Goal: Information Seeking & Learning: Learn about a topic

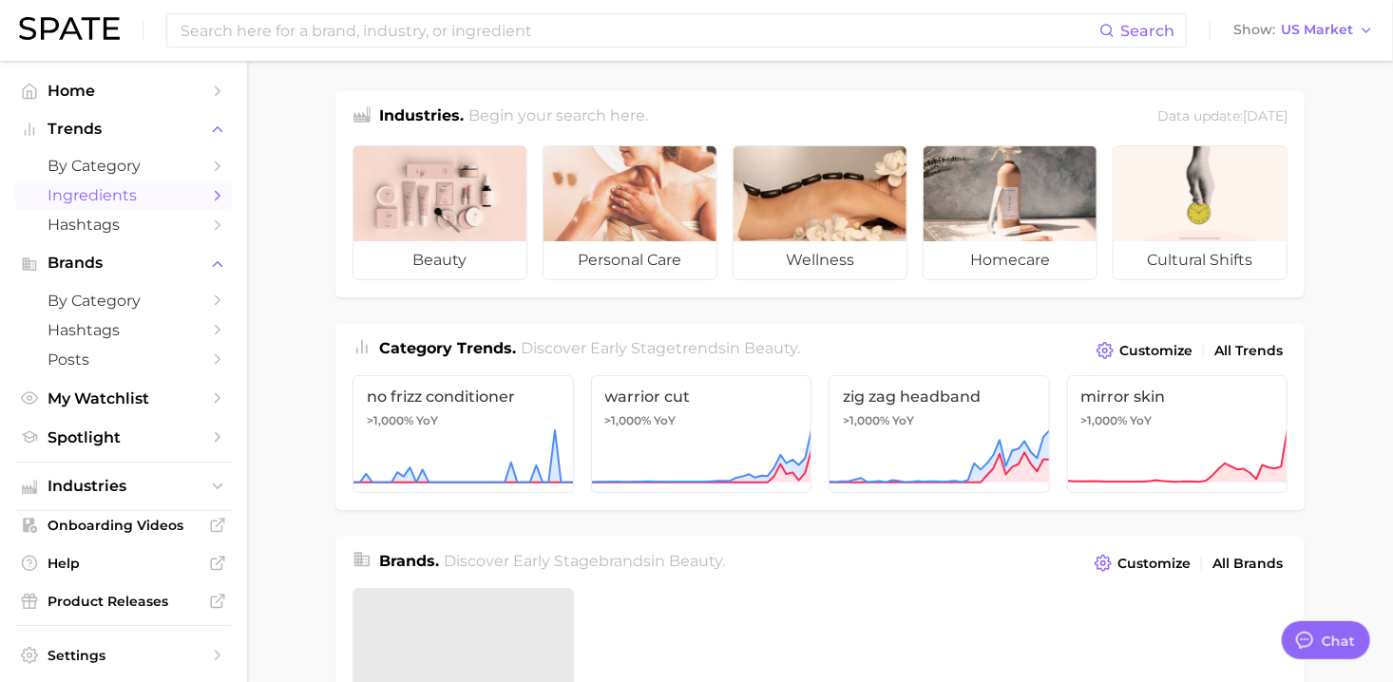
click at [100, 205] on link "Ingredients" at bounding box center [123, 195] width 217 height 29
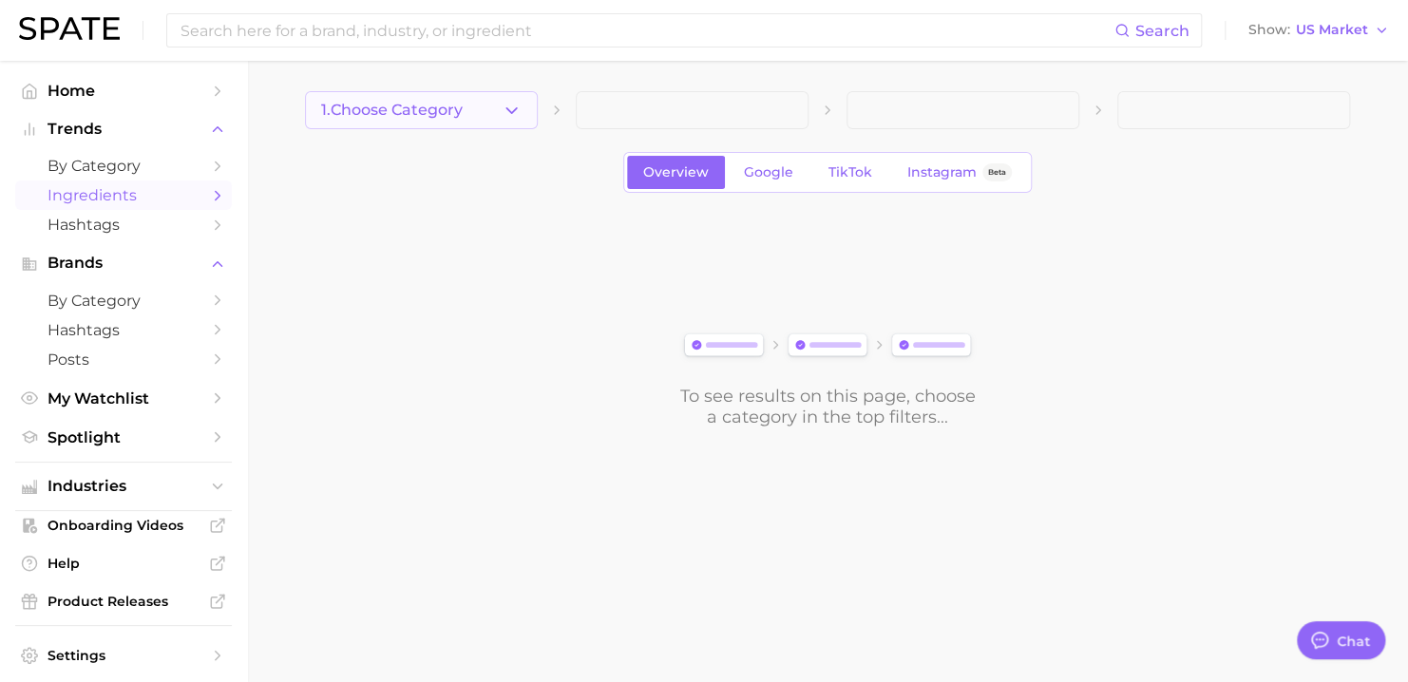
click at [502, 116] on icon "button" at bounding box center [512, 111] width 20 height 20
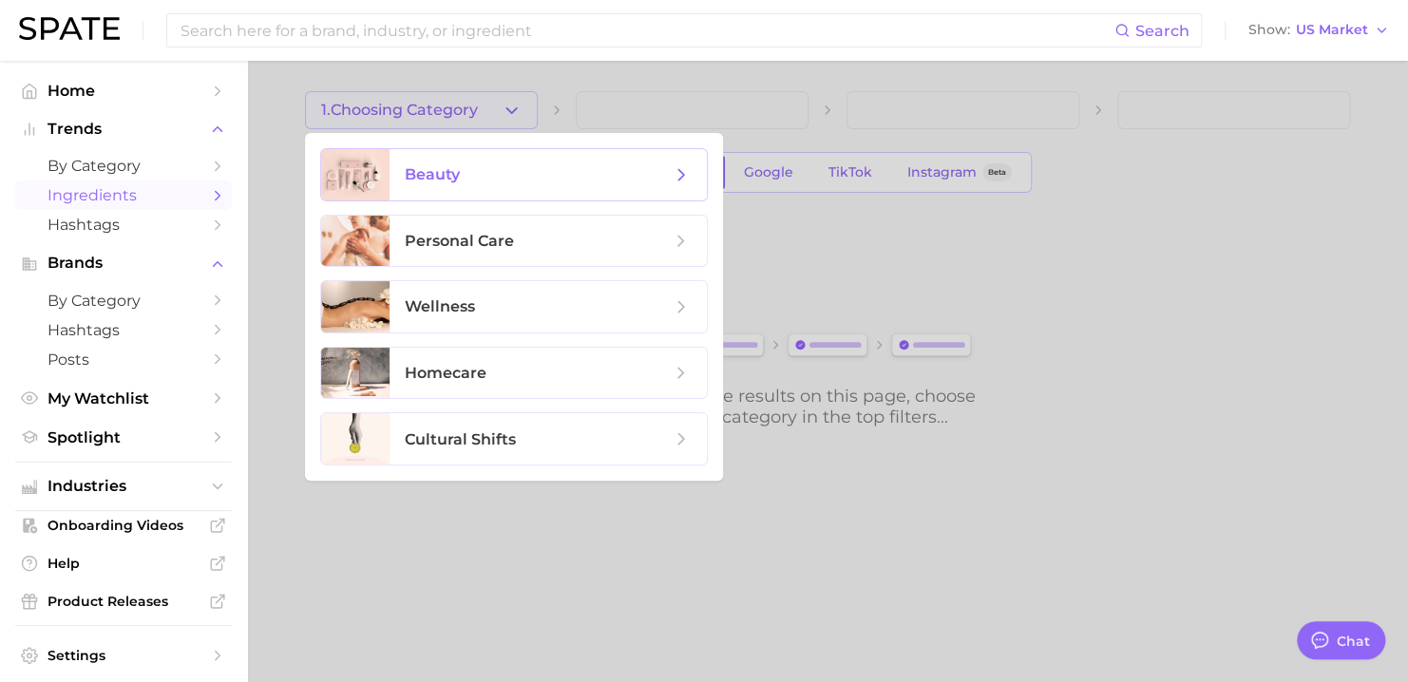
click at [479, 179] on span "beauty" at bounding box center [538, 174] width 266 height 21
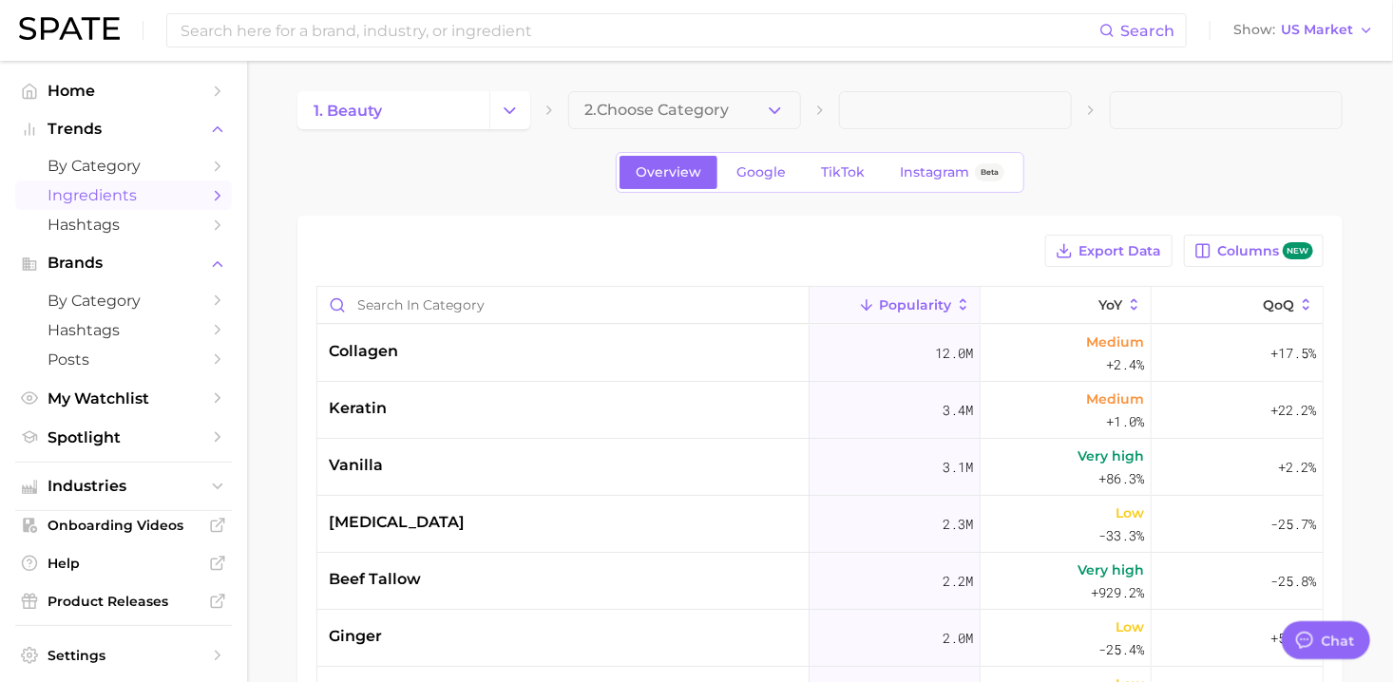
type textarea "x"
click at [785, 114] on button "2. Choose Category" at bounding box center [684, 110] width 233 height 38
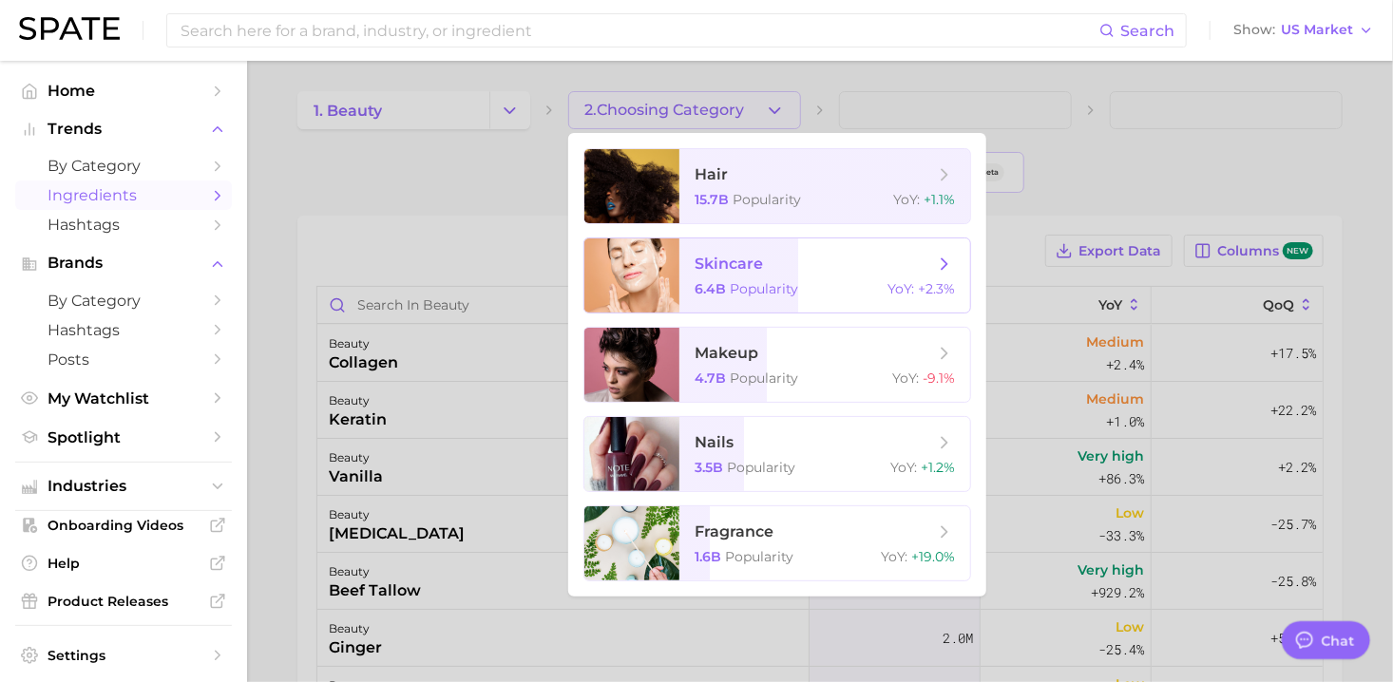
click at [832, 278] on span "skincare 6.4b Popularity YoY : +2.3%" at bounding box center [824, 275] width 291 height 74
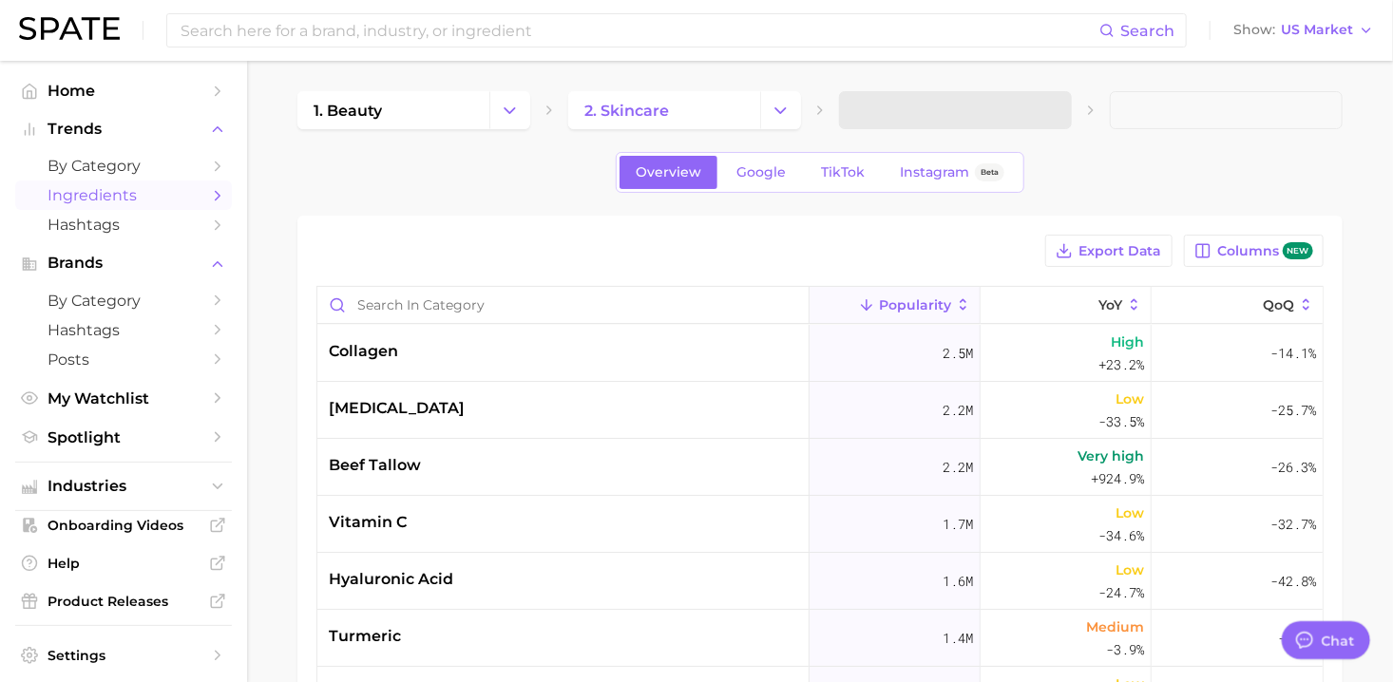
click at [1066, 118] on span at bounding box center [955, 110] width 233 height 38
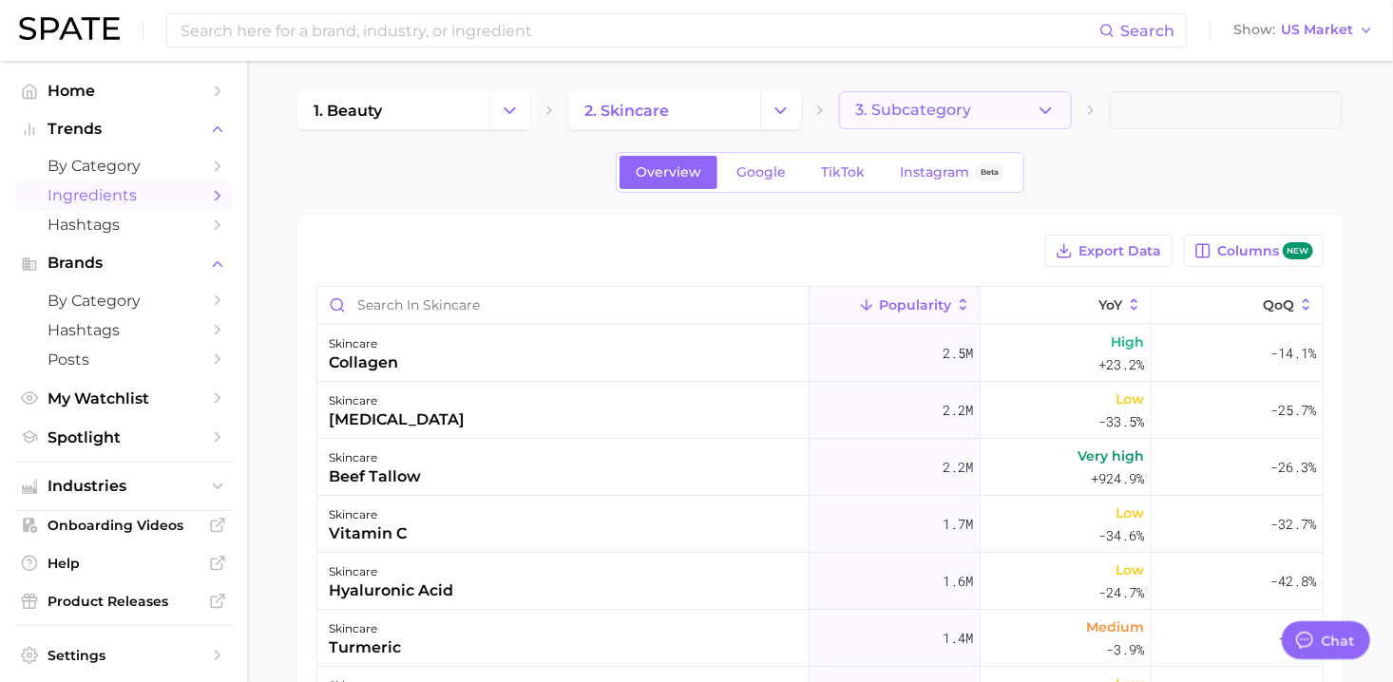
click at [1062, 117] on button "3. Subcategory" at bounding box center [955, 110] width 233 height 38
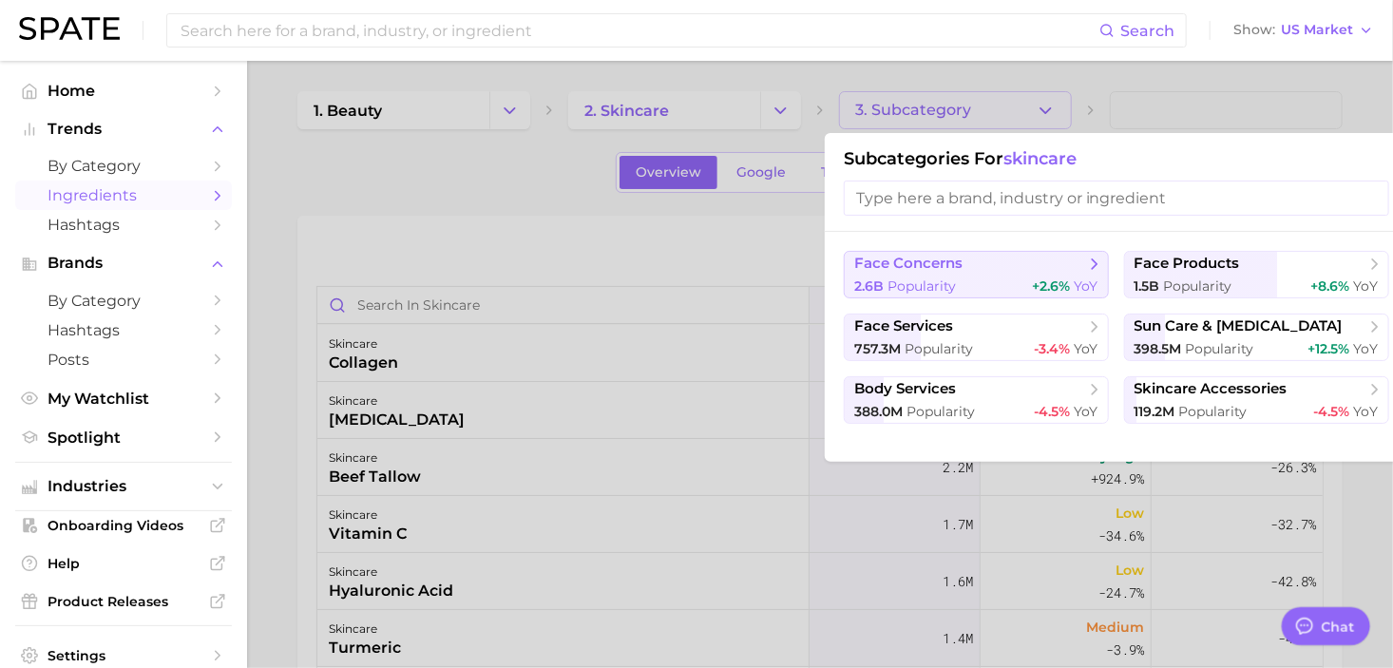
click at [999, 277] on div "2.6b Popularity +2.6% YoY" at bounding box center [976, 286] width 244 height 18
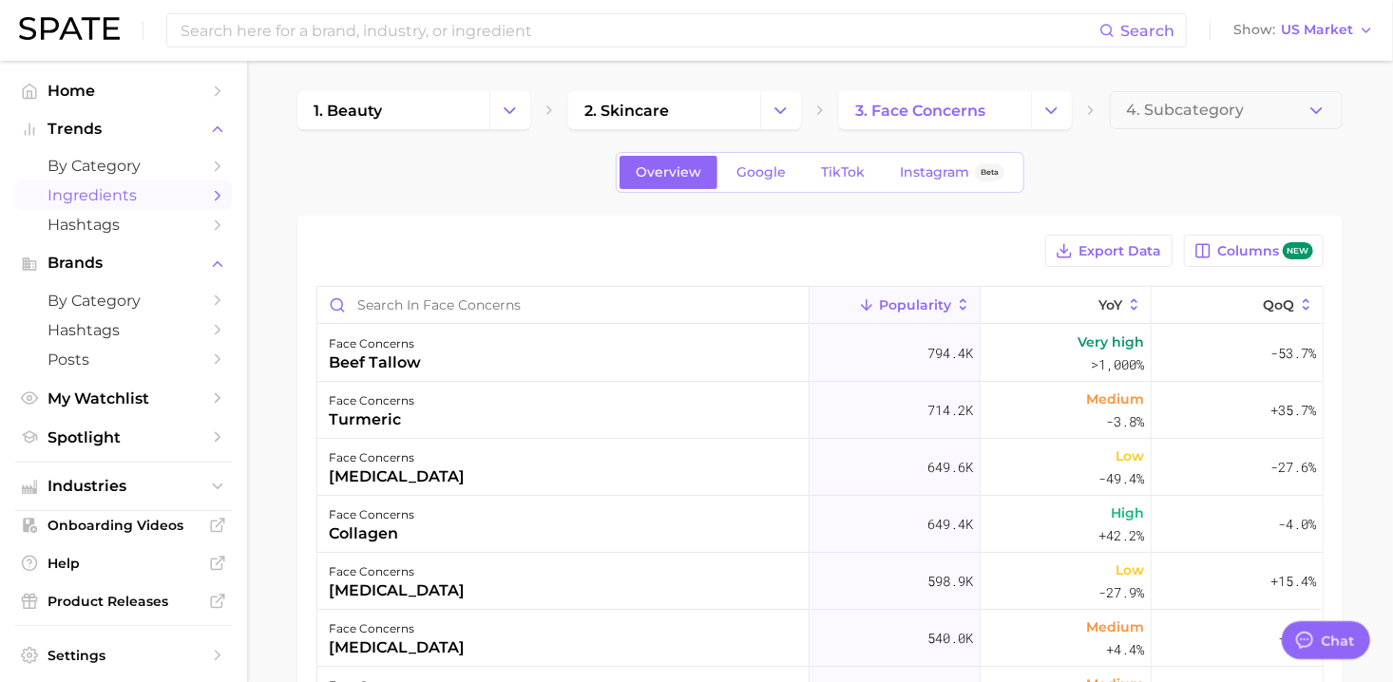
click at [1339, 114] on button "4. Subcategory" at bounding box center [1226, 110] width 233 height 38
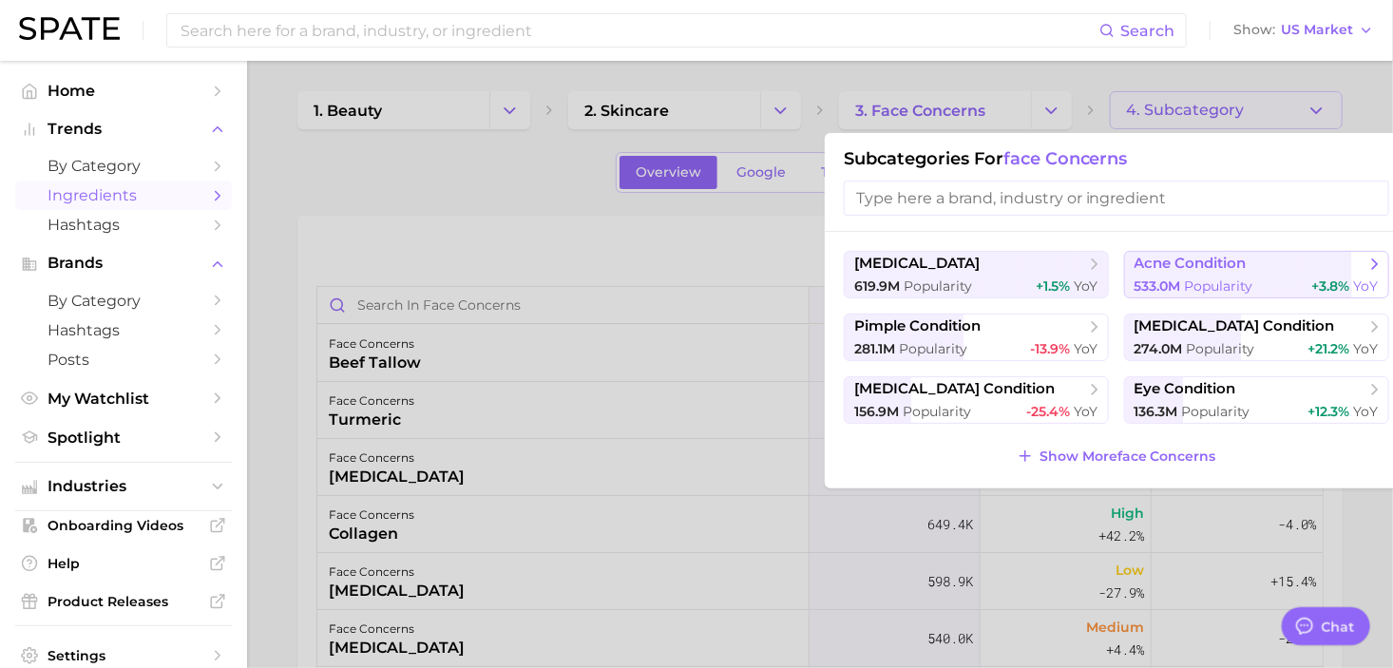
click at [1210, 279] on span "Popularity" at bounding box center [1219, 285] width 68 height 17
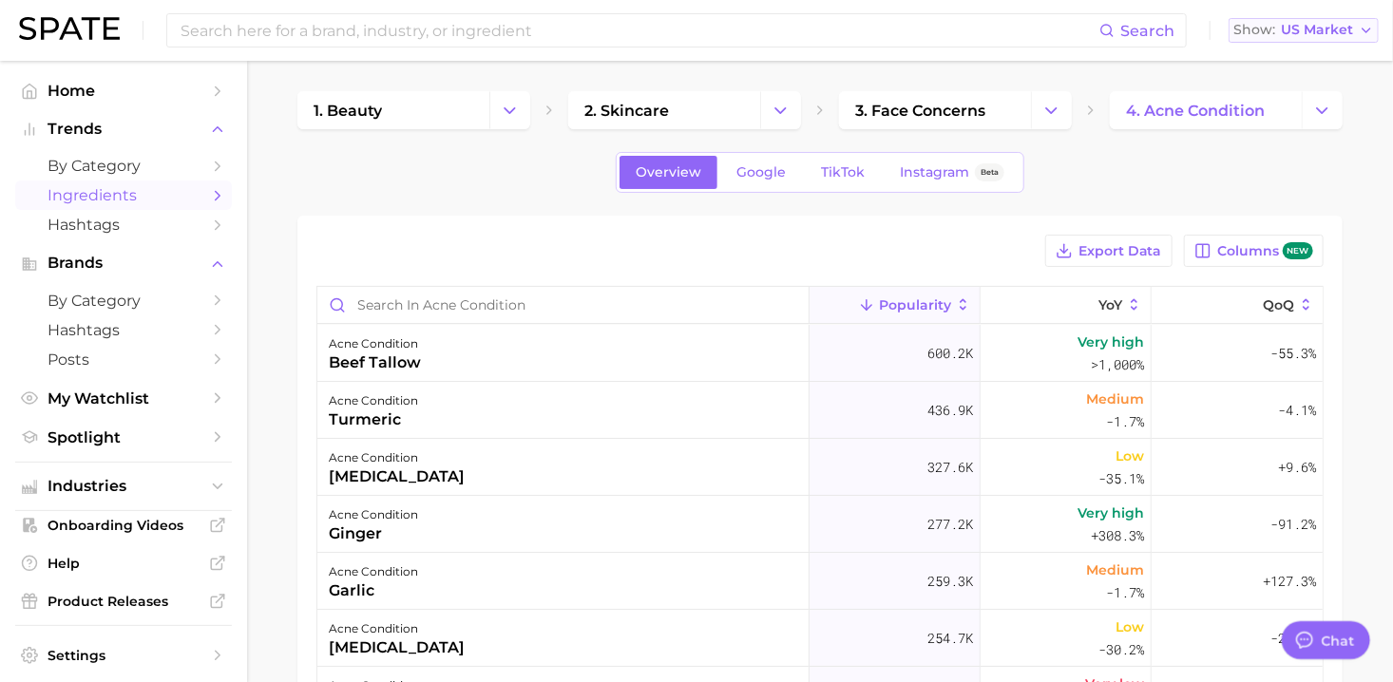
click at [1310, 32] on span "US Market" at bounding box center [1317, 30] width 72 height 10
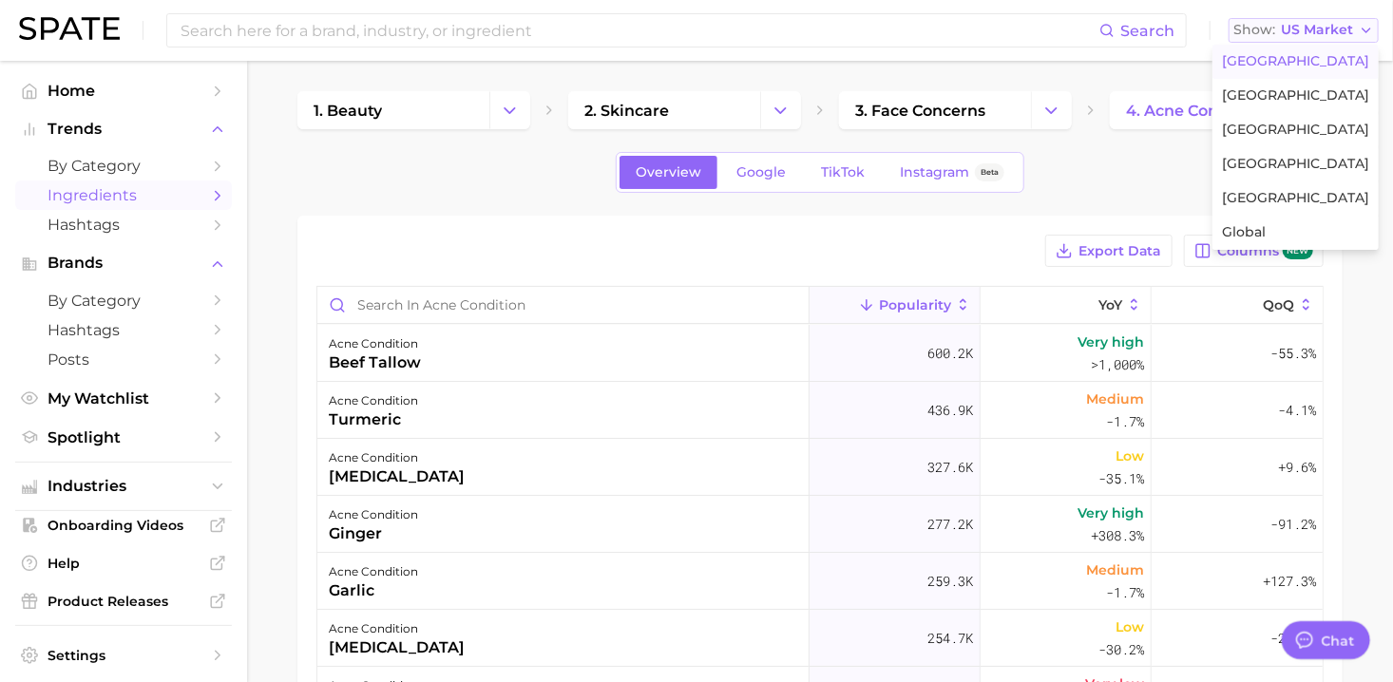
click at [1310, 32] on span "US Market" at bounding box center [1317, 30] width 72 height 10
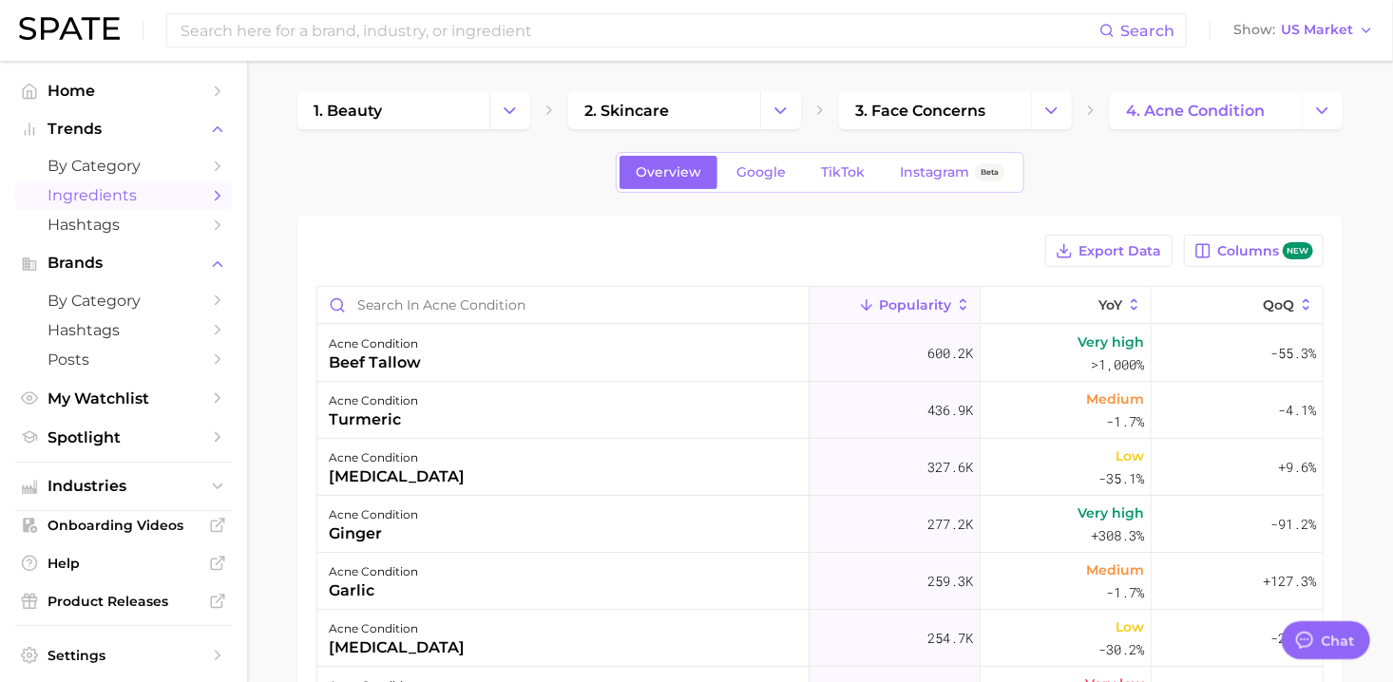
click at [1158, 186] on div "Overview Google TikTok Instagram Beta" at bounding box center [819, 172] width 1045 height 41
click at [855, 173] on span "TikTok" at bounding box center [843, 172] width 44 height 16
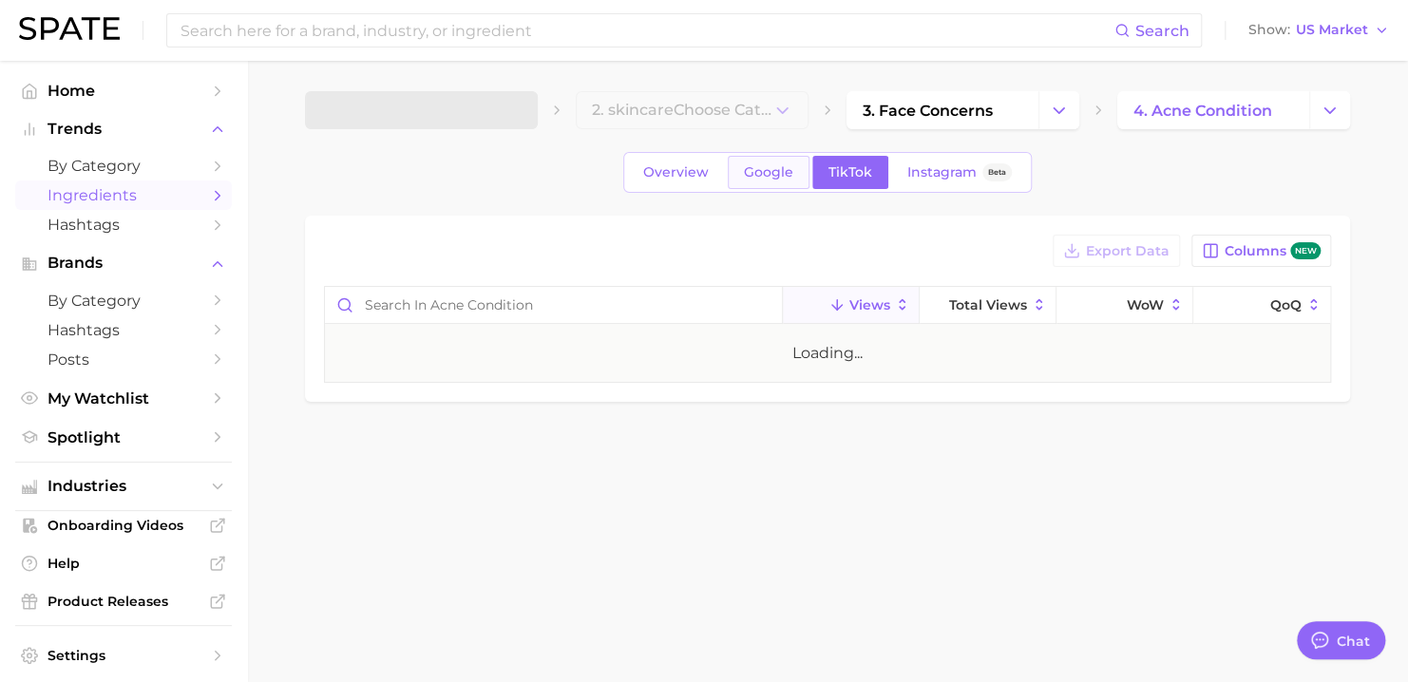
click at [771, 173] on span "Google" at bounding box center [768, 172] width 49 height 16
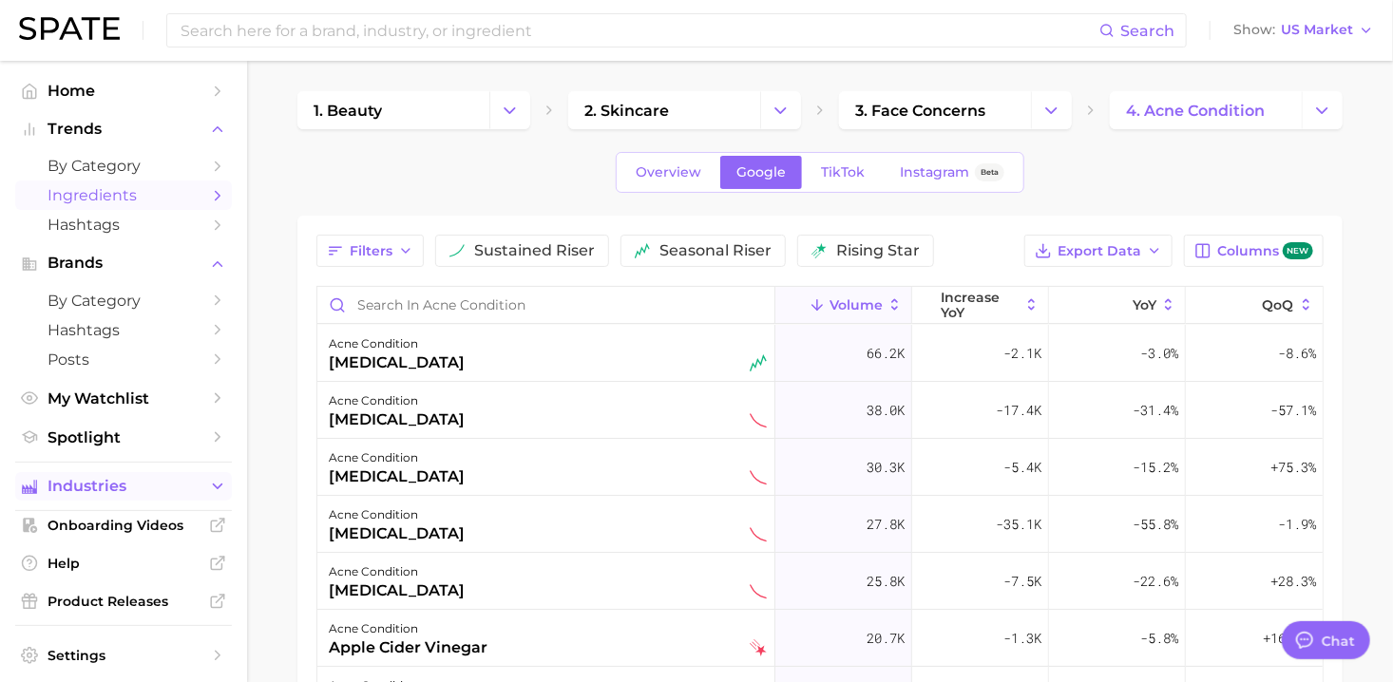
click at [190, 486] on button "Industries" at bounding box center [123, 486] width 217 height 29
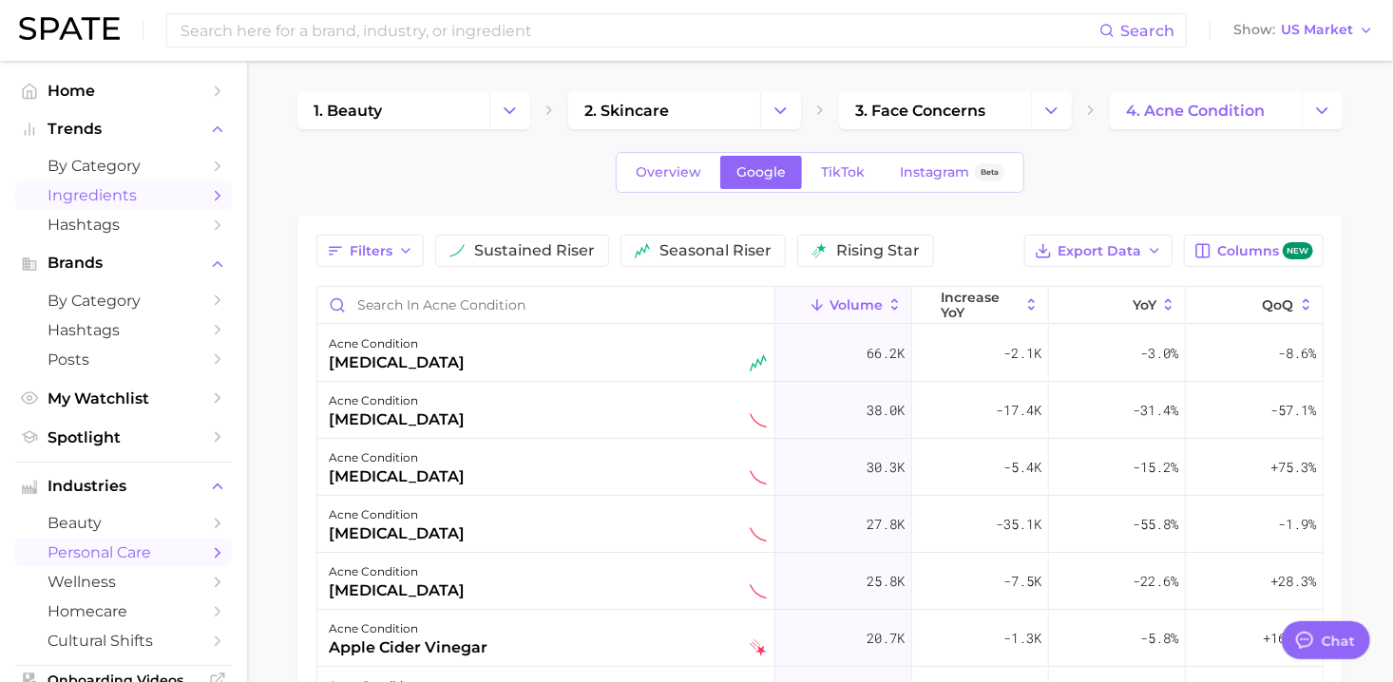
click at [167, 549] on span "personal care" at bounding box center [124, 552] width 152 height 18
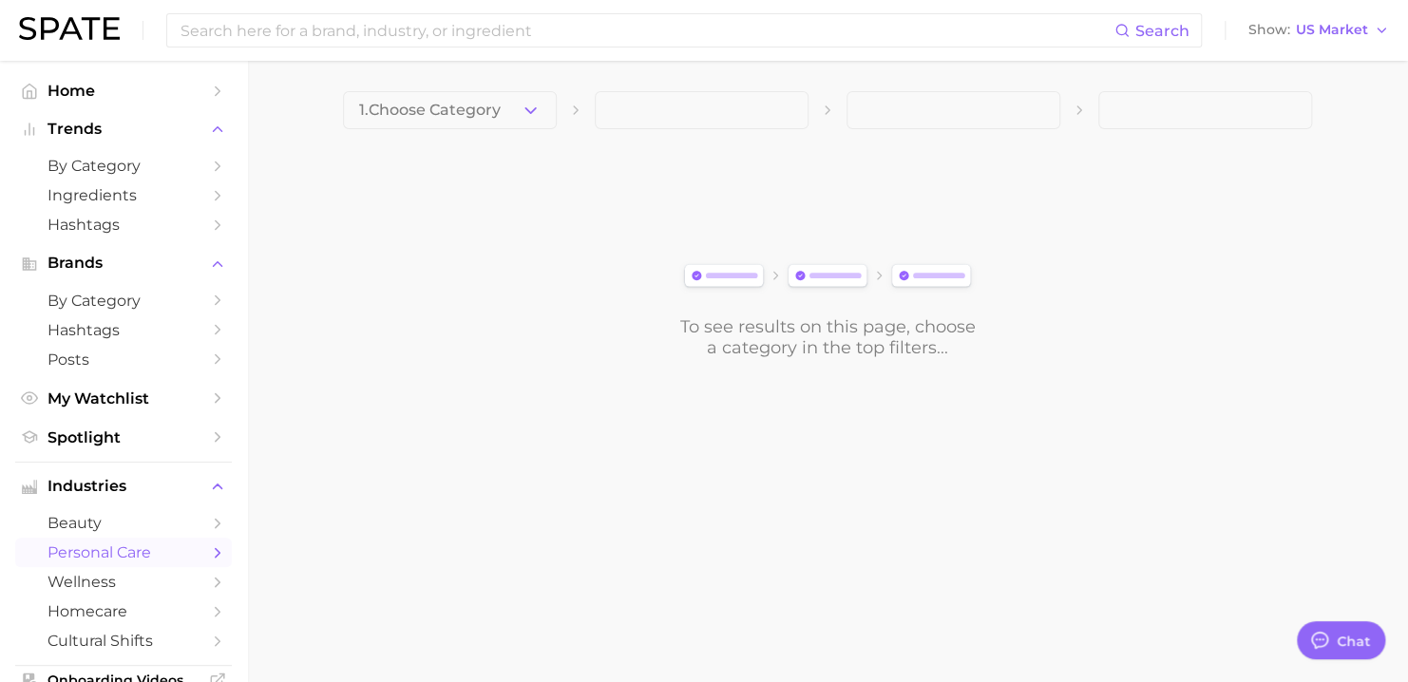
click at [528, 111] on polyline "button" at bounding box center [530, 109] width 10 height 5
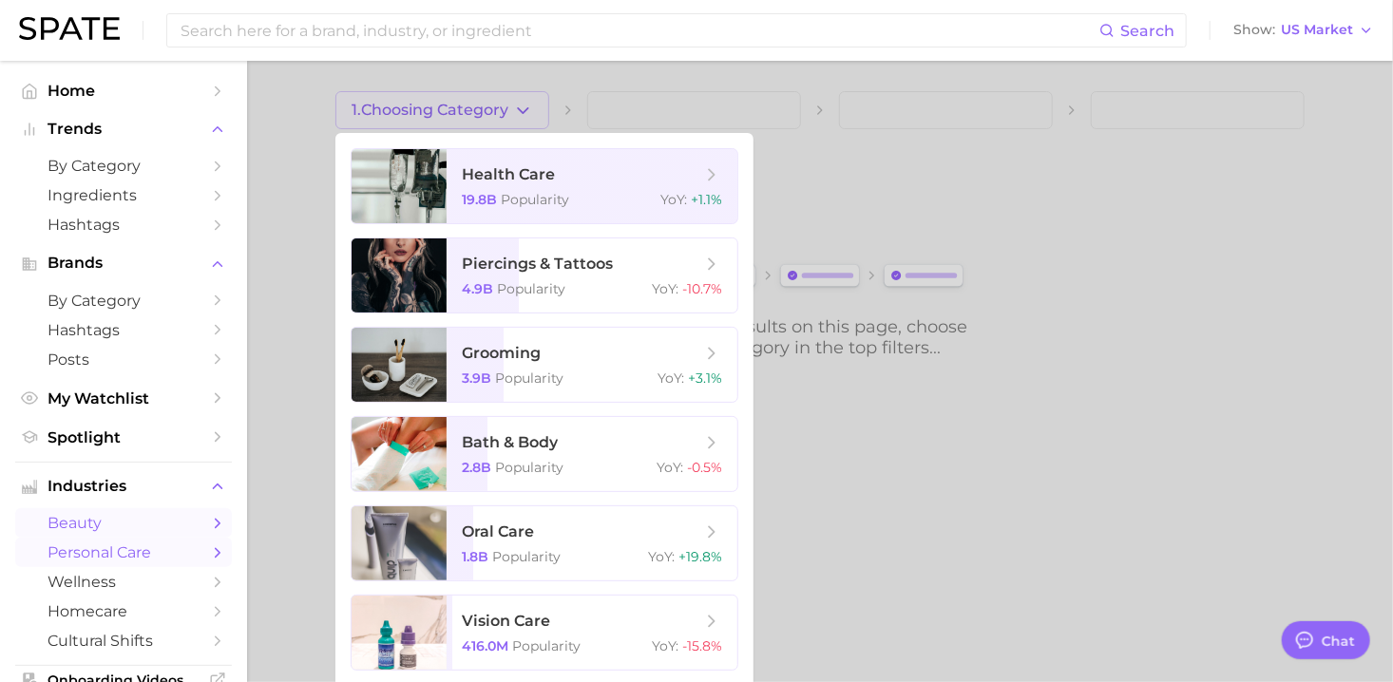
click at [92, 530] on span "beauty" at bounding box center [124, 523] width 152 height 18
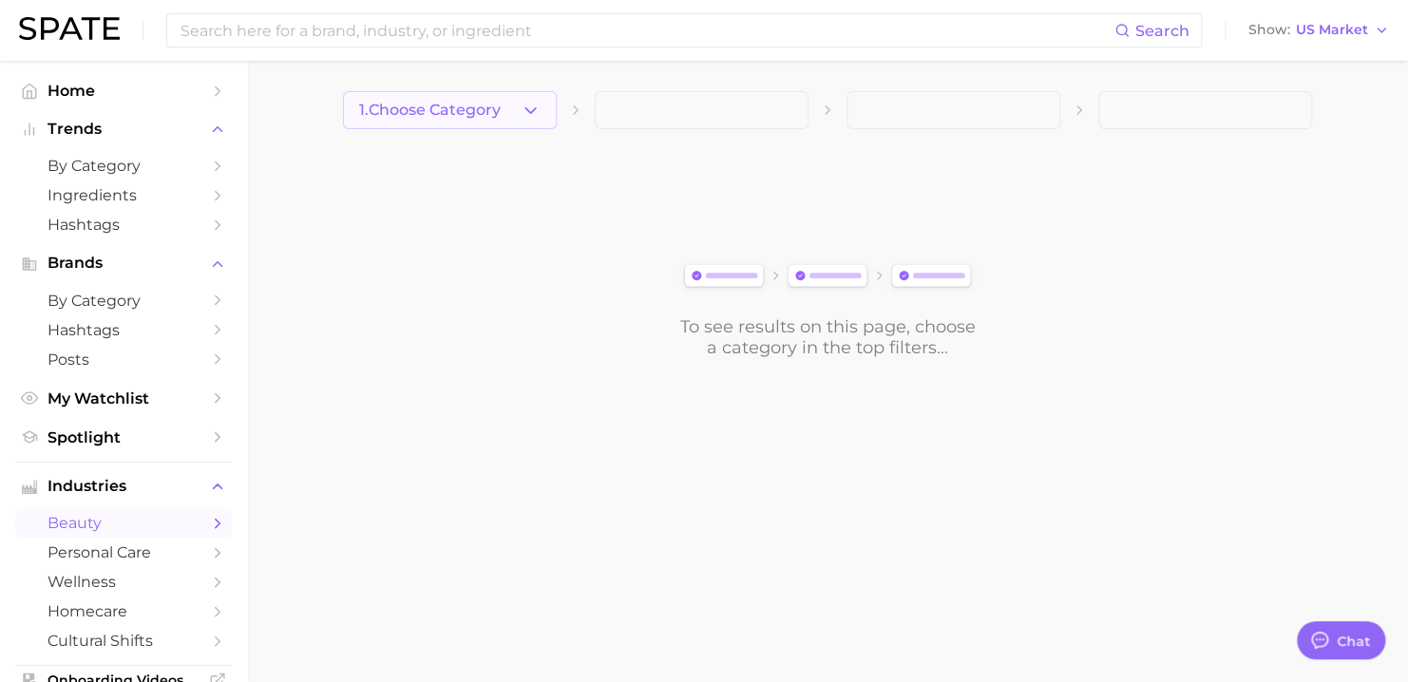
click at [539, 117] on icon "button" at bounding box center [531, 111] width 20 height 20
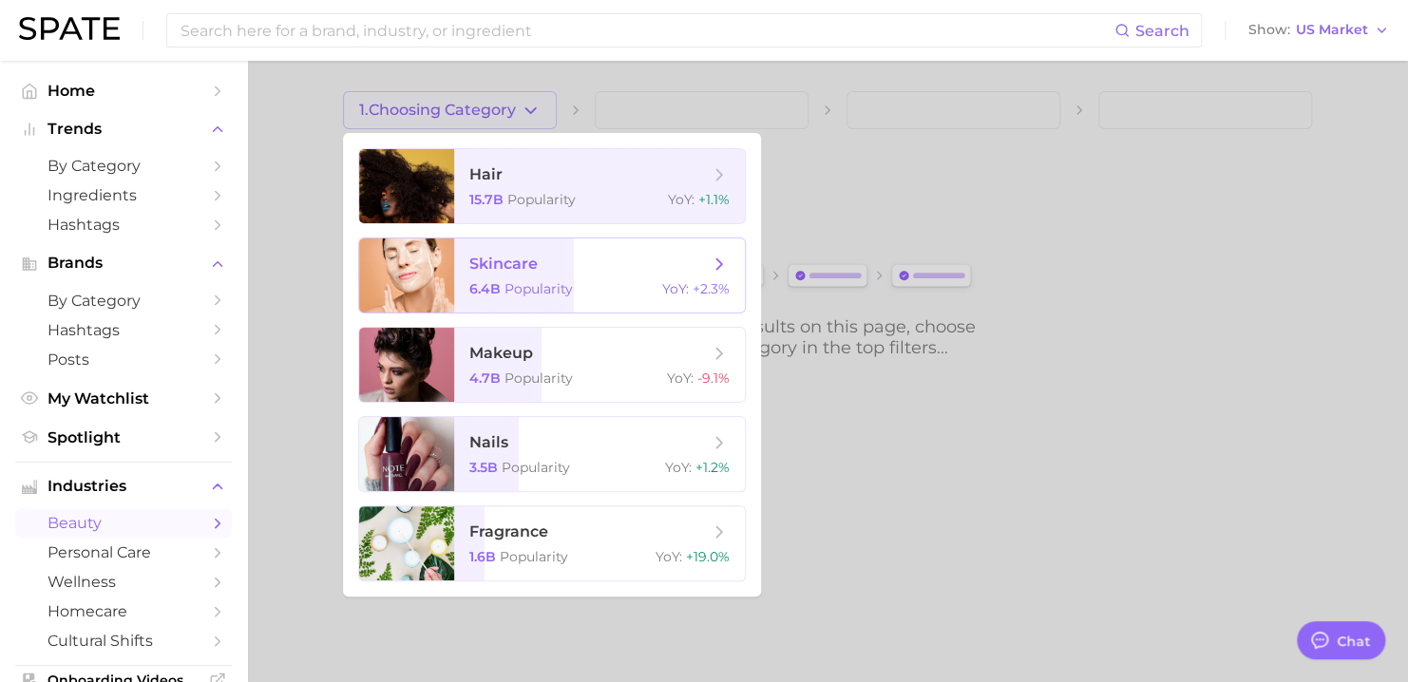
click at [563, 301] on span "skincare 6.4b Popularity YoY : +2.3%" at bounding box center [599, 275] width 291 height 74
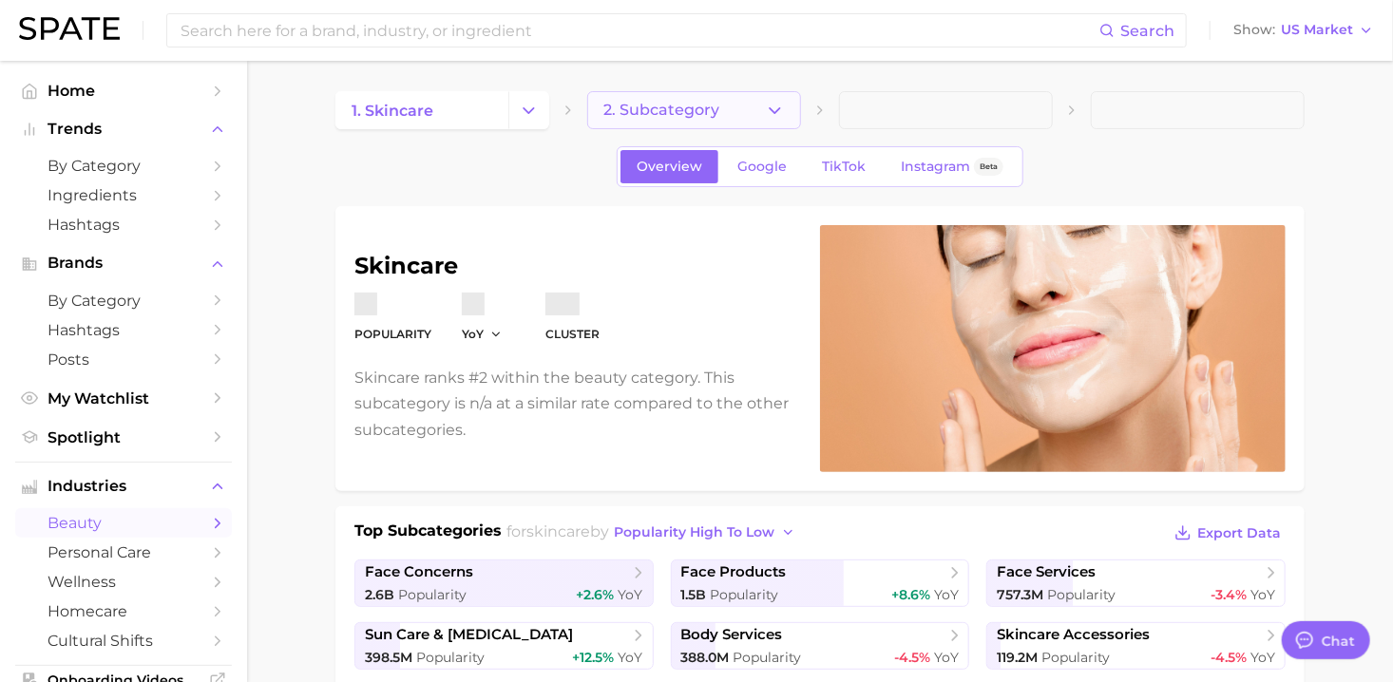
click at [758, 110] on button "2. Subcategory" at bounding box center [694, 110] width 214 height 38
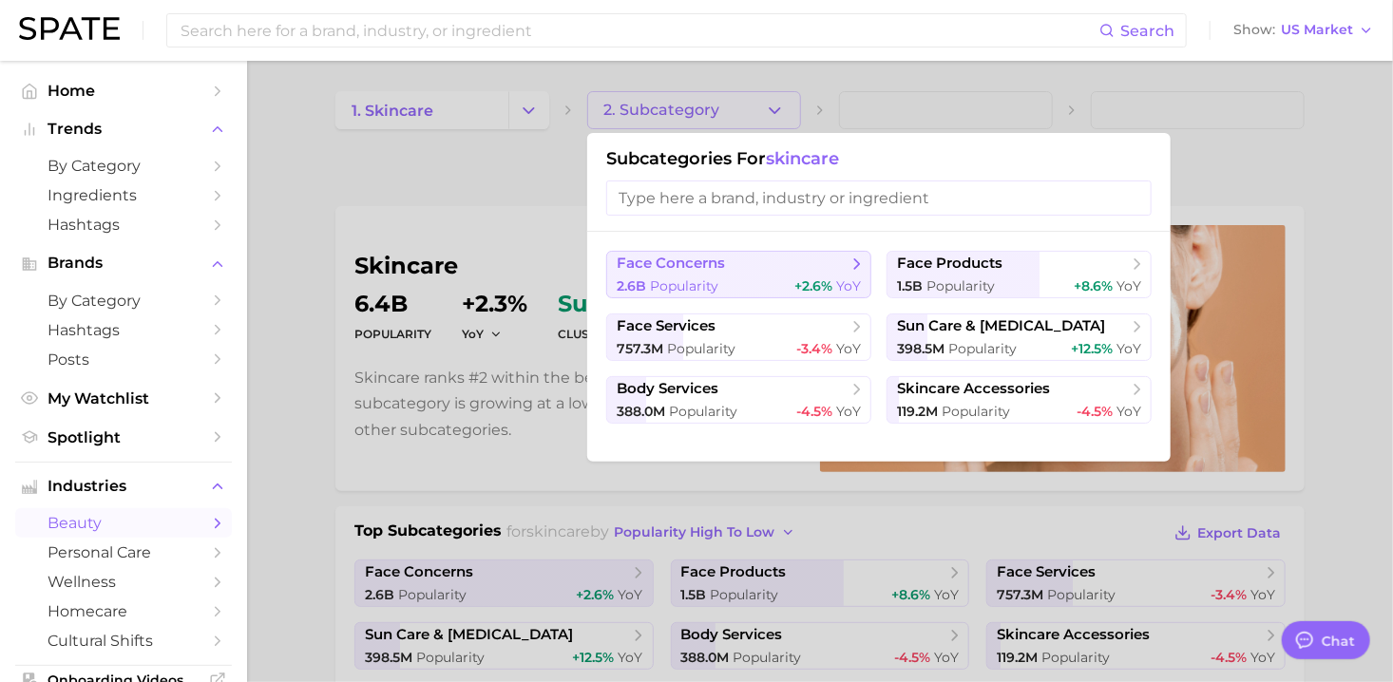
click at [791, 272] on span "face concerns" at bounding box center [732, 264] width 231 height 19
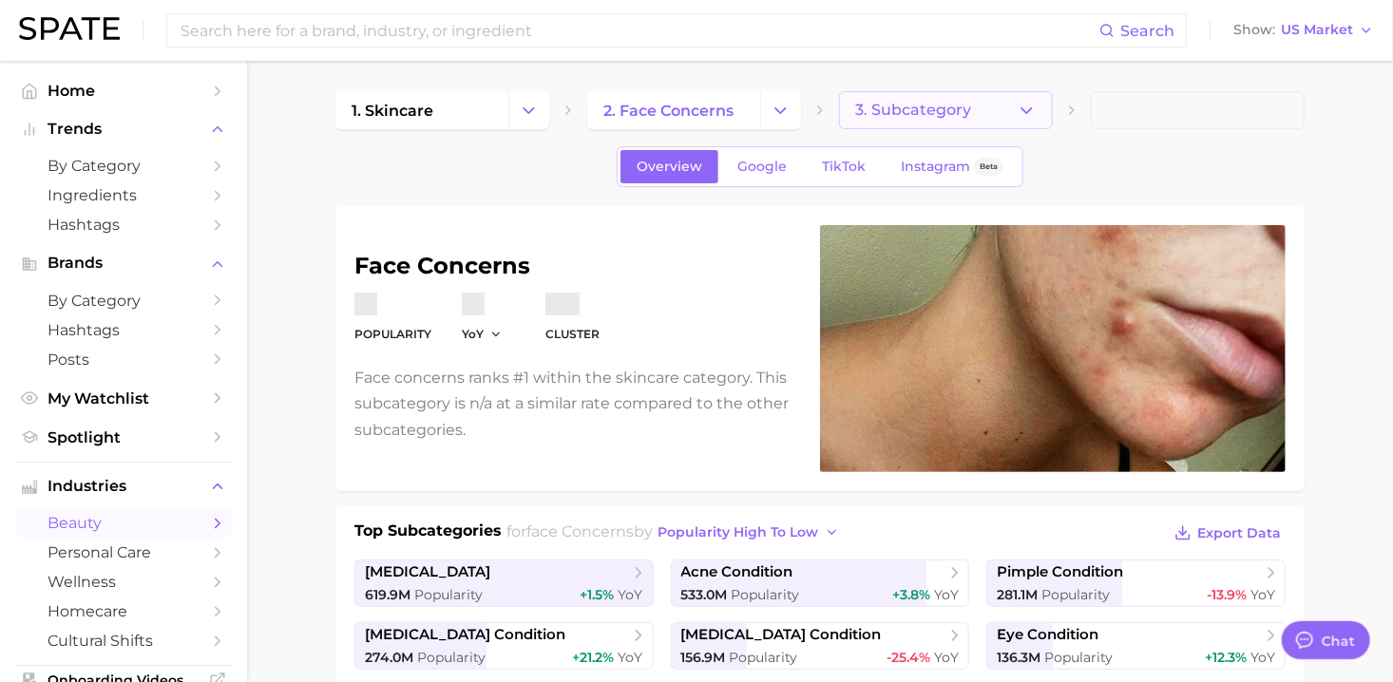
click at [1000, 114] on button "3. Subcategory" at bounding box center [946, 110] width 214 height 38
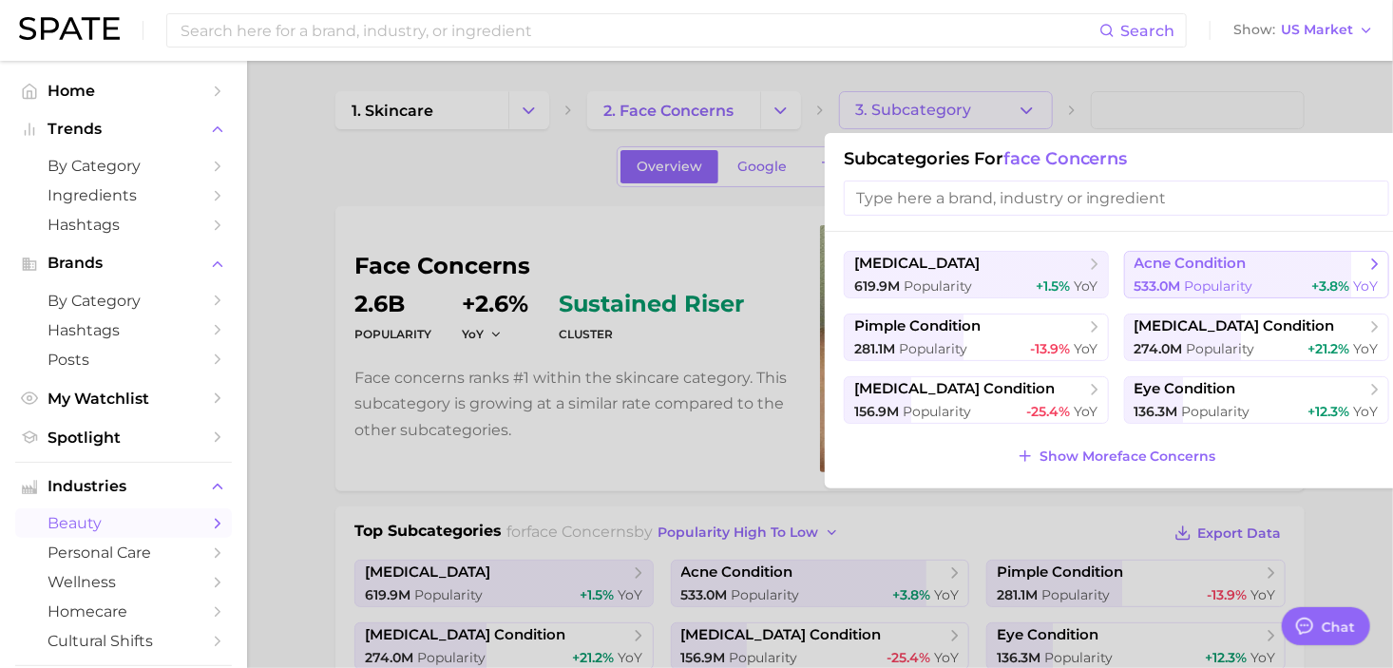
click at [1215, 281] on span "Popularity" at bounding box center [1219, 285] width 68 height 17
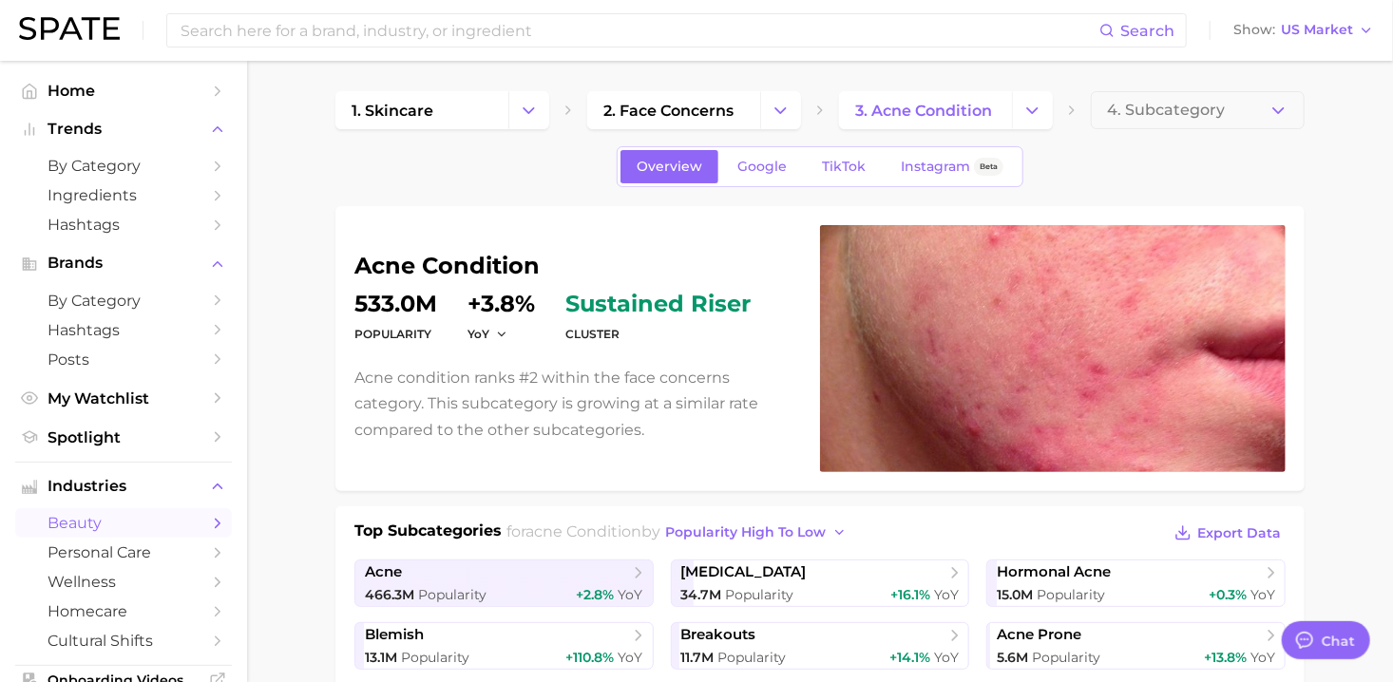
click at [1286, 119] on icon "button" at bounding box center [1278, 111] width 20 height 20
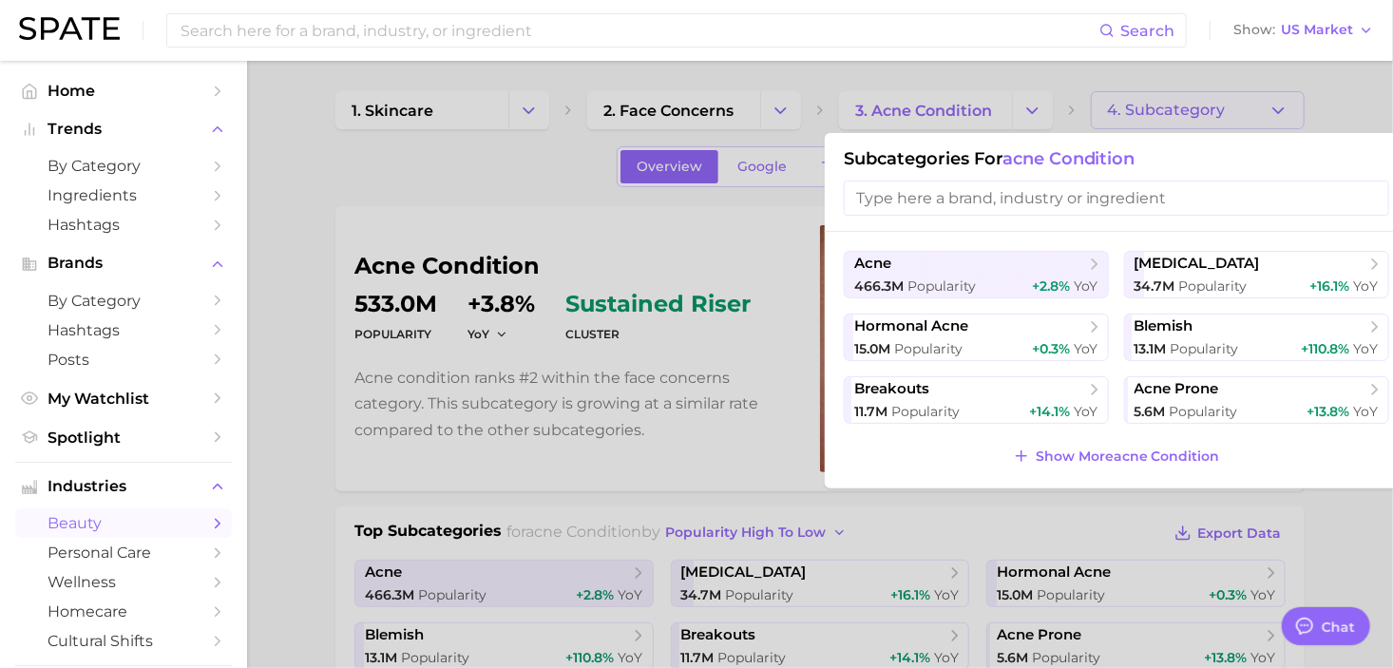
click at [1286, 119] on div at bounding box center [696, 334] width 1393 height 668
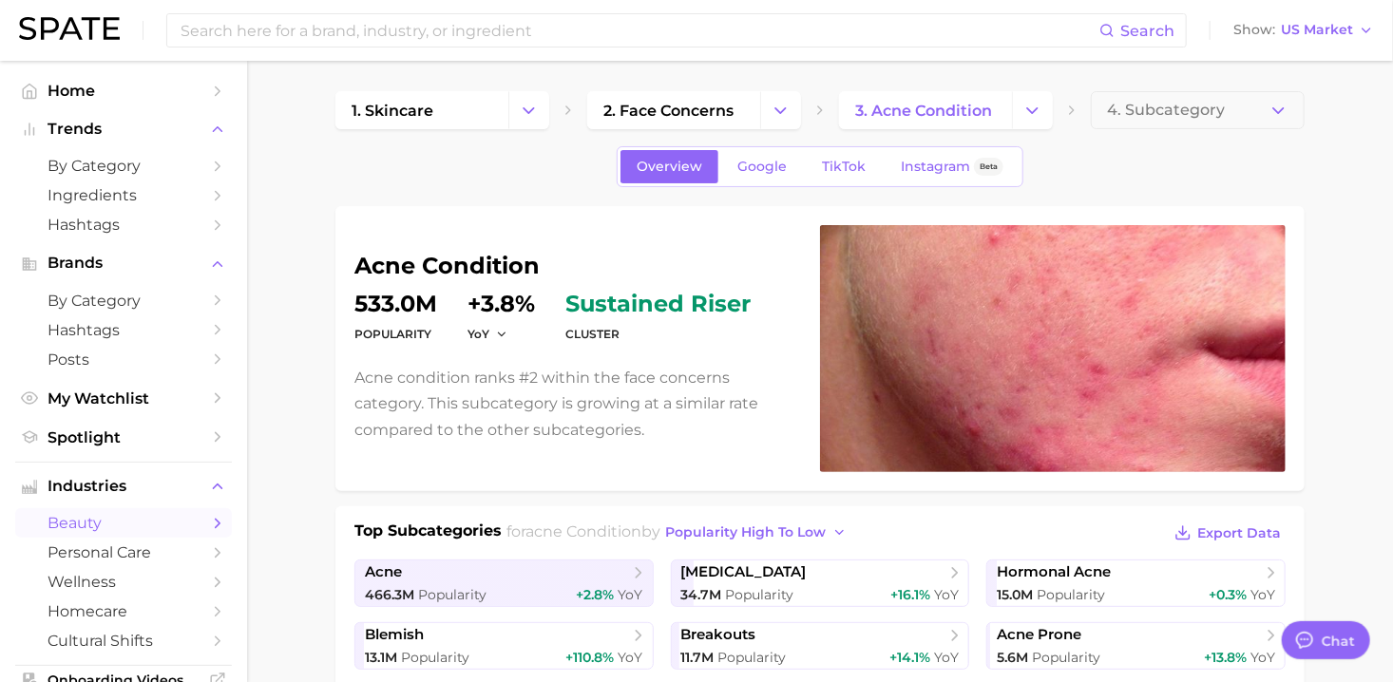
click at [1286, 119] on icon "button" at bounding box center [1278, 111] width 20 height 20
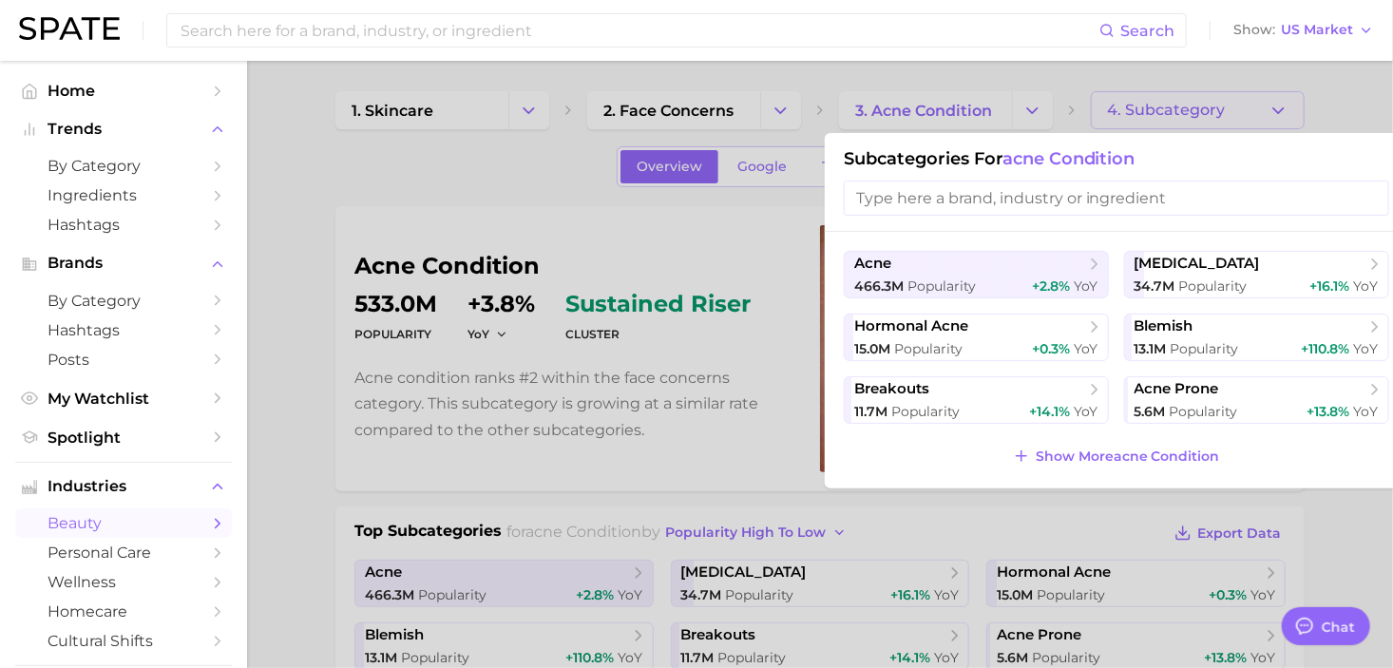
click at [1286, 119] on div at bounding box center [696, 334] width 1393 height 668
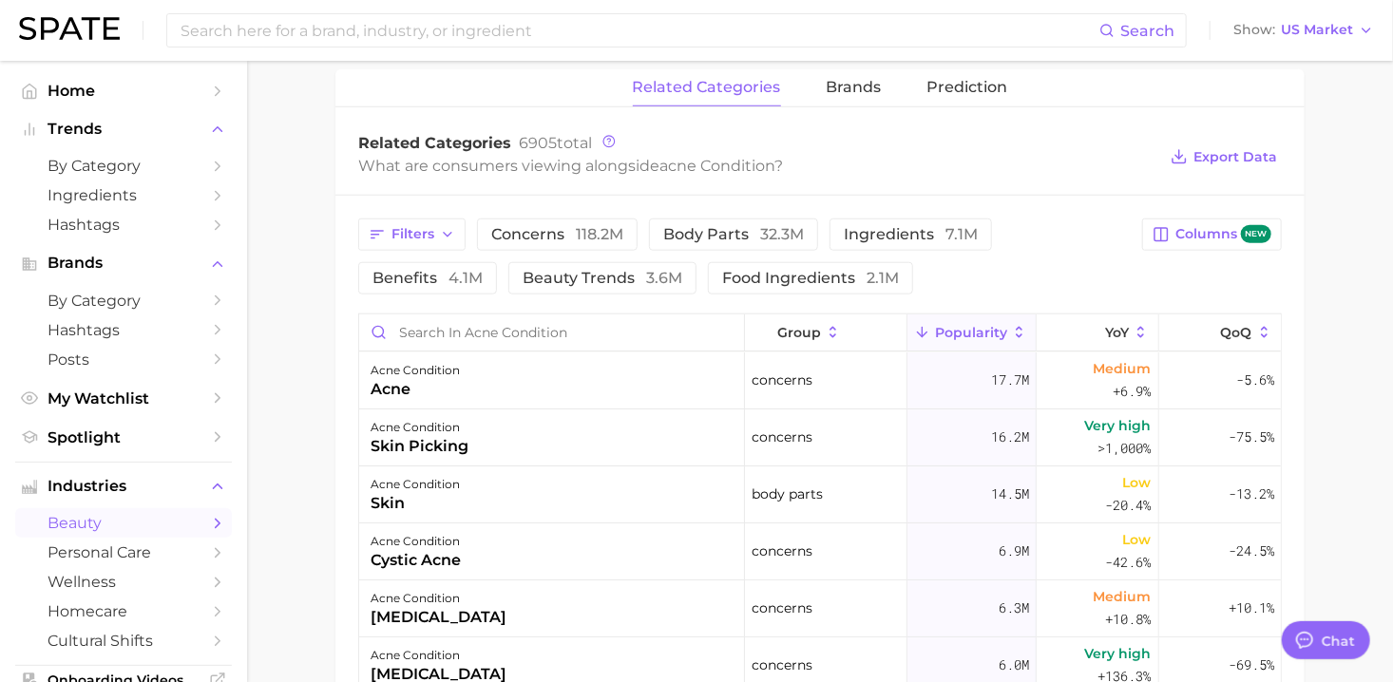
scroll to position [855, 0]
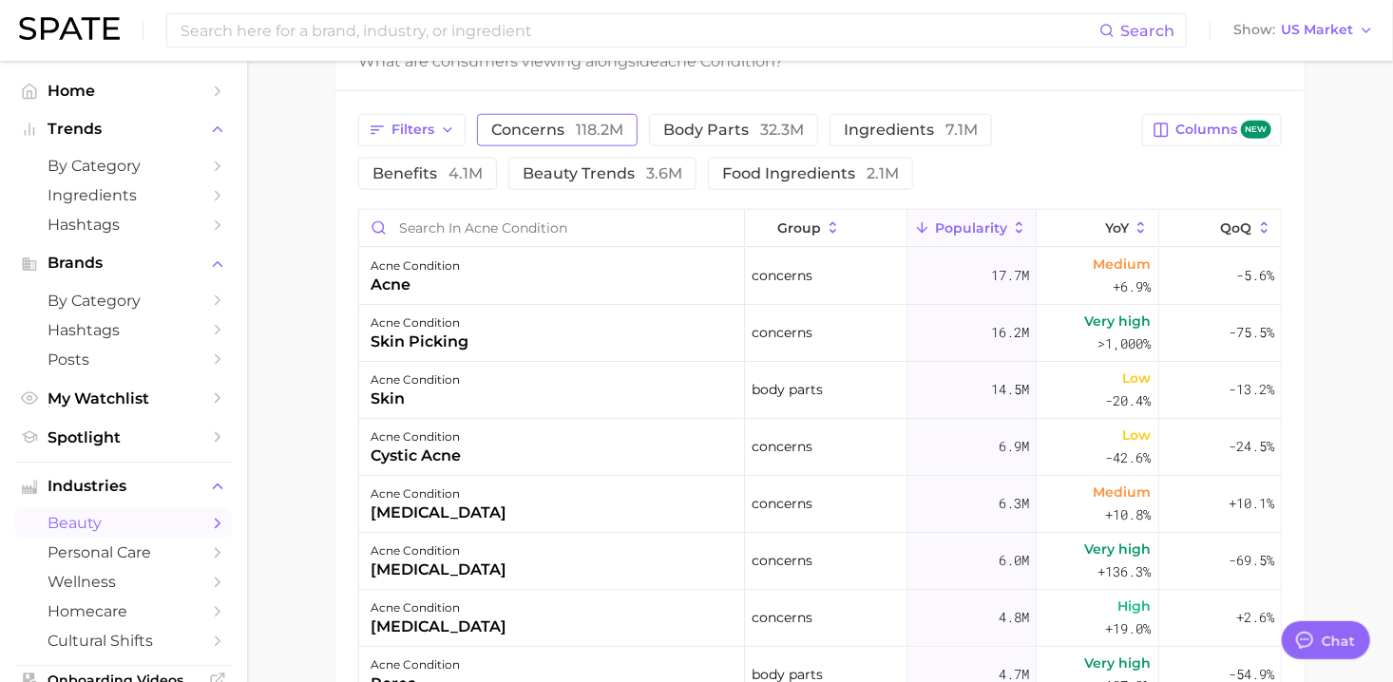
click at [577, 131] on span "118.2m" at bounding box center [600, 130] width 48 height 18
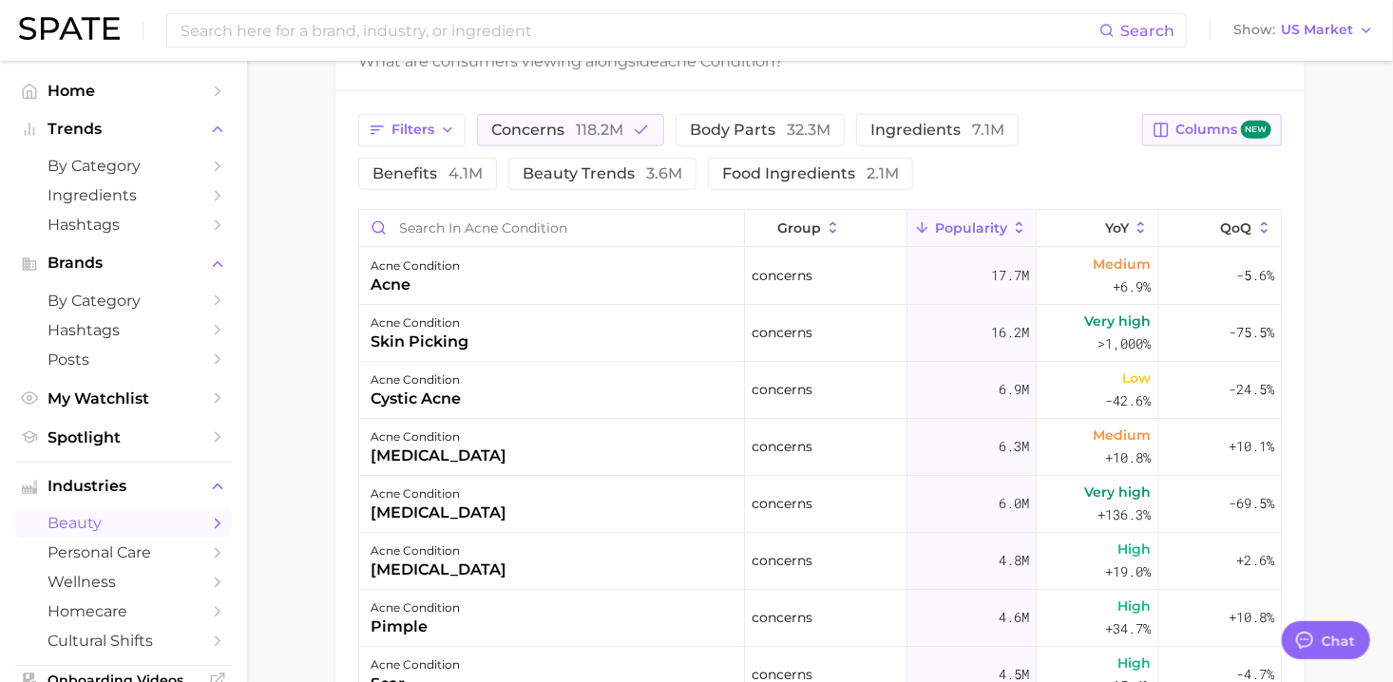
click at [1193, 127] on span "Columns new" at bounding box center [1223, 130] width 96 height 18
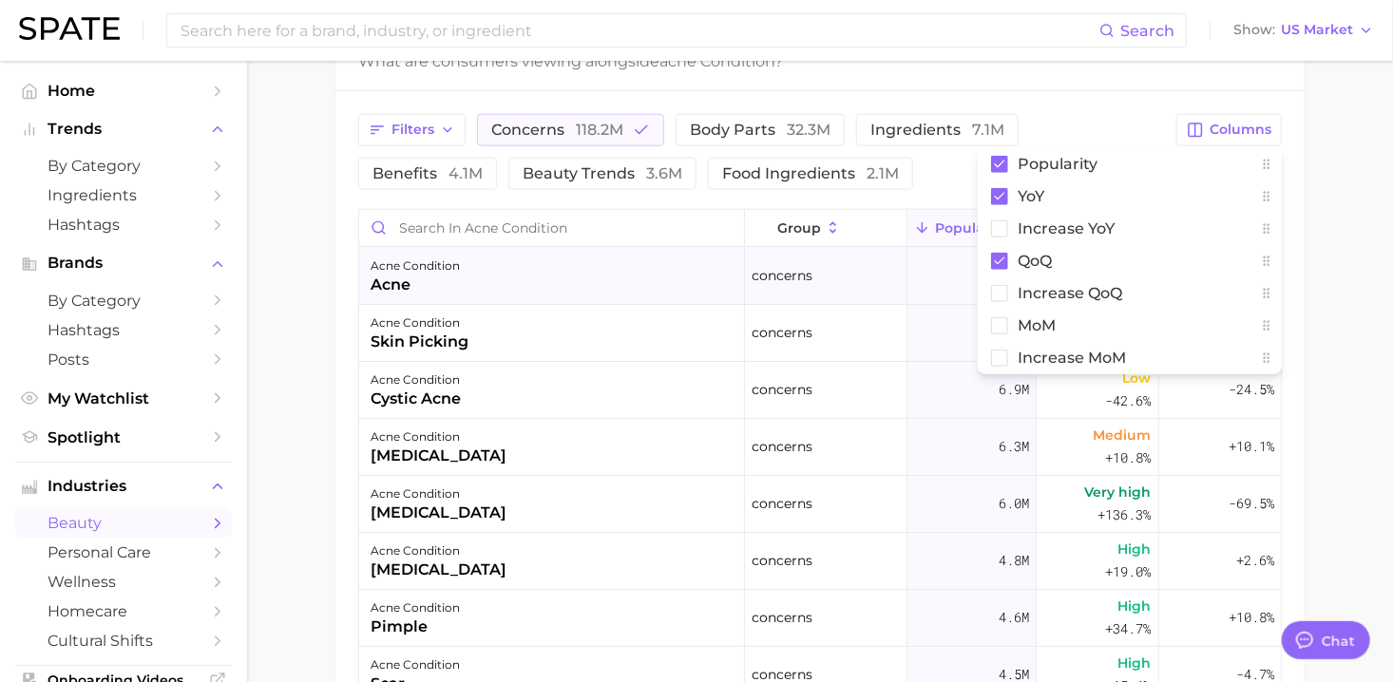
drag, startPoint x: 1346, startPoint y: 217, endPoint x: 1035, endPoint y: 253, distance: 313.7
click at [1216, 263] on main "1. skincare 2. face concerns 3. acne condition 4. Subcategory Overview Google T…" at bounding box center [820, 107] width 1146 height 1803
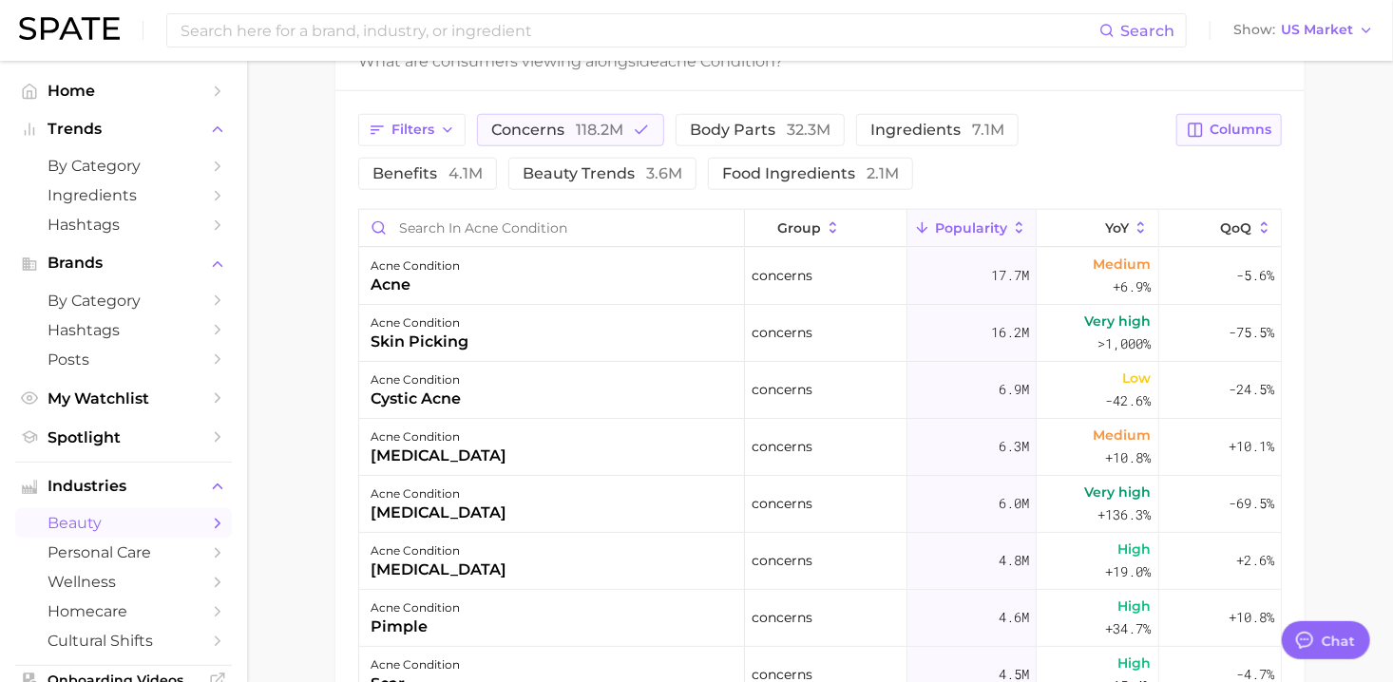
click at [1211, 135] on button "Columns" at bounding box center [1228, 130] width 105 height 32
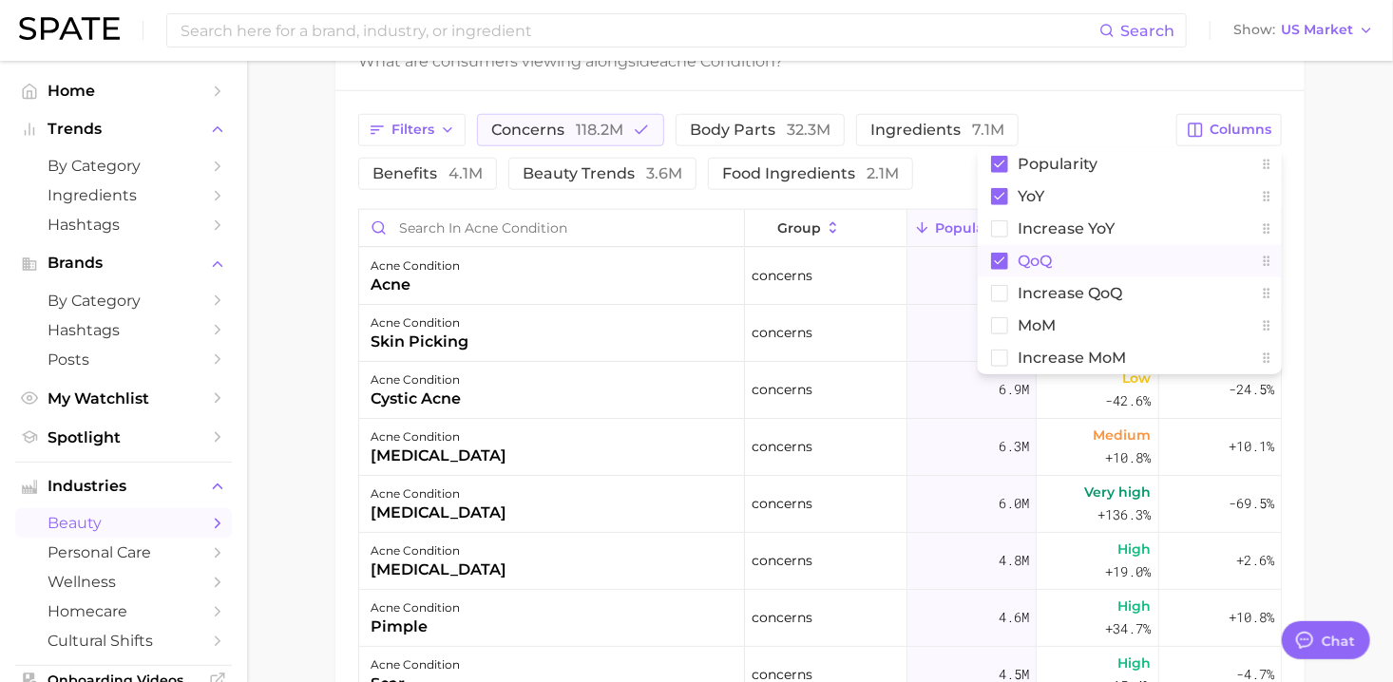
click at [1038, 261] on span "QoQ" at bounding box center [1035, 261] width 34 height 16
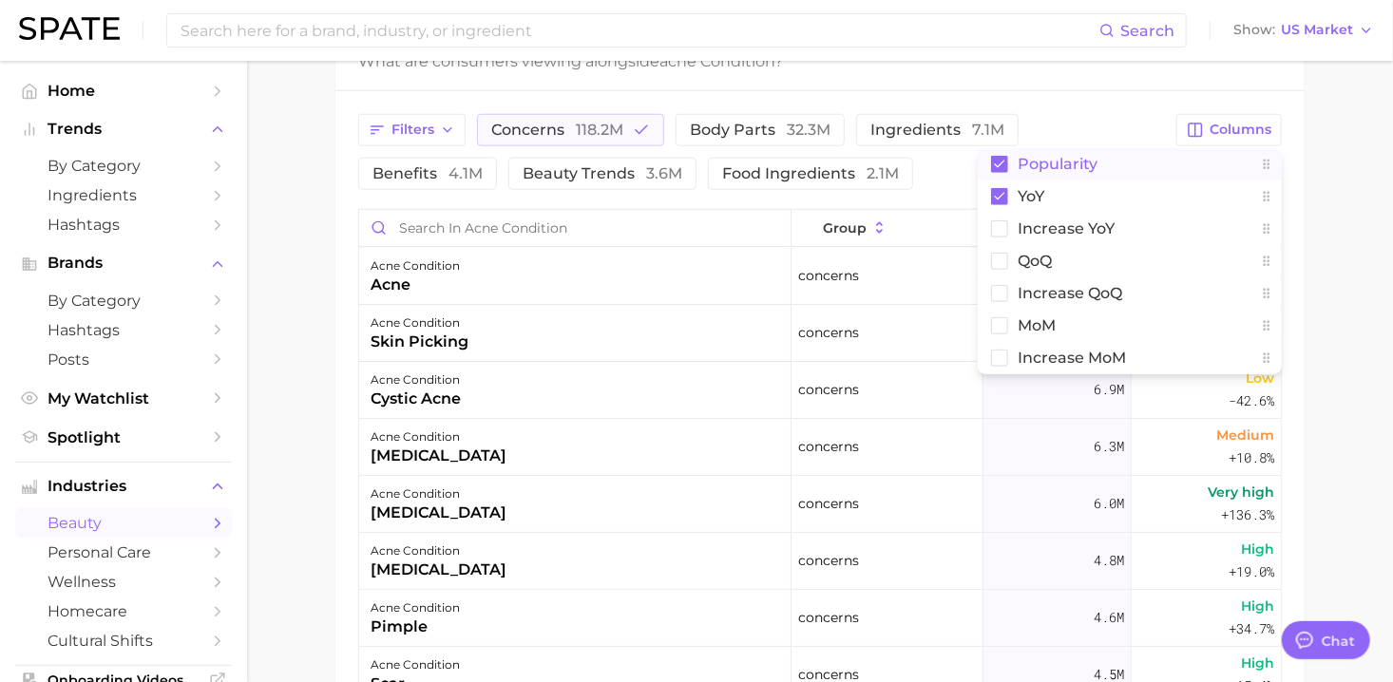
click at [1037, 169] on span "Popularity" at bounding box center [1058, 164] width 80 height 16
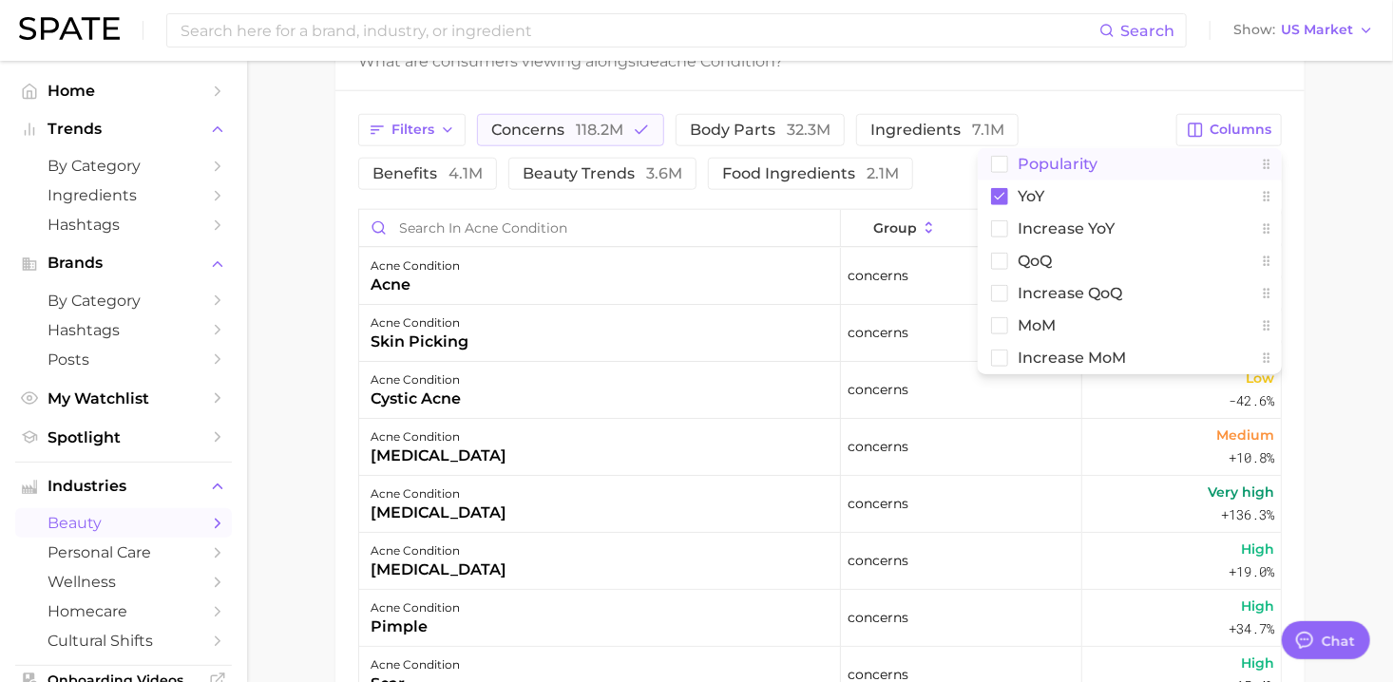
click at [1037, 169] on span "Popularity" at bounding box center [1058, 164] width 80 height 16
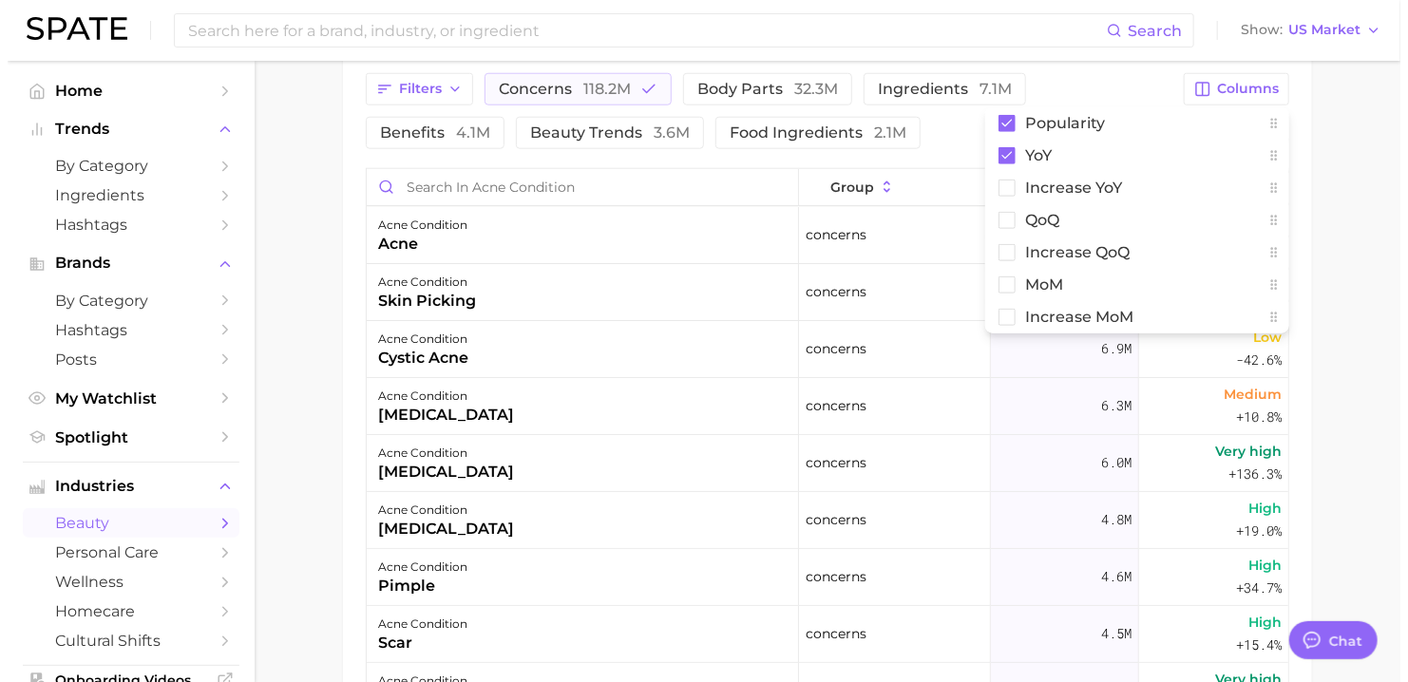
scroll to position [665, 0]
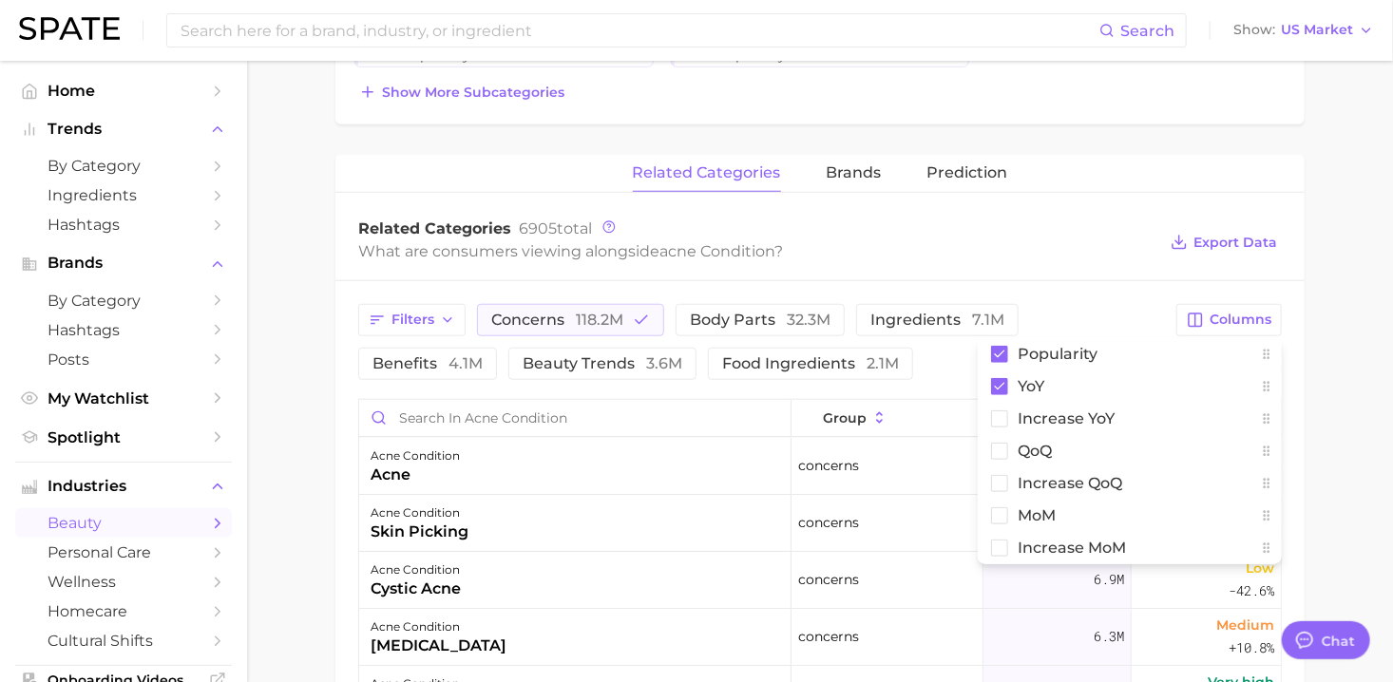
click at [1326, 363] on main "1. skincare 2. face concerns 3. acne condition 4. Subcategory Overview Google T…" at bounding box center [820, 297] width 1146 height 1803
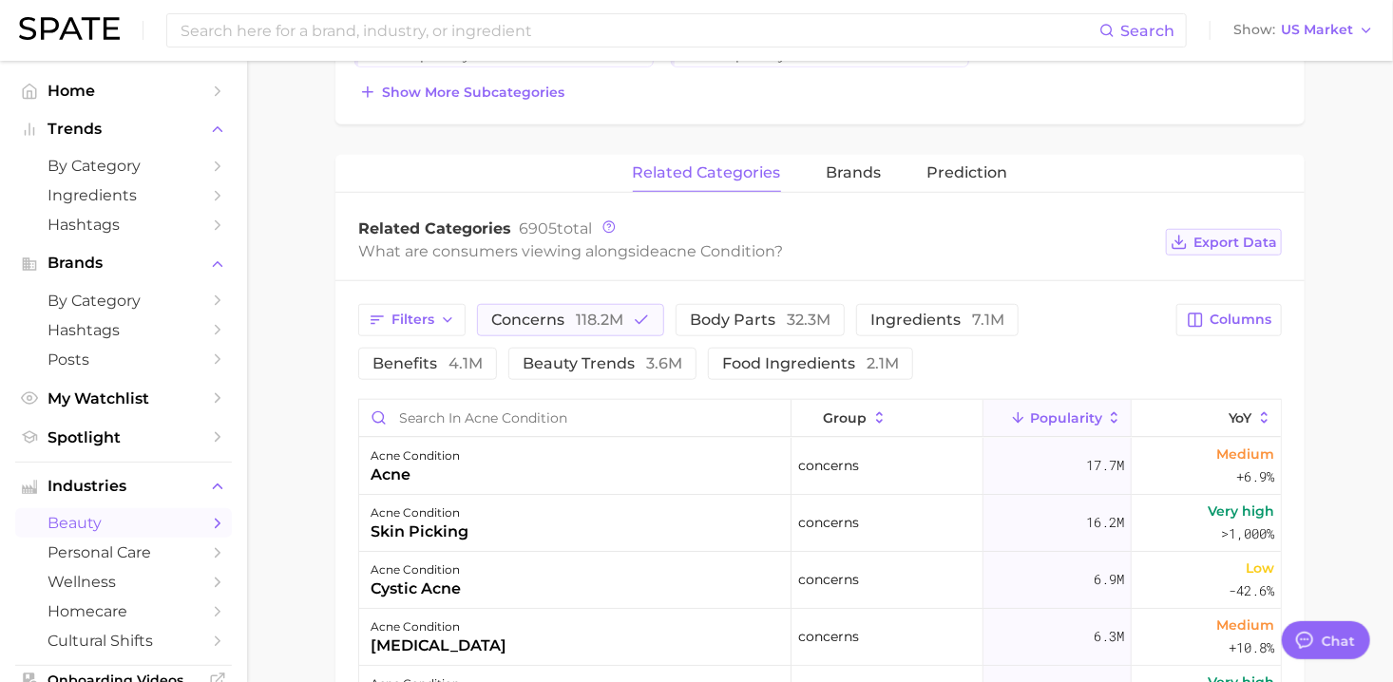
click at [1224, 241] on span "Export Data" at bounding box center [1235, 243] width 84 height 16
click at [419, 525] on div "skin picking" at bounding box center [420, 532] width 98 height 23
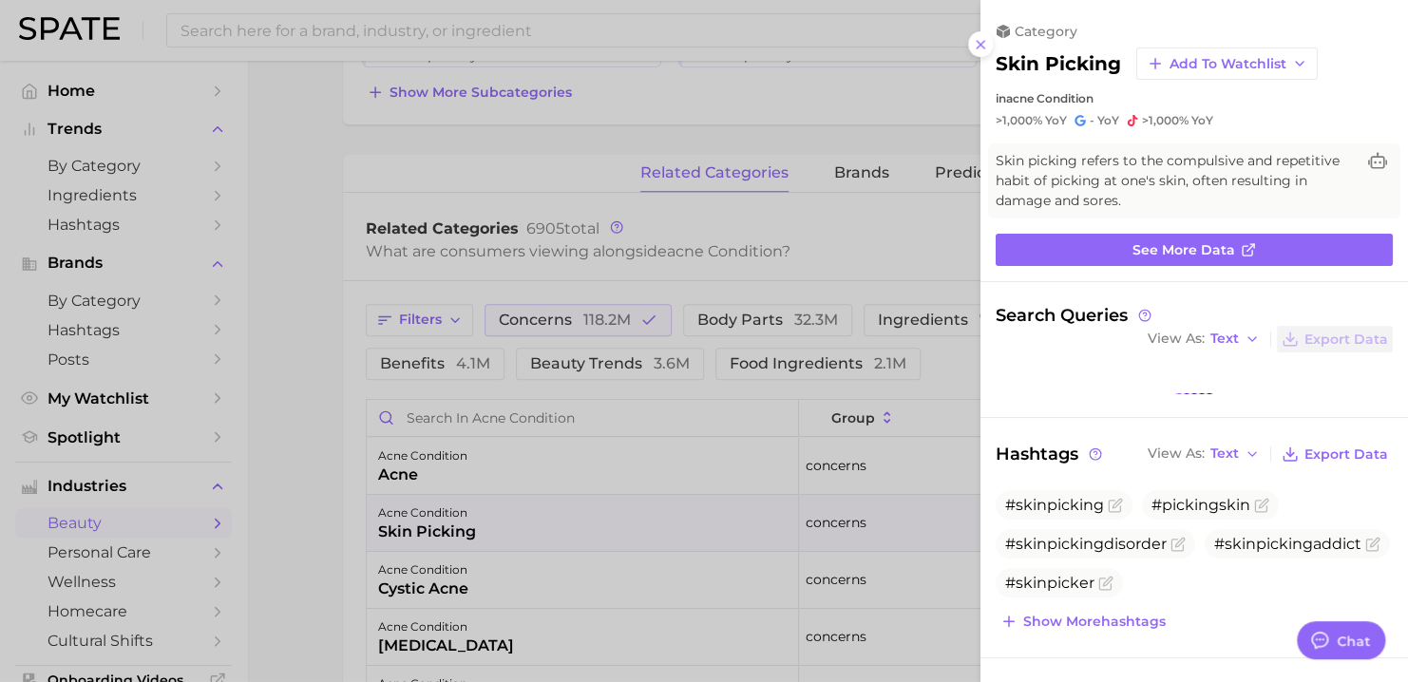
scroll to position [0, 0]
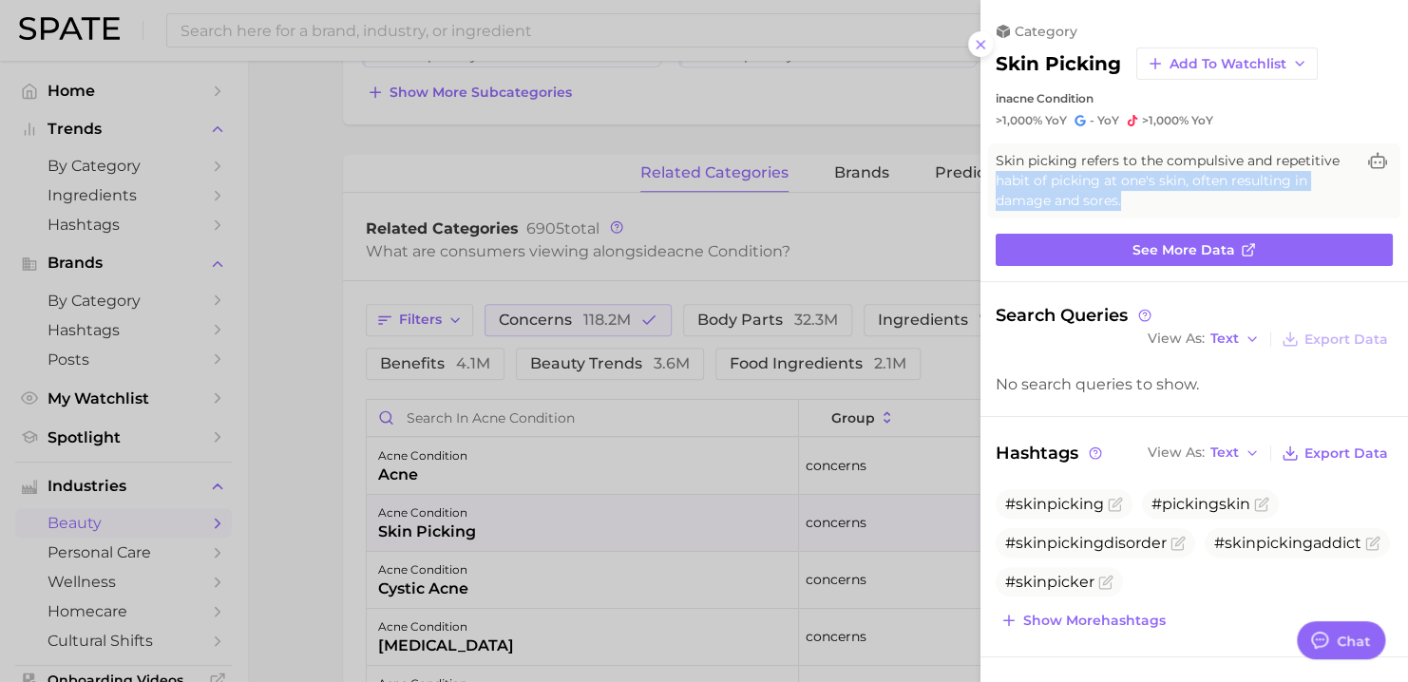
drag, startPoint x: 996, startPoint y: 181, endPoint x: 1346, endPoint y: 193, distance: 350.8
click at [1346, 193] on div "Skin picking refers to the compulsive and repetitive habit of picking at one's …" at bounding box center [1194, 181] width 397 height 60
drag, startPoint x: 1346, startPoint y: 193, endPoint x: 1349, endPoint y: 208, distance: 15.5
click at [1349, 208] on div "Skin picking refers to the compulsive and repetitive habit of picking at one's …" at bounding box center [1194, 181] width 397 height 60
click at [1284, 208] on span "Skin picking refers to the compulsive and repetitive habit of picking at one's …" at bounding box center [1175, 181] width 359 height 60
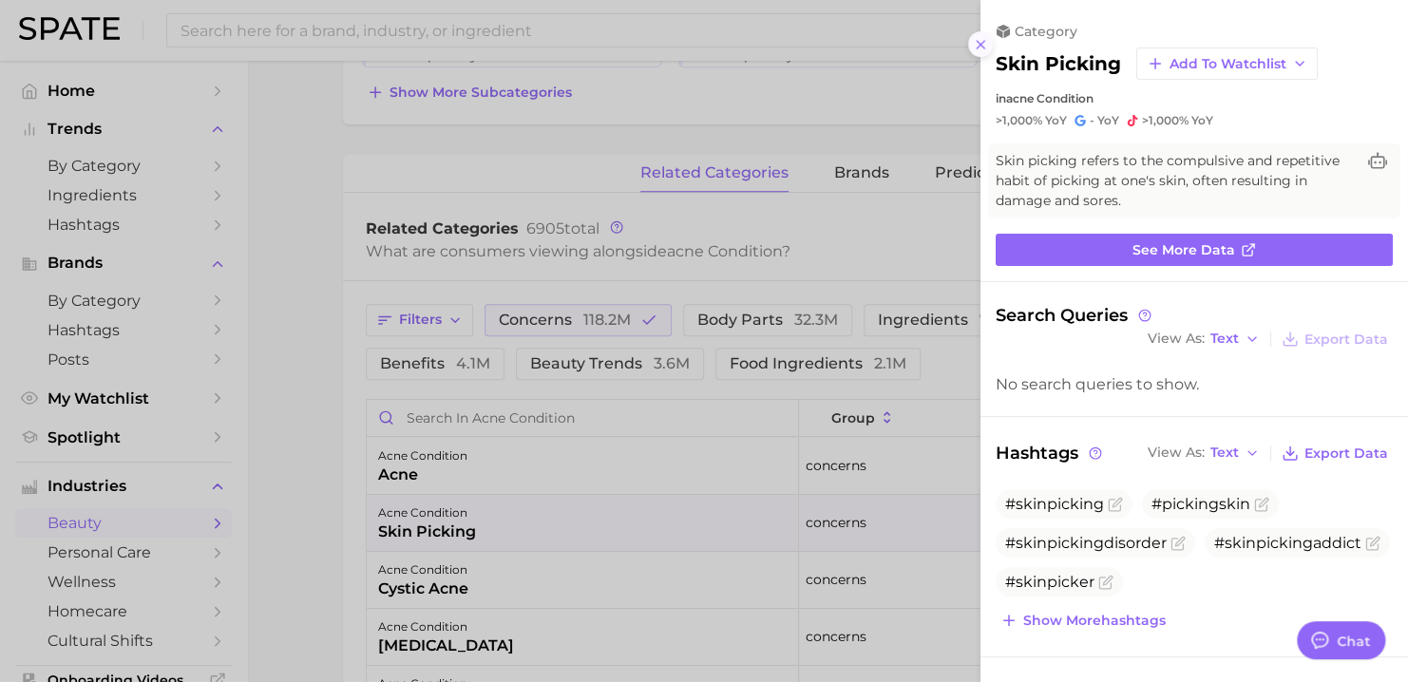
click at [980, 48] on icon at bounding box center [980, 44] width 15 height 15
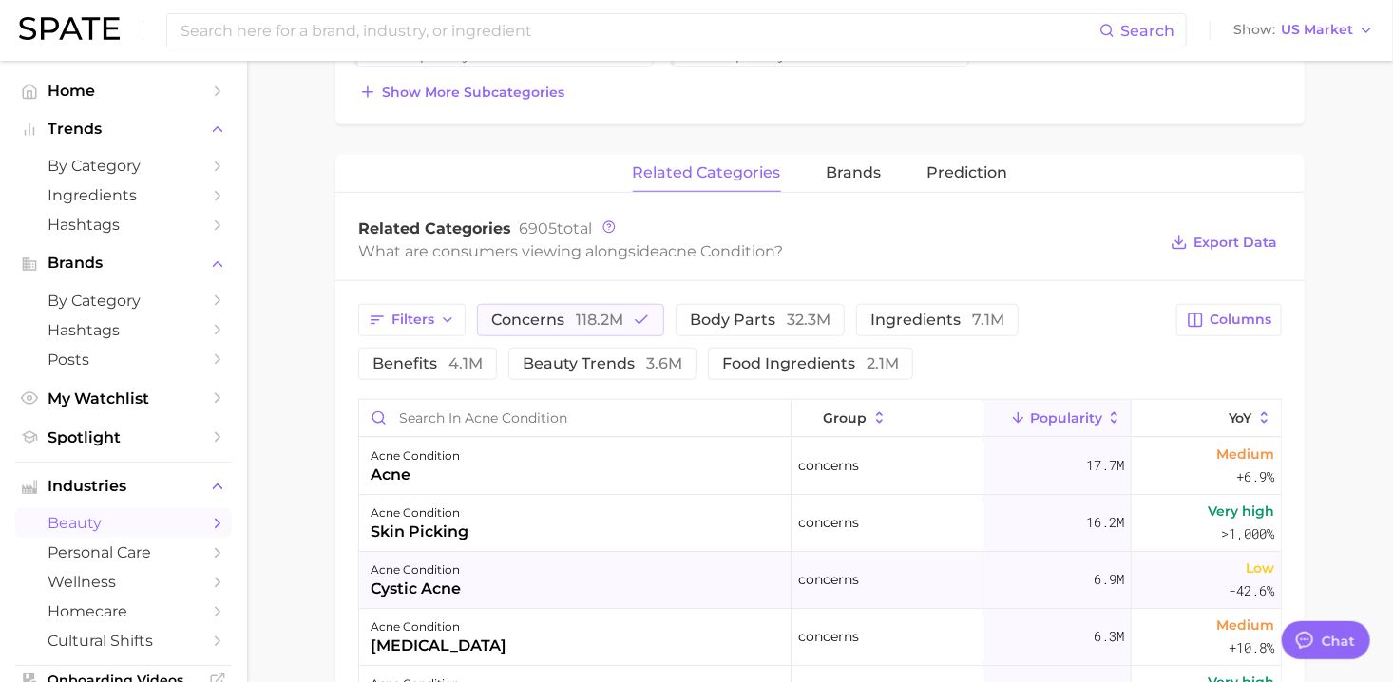
click at [421, 595] on div "cystic acne" at bounding box center [416, 589] width 90 height 23
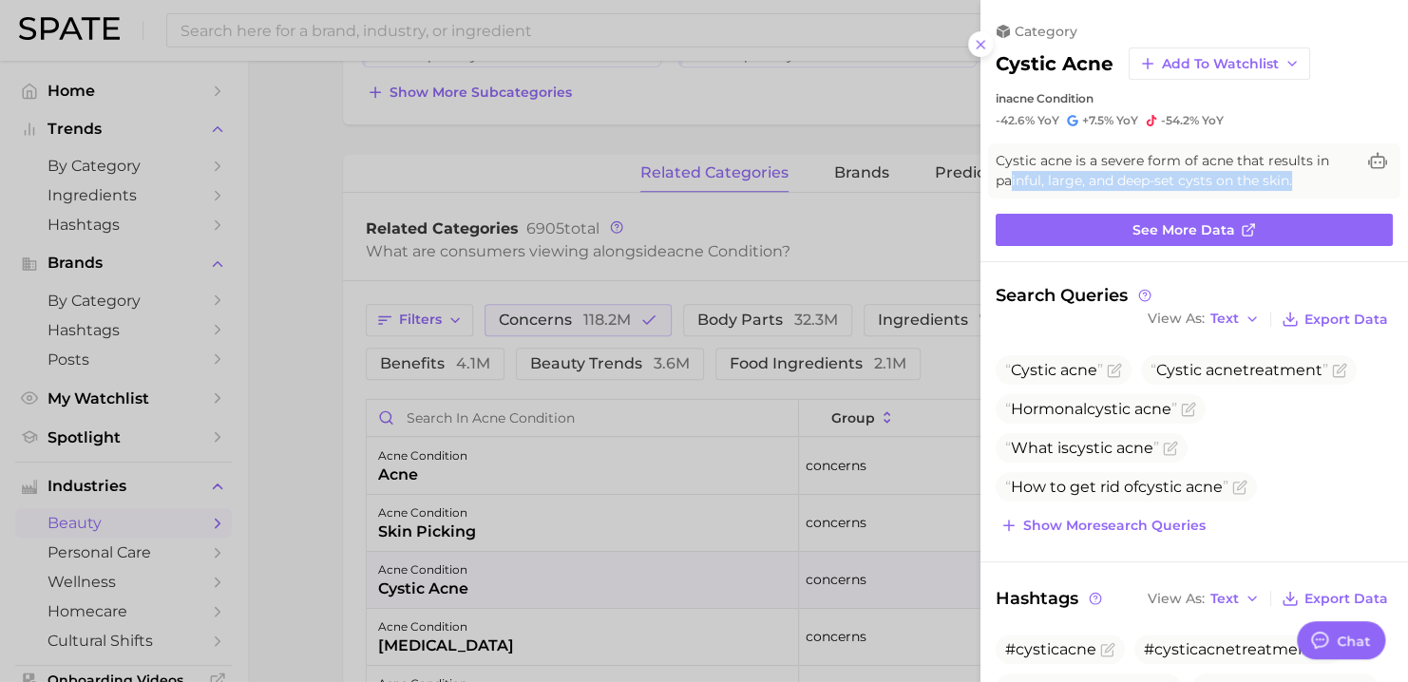
drag, startPoint x: 1010, startPoint y: 181, endPoint x: 1315, endPoint y: 177, distance: 305.0
click at [1315, 177] on span "Cystic acne is a severe form of acne that results in painful, large, and deep-s…" at bounding box center [1175, 171] width 359 height 40
drag, startPoint x: 1315, startPoint y: 177, endPoint x: 1324, endPoint y: 193, distance: 18.3
click at [1324, 193] on div "Cystic acne is a severe form of acne that results in painful, large, and deep-s…" at bounding box center [1194, 170] width 412 height 55
click at [353, 514] on div at bounding box center [704, 341] width 1408 height 682
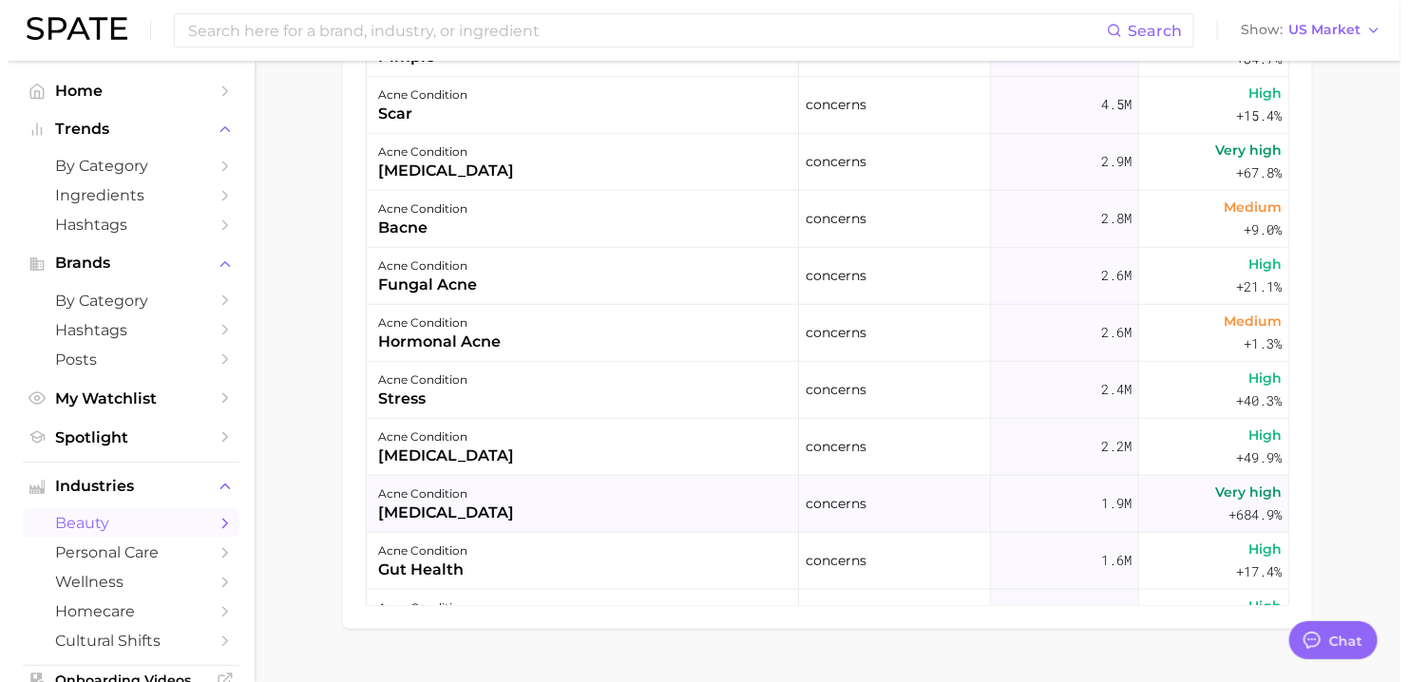
scroll to position [380, 0]
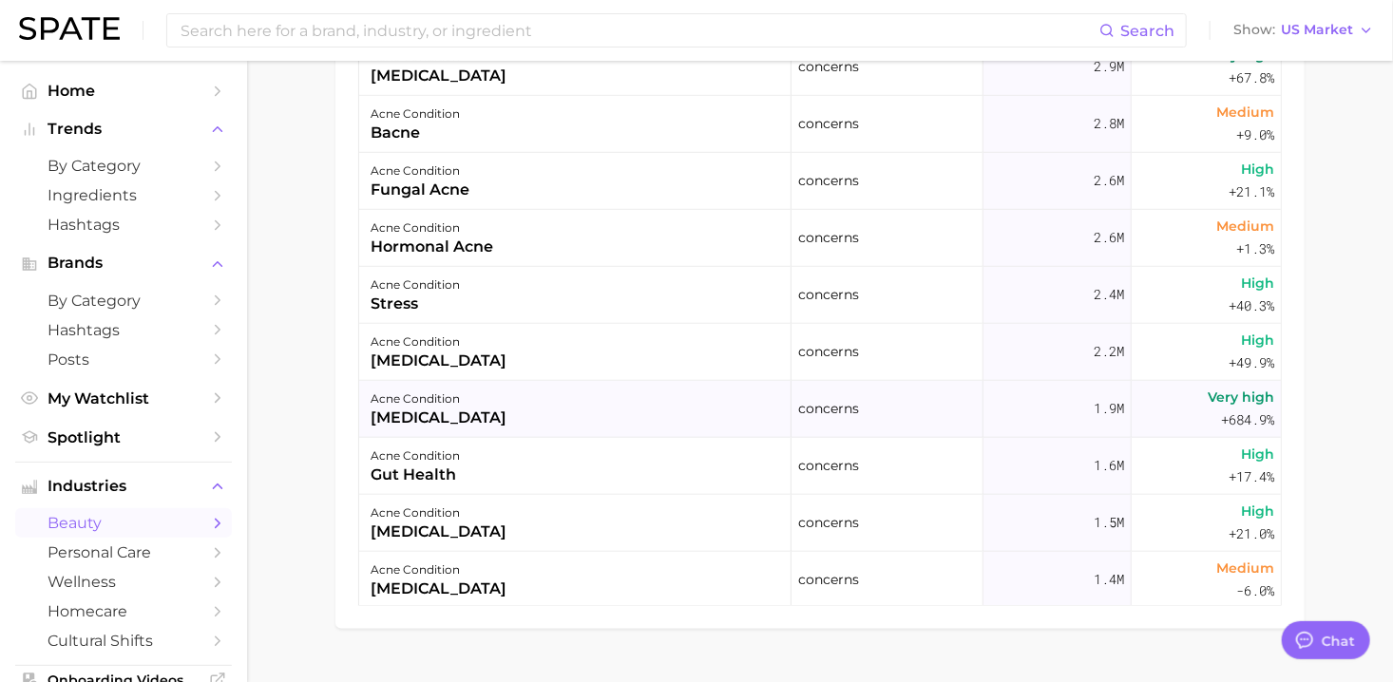
click at [392, 424] on div "[MEDICAL_DATA]" at bounding box center [439, 418] width 136 height 23
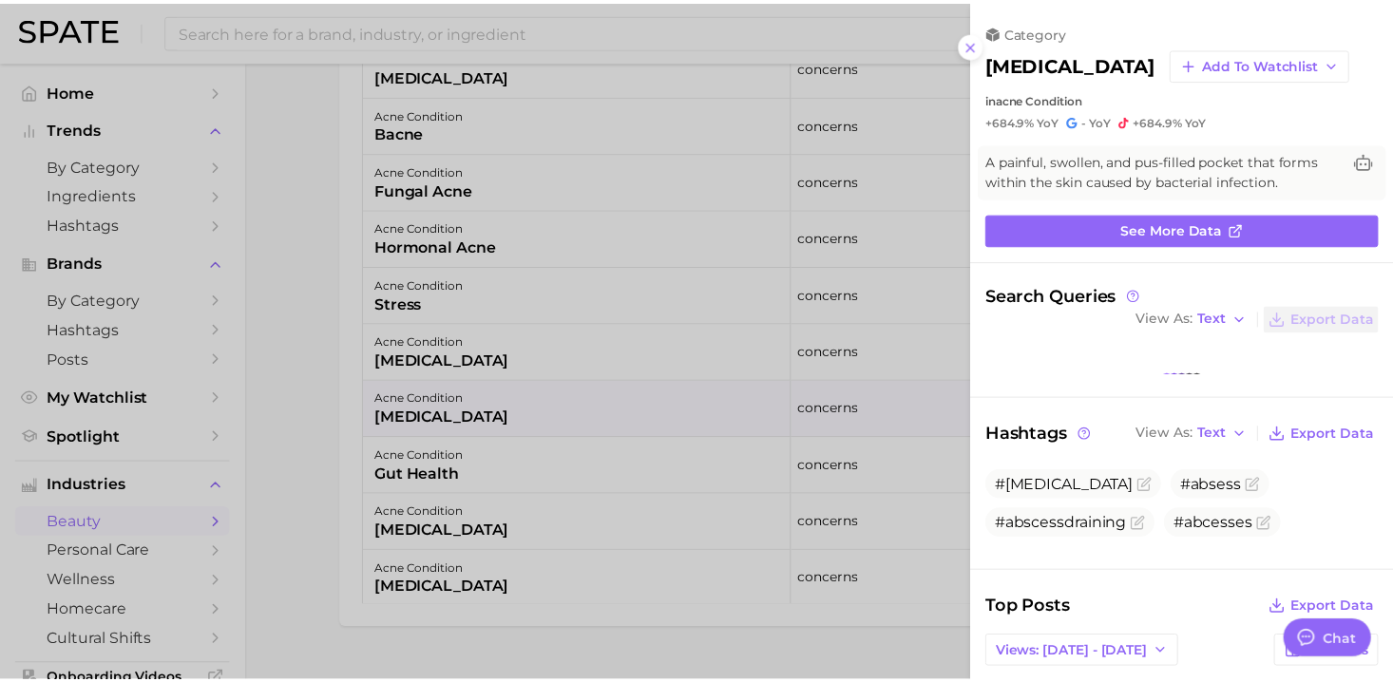
scroll to position [0, 0]
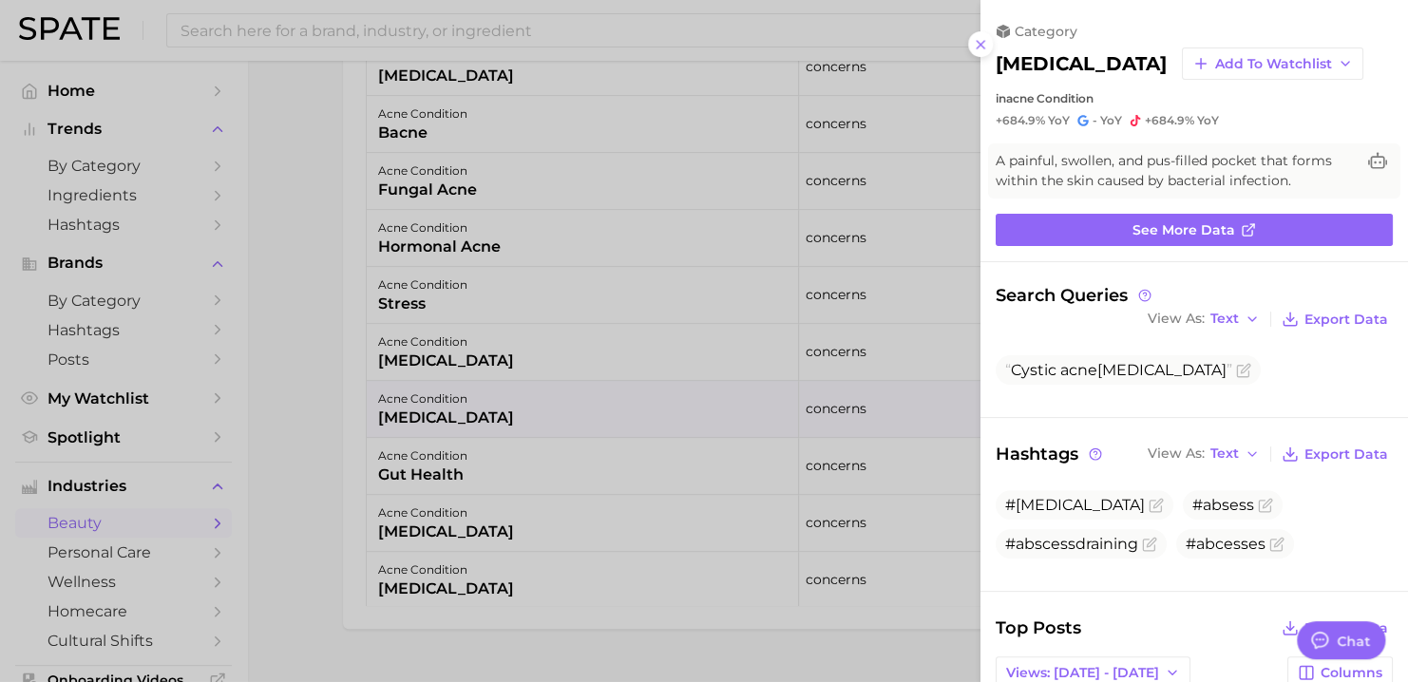
click at [312, 546] on div at bounding box center [704, 341] width 1408 height 682
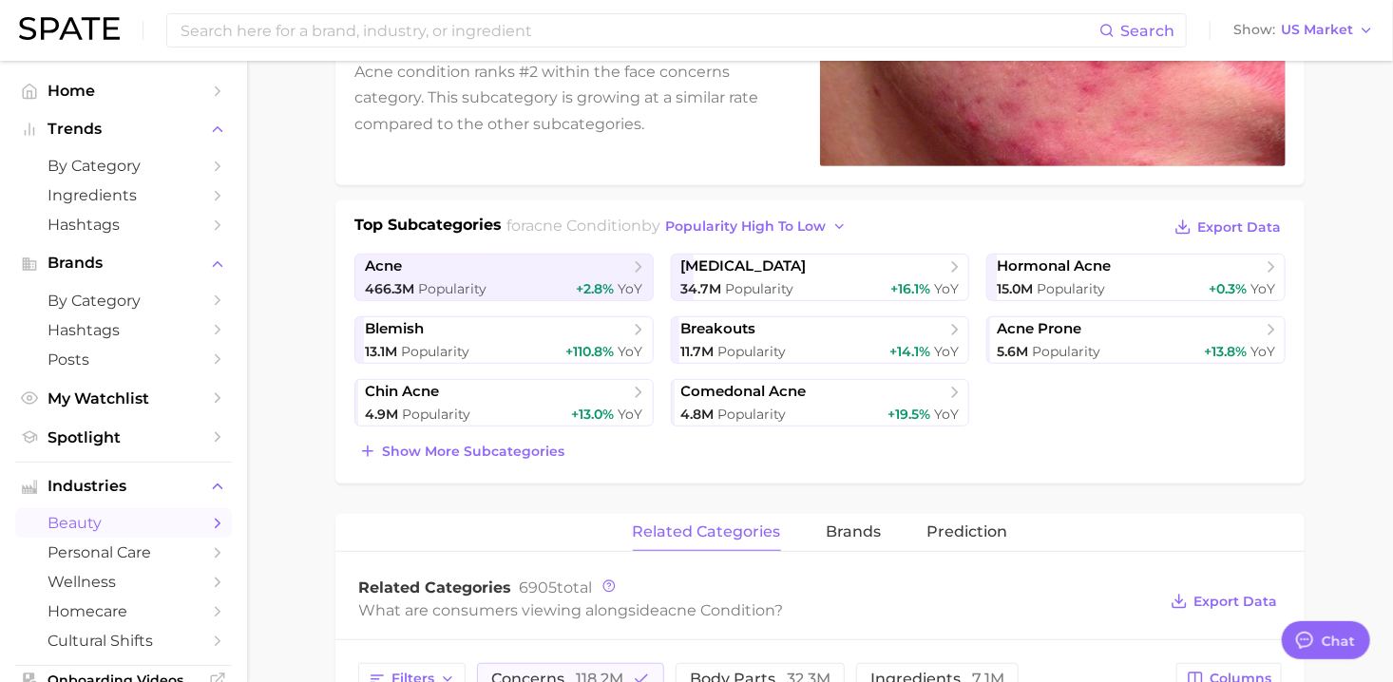
scroll to position [760, 0]
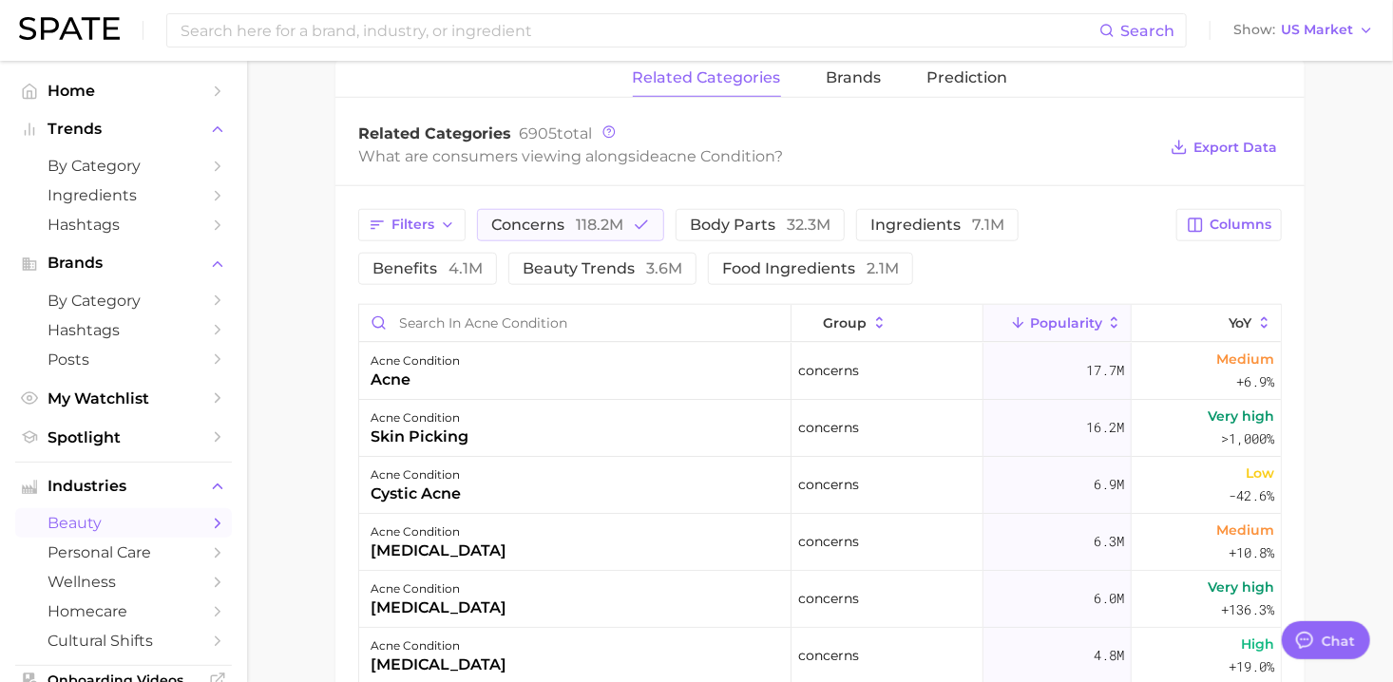
click at [497, 253] on button "benefits 4.1m" at bounding box center [427, 269] width 139 height 32
click at [511, 271] on button "benefits 4.1m" at bounding box center [440, 269] width 165 height 32
click at [906, 241] on div "Filters concerns 118.2m body parts 32.3m ingredients 7.1m benefits 4.1m beauty …" at bounding box center [761, 247] width 807 height 76
click at [909, 232] on button "ingredients 7.1m" at bounding box center [937, 225] width 162 height 32
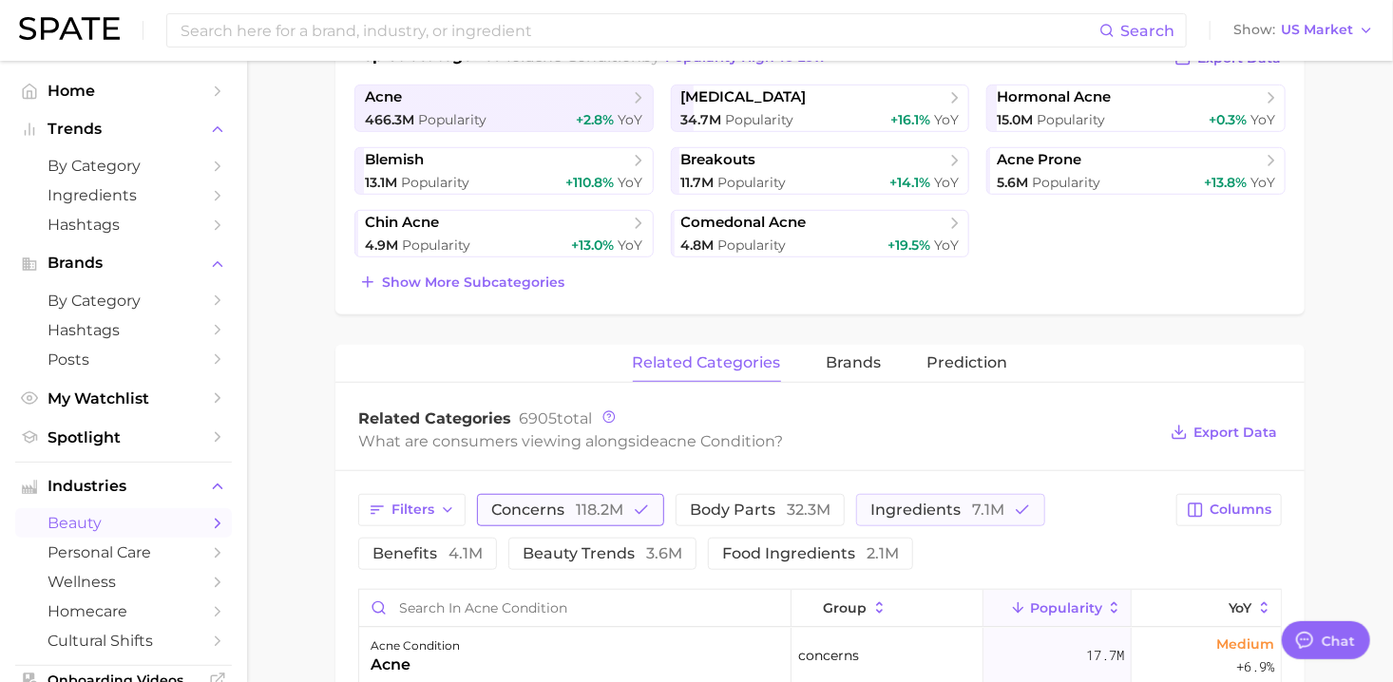
click at [614, 504] on span "118.2m" at bounding box center [600, 510] width 48 height 18
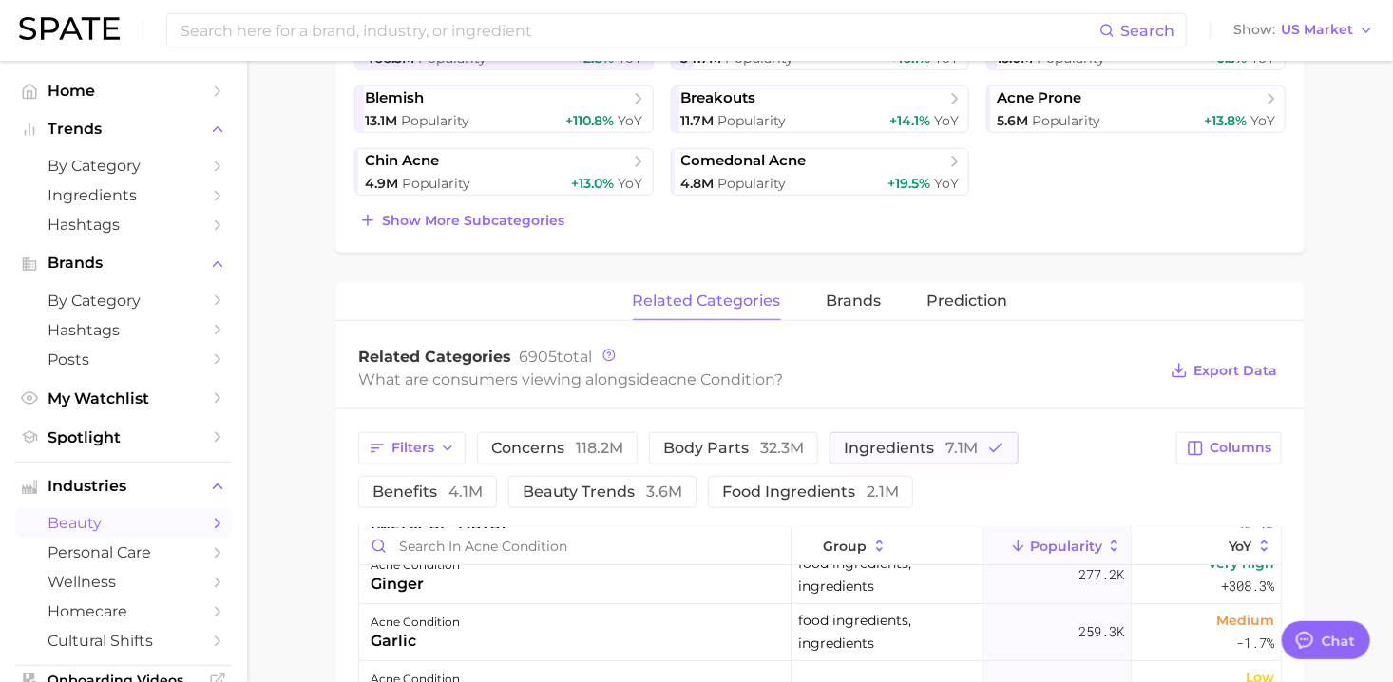
scroll to position [570, 0]
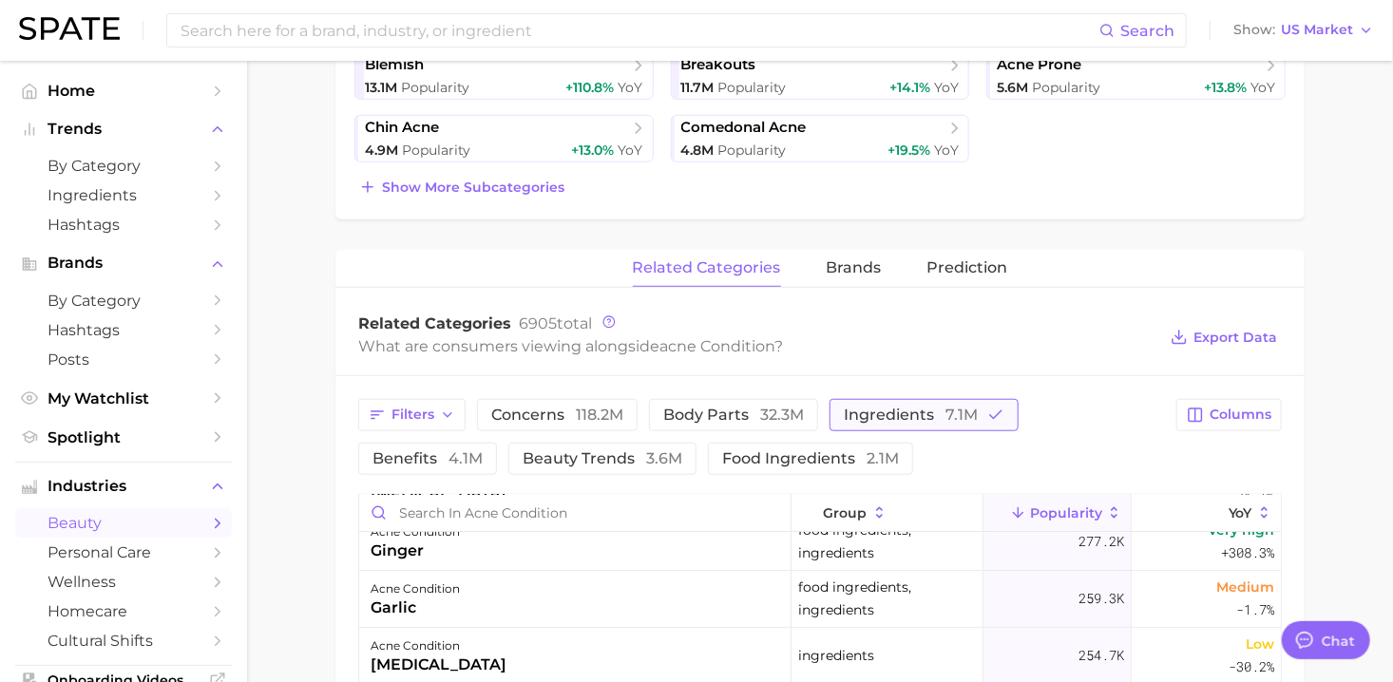
click at [963, 415] on span "7.1m" at bounding box center [961, 415] width 32 height 18
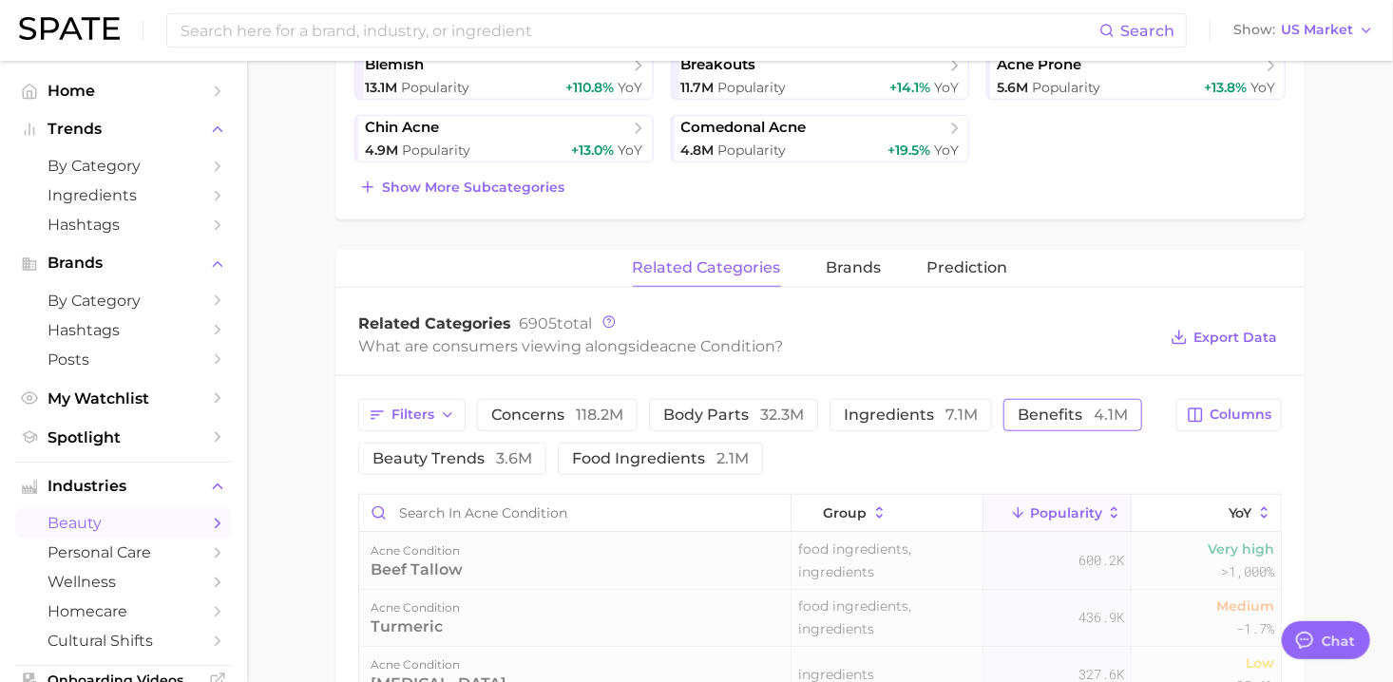
click at [1062, 419] on span "benefits 4.1m" at bounding box center [1073, 415] width 110 height 15
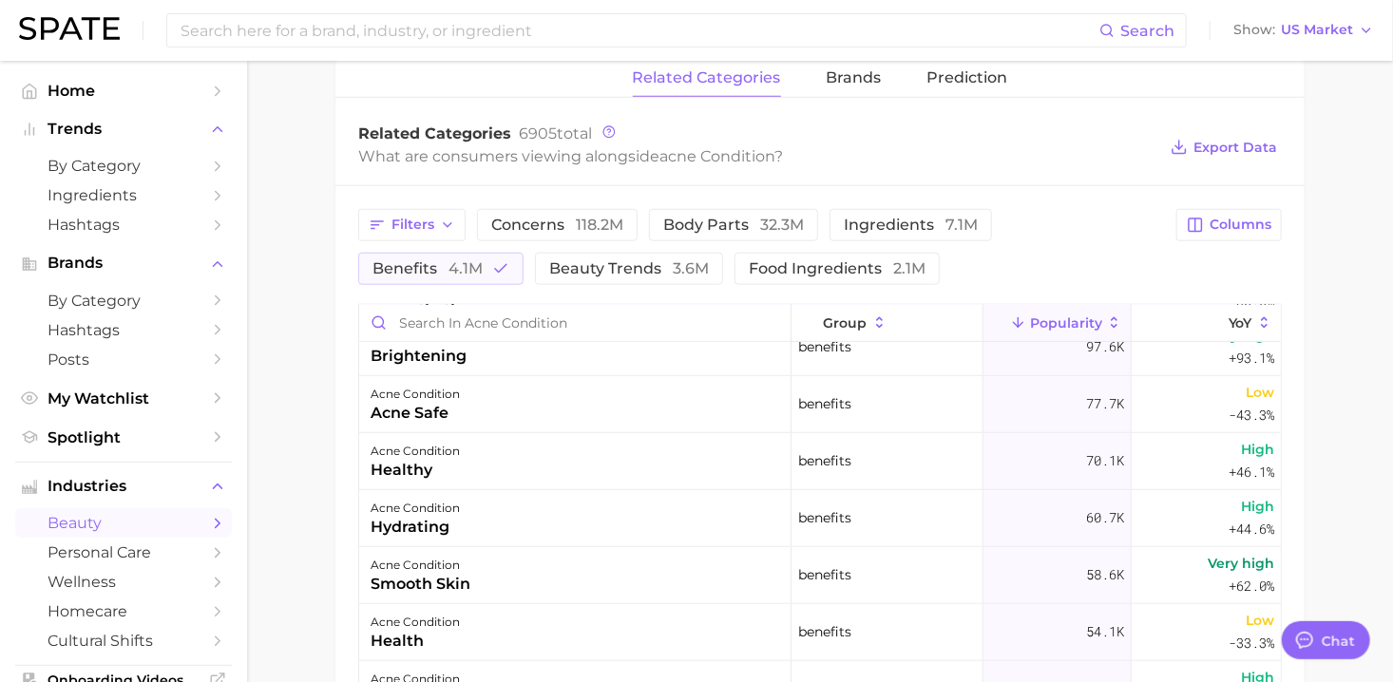
scroll to position [570, 0]
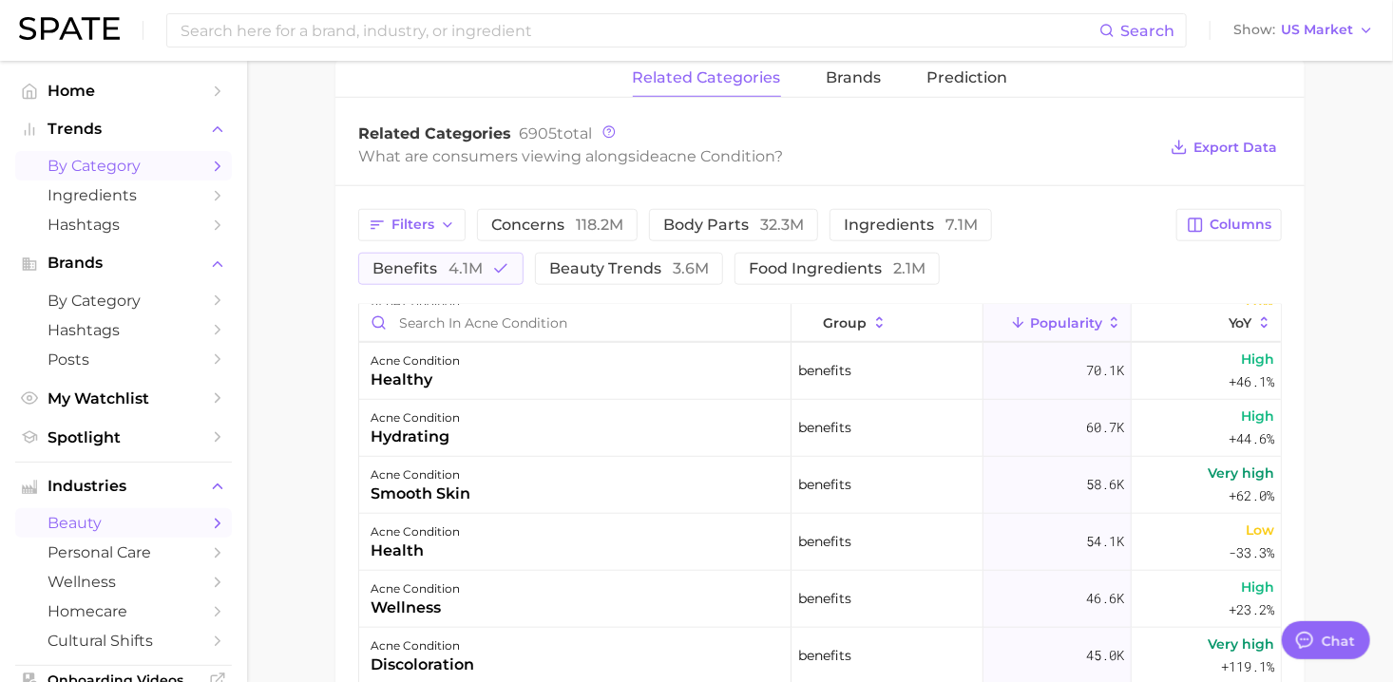
click at [121, 164] on span "by Category" at bounding box center [124, 166] width 152 height 18
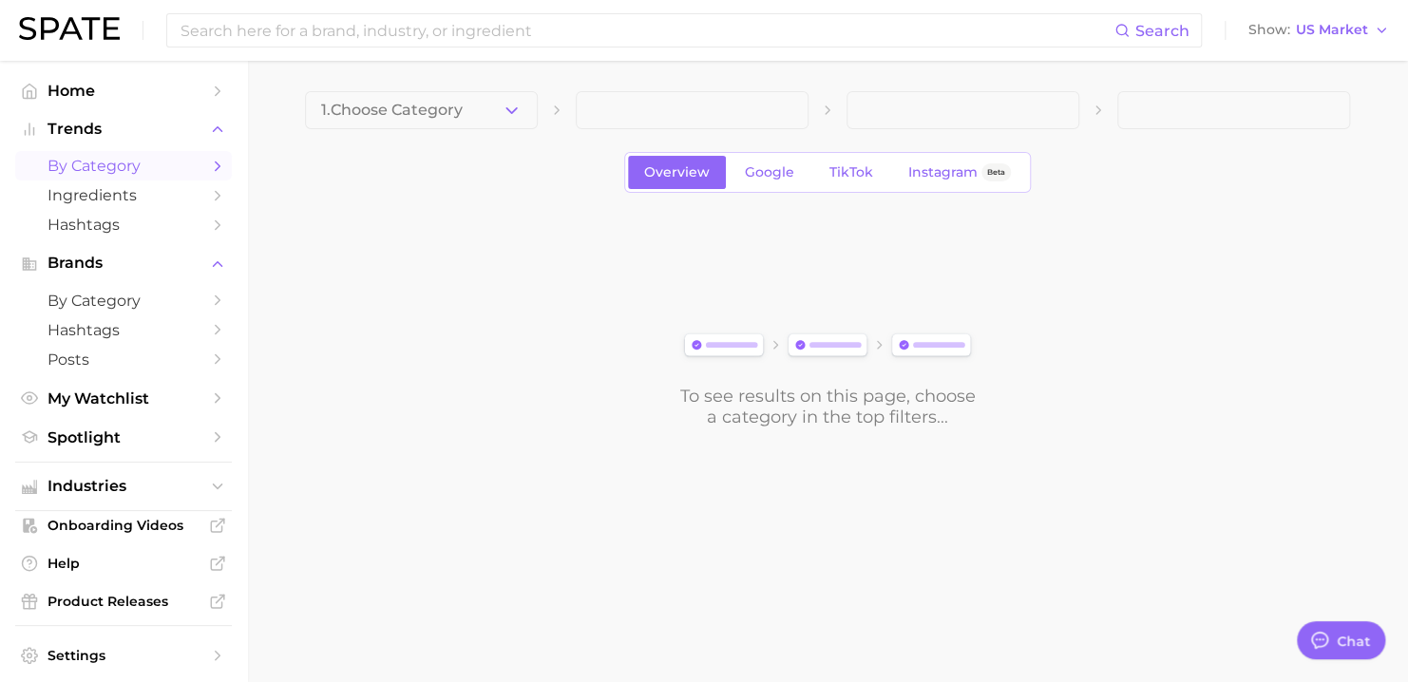
click at [515, 118] on icon "button" at bounding box center [512, 111] width 20 height 20
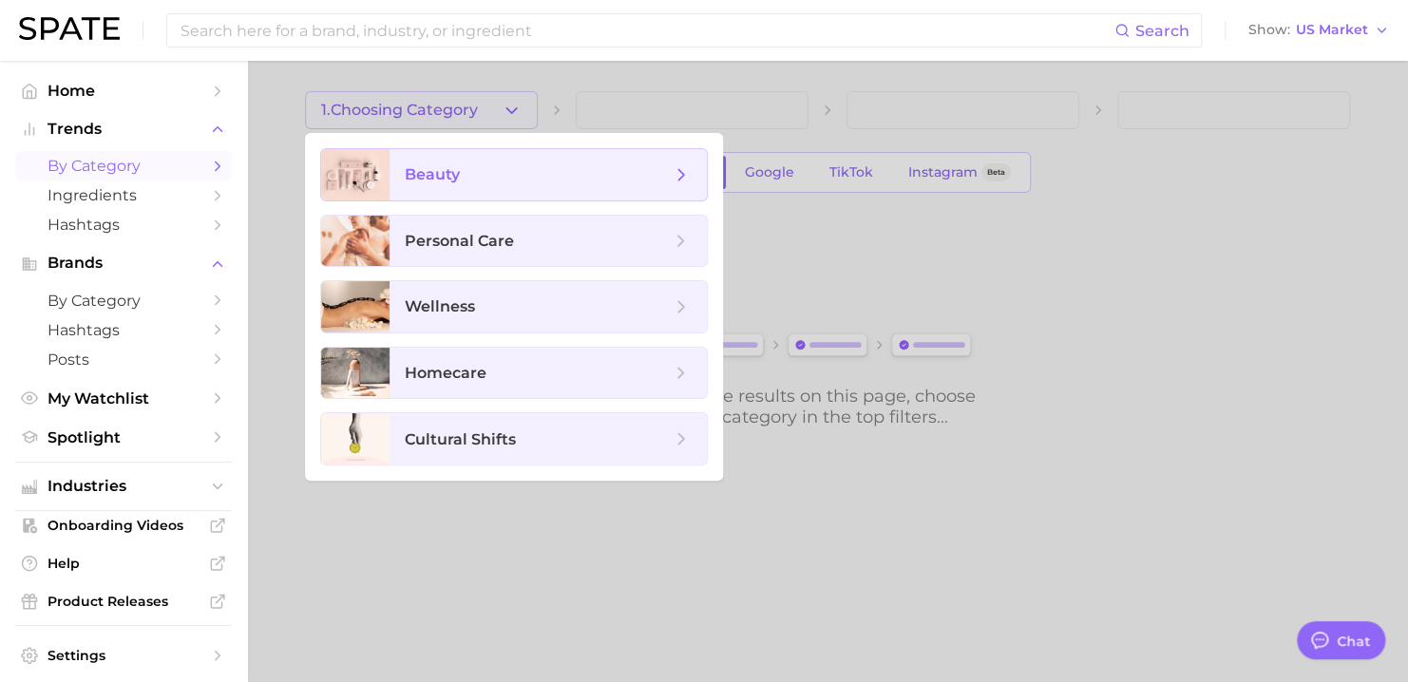
click at [461, 167] on span "beauty" at bounding box center [538, 174] width 266 height 21
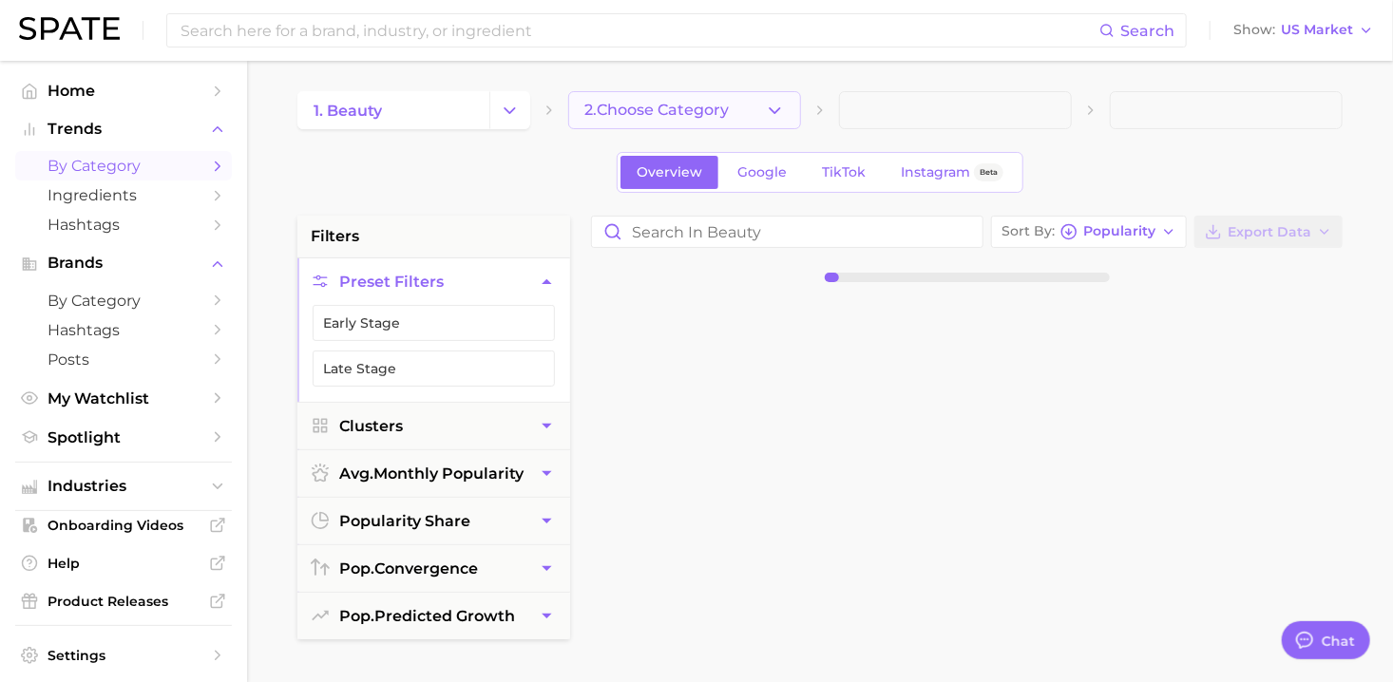
click at [780, 110] on icon "button" at bounding box center [775, 111] width 20 height 20
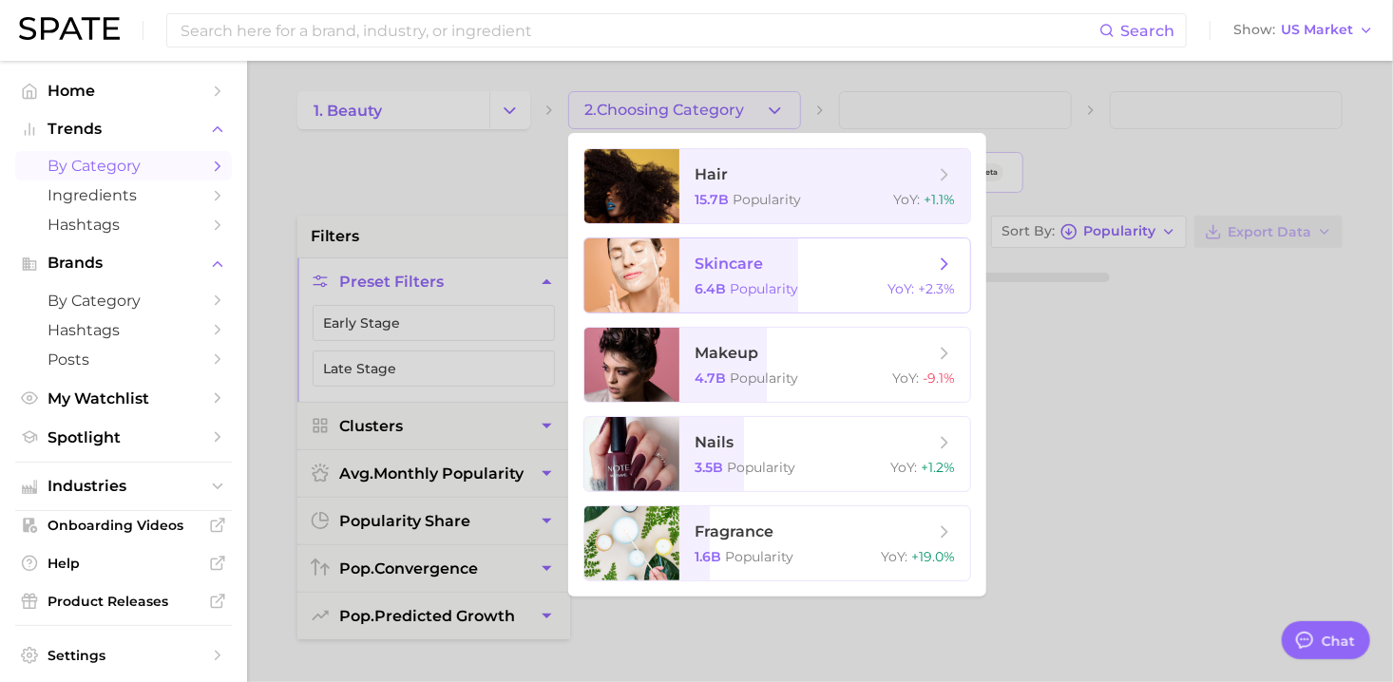
click at [775, 298] on span "skincare 6.4b Popularity YoY : +2.3%" at bounding box center [824, 275] width 291 height 74
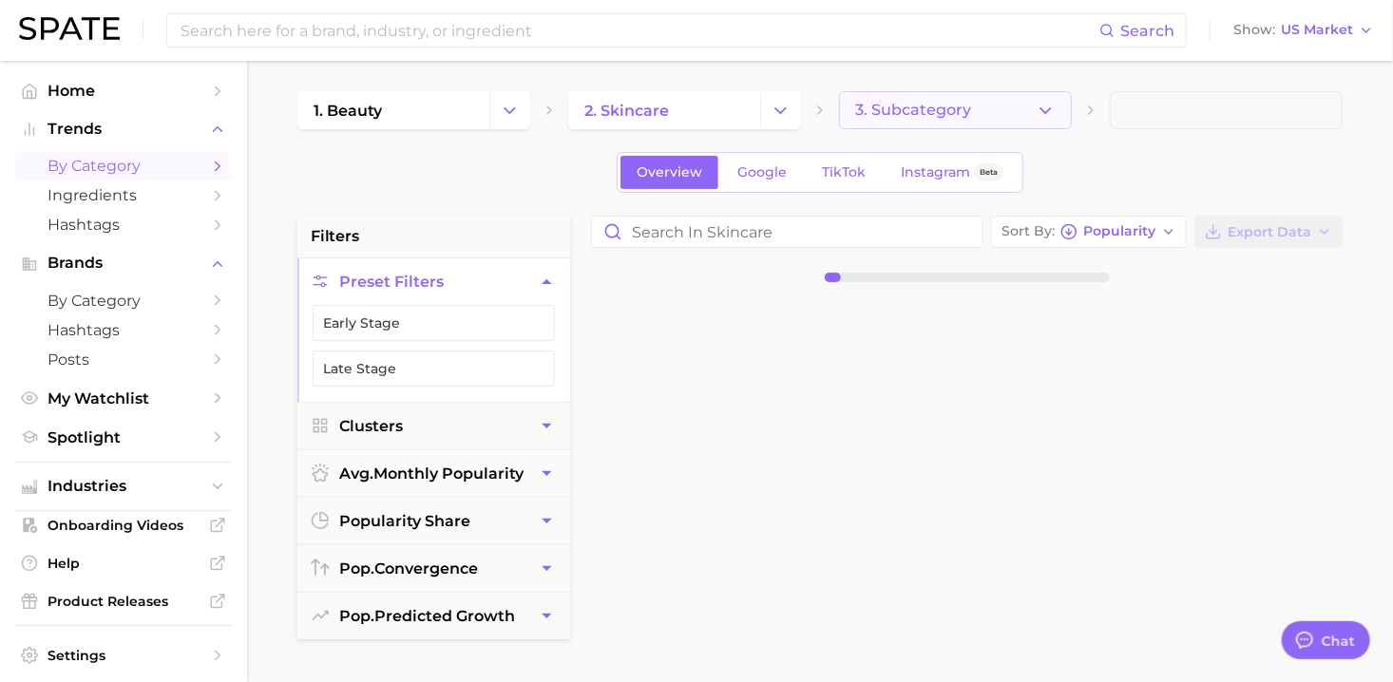
click at [1039, 115] on icon "button" at bounding box center [1046, 111] width 20 height 20
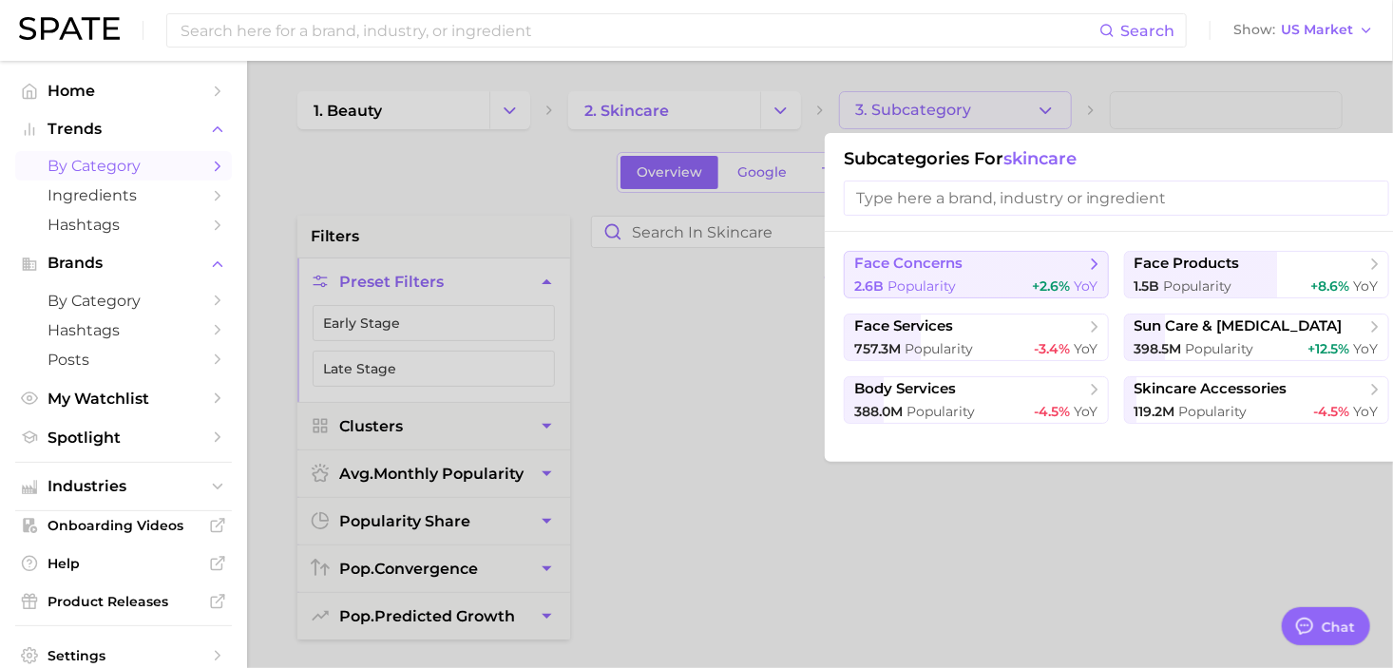
click at [1040, 259] on span "face concerns" at bounding box center [969, 264] width 231 height 19
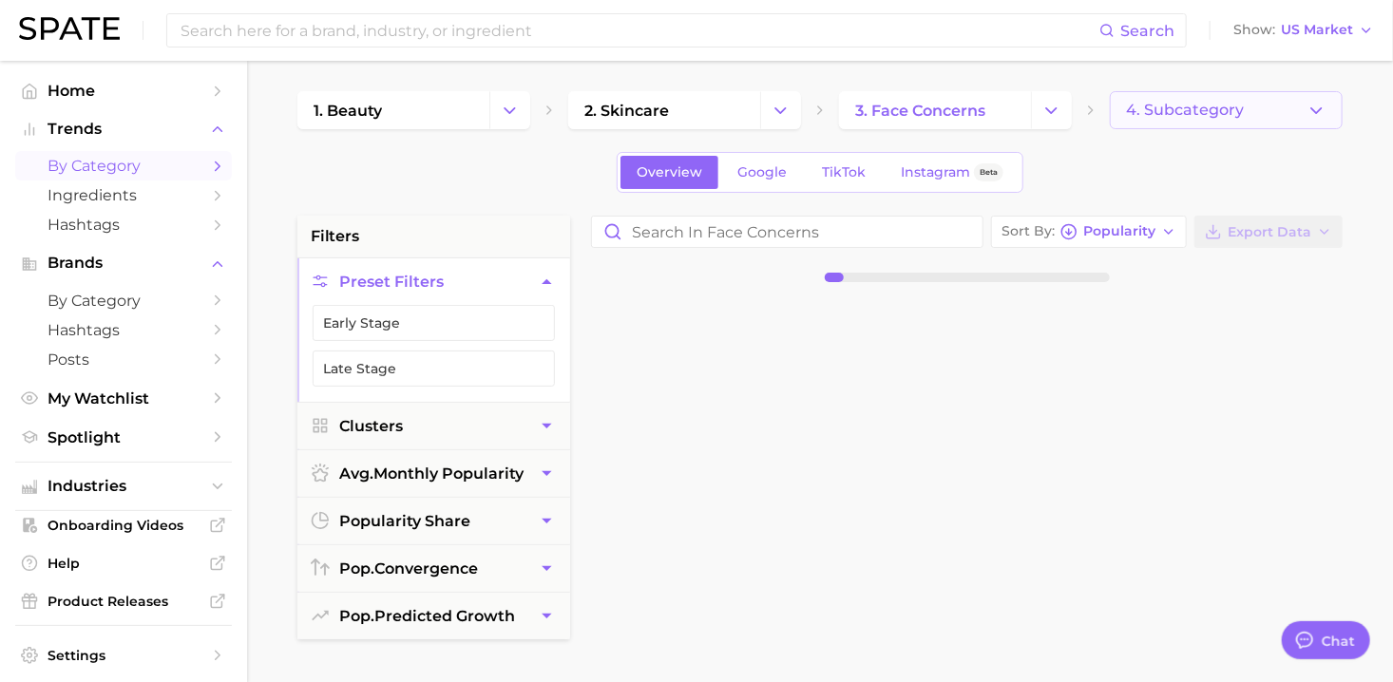
click at [1287, 102] on button "4. Subcategory" at bounding box center [1226, 110] width 233 height 38
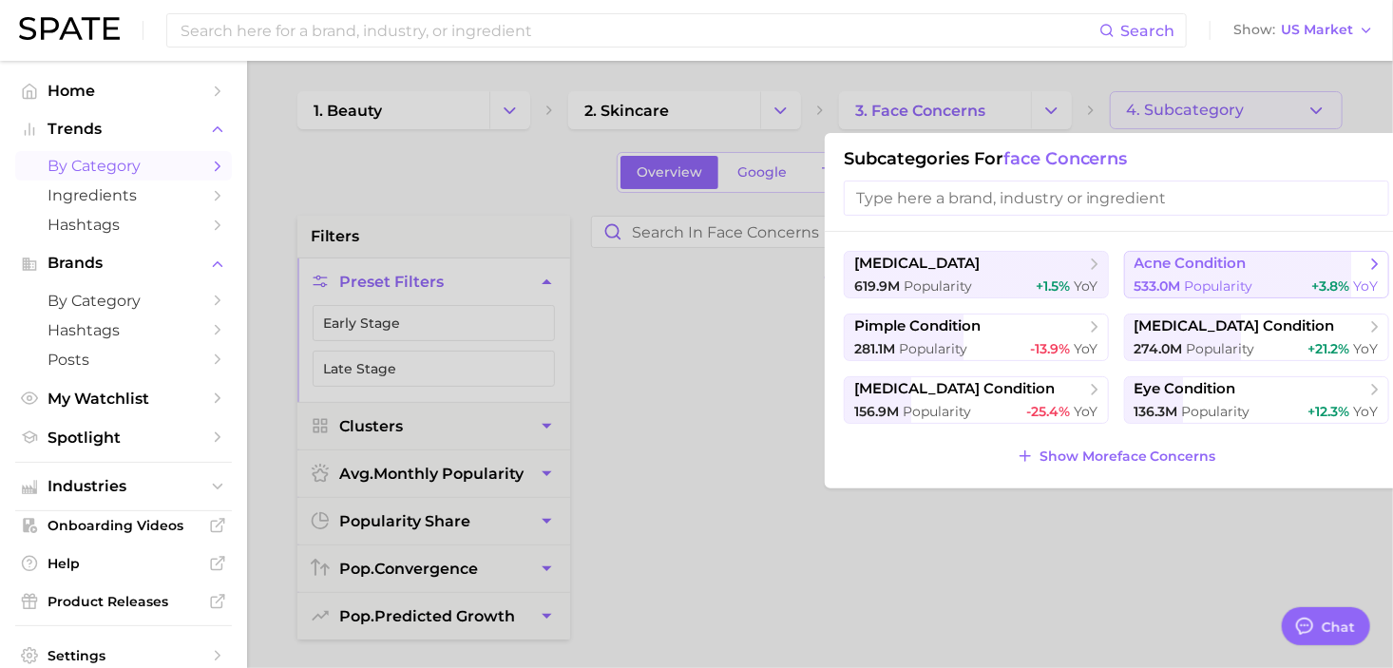
click at [1216, 288] on span "Popularity" at bounding box center [1219, 285] width 68 height 17
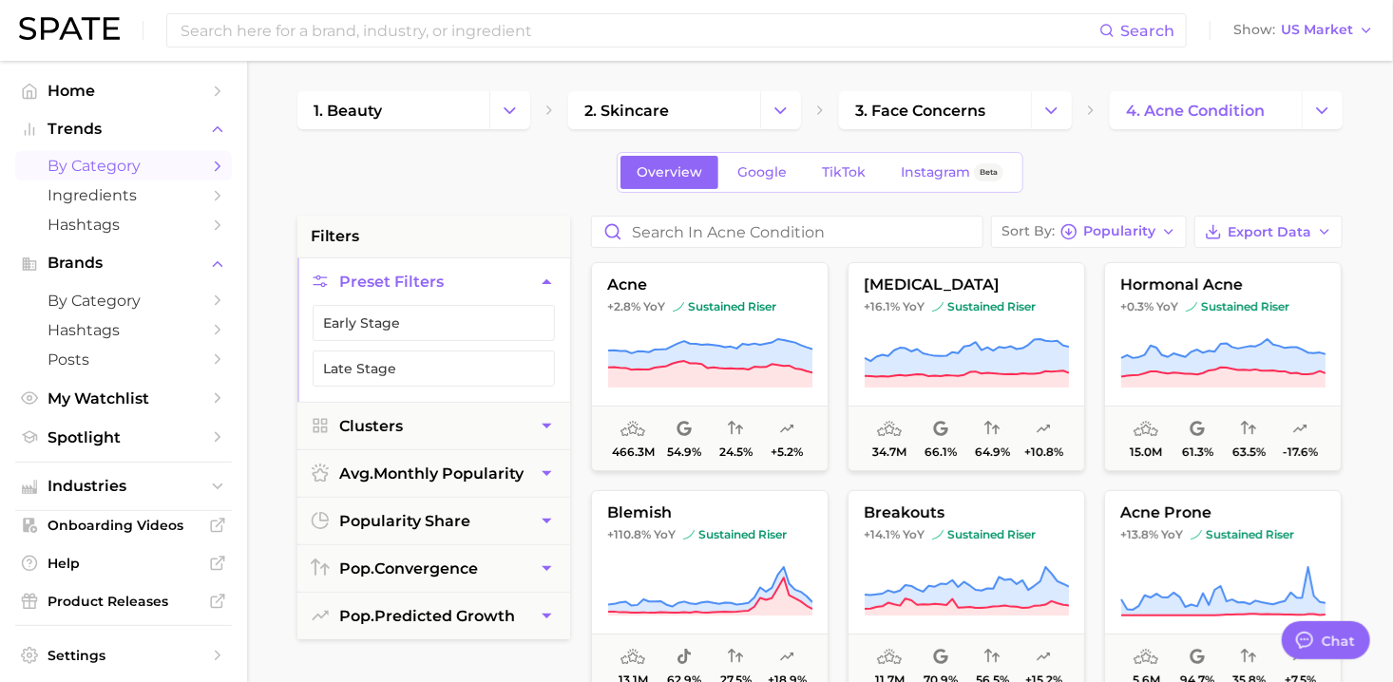
click at [772, 179] on span "Google" at bounding box center [761, 172] width 49 height 16
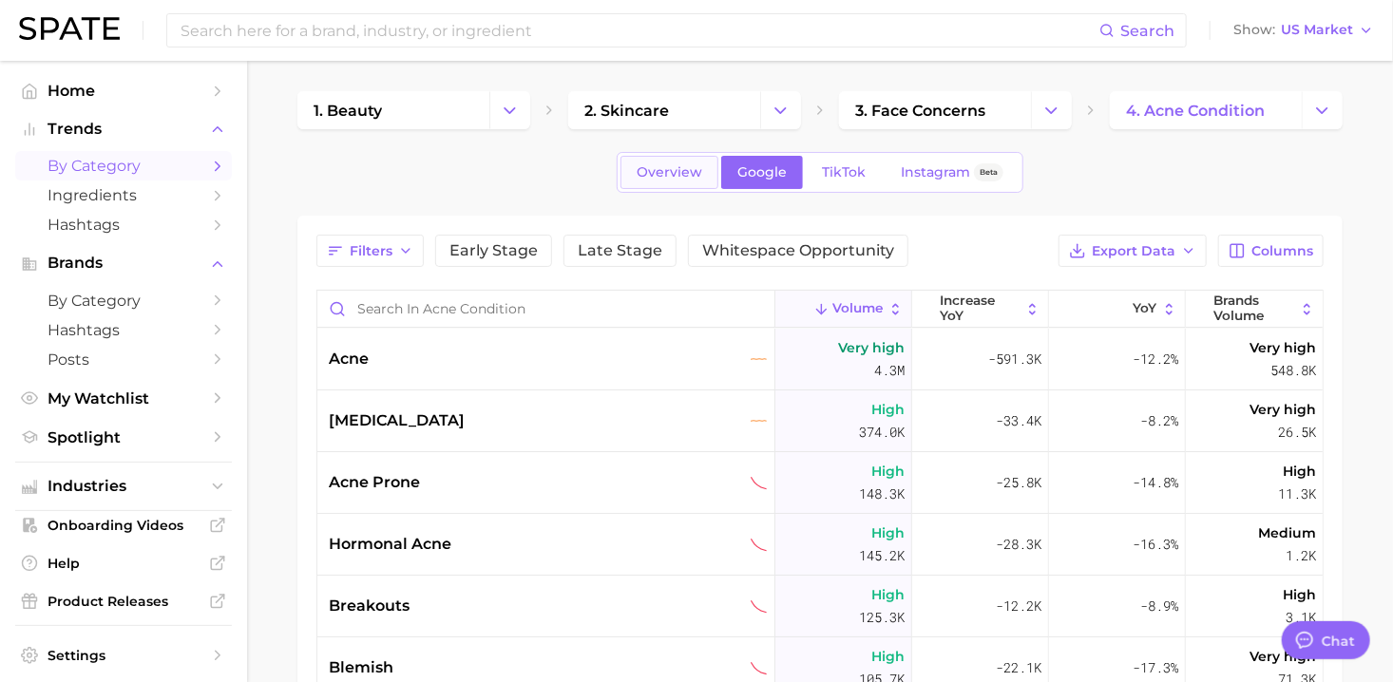
click at [701, 170] on span "Overview" at bounding box center [670, 172] width 66 height 16
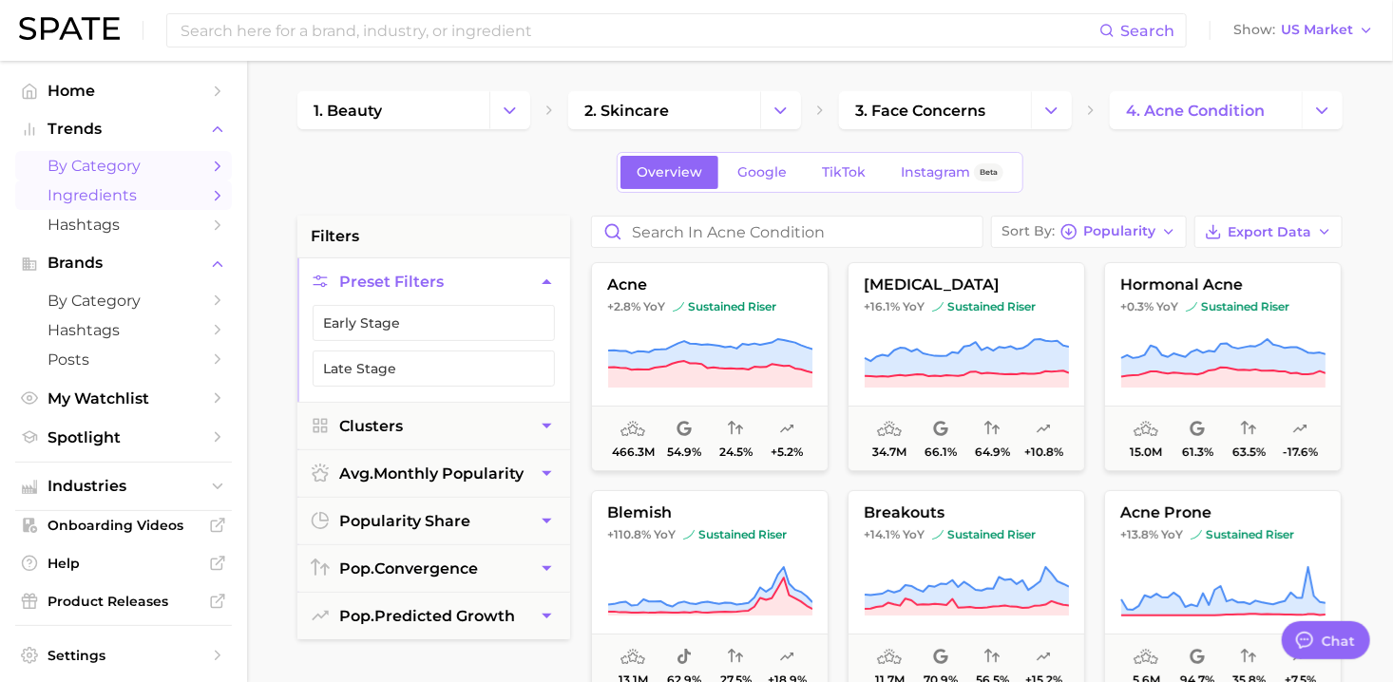
click at [82, 201] on span "Ingredients" at bounding box center [124, 195] width 152 height 18
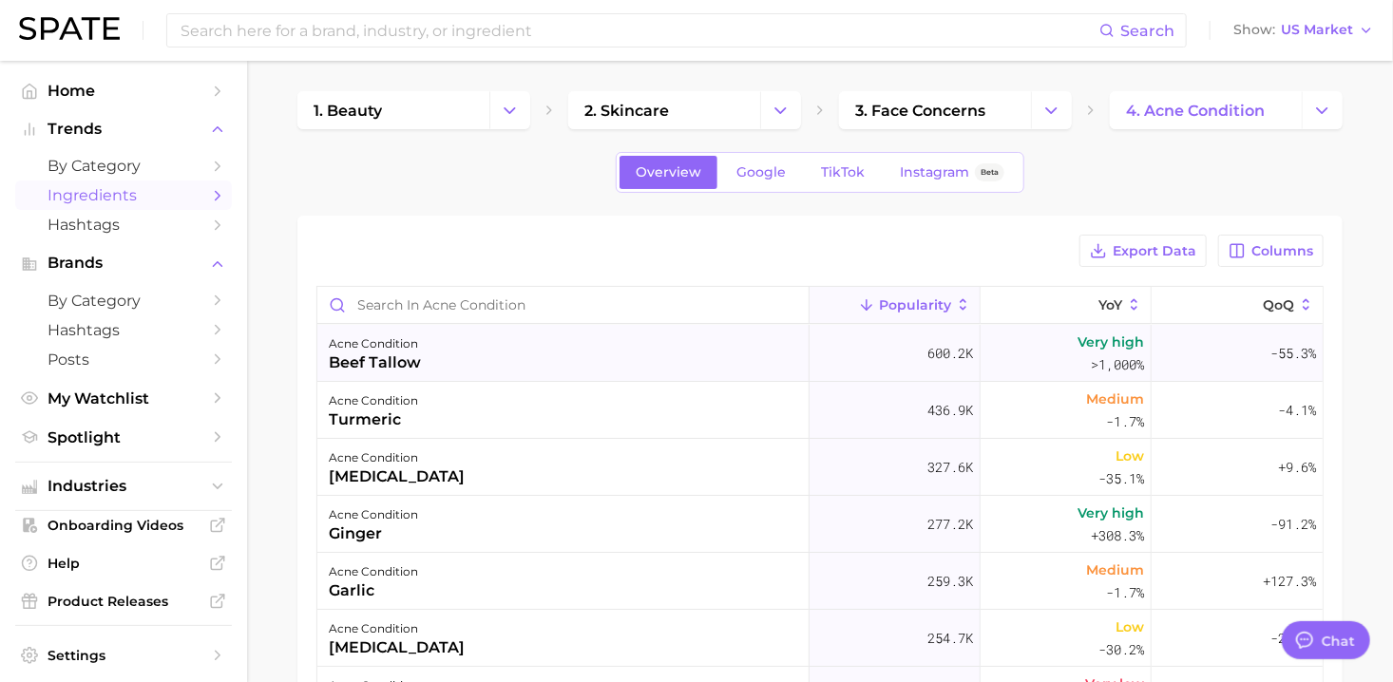
scroll to position [285, 0]
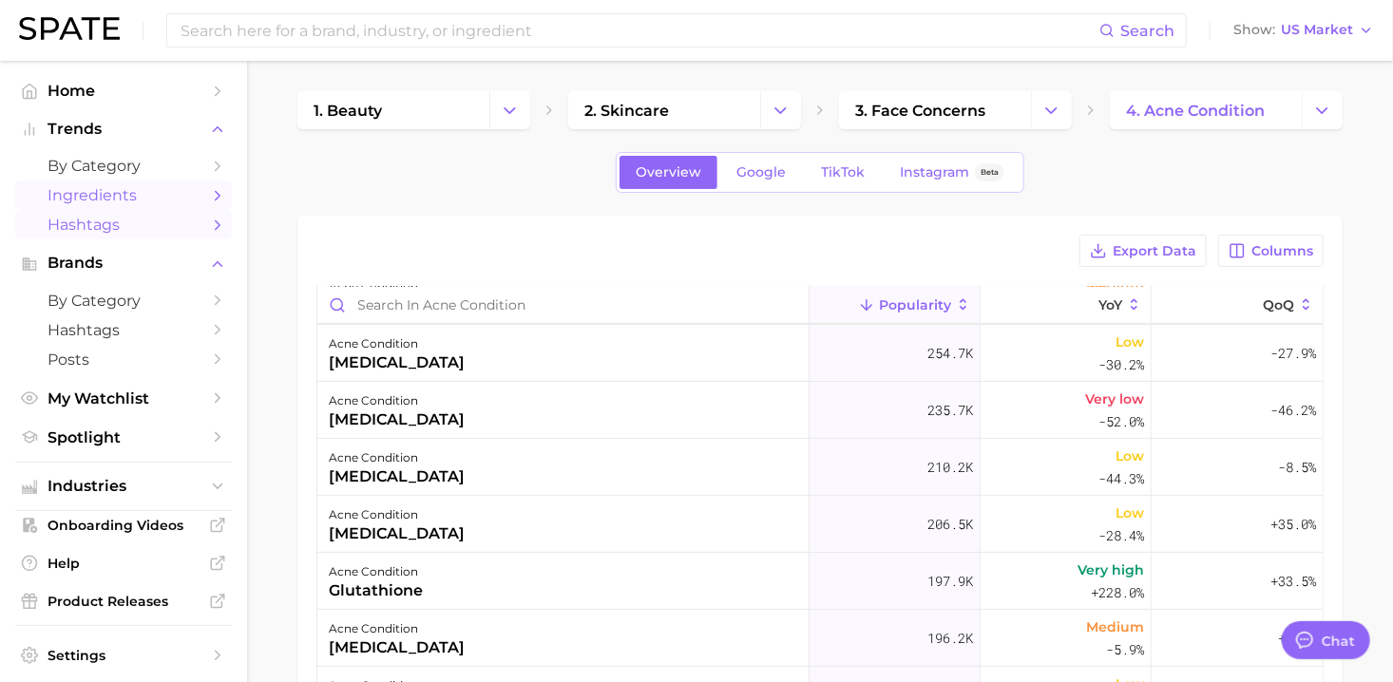
click at [91, 222] on span "Hashtags" at bounding box center [124, 225] width 152 height 18
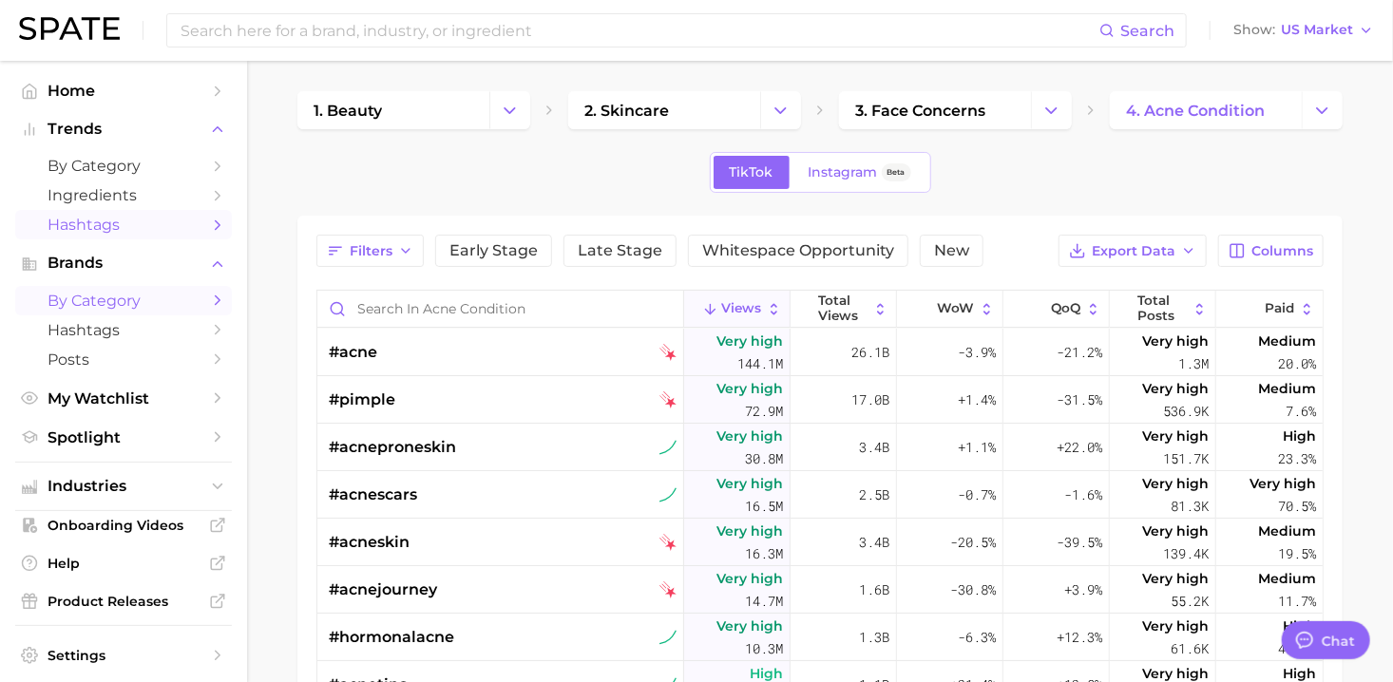
click at [104, 310] on link "by Category" at bounding box center [123, 300] width 217 height 29
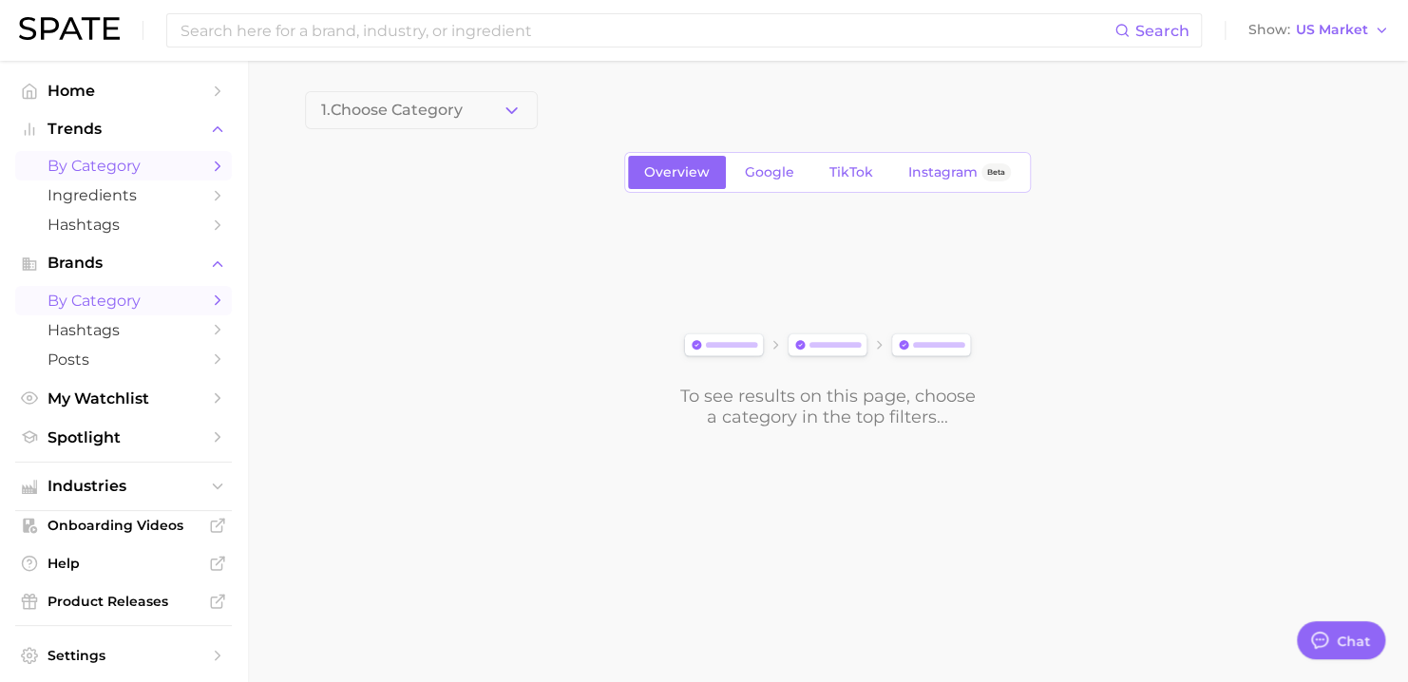
click at [118, 162] on span "by Category" at bounding box center [124, 166] width 152 height 18
click at [127, 162] on span "by Category" at bounding box center [124, 166] width 152 height 18
click at [542, 129] on div "1. Choose Category Overview Google TikTok Instagram Beta To see results on this…" at bounding box center [827, 259] width 1045 height 336
click at [515, 108] on polyline "button" at bounding box center [511, 109] width 10 height 5
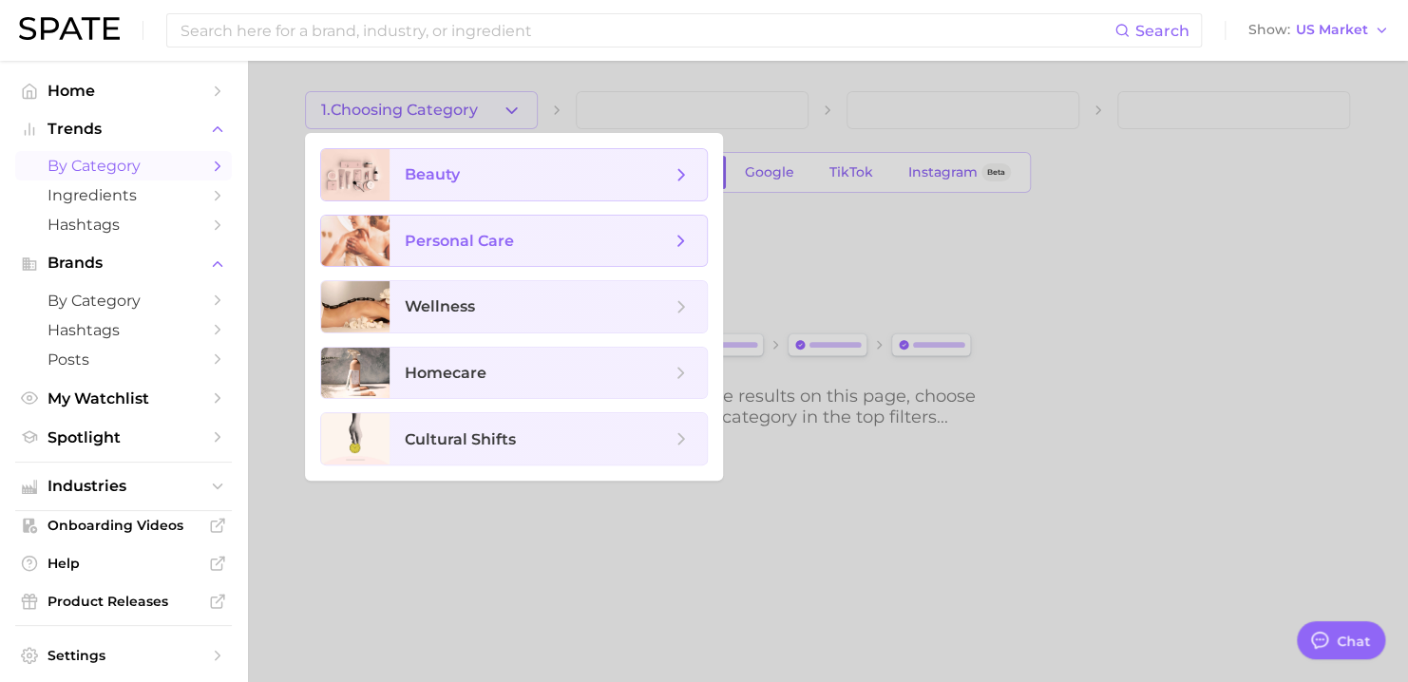
click at [480, 171] on span "beauty" at bounding box center [538, 174] width 266 height 21
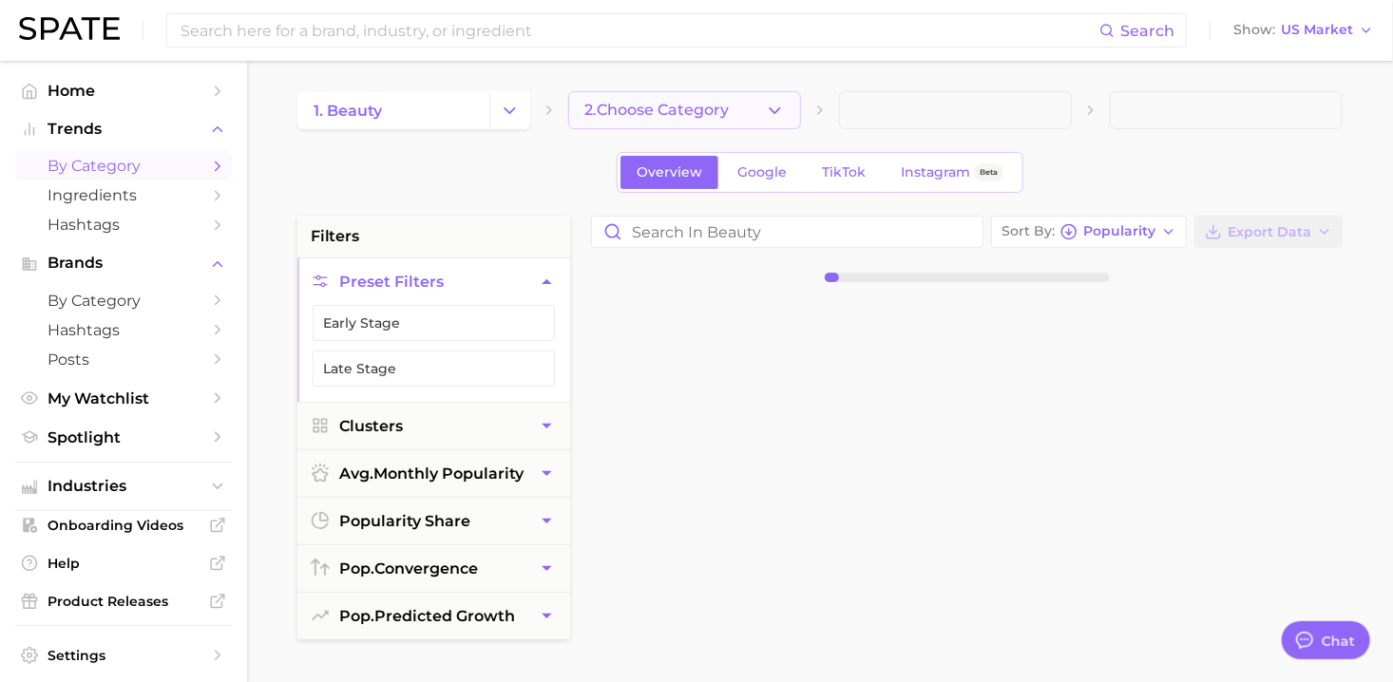
click at [771, 108] on polyline "button" at bounding box center [775, 109] width 10 height 5
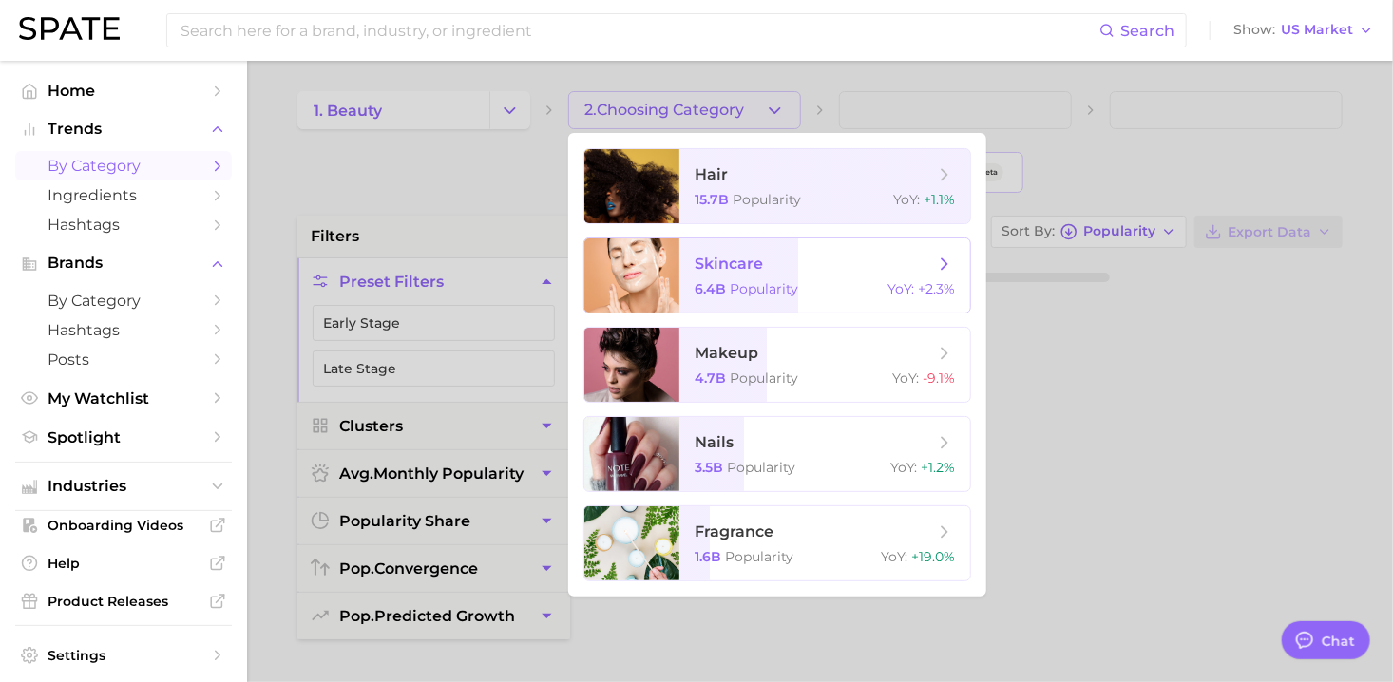
click at [780, 271] on span "skincare" at bounding box center [814, 264] width 239 height 21
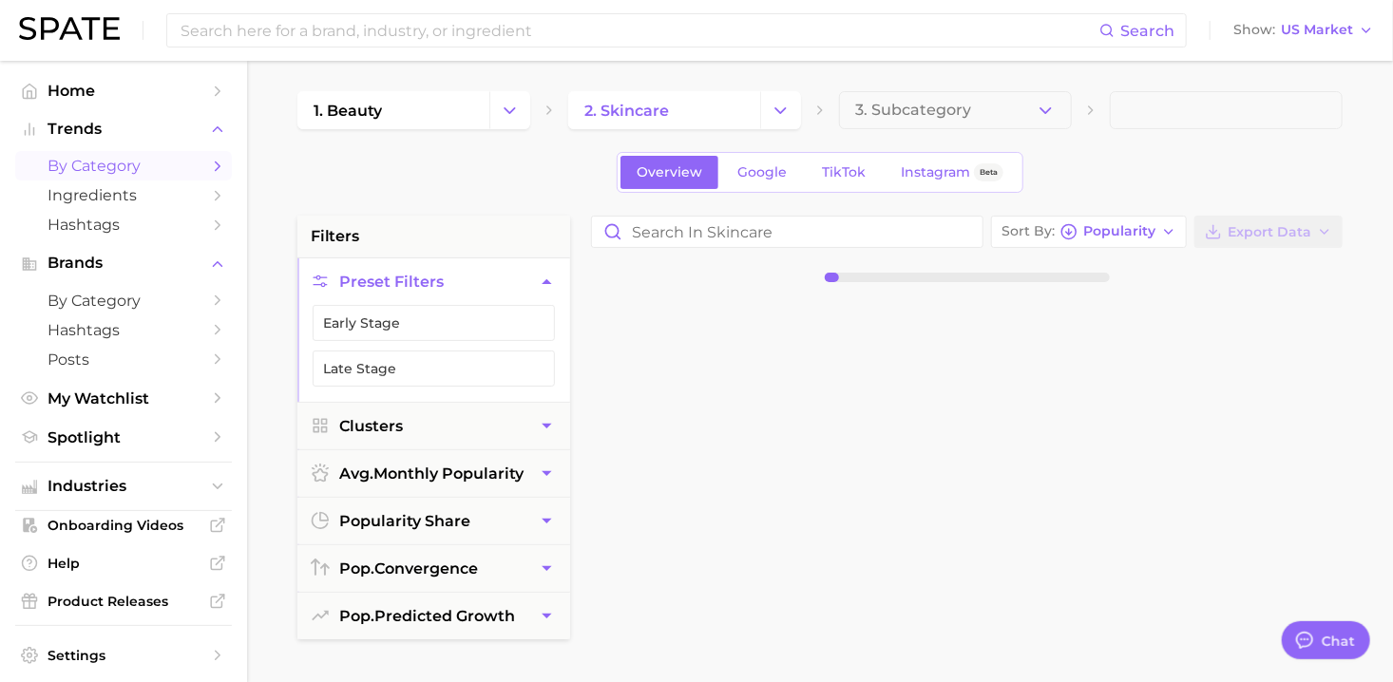
click at [1079, 103] on div "1. beauty 2. skincare 3. Subcategory" at bounding box center [819, 110] width 1045 height 38
click at [1052, 109] on icon "button" at bounding box center [1046, 111] width 20 height 20
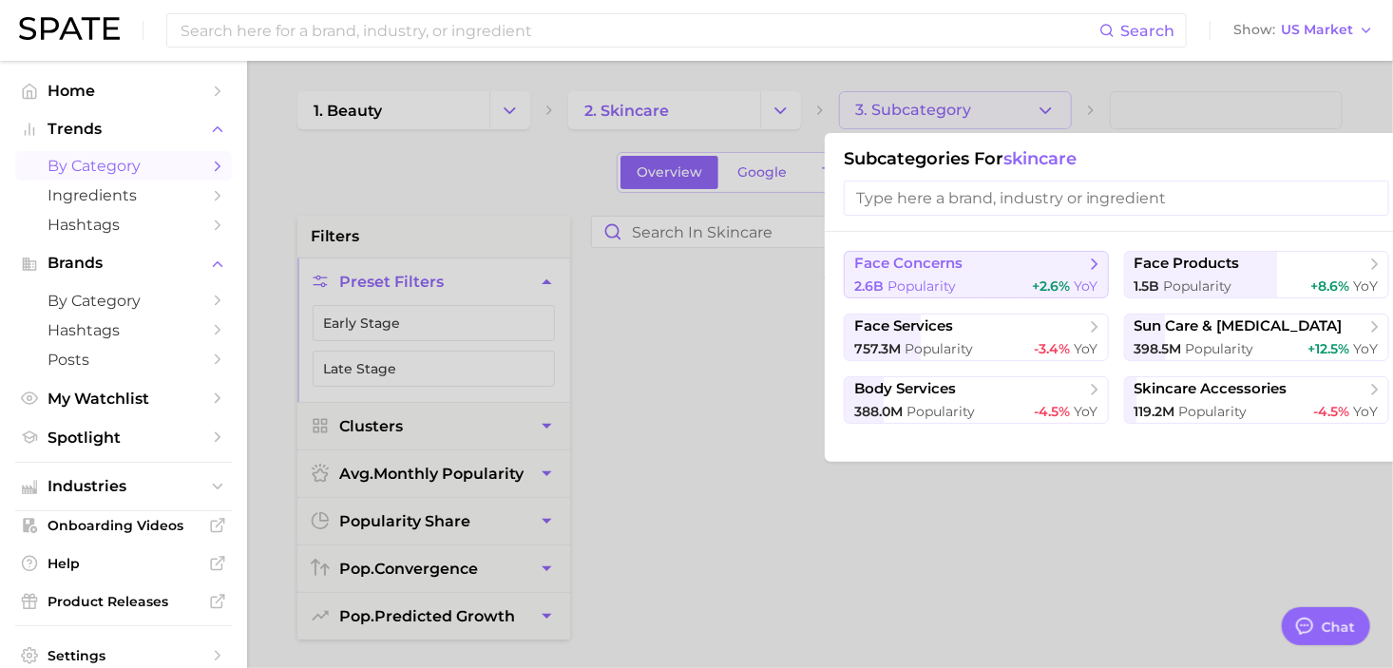
click at [1031, 275] on button "face concerns 2.6b Popularity +2.6% YoY" at bounding box center [976, 275] width 265 height 48
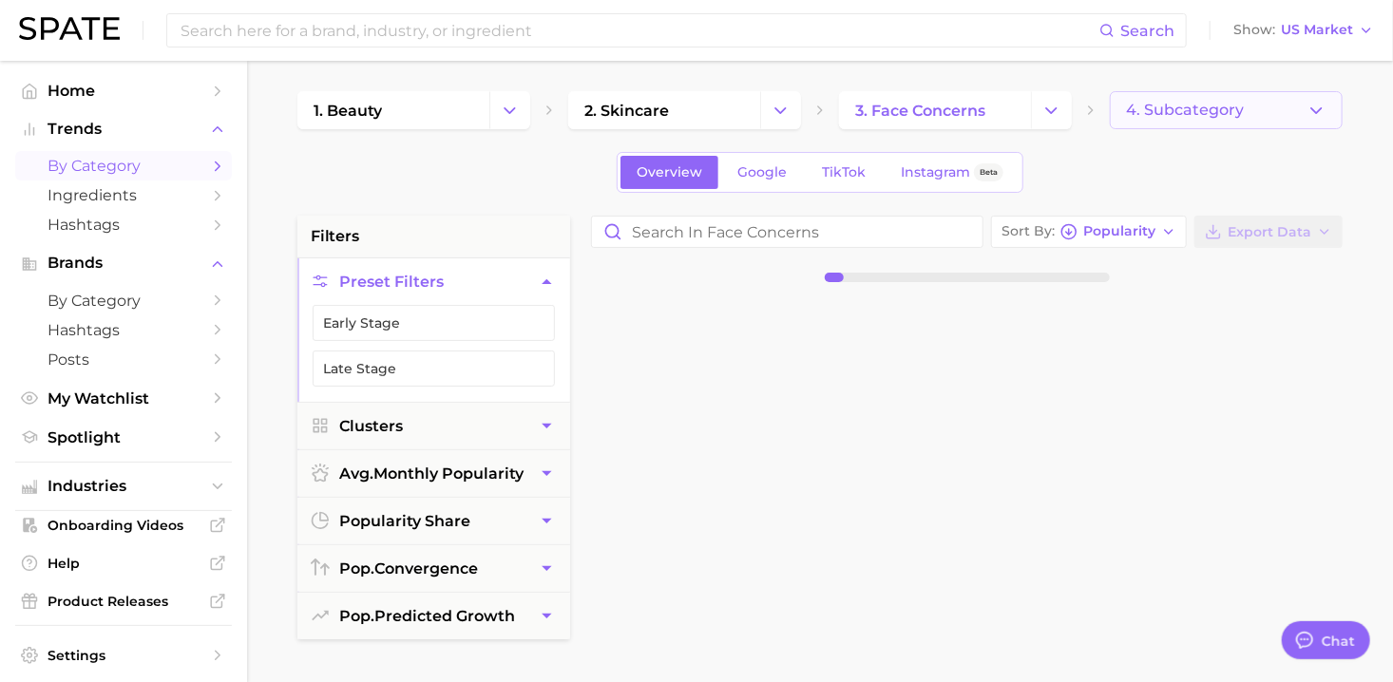
click at [1322, 112] on icon "button" at bounding box center [1316, 111] width 20 height 20
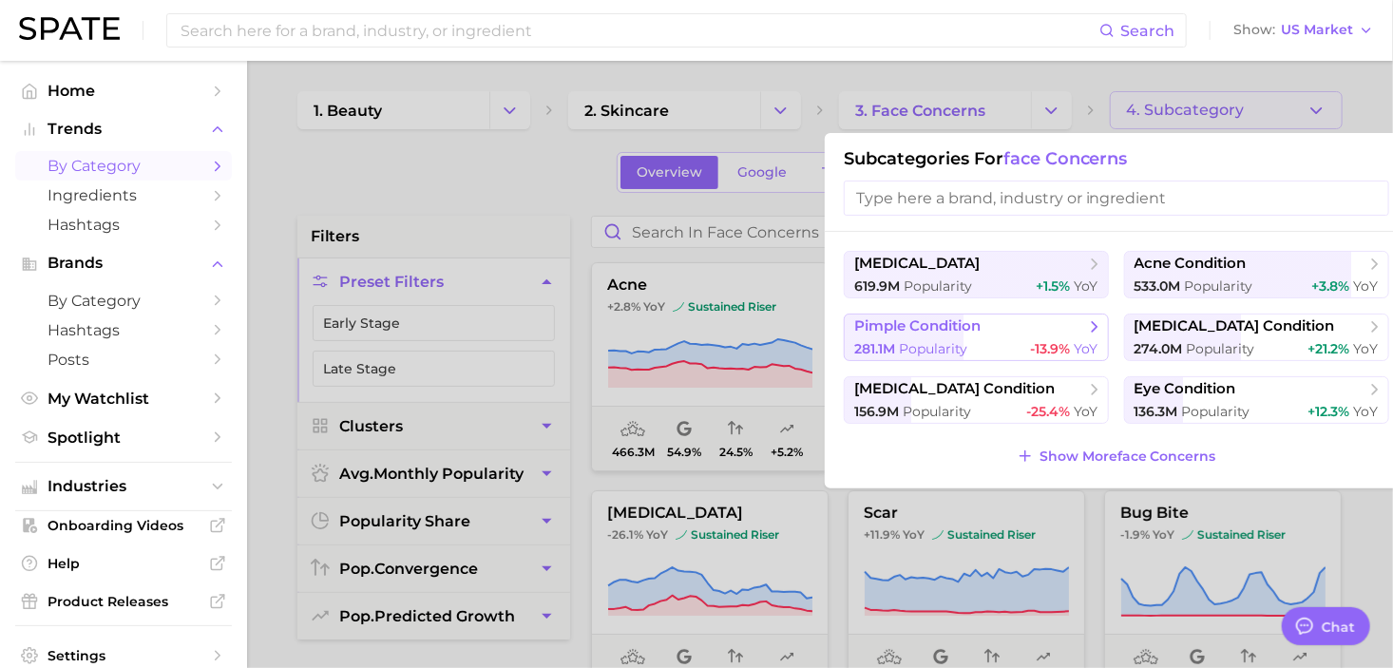
click at [990, 331] on span "pimple condition" at bounding box center [969, 326] width 231 height 19
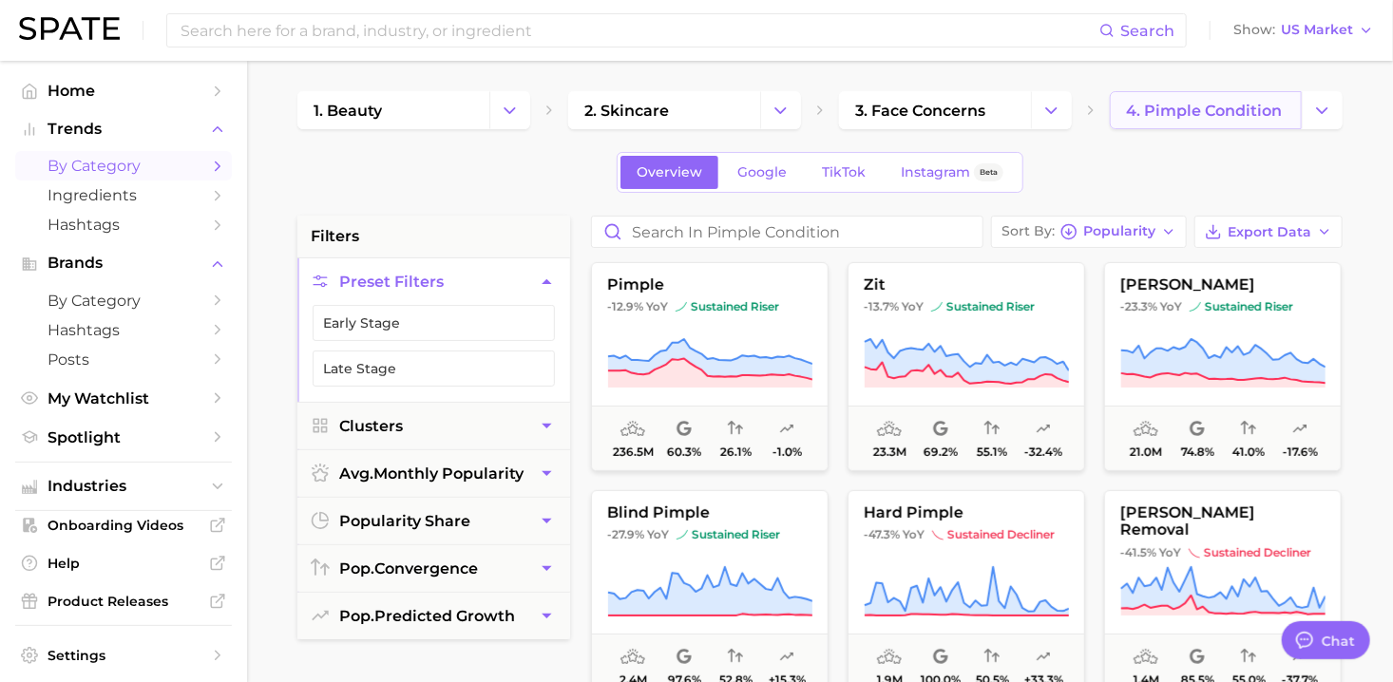
click at [1297, 112] on link "4. pimple condition" at bounding box center [1206, 110] width 192 height 38
click at [1317, 111] on icon "Change Category" at bounding box center [1322, 111] width 20 height 20
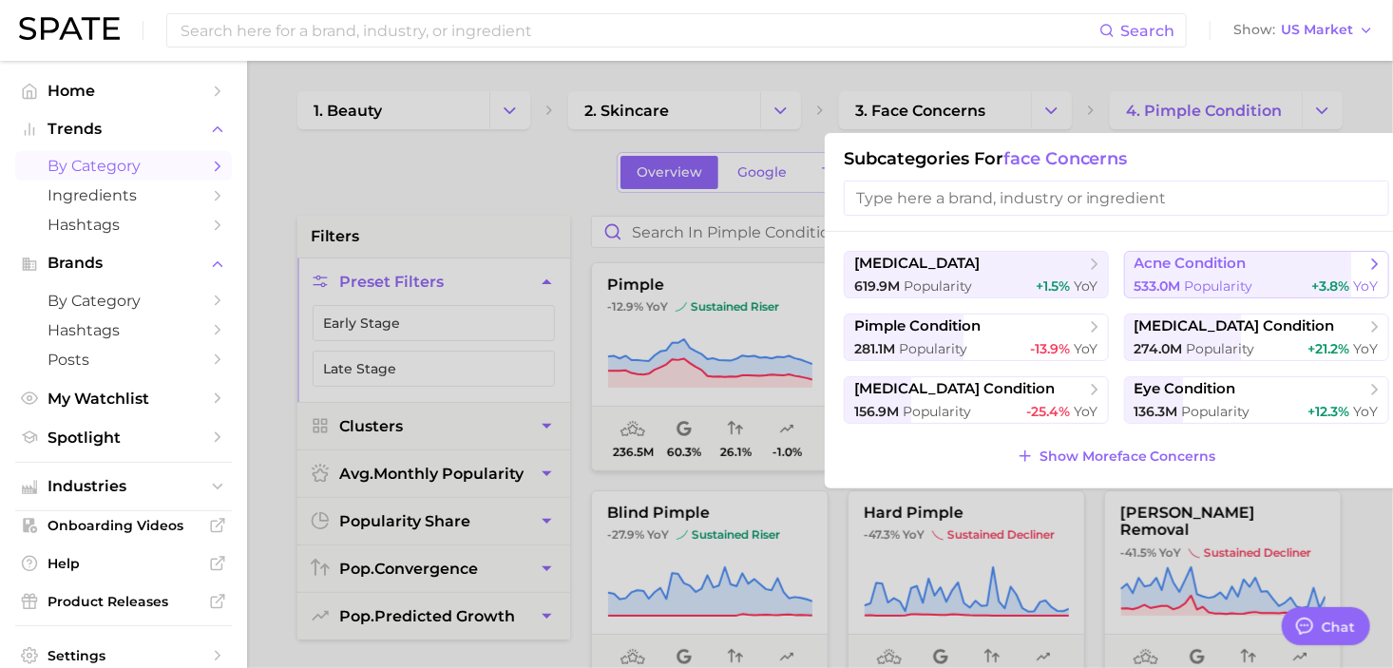
click at [1275, 291] on div "533.0m Popularity +3.8% YoY" at bounding box center [1256, 286] width 244 height 18
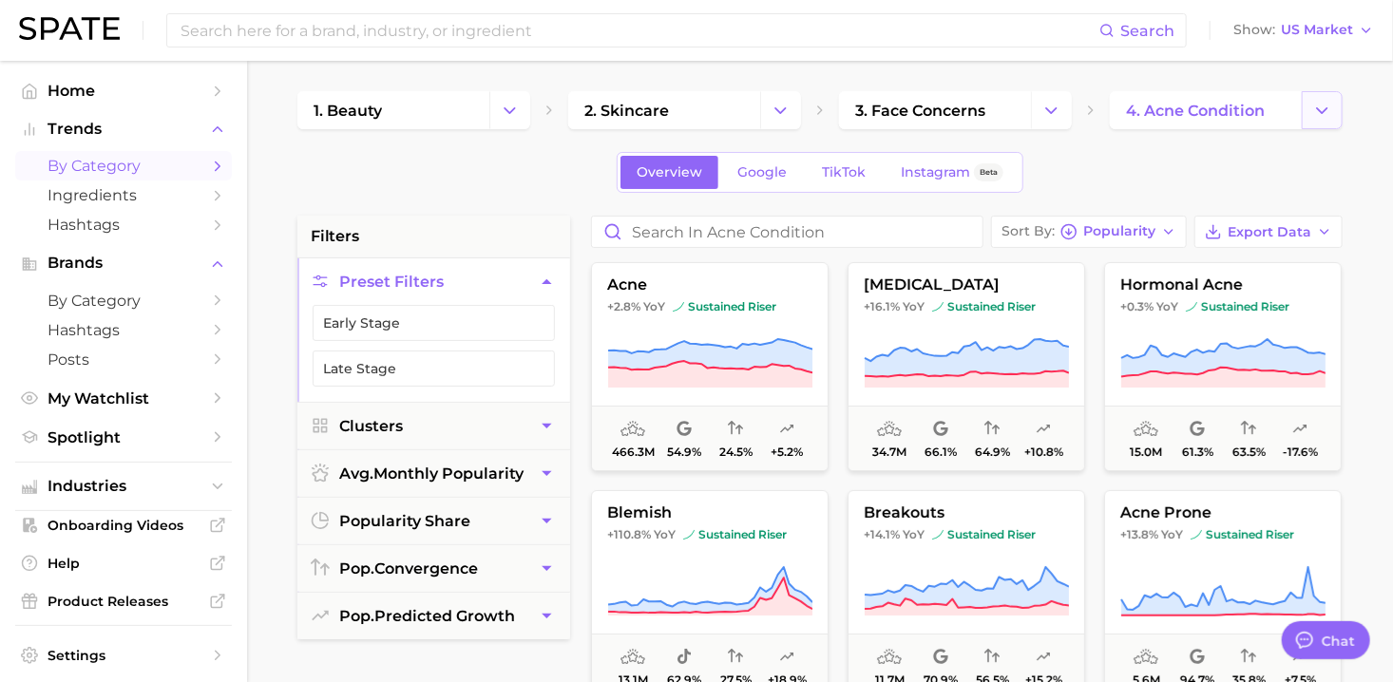
click at [1315, 109] on icon "Change Category" at bounding box center [1322, 111] width 20 height 20
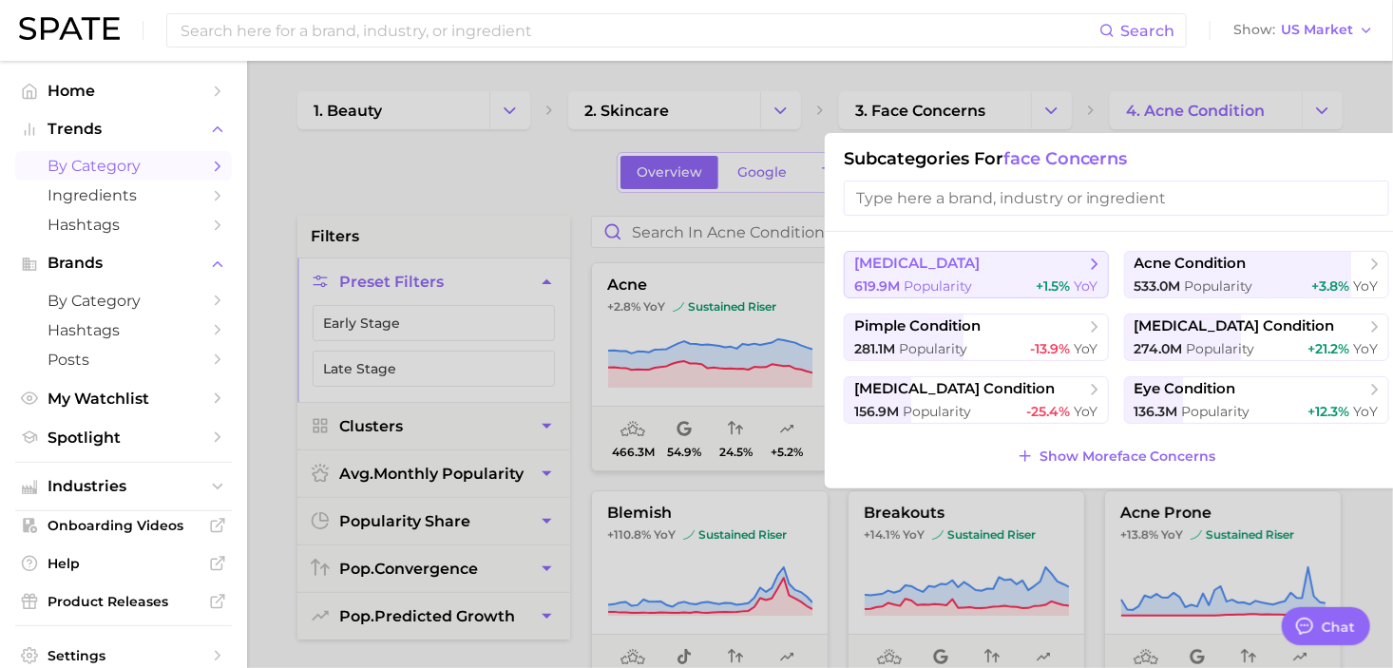
click at [972, 266] on span "[MEDICAL_DATA]" at bounding box center [969, 264] width 231 height 19
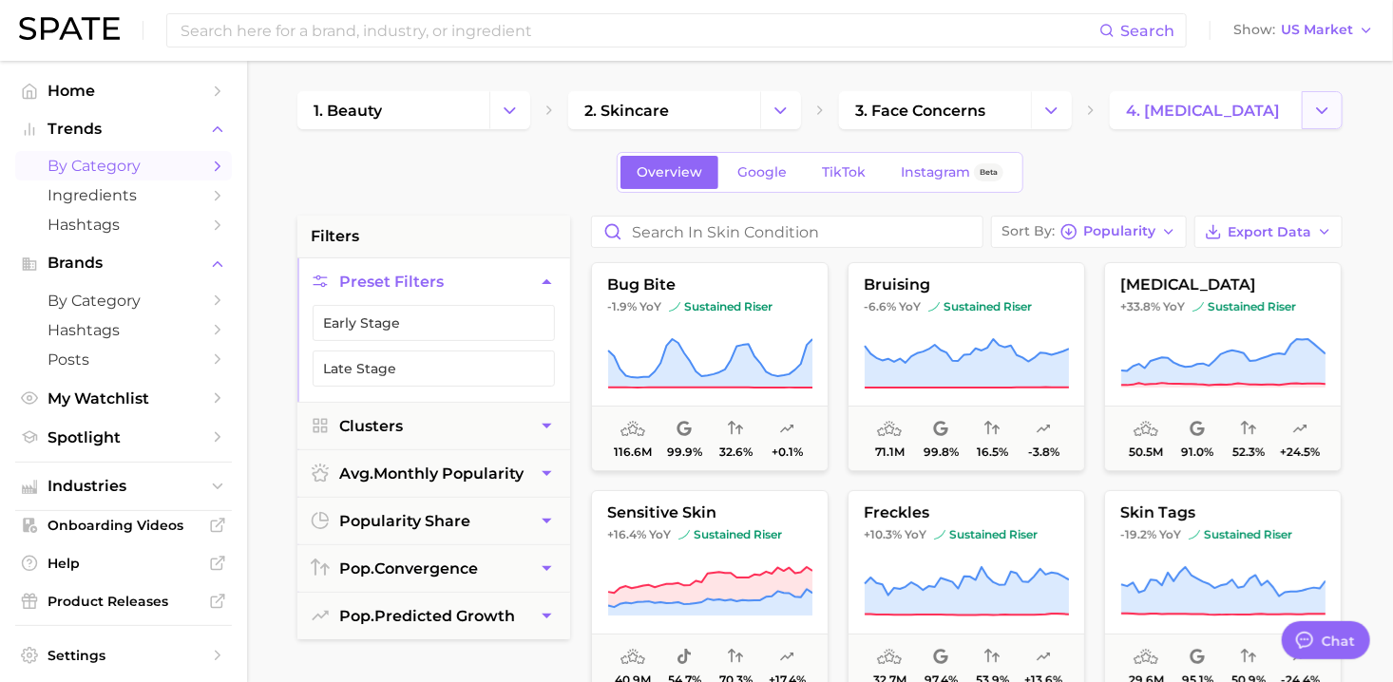
click at [1316, 109] on icon "Change Category" at bounding box center [1322, 111] width 20 height 20
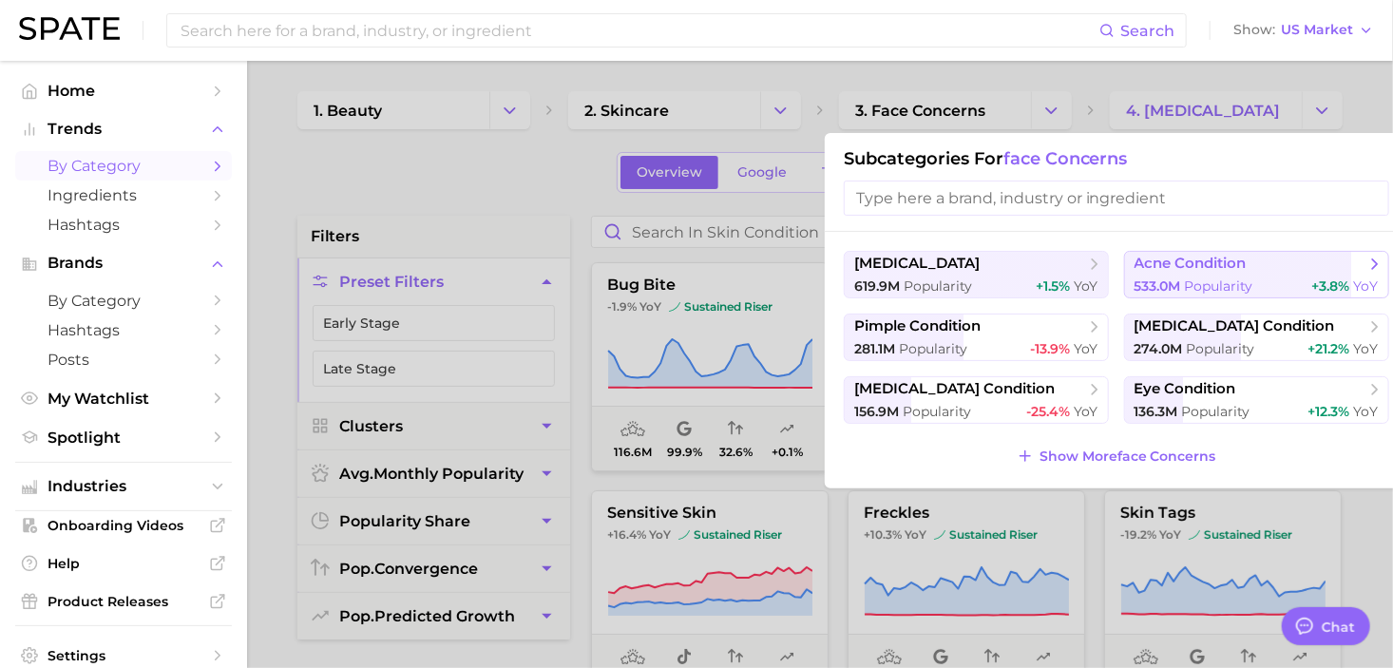
click at [1259, 265] on span "acne condition" at bounding box center [1249, 264] width 231 height 19
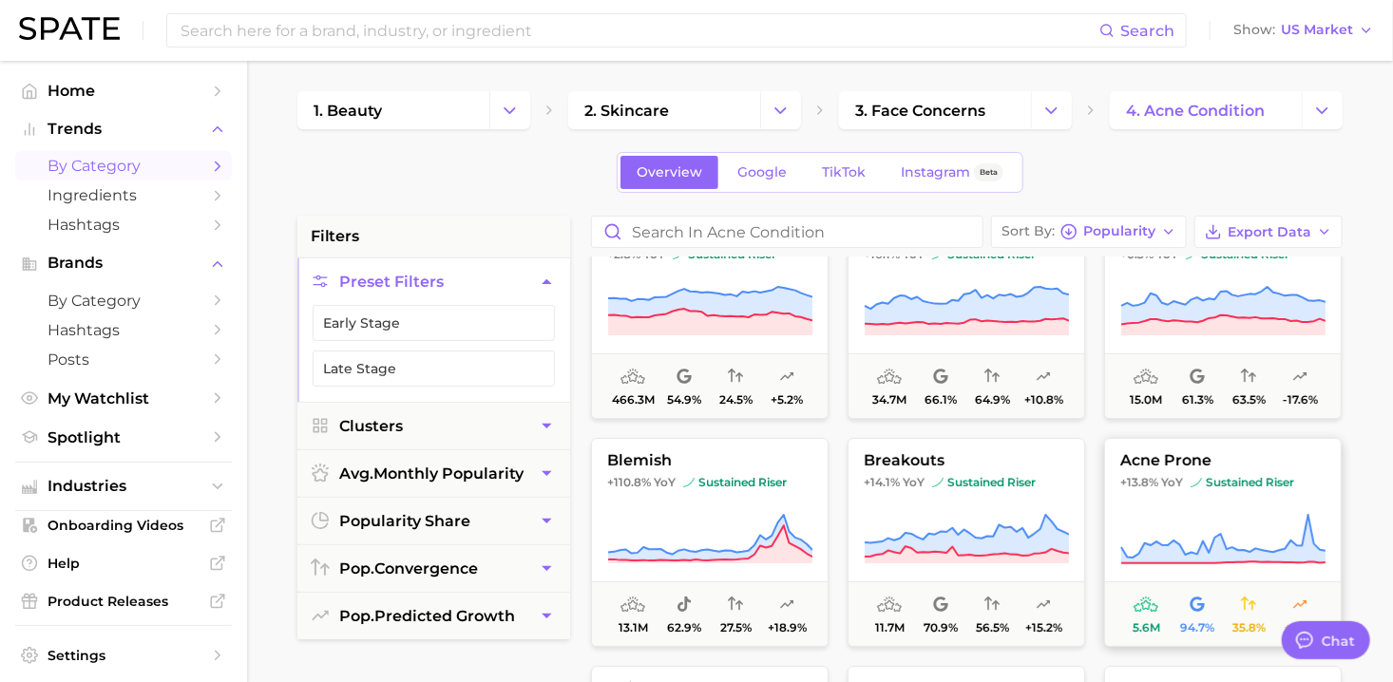
scroll to position [95, 0]
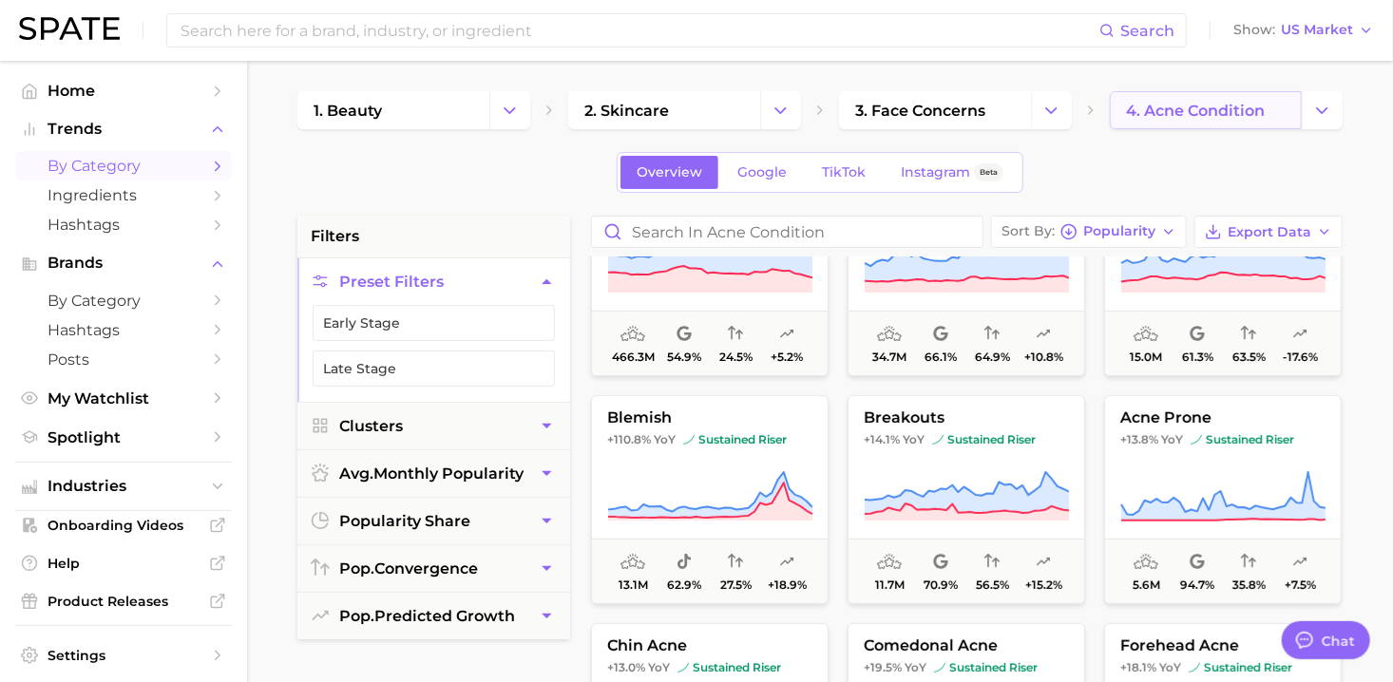
click at [1211, 111] on span "4. acne condition" at bounding box center [1195, 111] width 139 height 18
click at [112, 211] on link "Hashtags" at bounding box center [123, 224] width 217 height 29
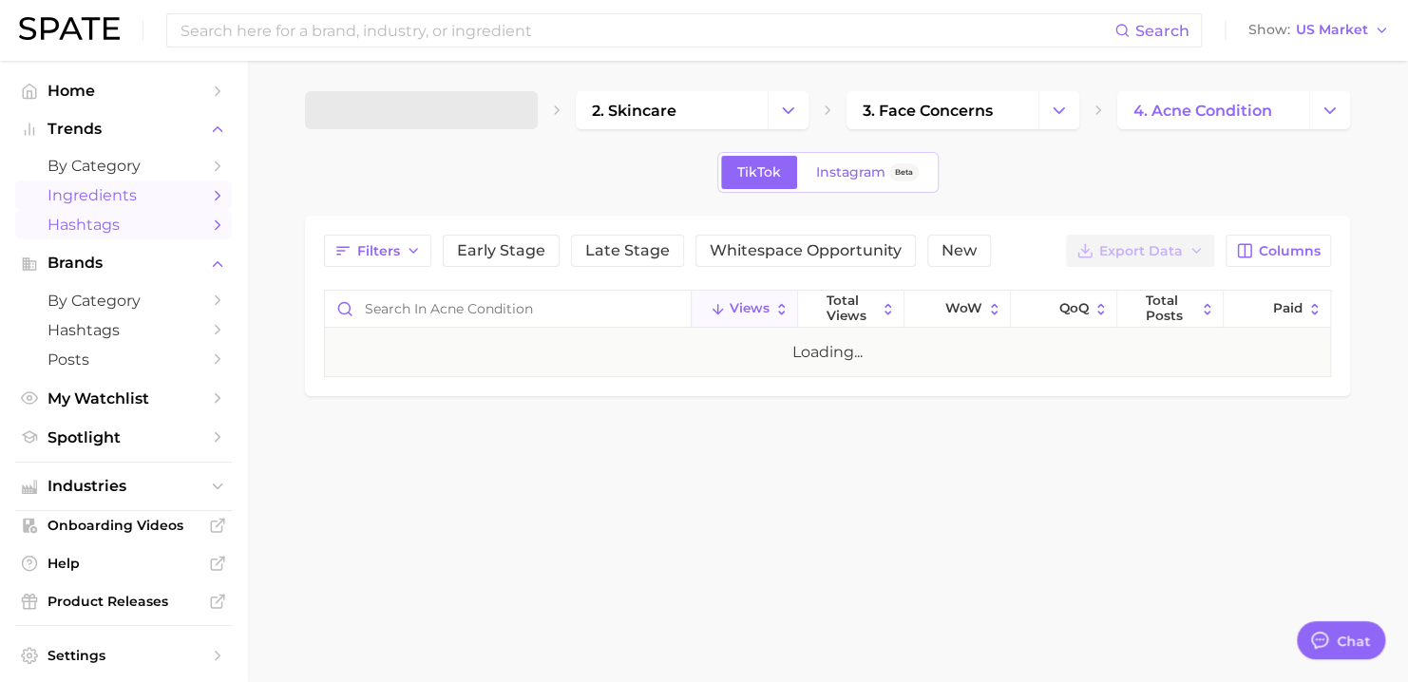
click at [124, 198] on span "Ingredients" at bounding box center [124, 195] width 152 height 18
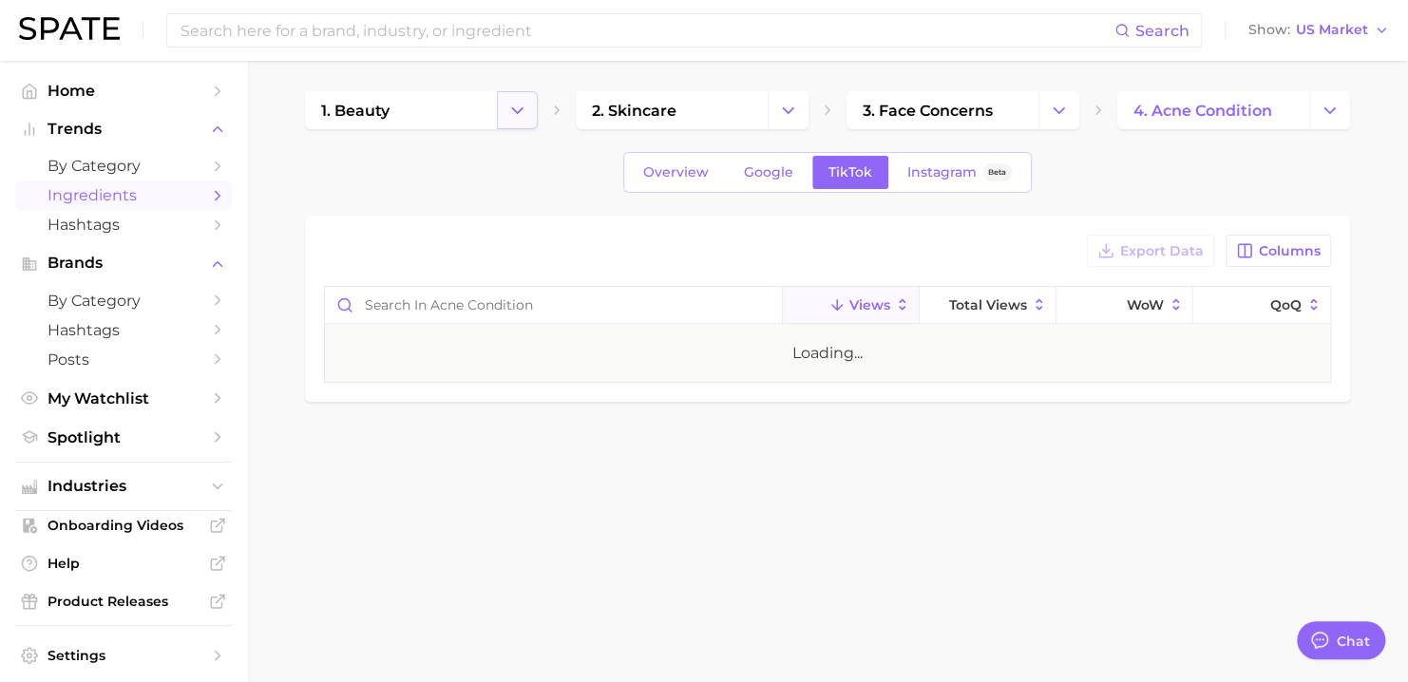
click at [514, 122] on button "Change Category" at bounding box center [517, 110] width 41 height 38
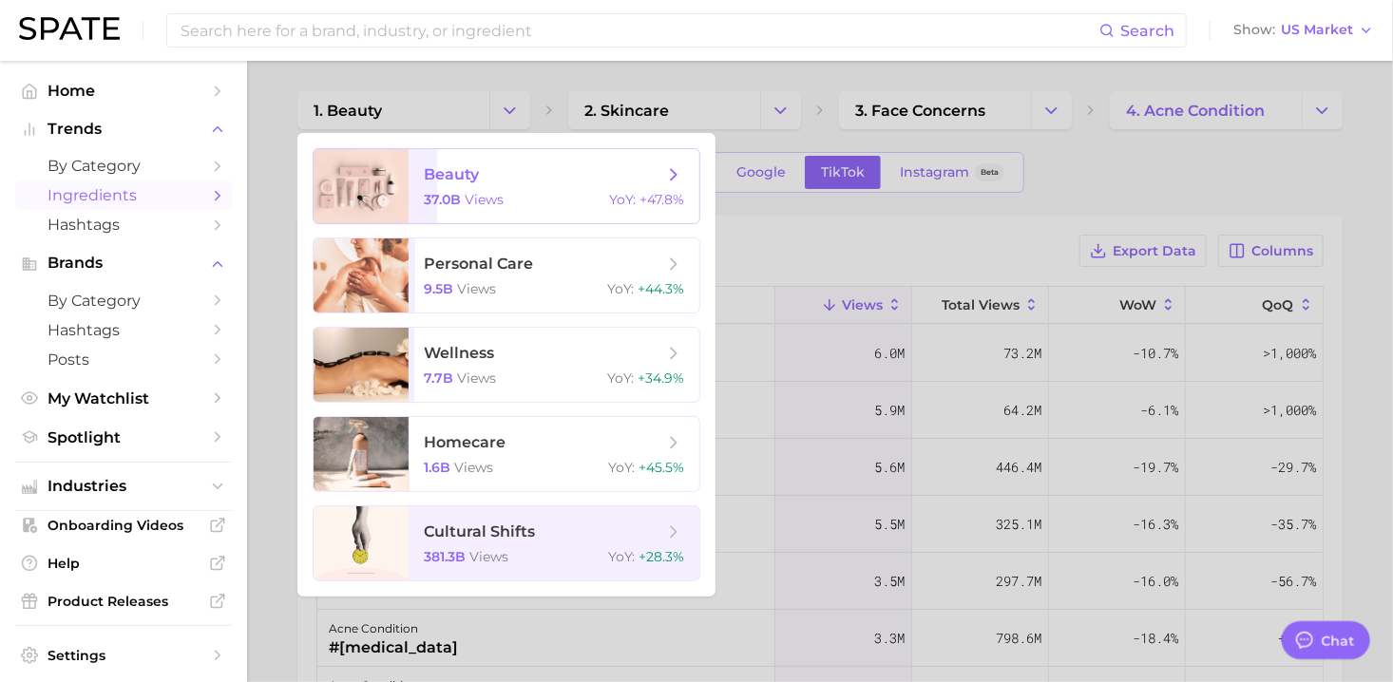
click at [507, 183] on span "beauty" at bounding box center [543, 174] width 239 height 21
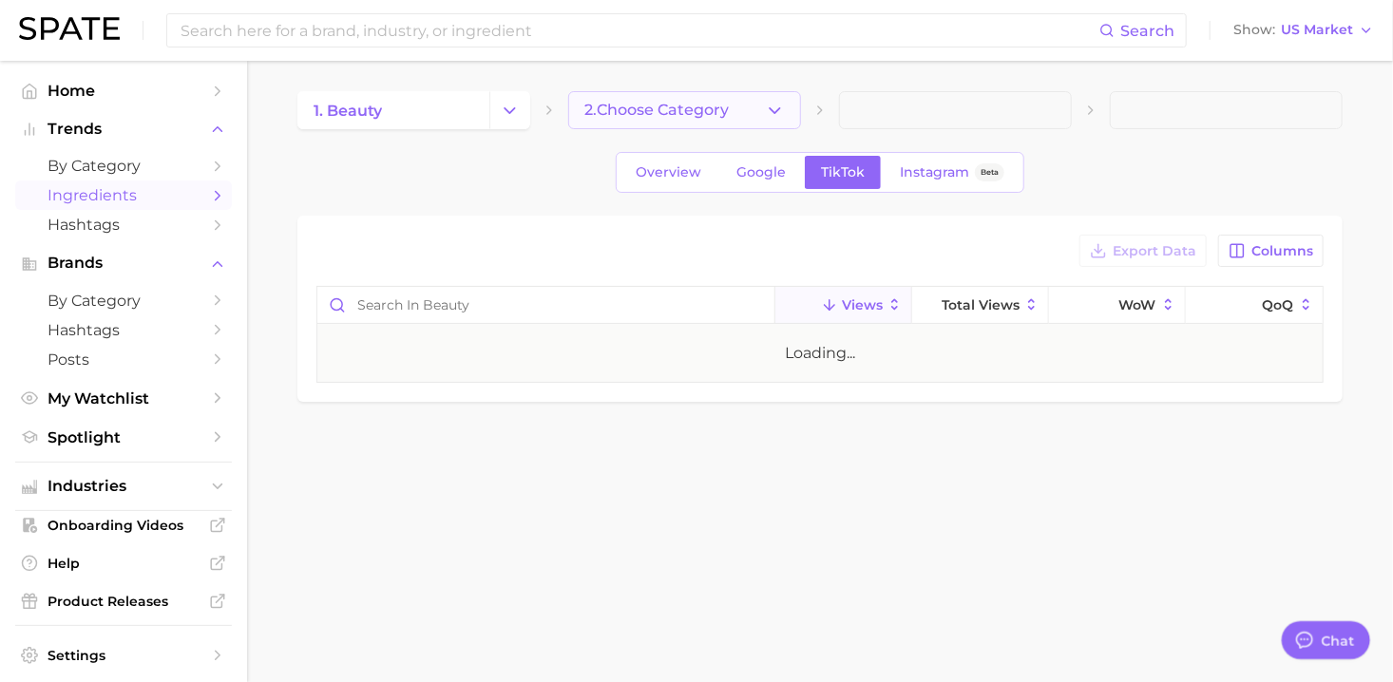
click at [793, 108] on button "2. Choose Category" at bounding box center [684, 110] width 233 height 38
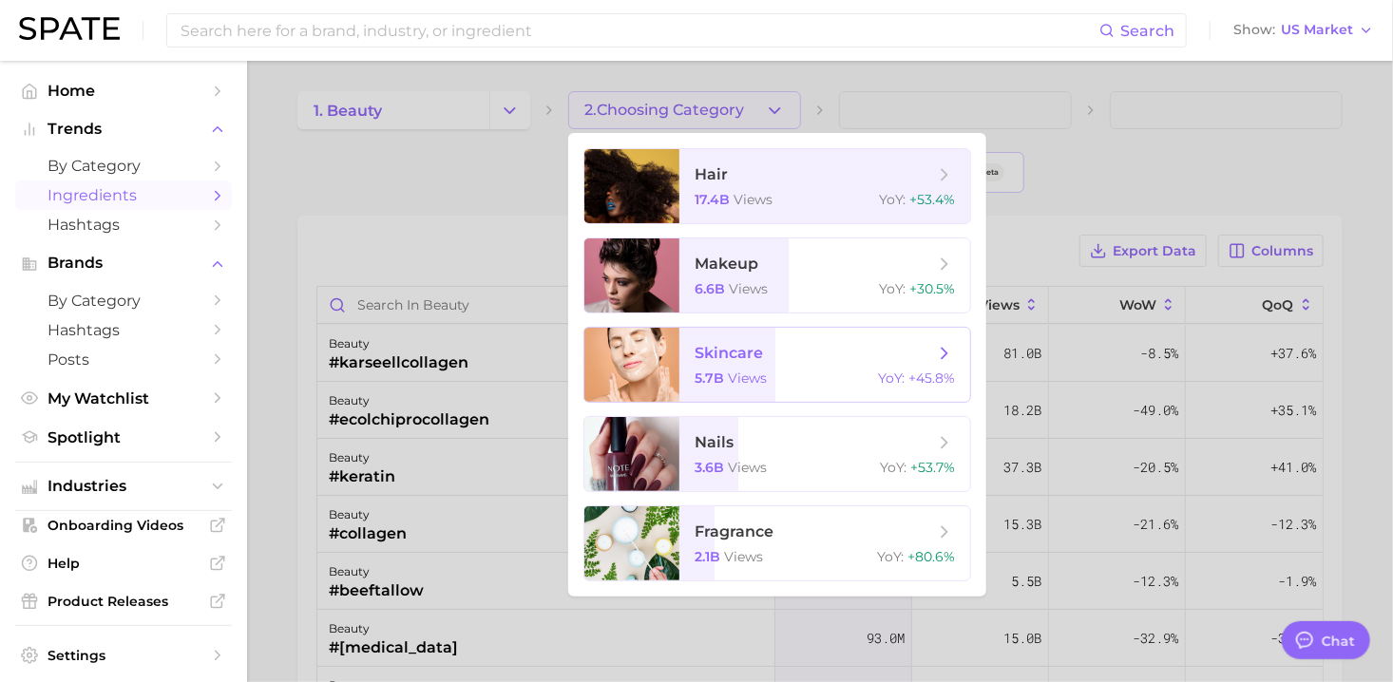
click at [787, 383] on div "5.7b views YoY : +45.8%" at bounding box center [825, 378] width 260 height 17
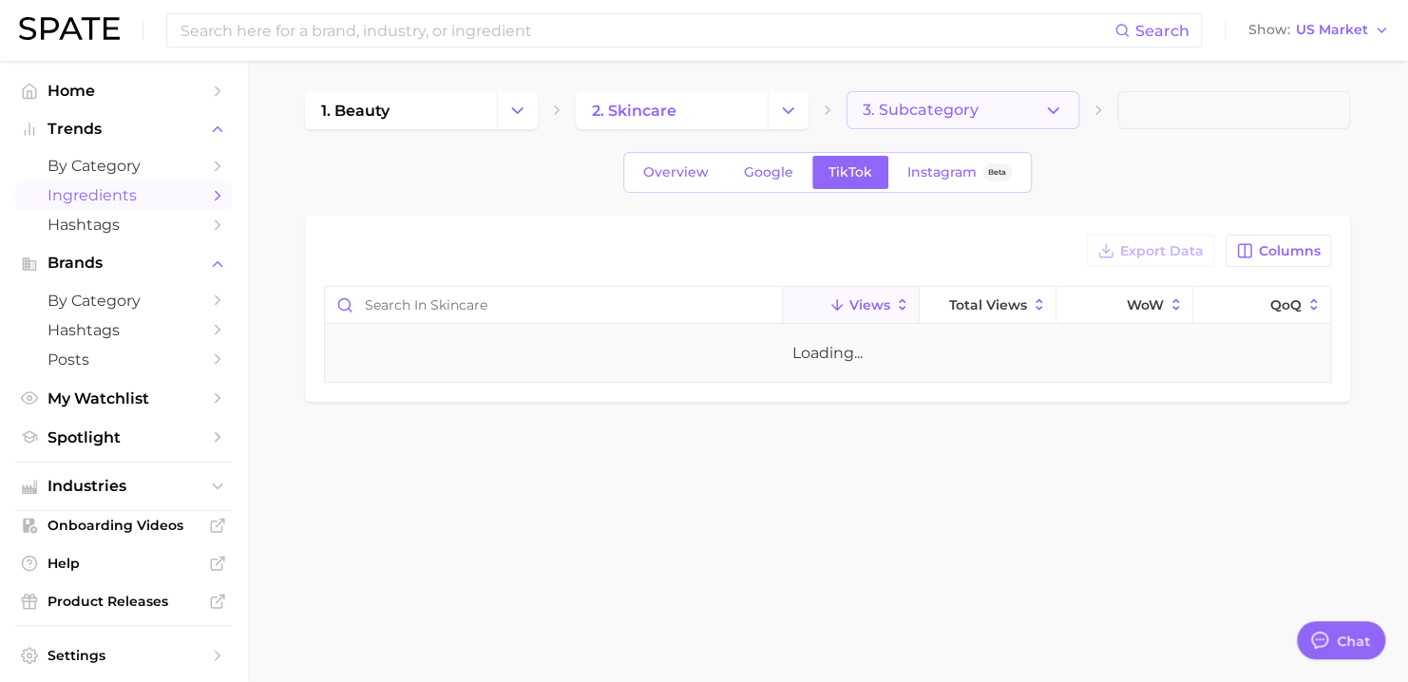
click at [1058, 106] on icon "button" at bounding box center [1053, 111] width 20 height 20
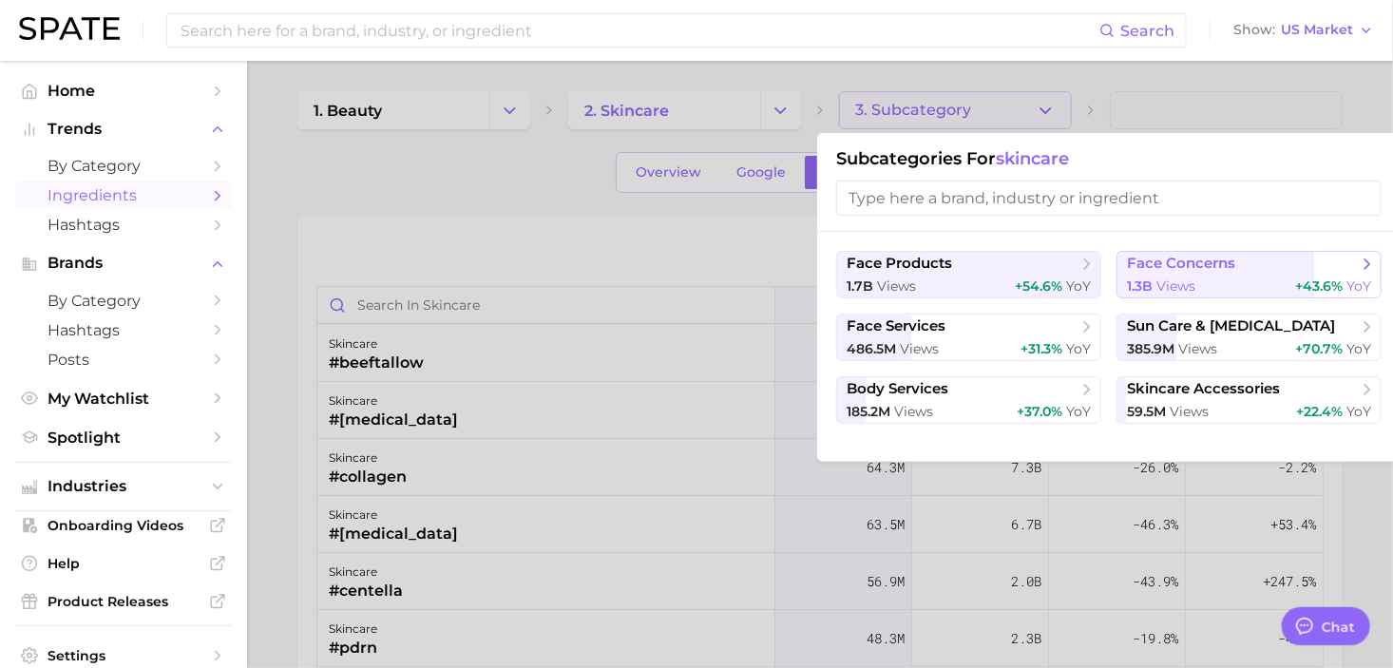
click at [1251, 283] on div "1.3b views +43.6% YoY" at bounding box center [1249, 286] width 244 height 18
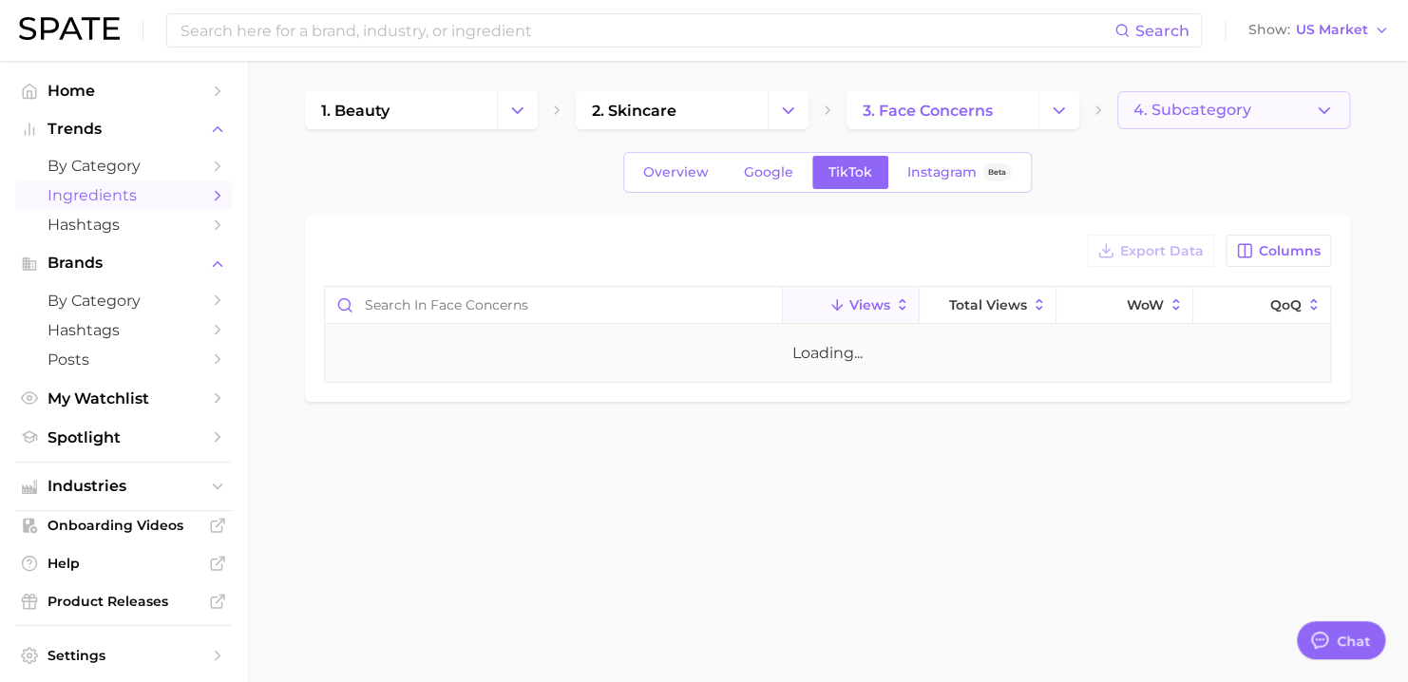
click at [1322, 121] on button "4. Subcategory" at bounding box center [1233, 110] width 233 height 38
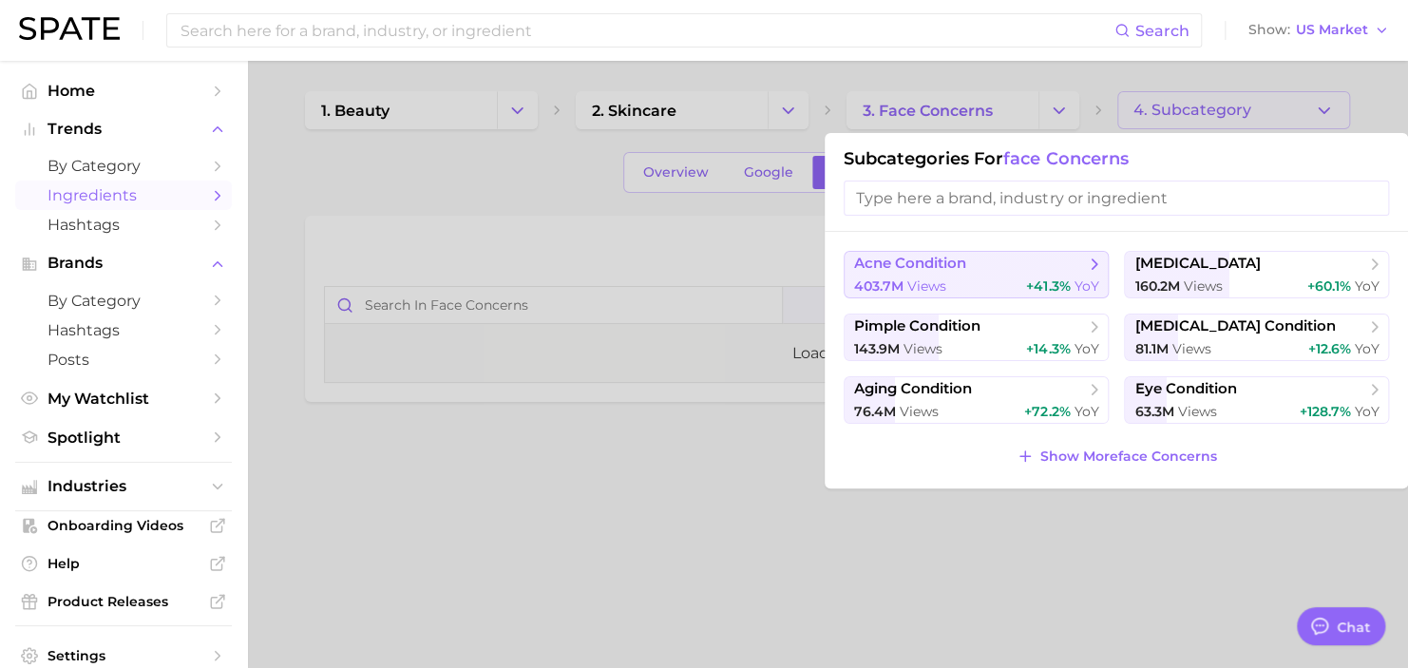
click at [980, 282] on div "403.7m views +41.3% YoY" at bounding box center [976, 286] width 244 height 18
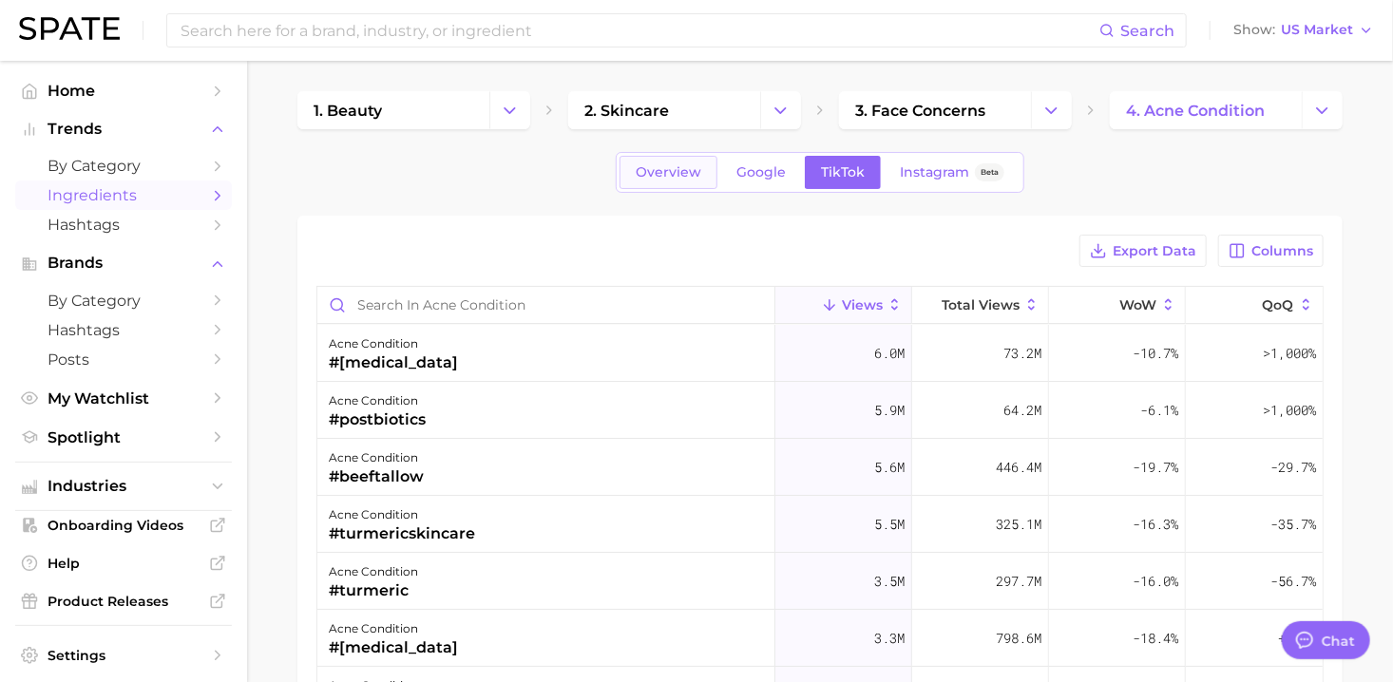
click at [666, 184] on link "Overview" at bounding box center [669, 172] width 98 height 33
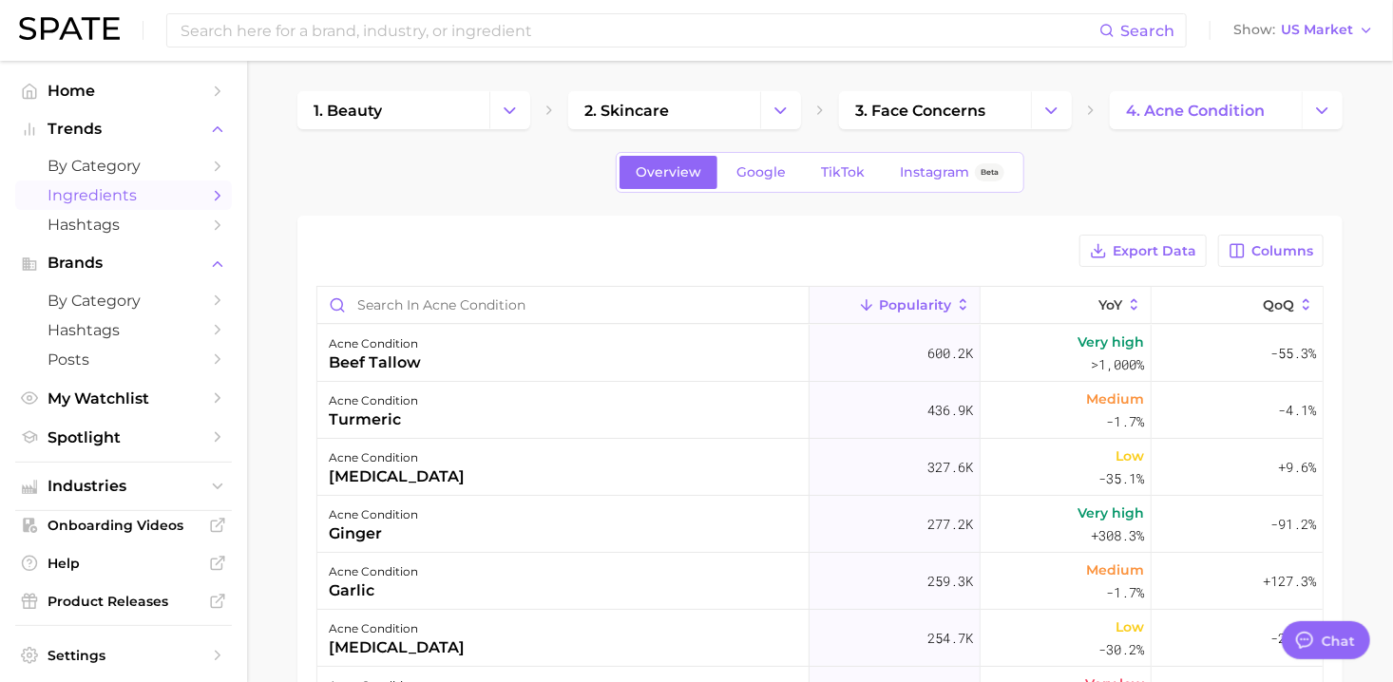
click at [761, 192] on div "1. beauty 2. skincare 3. face concerns 4. acne condition Overview Google TikTok…" at bounding box center [819, 539] width 1045 height 896
click at [795, 171] on link "Google" at bounding box center [761, 172] width 82 height 33
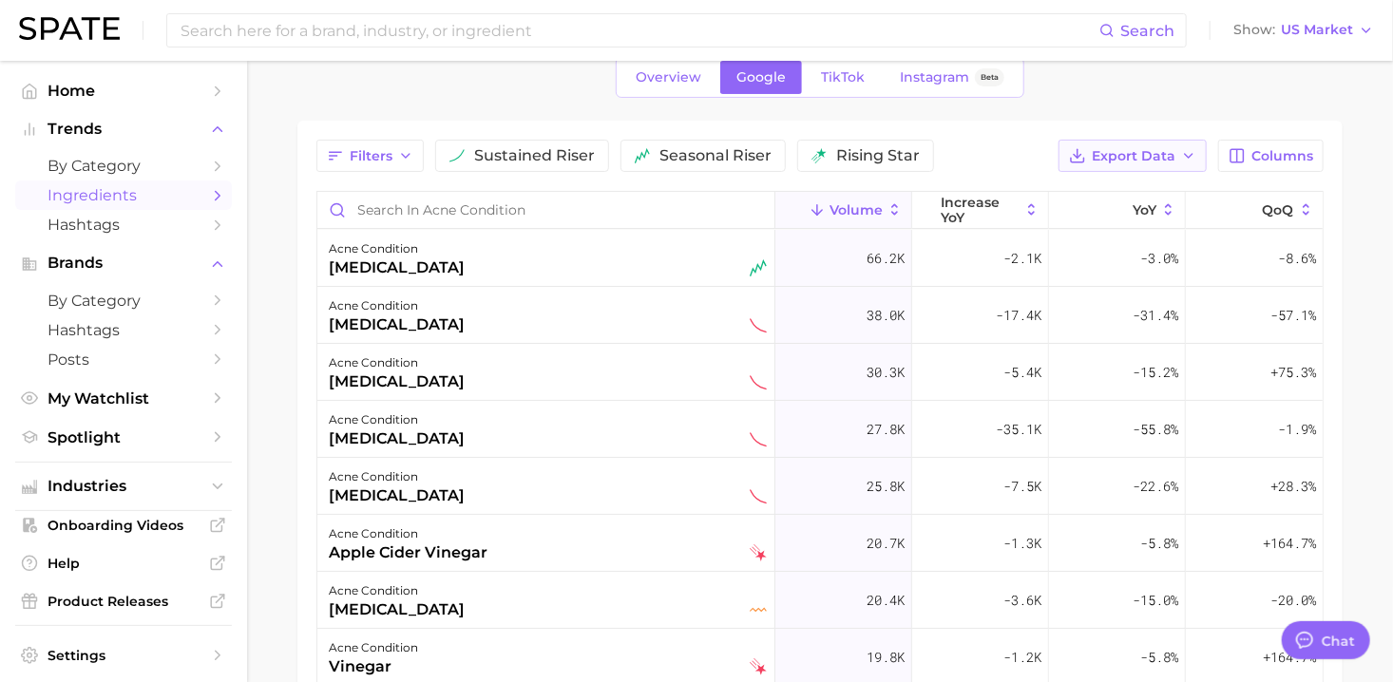
click at [1119, 155] on span "Export Data" at bounding box center [1134, 156] width 84 height 16
click at [1081, 103] on div "1. beauty 2. skincare 3. face concerns 4. acne condition Overview Google TikTok…" at bounding box center [819, 444] width 1045 height 896
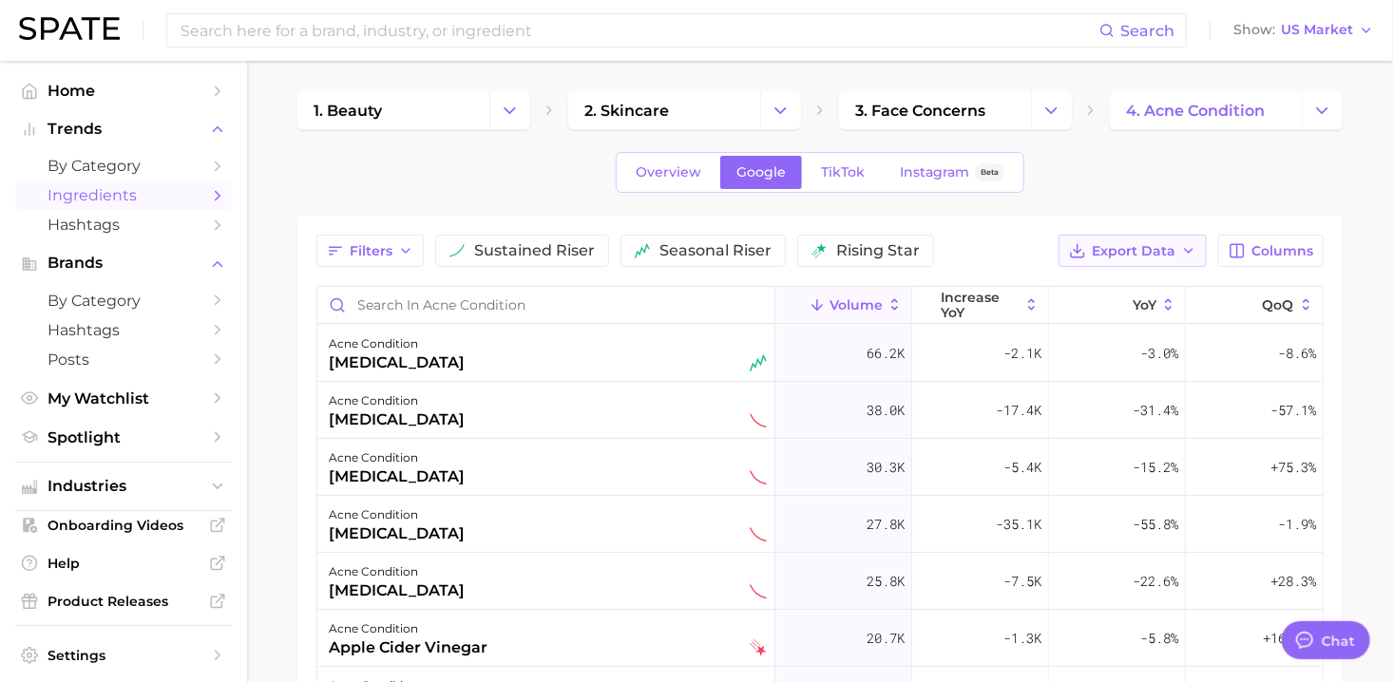
click at [1174, 240] on button "Export Data" at bounding box center [1132, 251] width 148 height 32
click at [1114, 287] on span "Table Data CSV" at bounding box center [1082, 286] width 105 height 16
click at [106, 160] on span "by Category" at bounding box center [124, 166] width 152 height 18
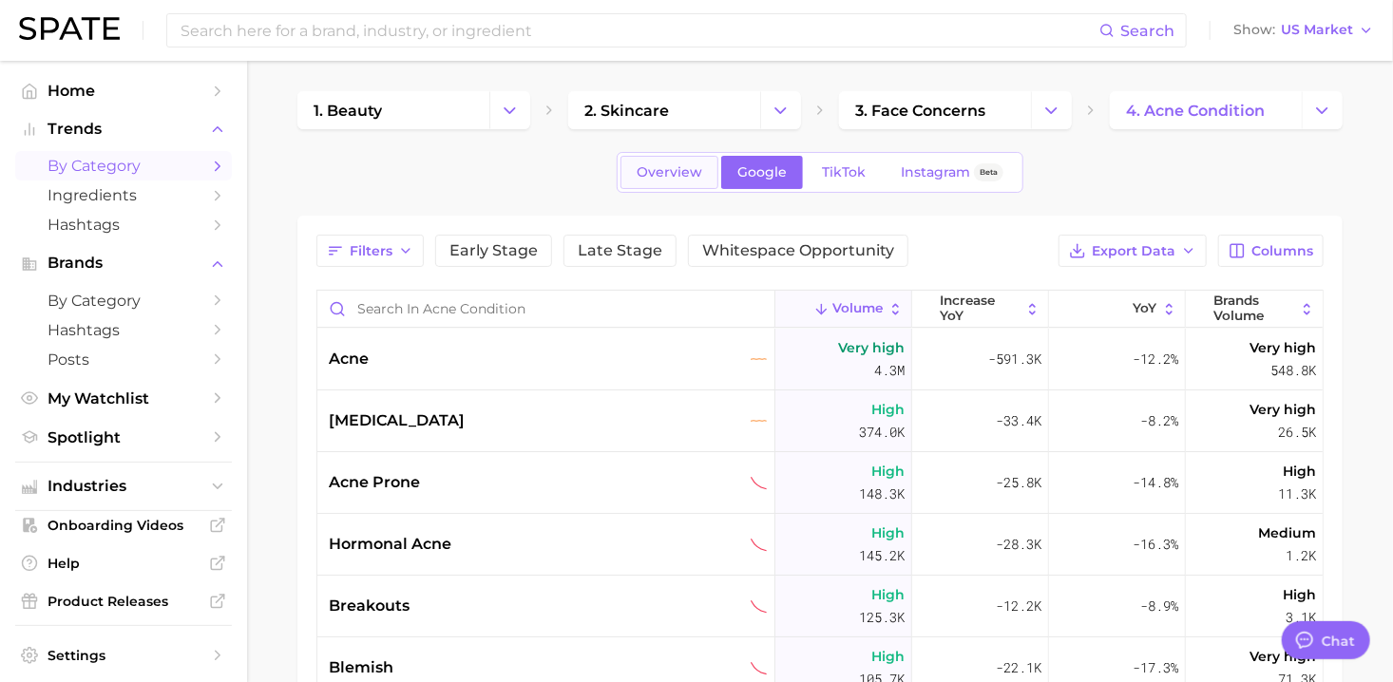
click at [670, 179] on span "Overview" at bounding box center [670, 172] width 66 height 16
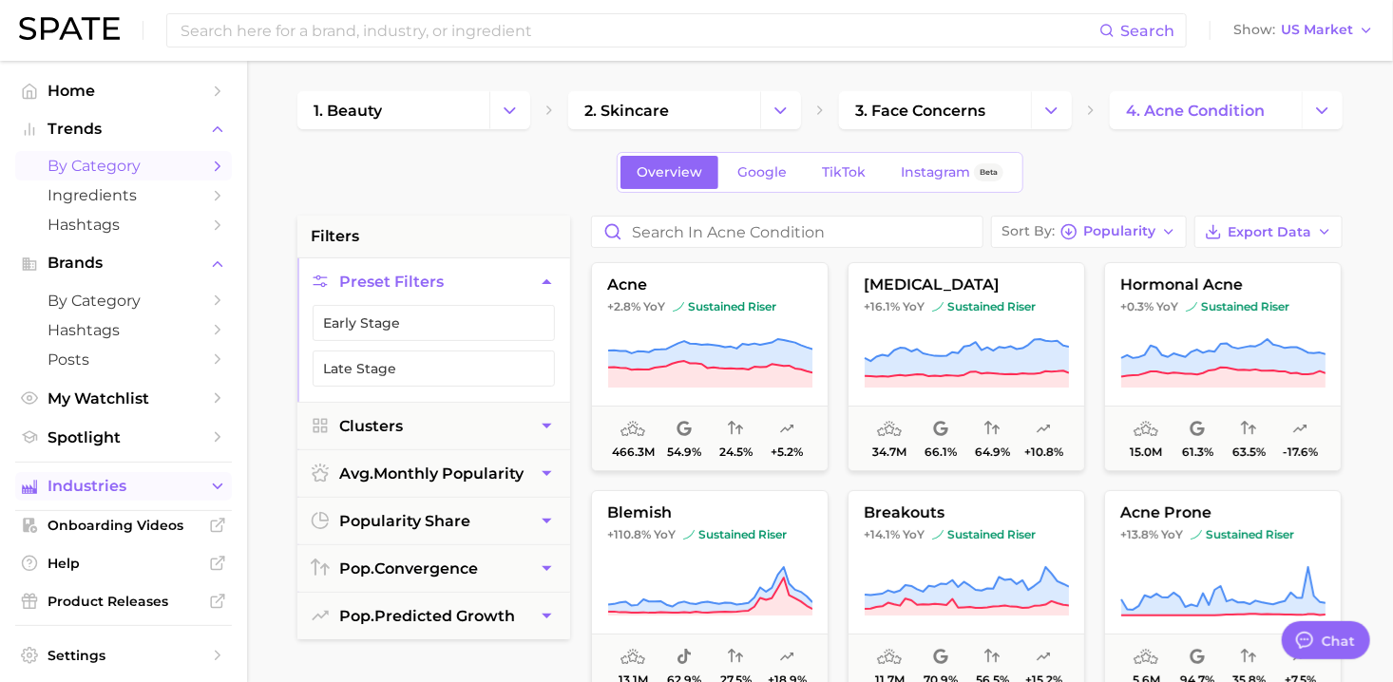
click at [107, 497] on button "Industries" at bounding box center [123, 486] width 217 height 29
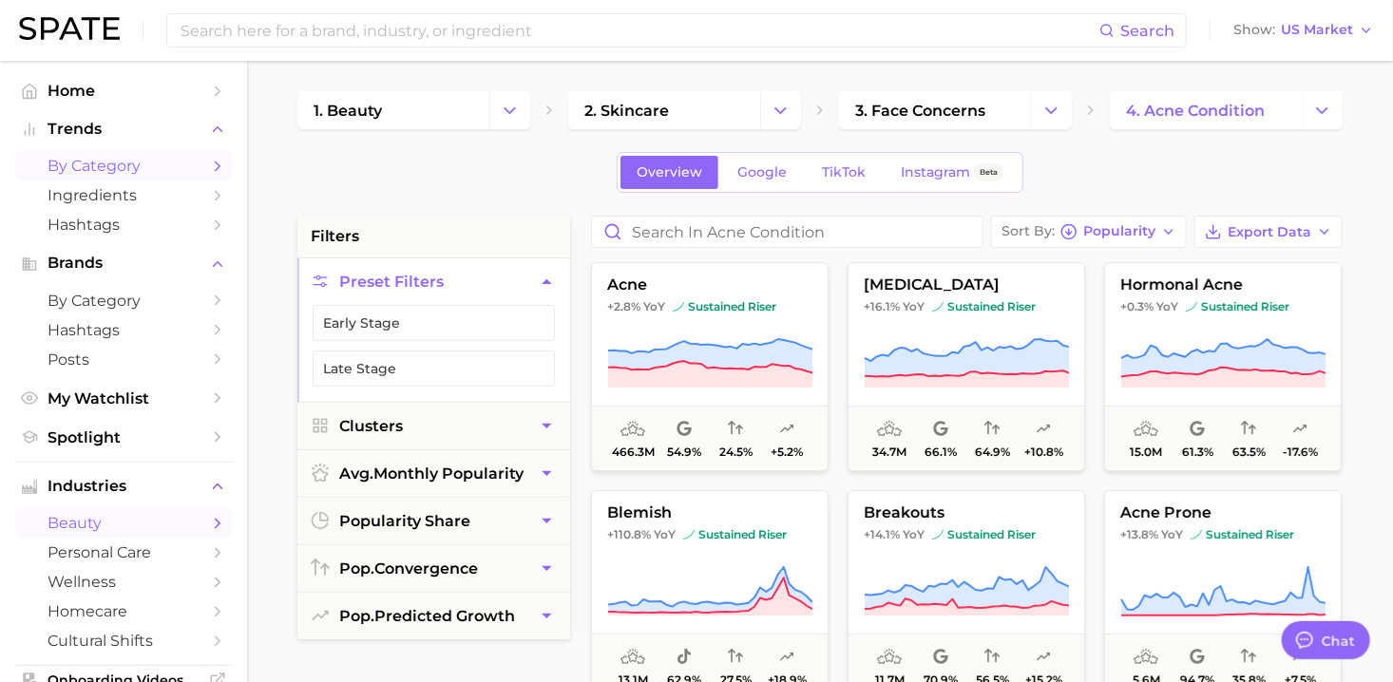
click at [111, 525] on span "beauty" at bounding box center [124, 523] width 152 height 18
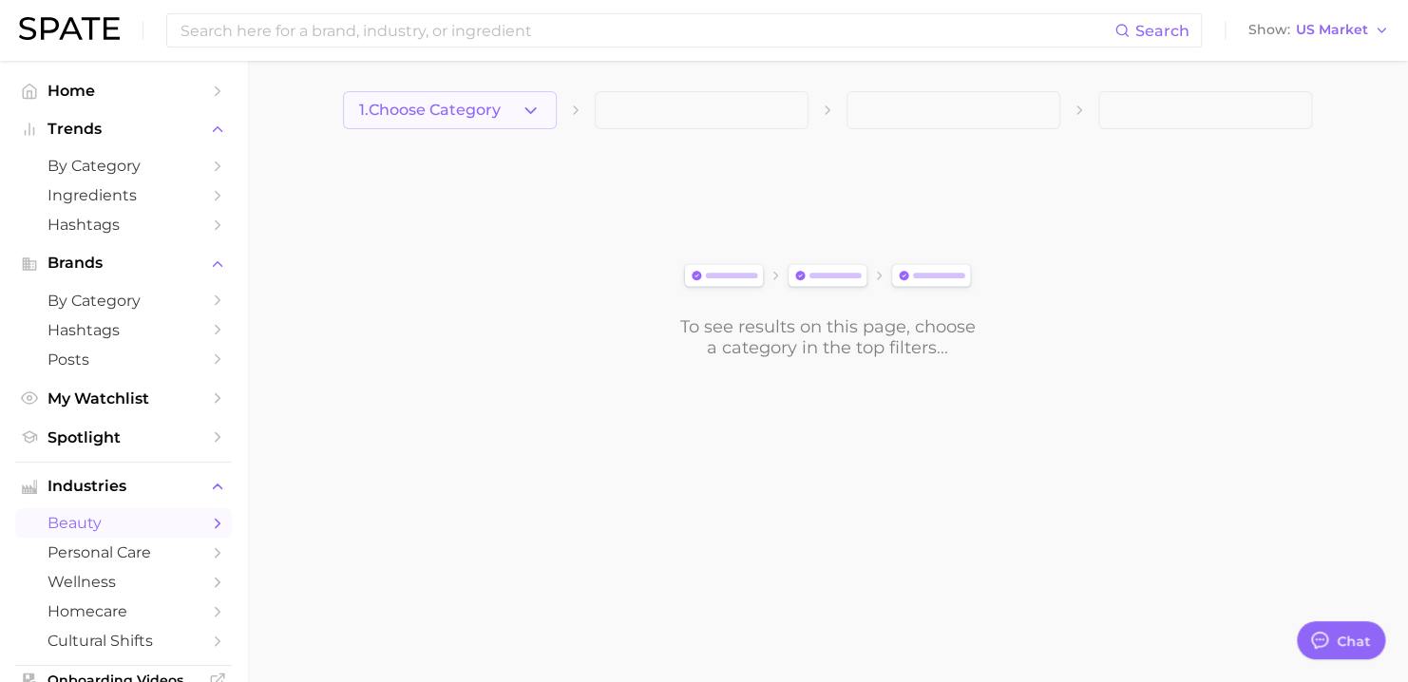
click at [495, 125] on button "1. Choose Category" at bounding box center [450, 110] width 214 height 38
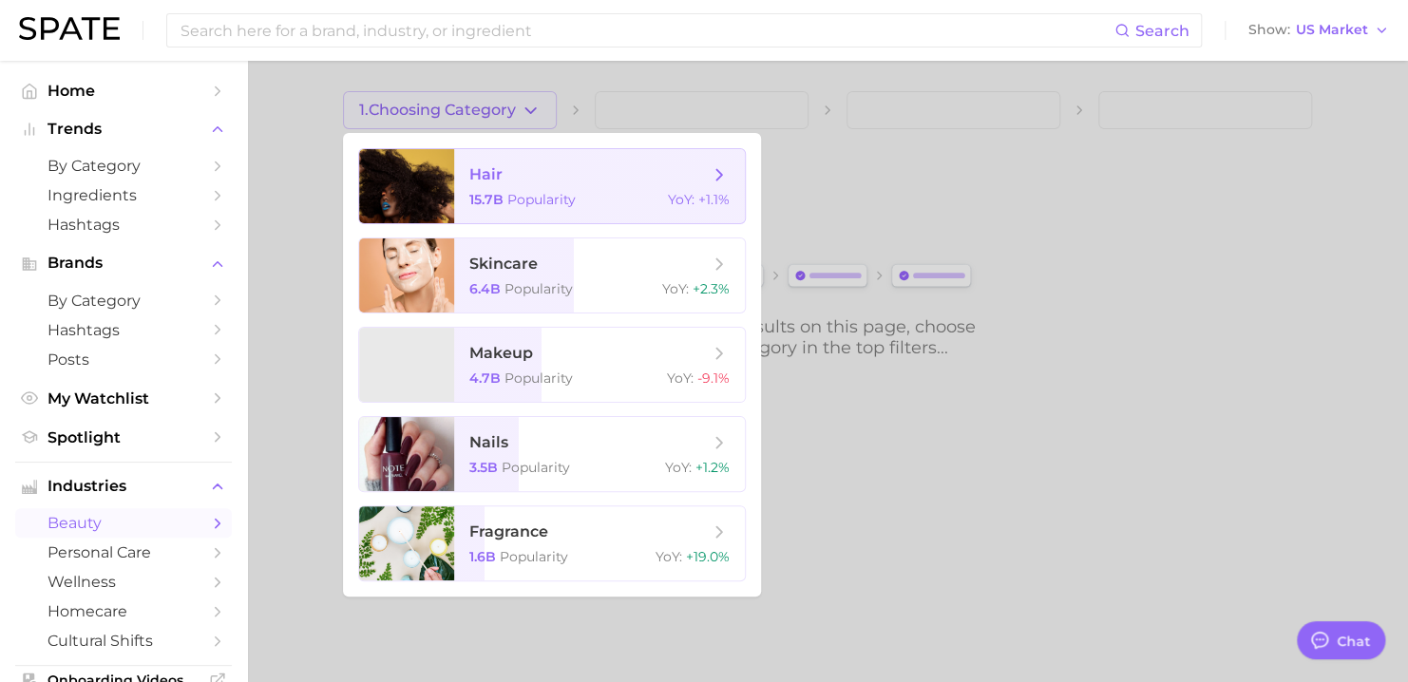
click at [498, 200] on span "15.7b" at bounding box center [486, 199] width 34 height 17
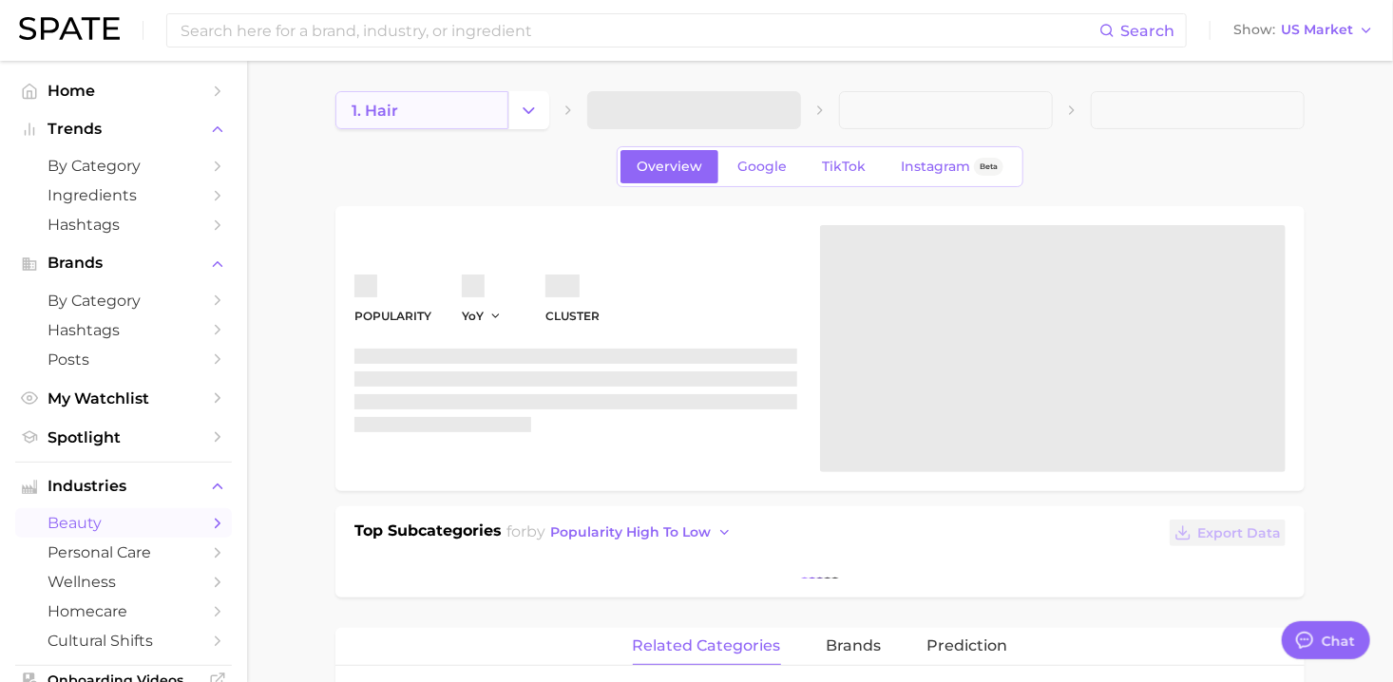
click at [502, 106] on link "1. hair" at bounding box center [421, 110] width 173 height 38
click at [525, 127] on button "Change Category" at bounding box center [528, 110] width 41 height 38
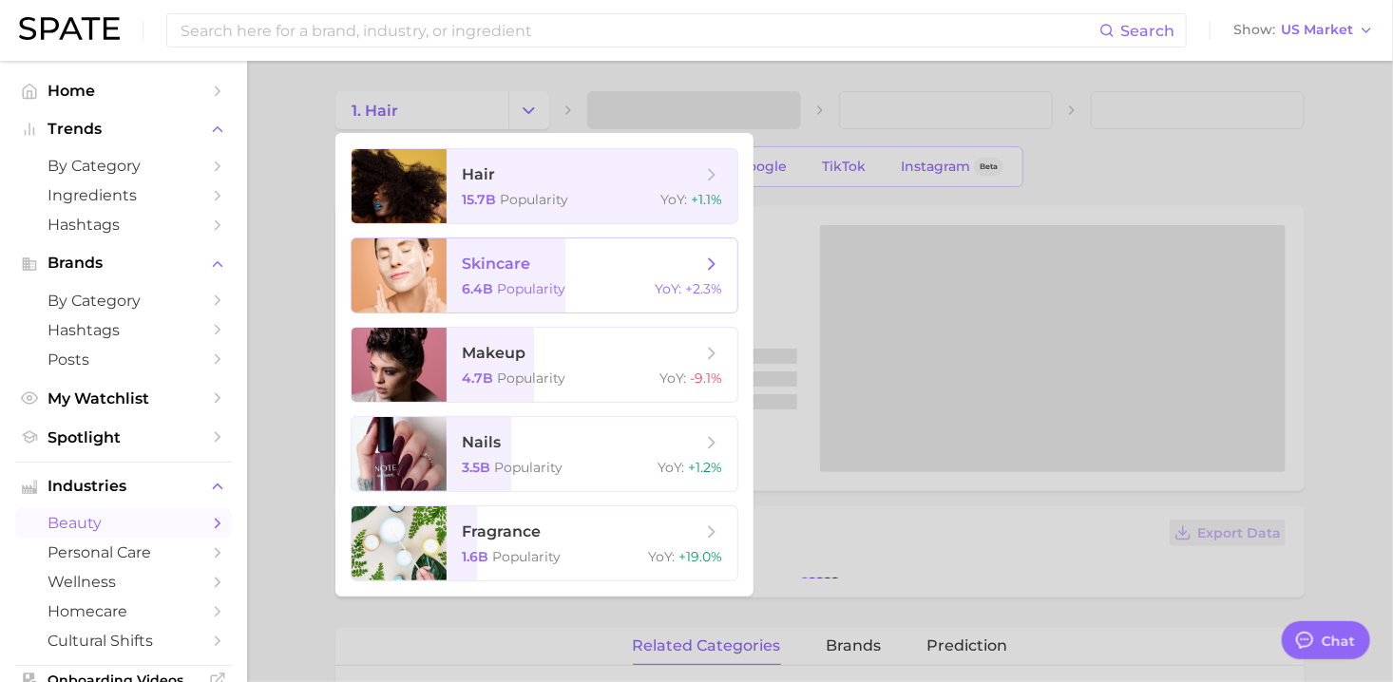
click at [529, 267] on span "skincare" at bounding box center [581, 264] width 239 height 21
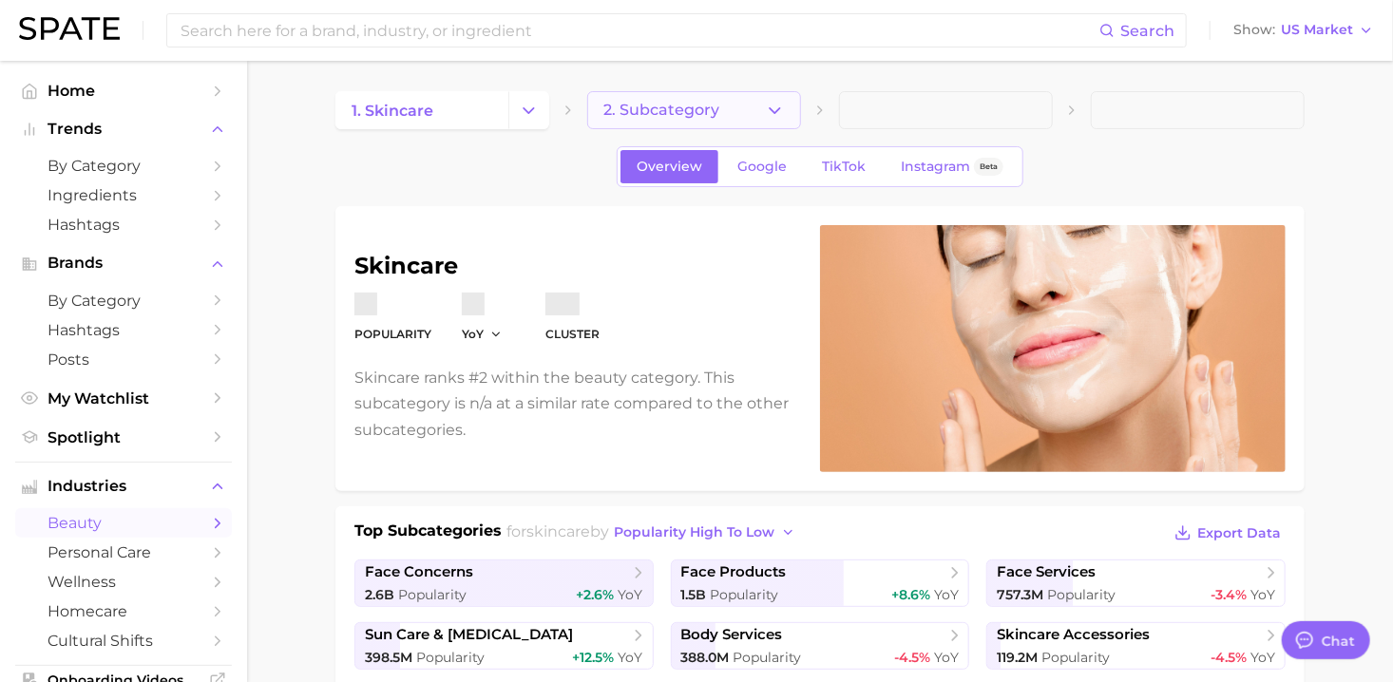
click at [775, 107] on icon "button" at bounding box center [775, 111] width 20 height 20
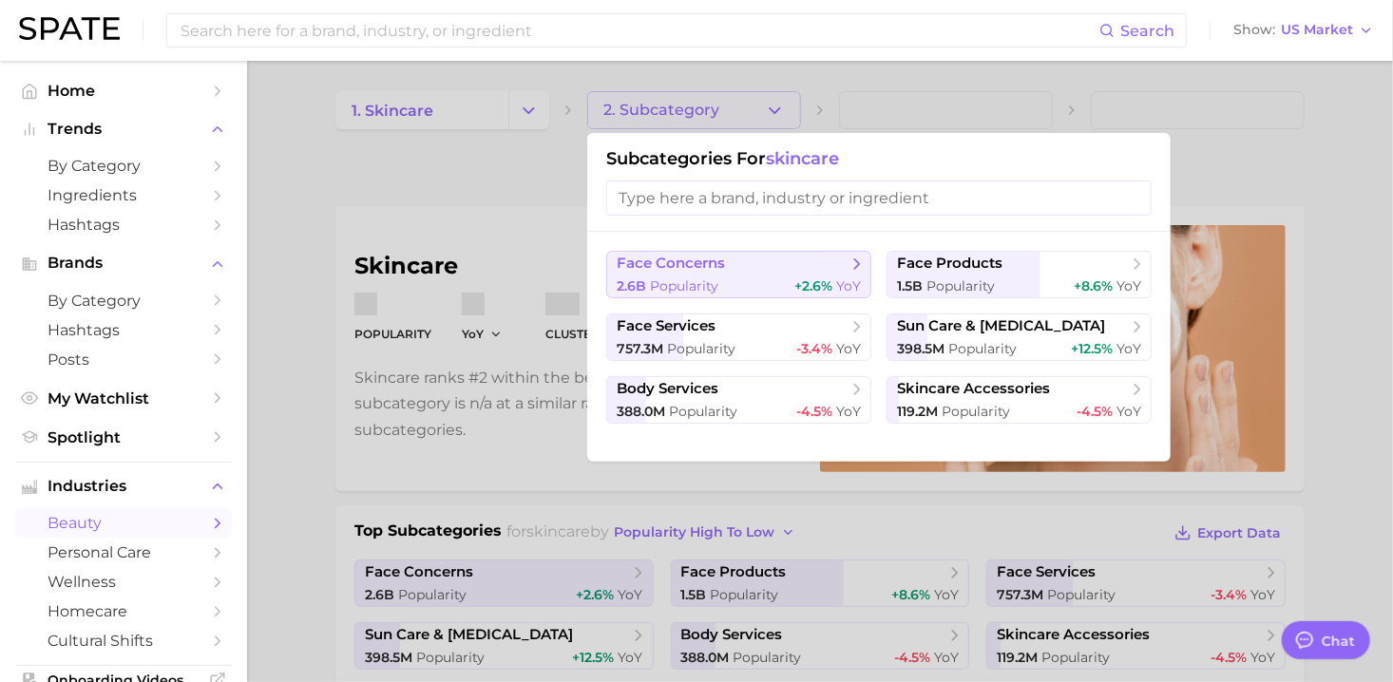
click at [787, 286] on div "2.6b Popularity +2.6% YoY" at bounding box center [739, 286] width 244 height 18
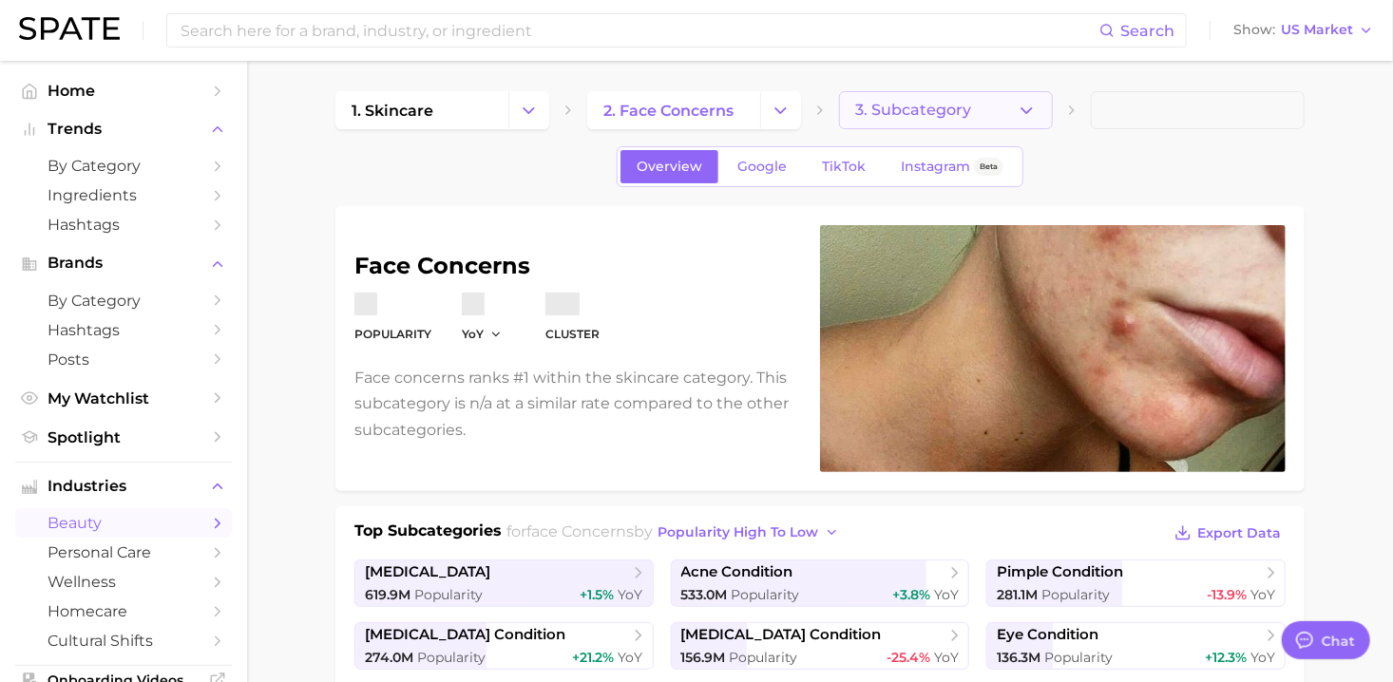
click at [940, 116] on span "3. Subcategory" at bounding box center [913, 110] width 116 height 17
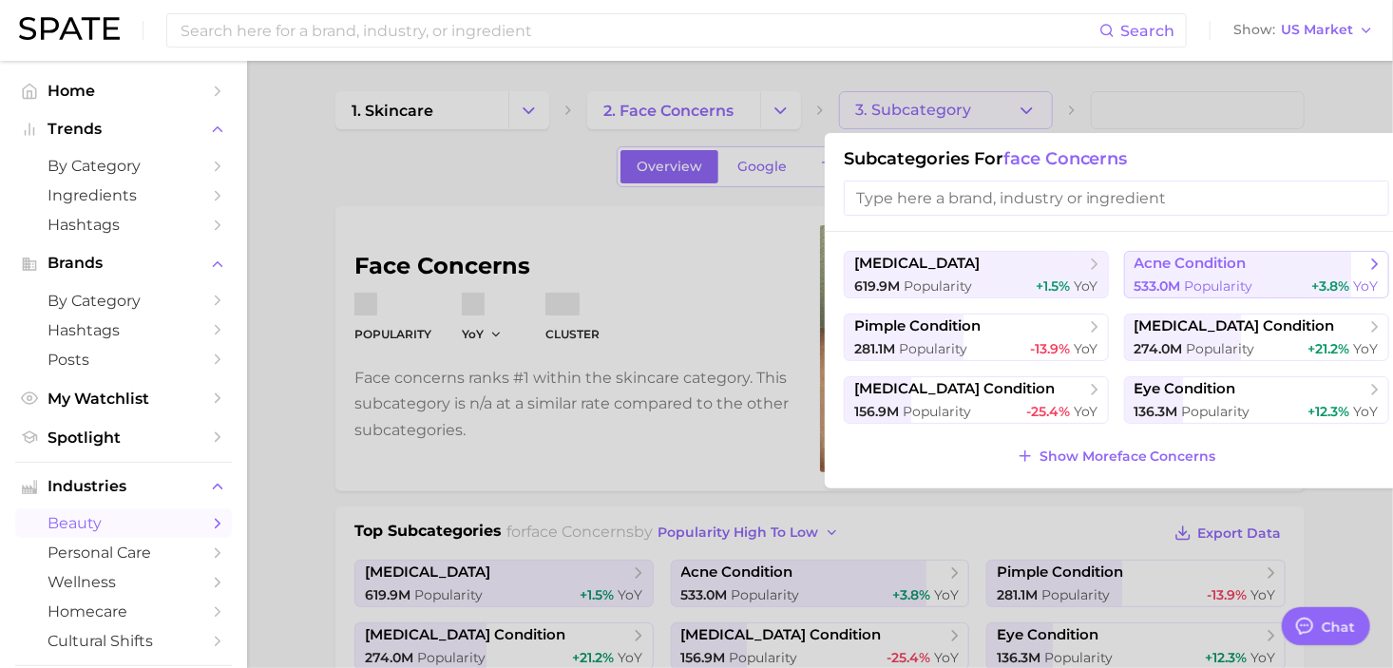
click at [1198, 268] on span "acne condition" at bounding box center [1190, 264] width 112 height 18
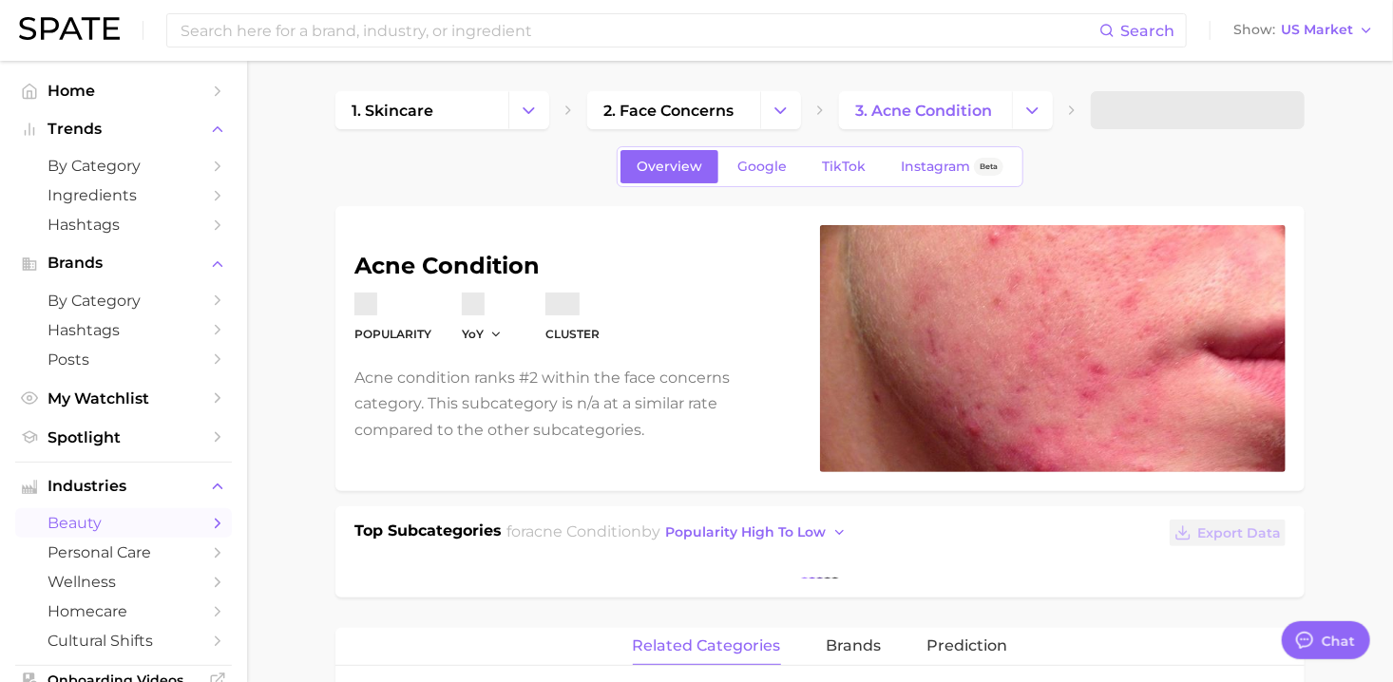
click at [1290, 111] on span at bounding box center [1198, 110] width 214 height 38
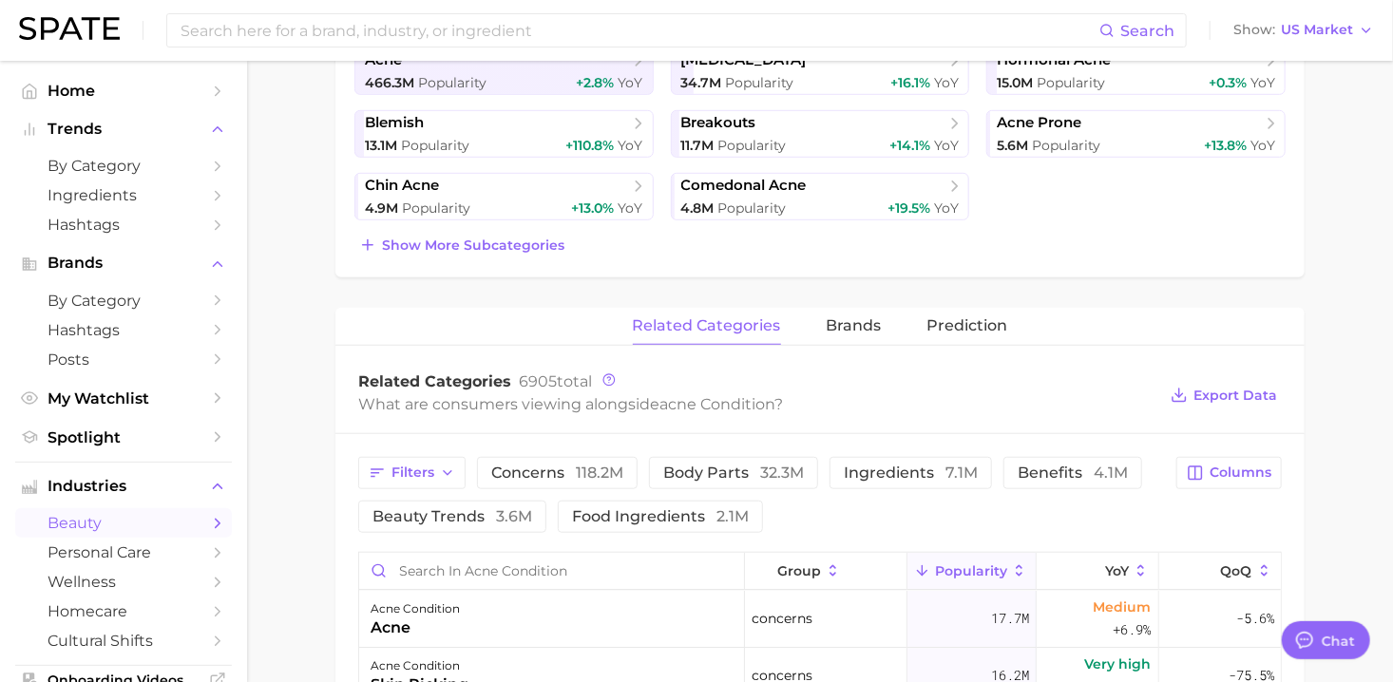
scroll to position [485, 0]
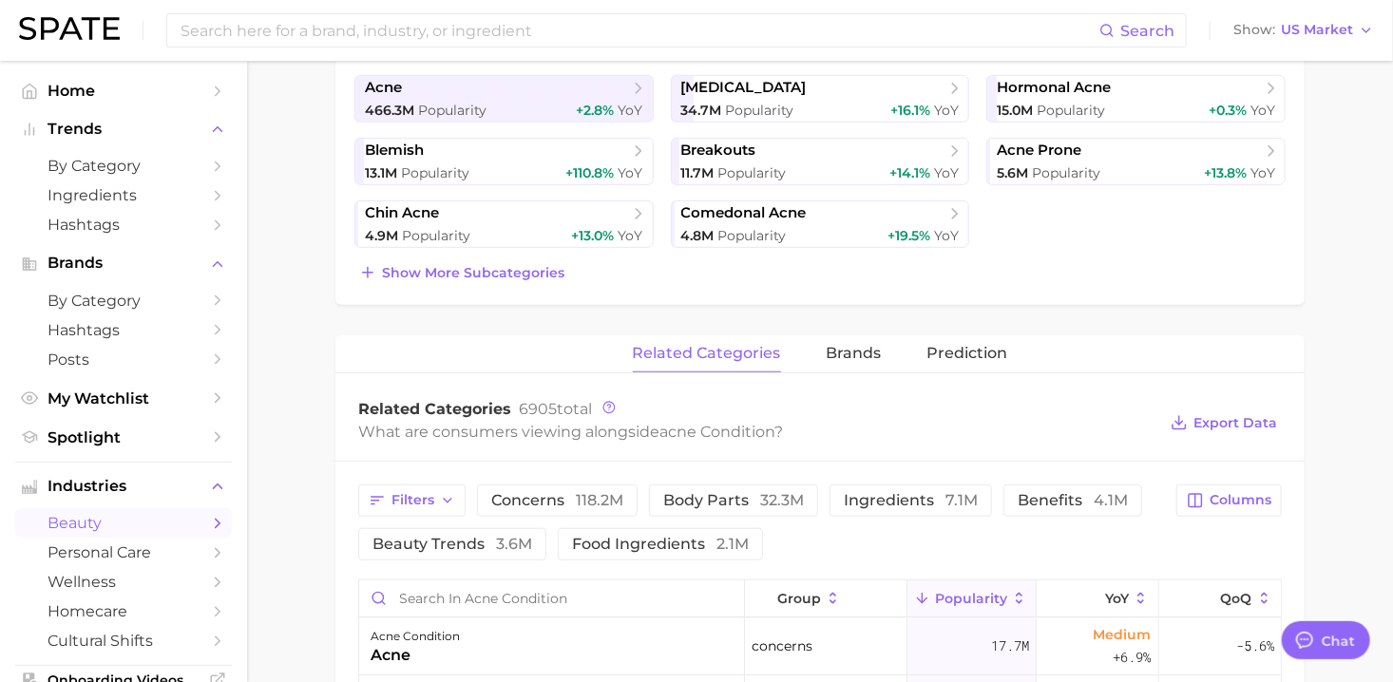
click at [1149, 493] on div "Filters concerns 118.2m body parts 32.3m ingredients 7.1m benefits 4.1m beauty …" at bounding box center [761, 523] width 807 height 76
click at [1094, 500] on span "4.1m" at bounding box center [1111, 500] width 34 height 18
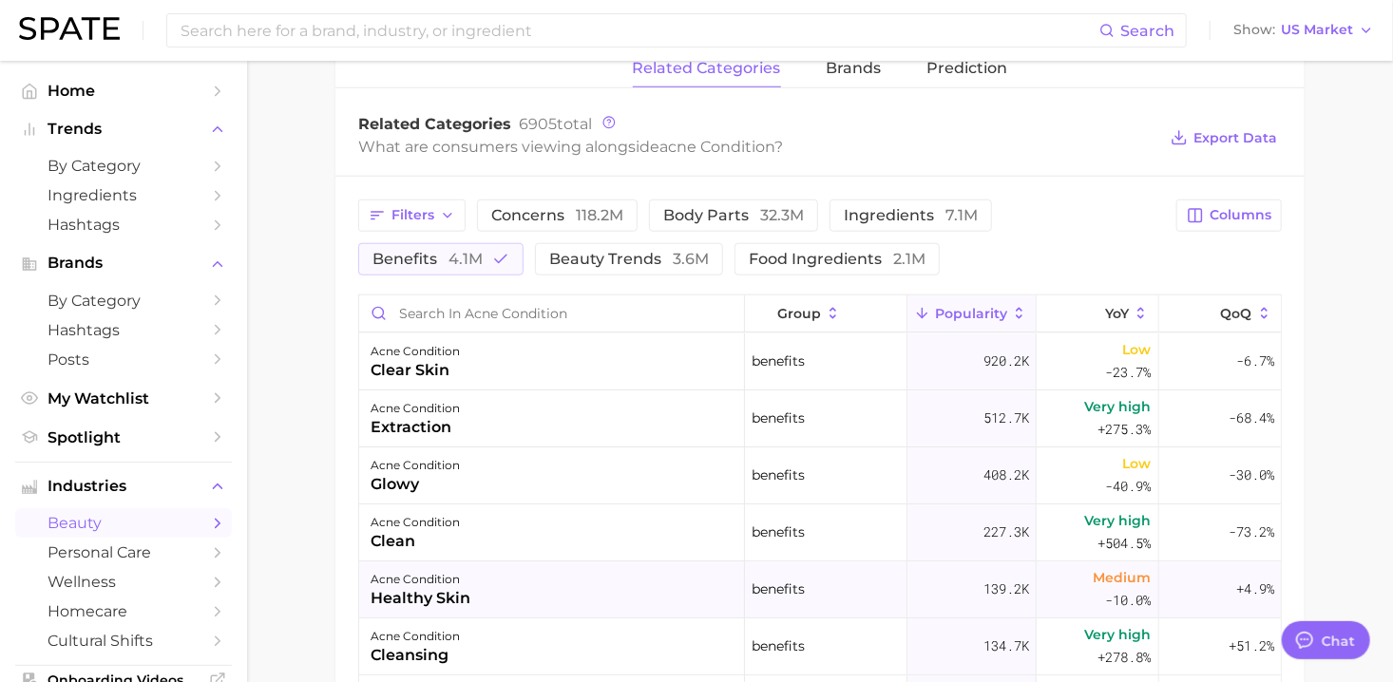
scroll to position [675, 0]
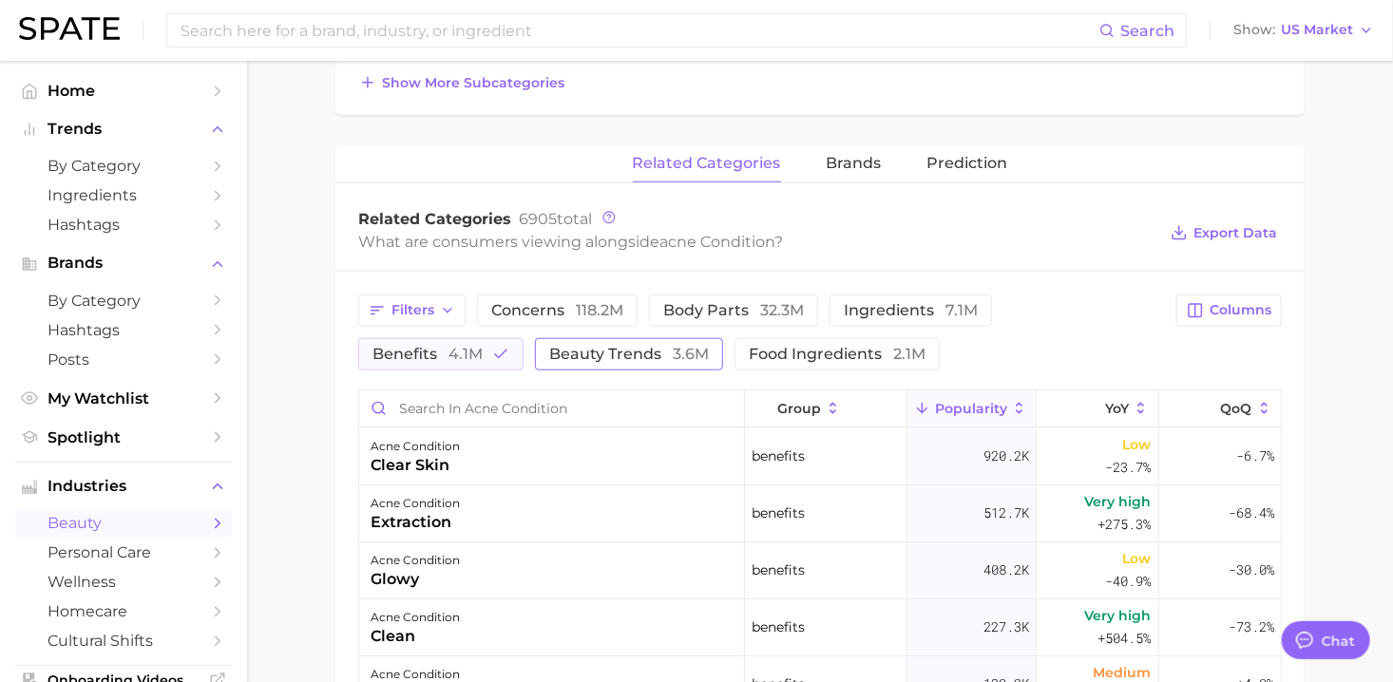
click at [535, 362] on button "beauty trends 3.6m" at bounding box center [629, 354] width 188 height 32
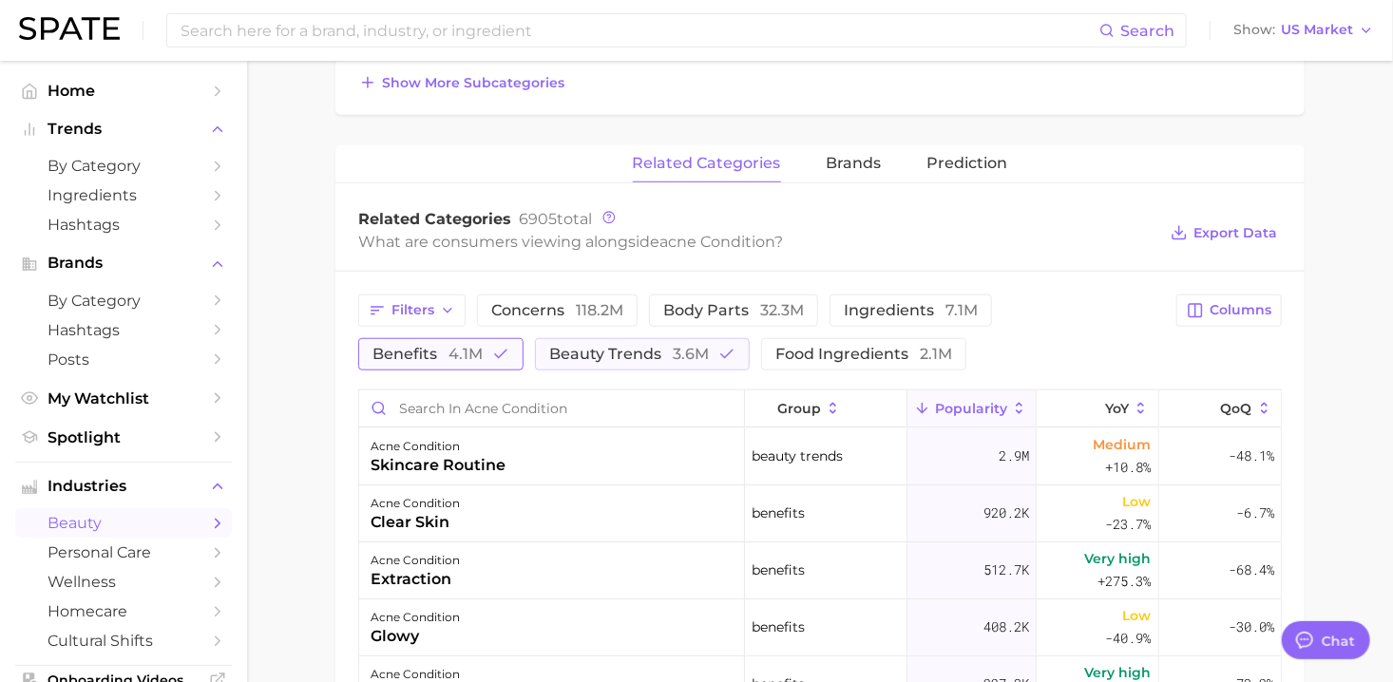
click at [483, 345] on span "4.1m" at bounding box center [465, 354] width 34 height 18
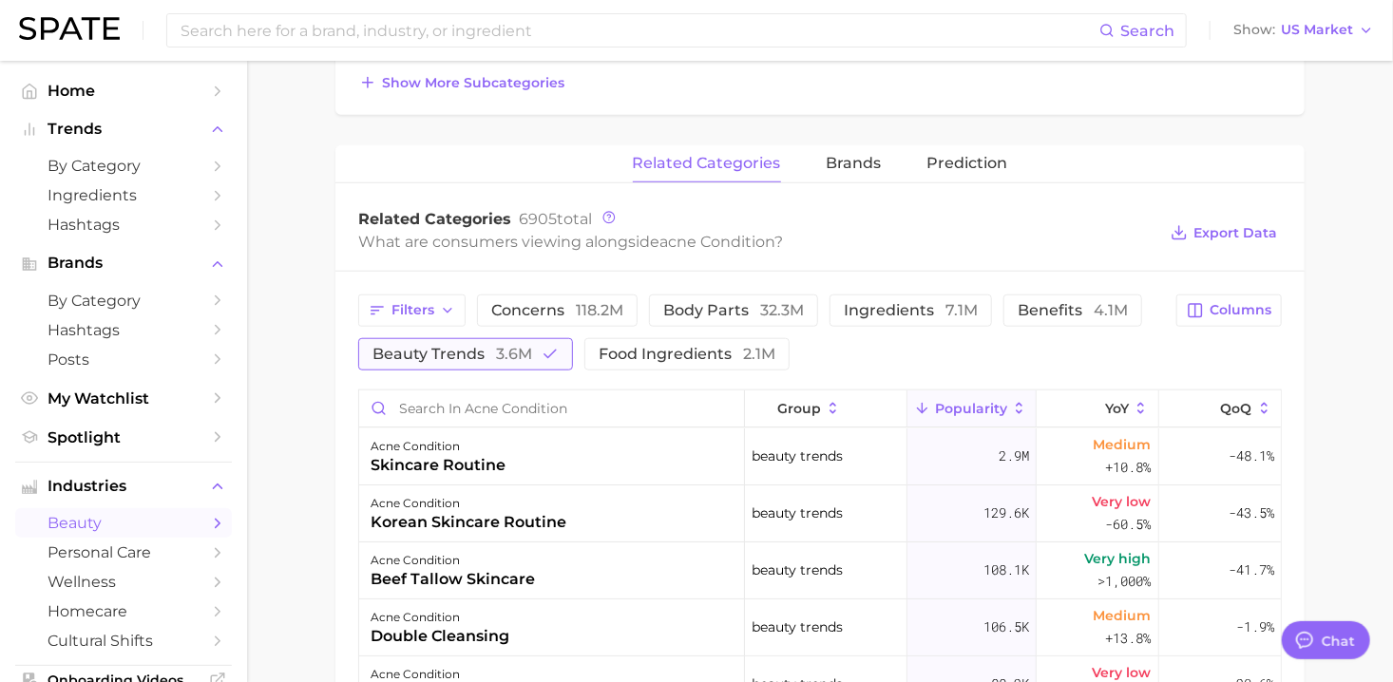
click at [542, 348] on icon "button" at bounding box center [550, 354] width 17 height 17
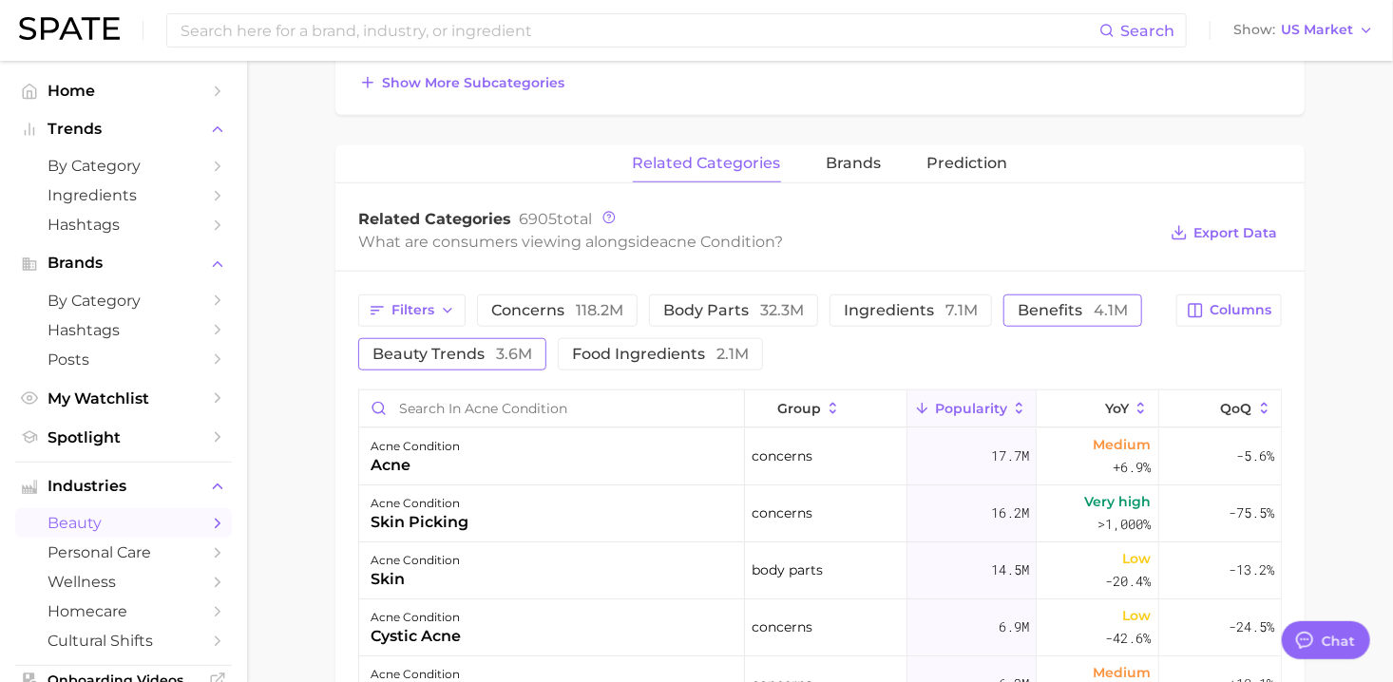
click at [1052, 311] on span "benefits 4.1m" at bounding box center [1073, 310] width 110 height 15
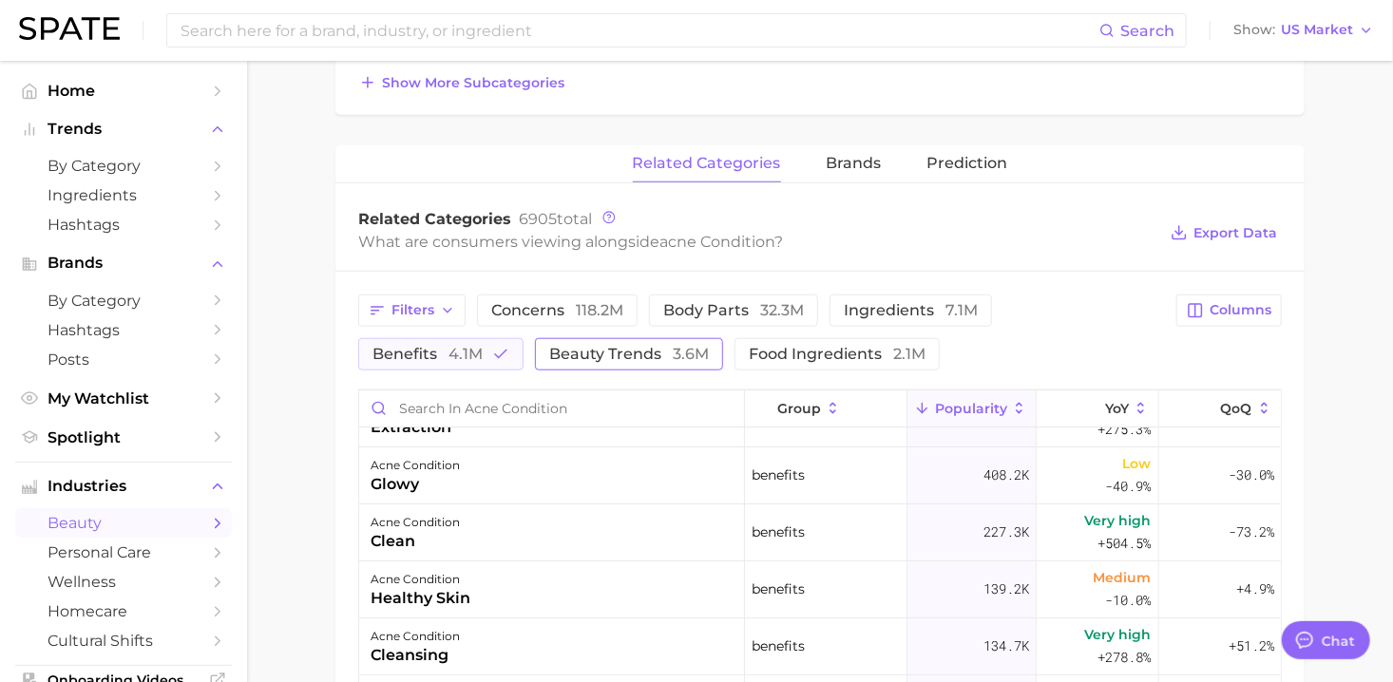
scroll to position [0, 0]
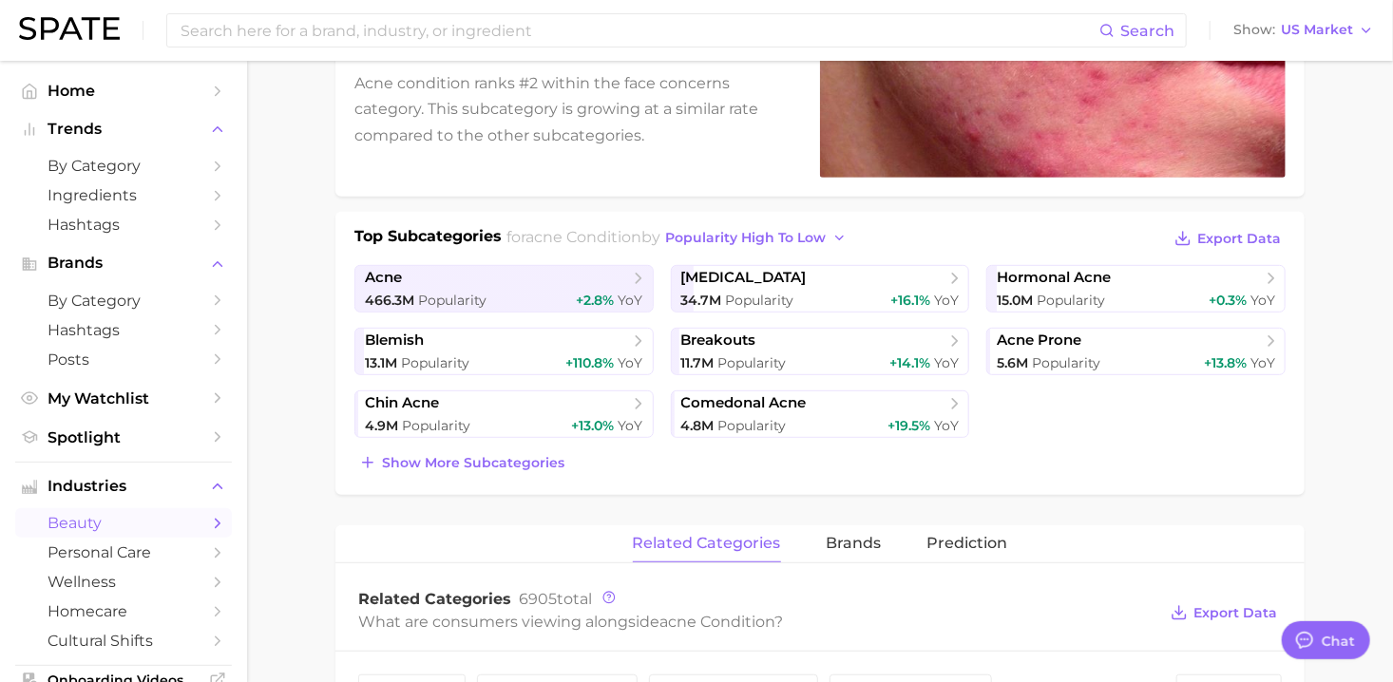
drag, startPoint x: 974, startPoint y: 543, endPoint x: 1008, endPoint y: 570, distance: 43.9
click at [974, 543] on span "Prediction" at bounding box center [967, 543] width 81 height 17
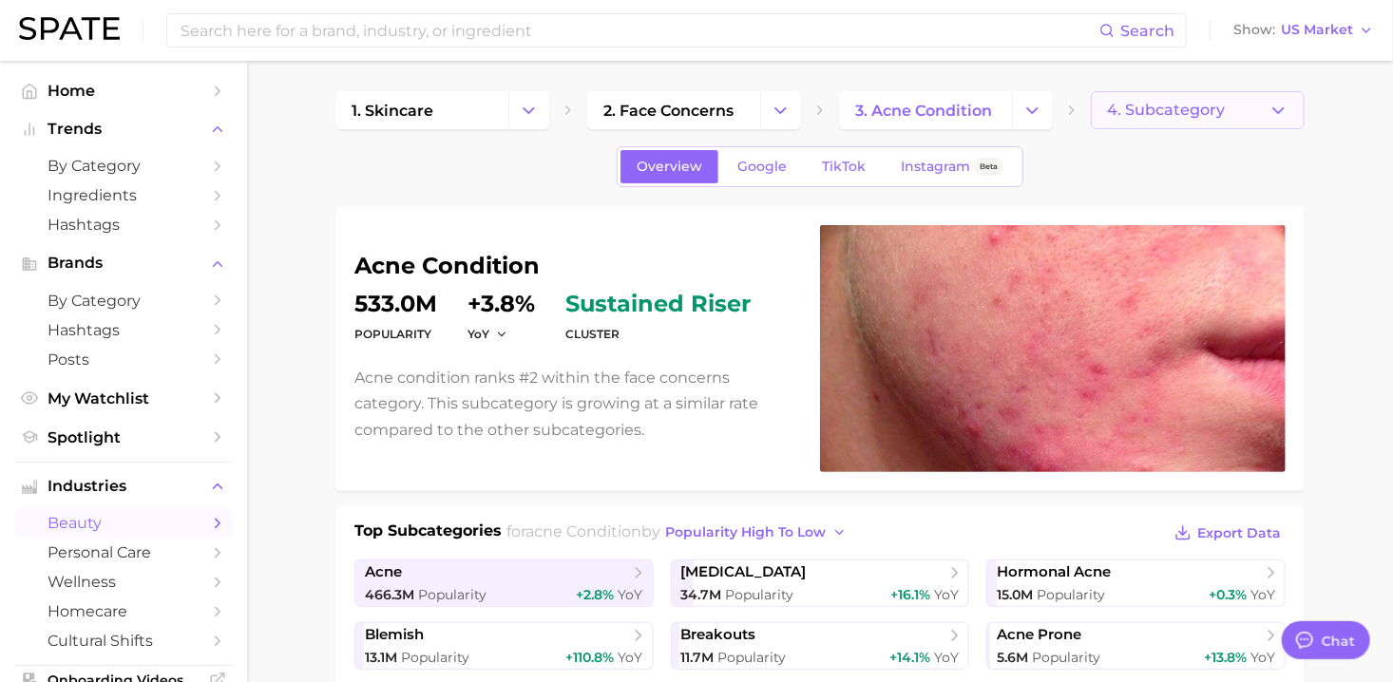
click at [1229, 109] on button "4. Subcategory" at bounding box center [1198, 110] width 214 height 38
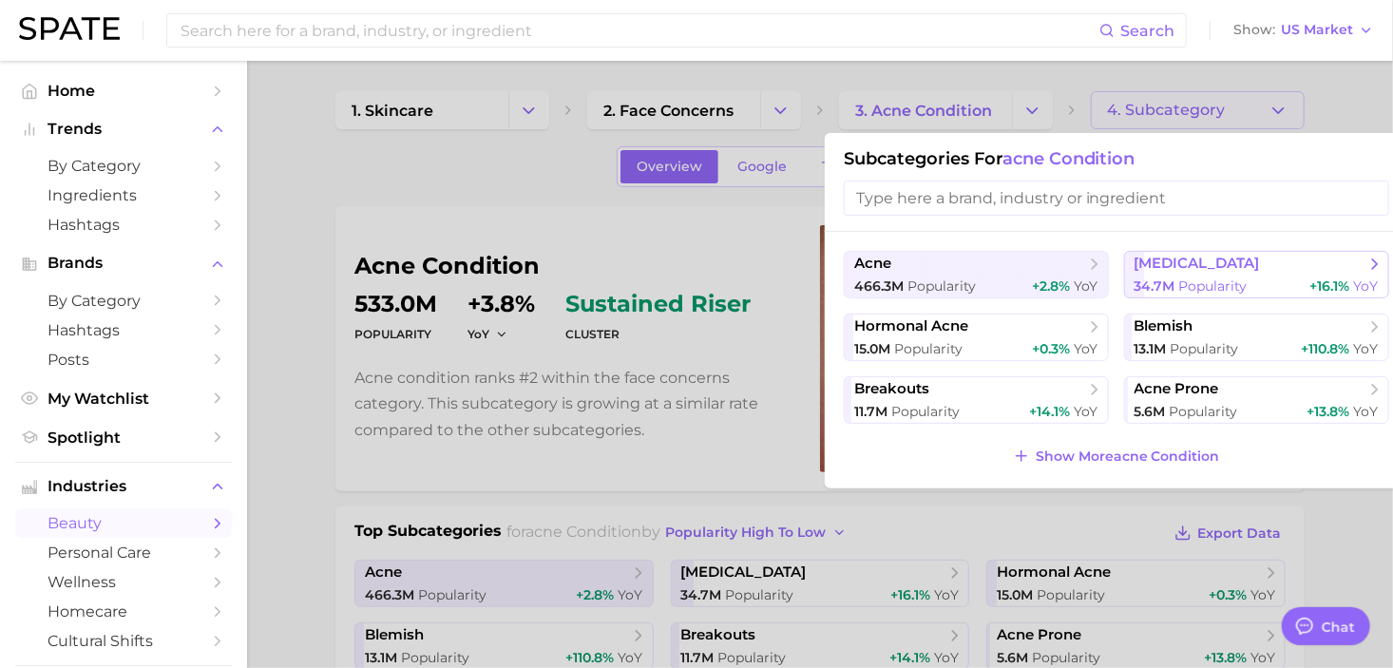
click at [1232, 277] on span "34.7m Popularity" at bounding box center [1190, 286] width 113 height 18
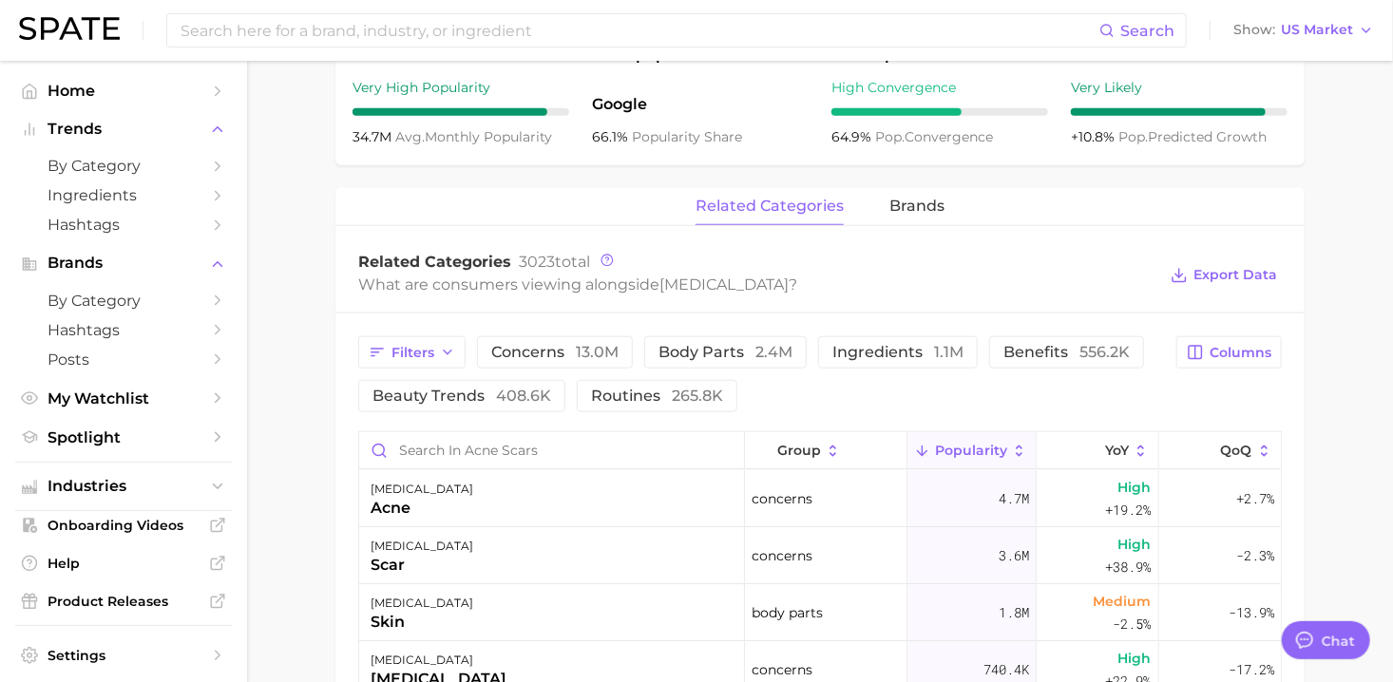
scroll to position [855, 0]
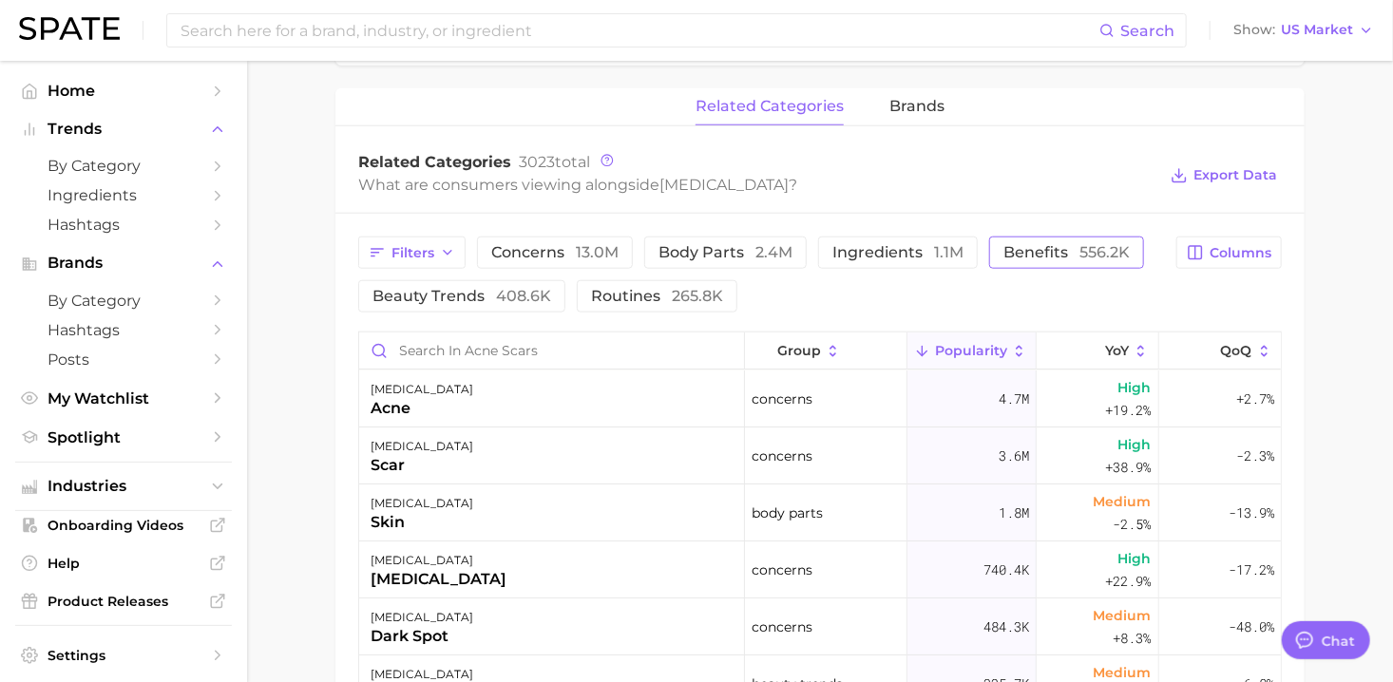
click at [1084, 257] on span "556.2k" at bounding box center [1104, 252] width 50 height 18
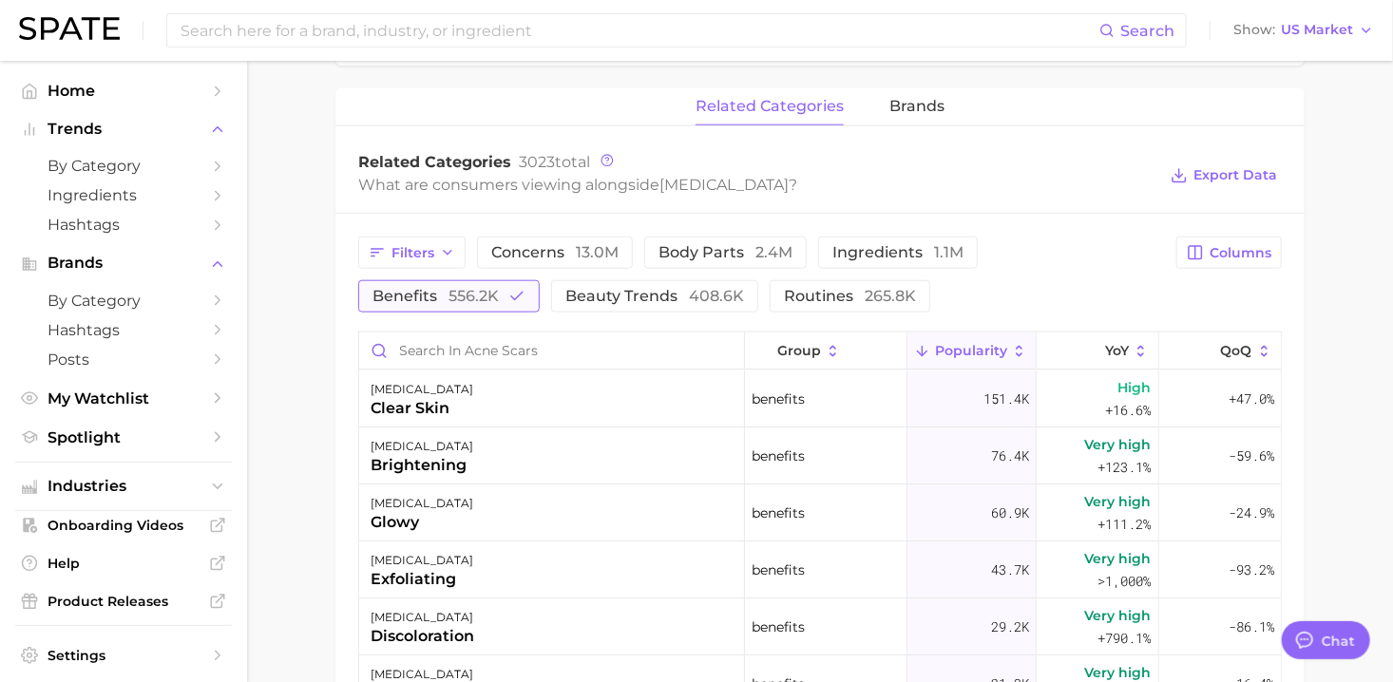
click at [540, 280] on button "benefits 556.2k" at bounding box center [448, 296] width 181 height 32
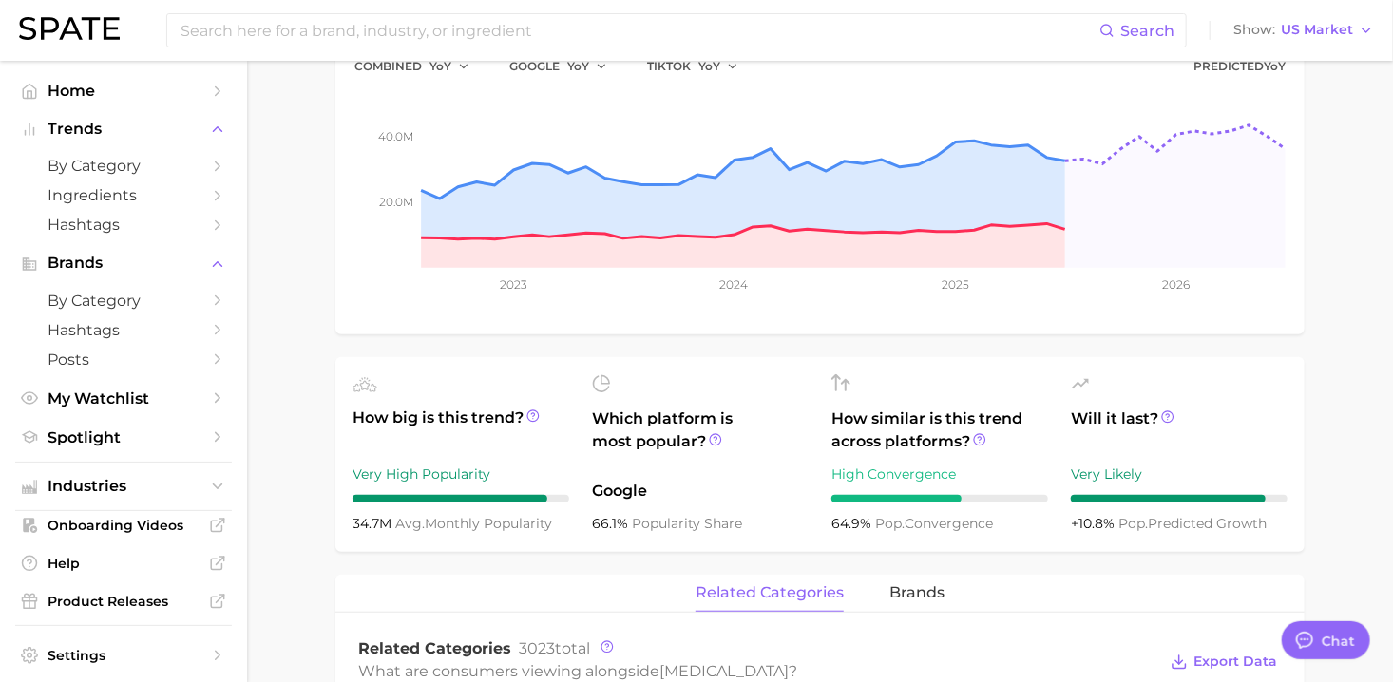
scroll to position [0, 0]
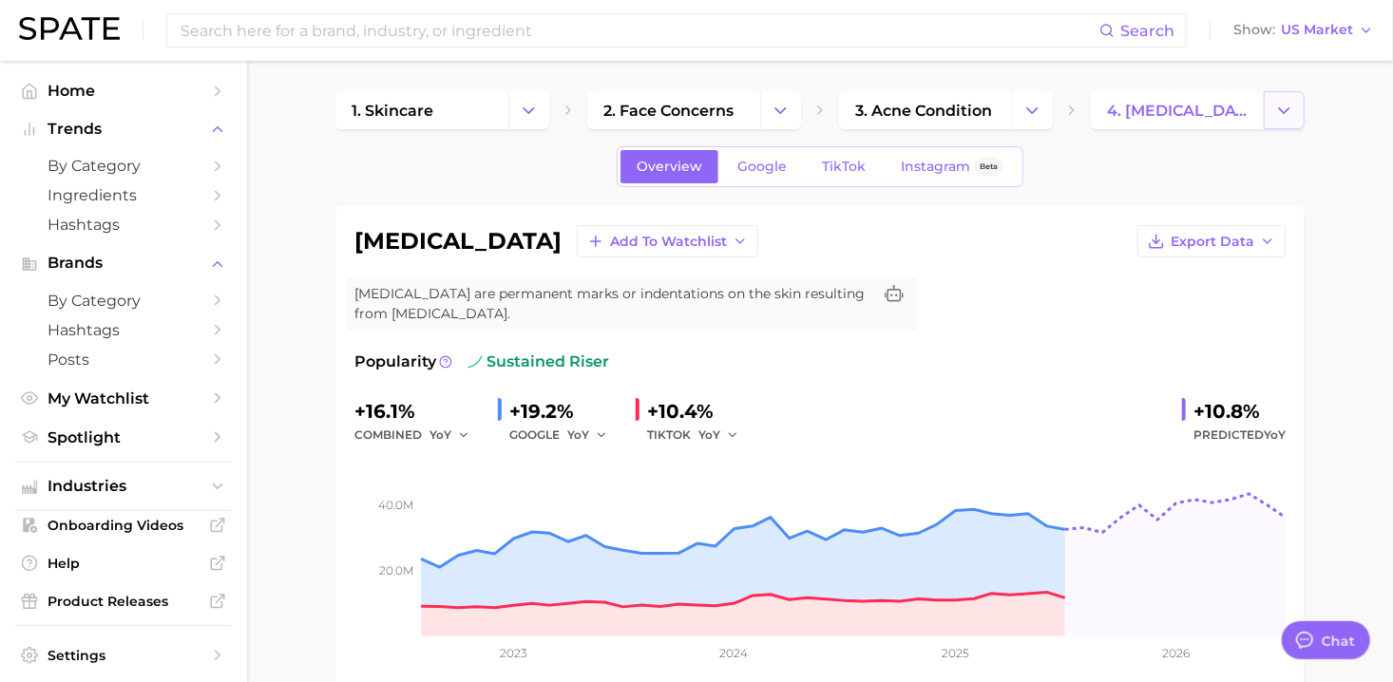
click at [1296, 123] on button "Change Category" at bounding box center [1284, 110] width 41 height 38
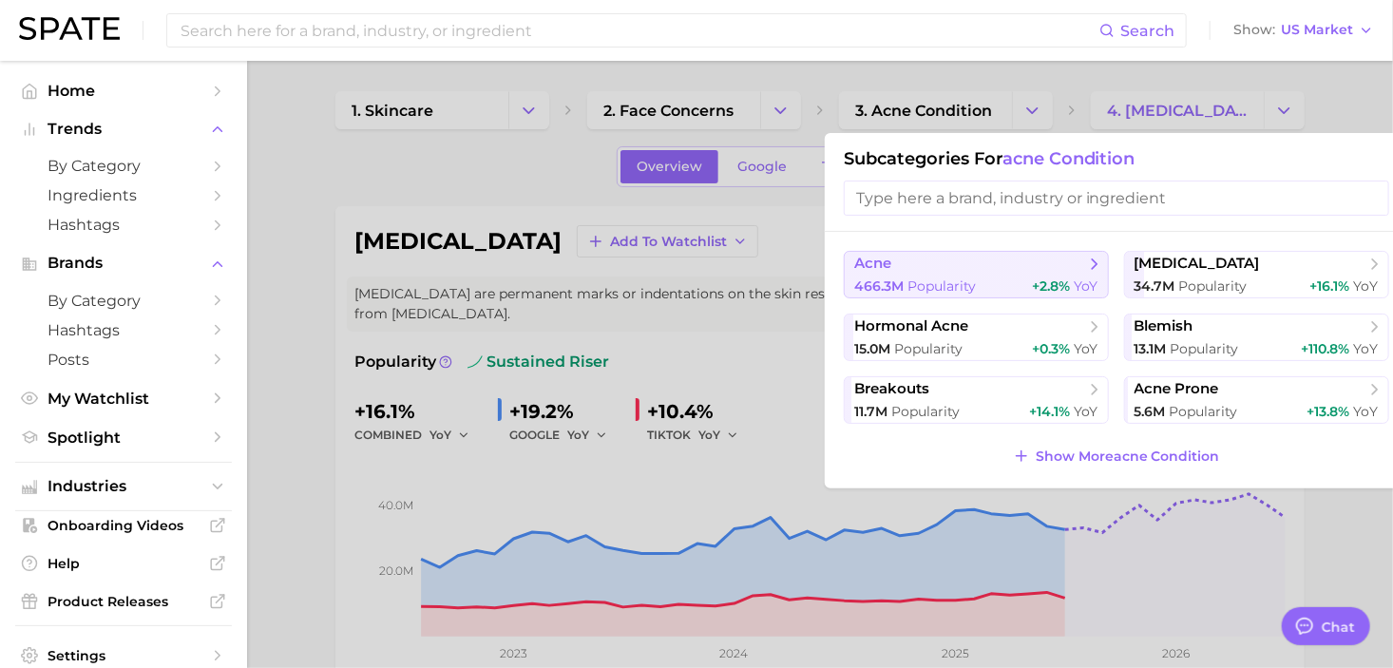
click at [1020, 272] on span "acne" at bounding box center [969, 264] width 231 height 19
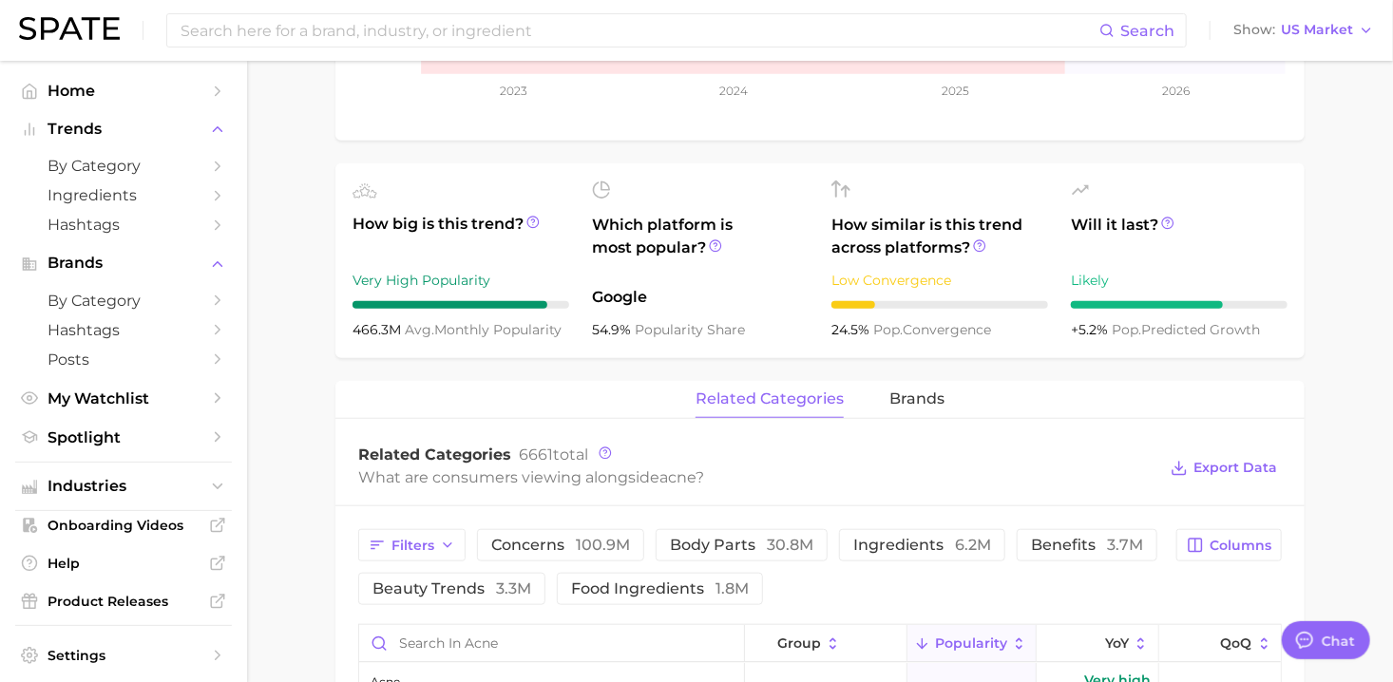
scroll to position [665, 0]
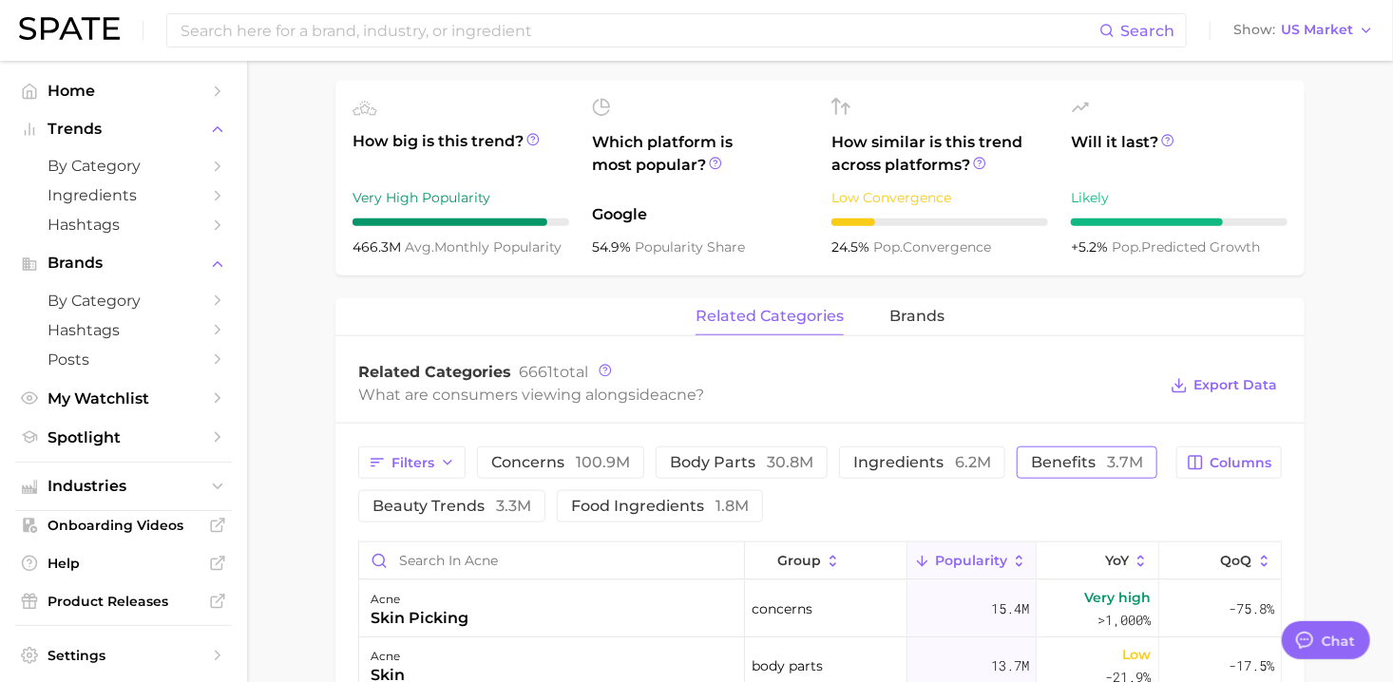
click at [1097, 471] on button "benefits 3.7m" at bounding box center [1087, 463] width 141 height 32
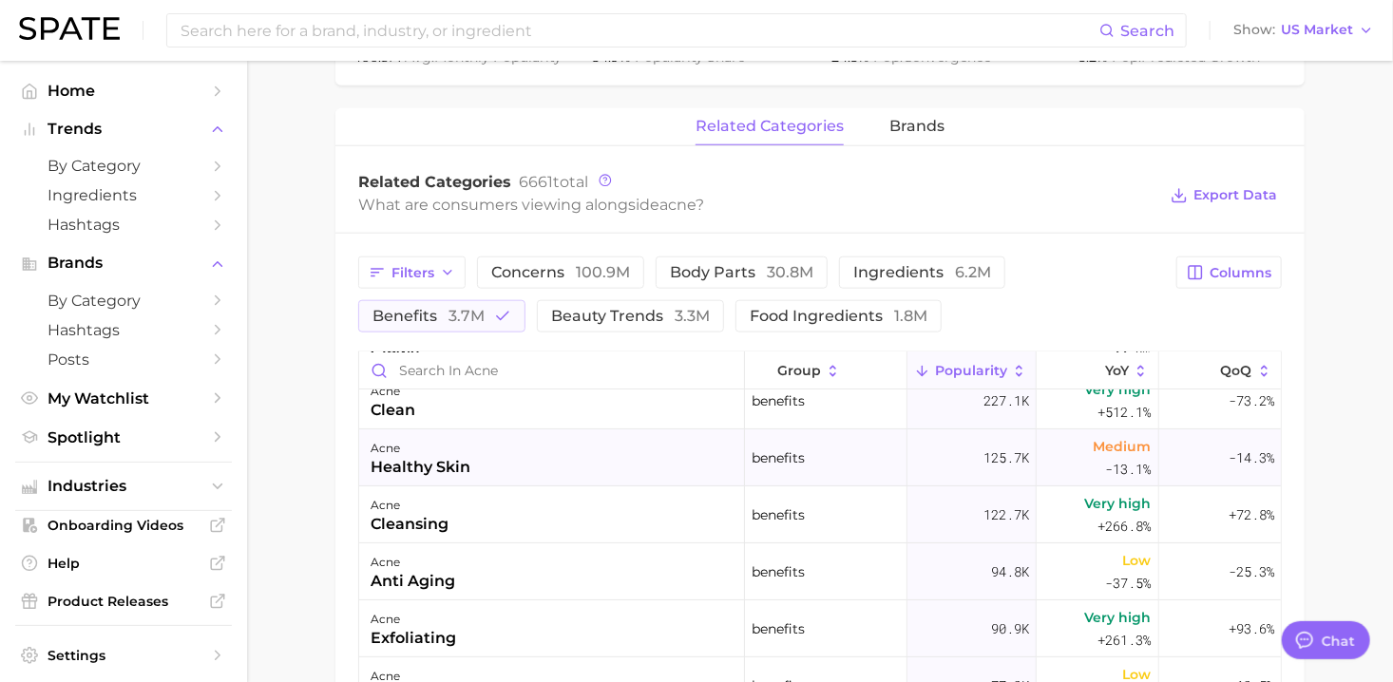
scroll to position [190, 0]
click at [1117, 203] on div "What are consumers viewing alongside acne ?" at bounding box center [757, 205] width 798 height 26
click at [886, 173] on div "Related Categories 6661 total" at bounding box center [757, 182] width 798 height 19
click at [995, 197] on div "What are consumers viewing alongside acne ?" at bounding box center [757, 205] width 798 height 26
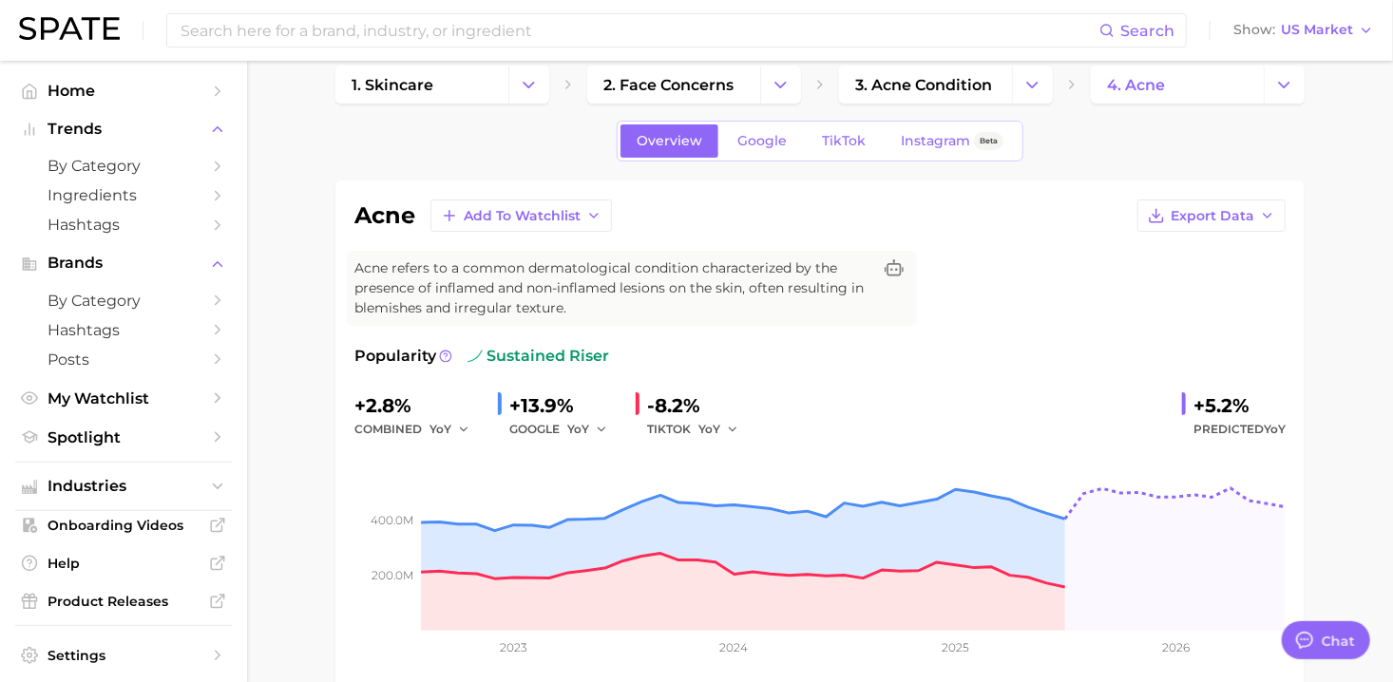
scroll to position [0, 0]
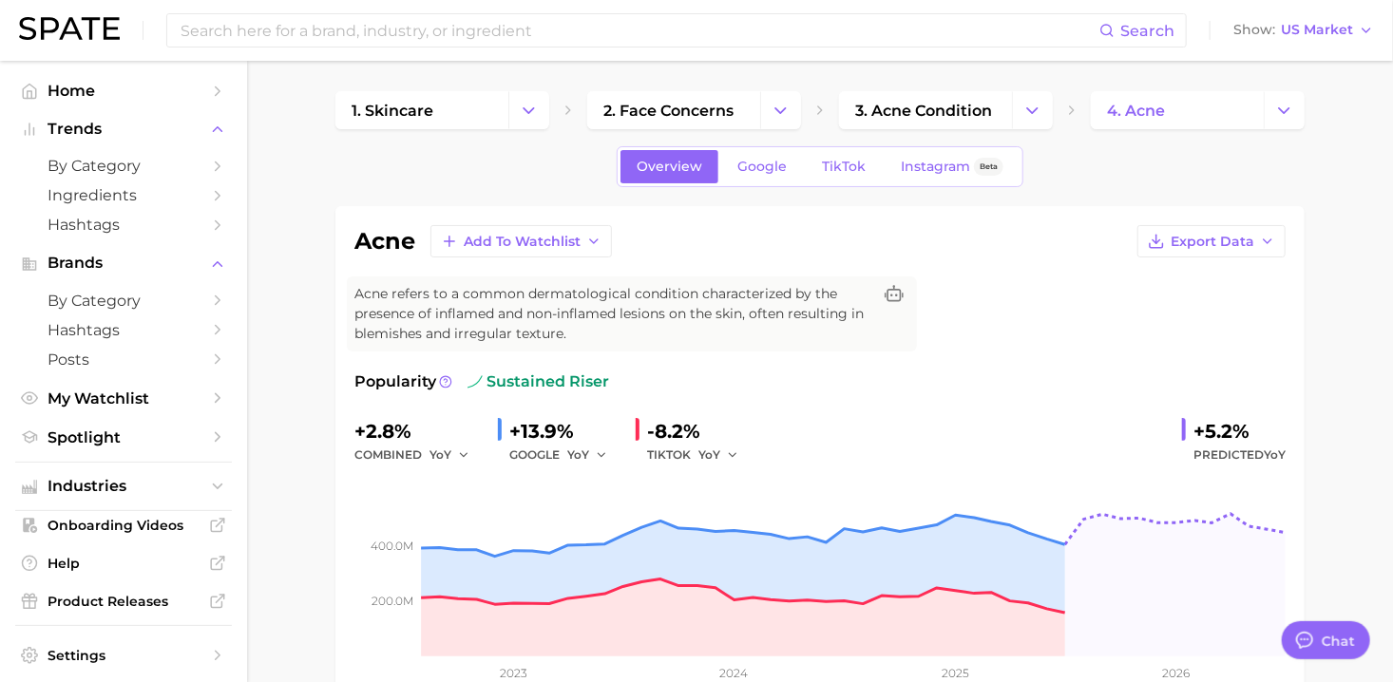
click at [1053, 105] on div "1. skincare 2. face concerns 3. acne condition 4. acne" at bounding box center [819, 110] width 969 height 38
click at [1036, 105] on icon "Change Category" at bounding box center [1032, 111] width 20 height 20
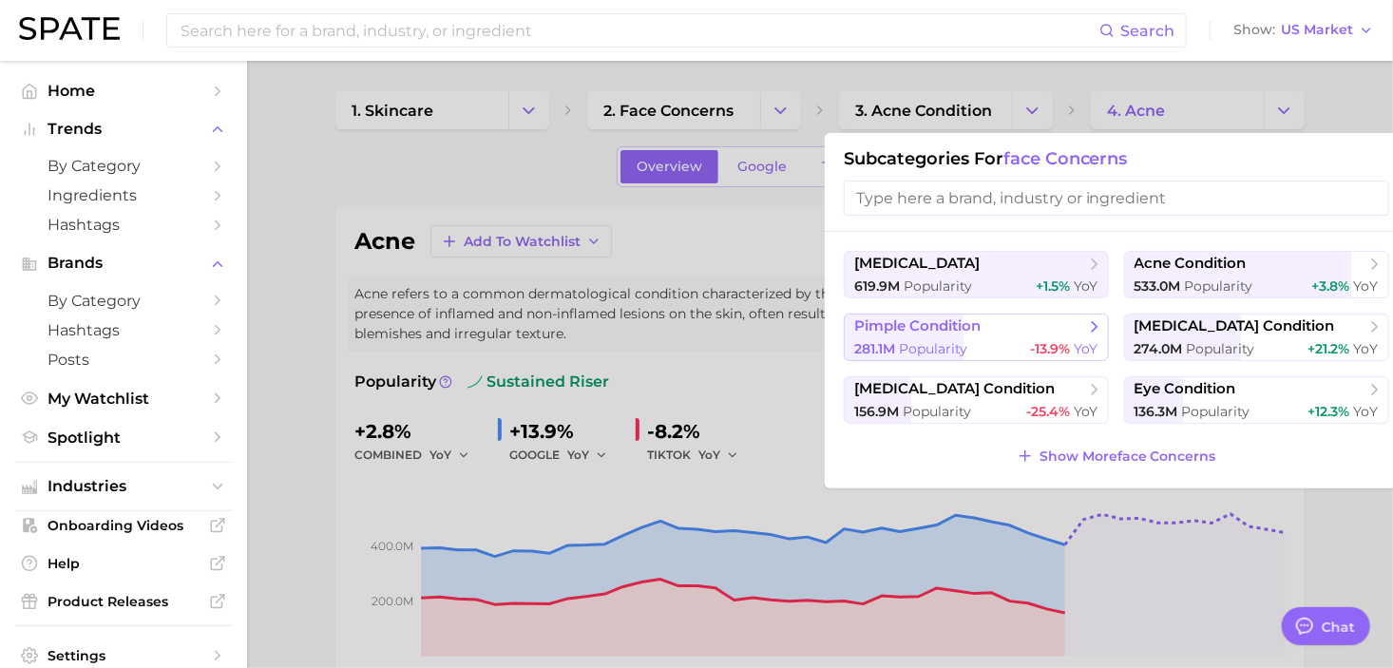
click at [906, 341] on span "Popularity" at bounding box center [933, 348] width 68 height 17
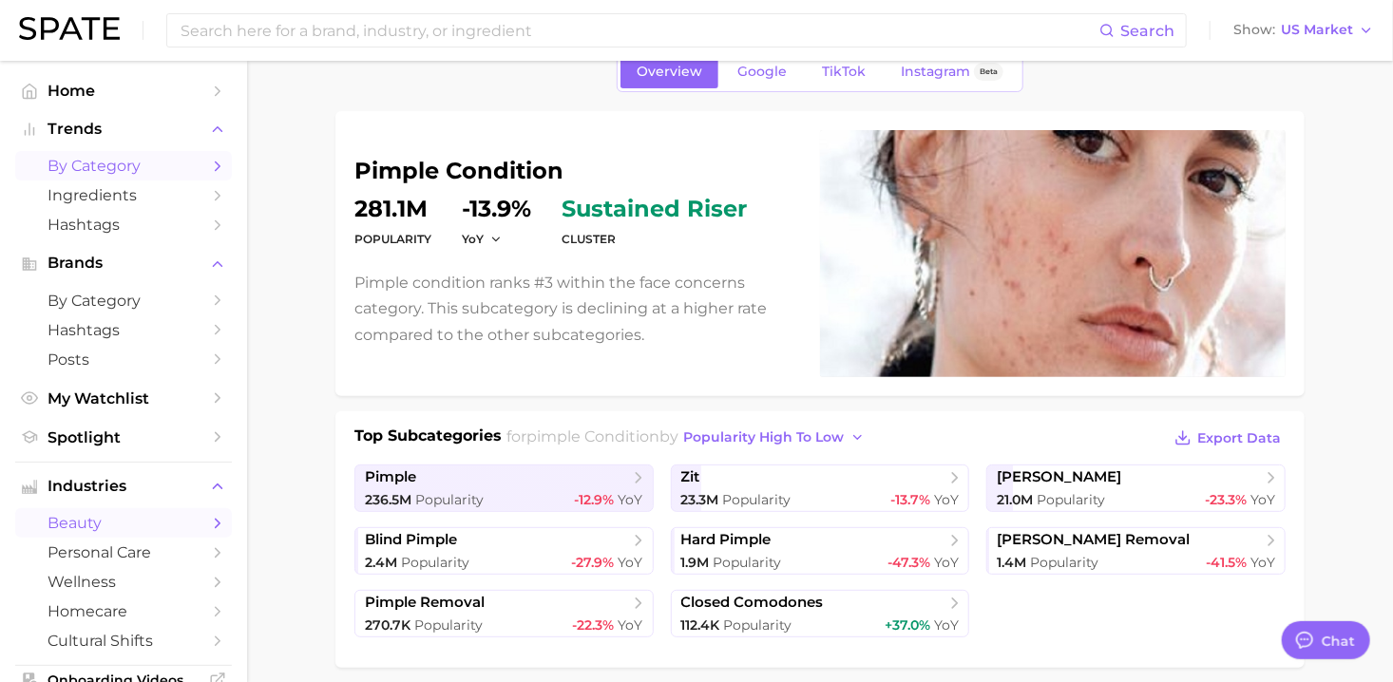
click at [96, 166] on span "by Category" at bounding box center [124, 166] width 152 height 18
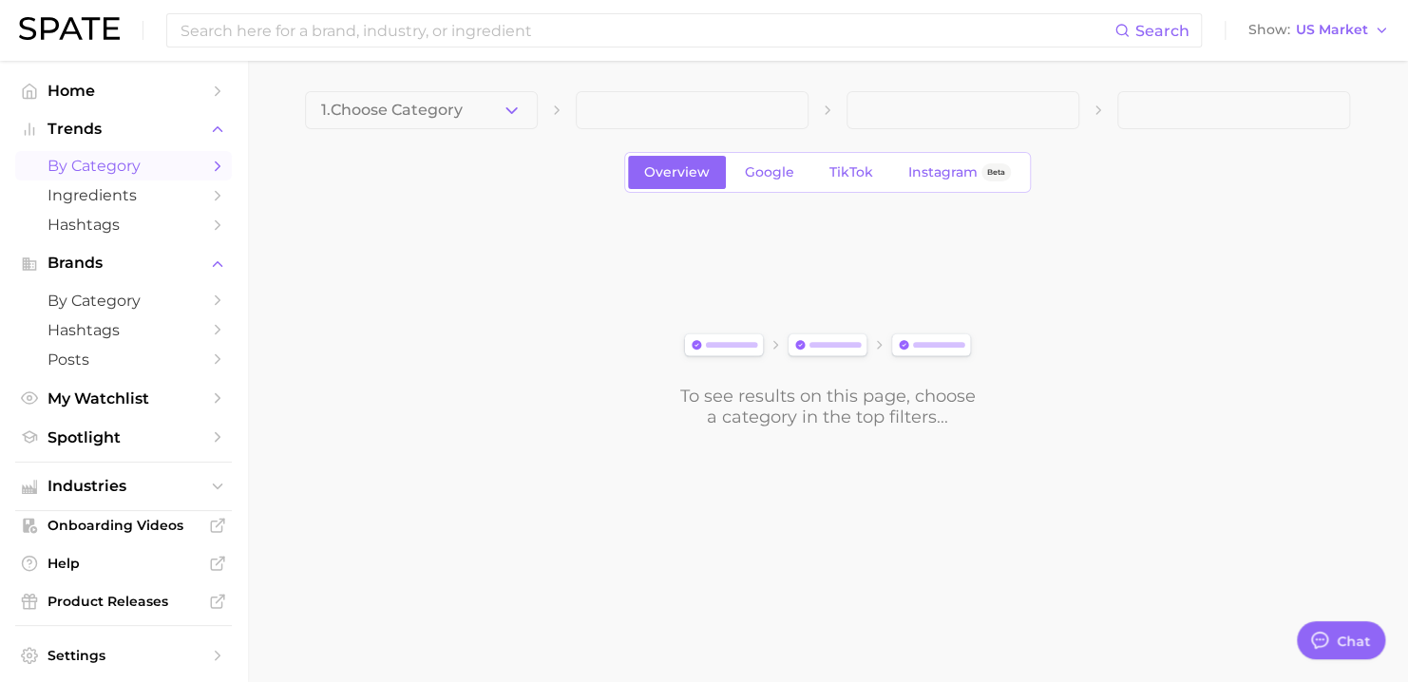
click at [519, 112] on icon "button" at bounding box center [512, 111] width 20 height 20
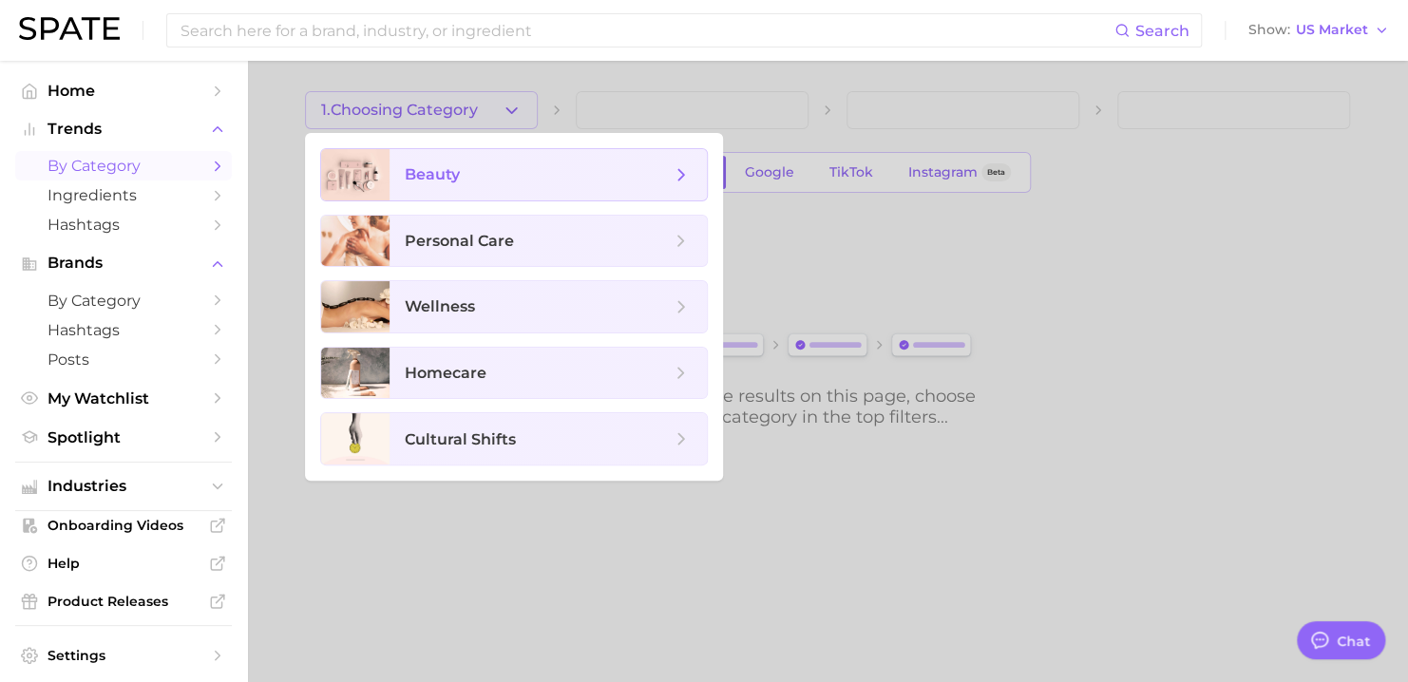
click at [467, 192] on span "beauty" at bounding box center [548, 174] width 317 height 51
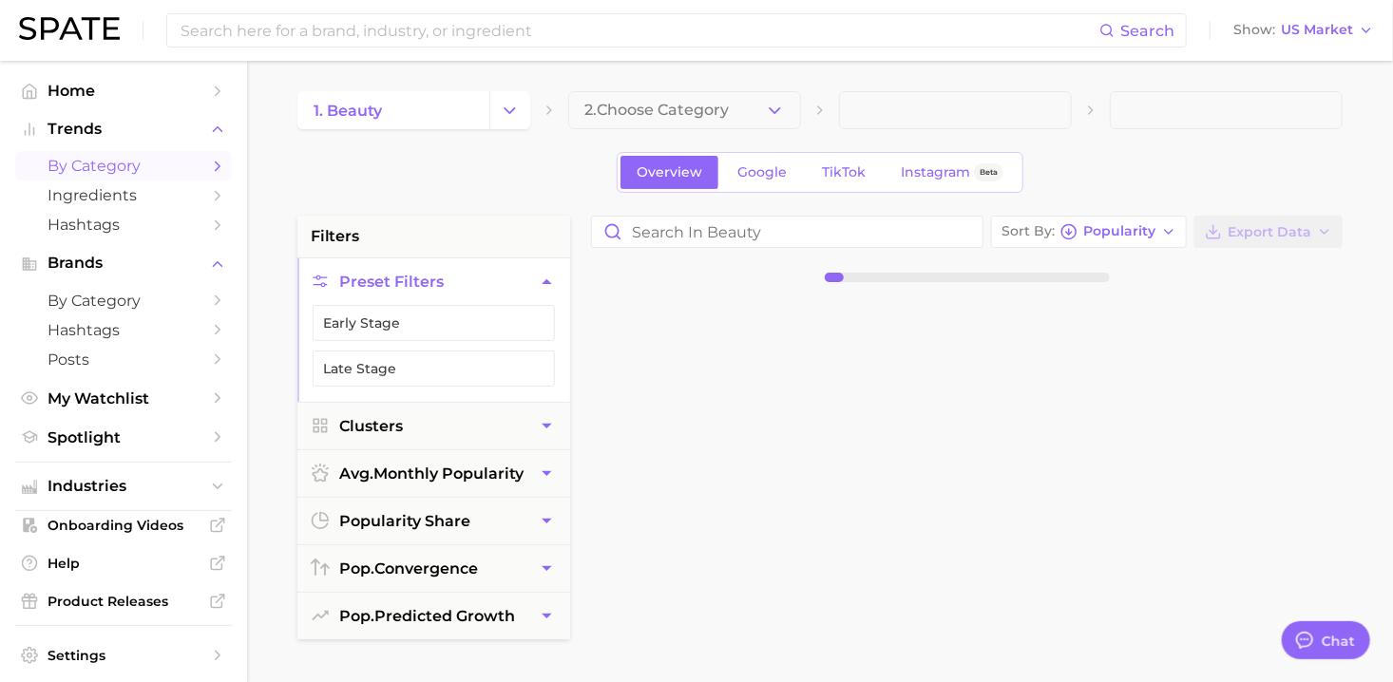
click at [781, 109] on icon "button" at bounding box center [775, 111] width 20 height 20
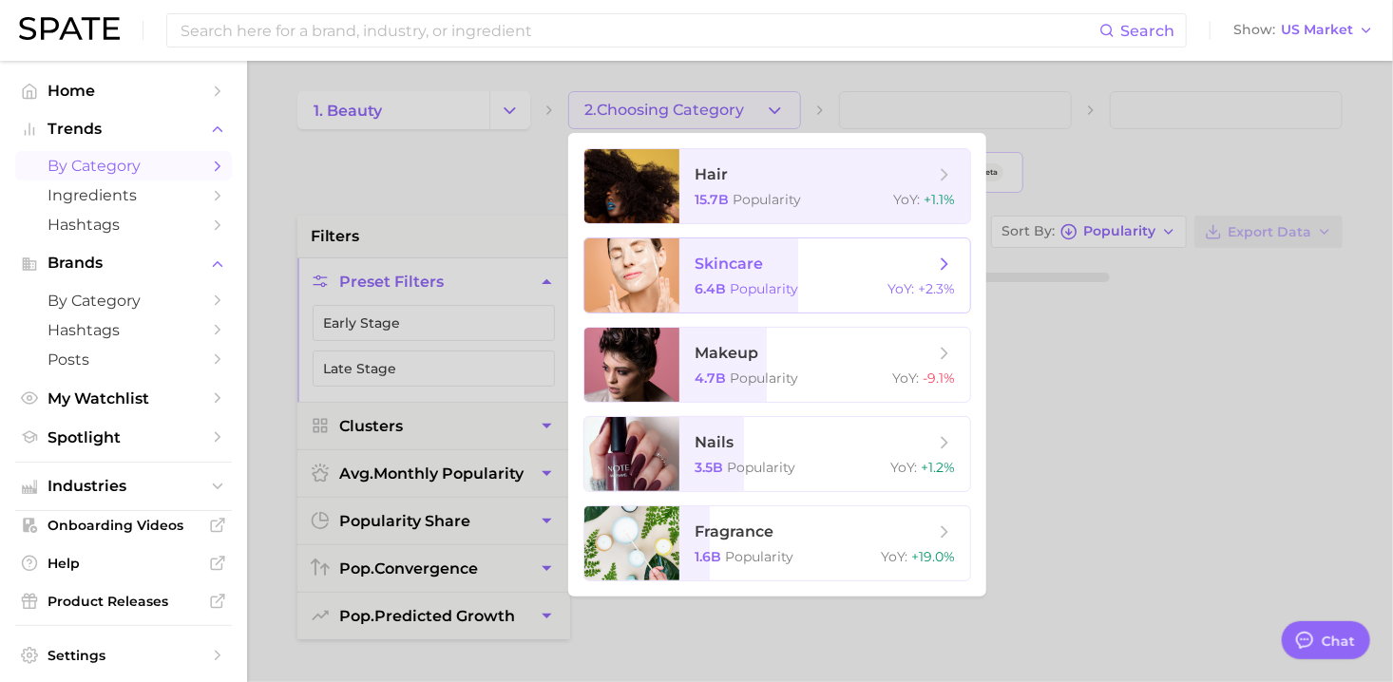
click at [830, 296] on div "6.4b Popularity YoY : +2.3%" at bounding box center [825, 288] width 260 height 17
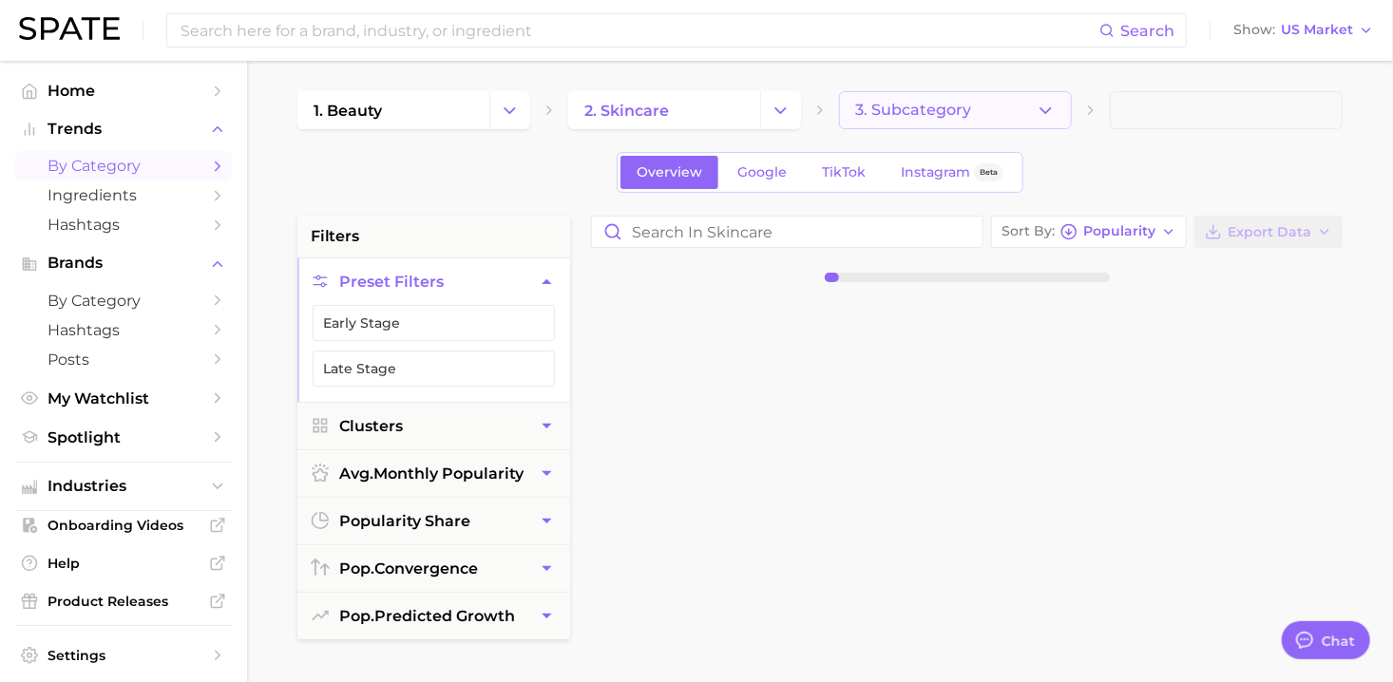
click at [1039, 105] on icon "button" at bounding box center [1046, 111] width 20 height 20
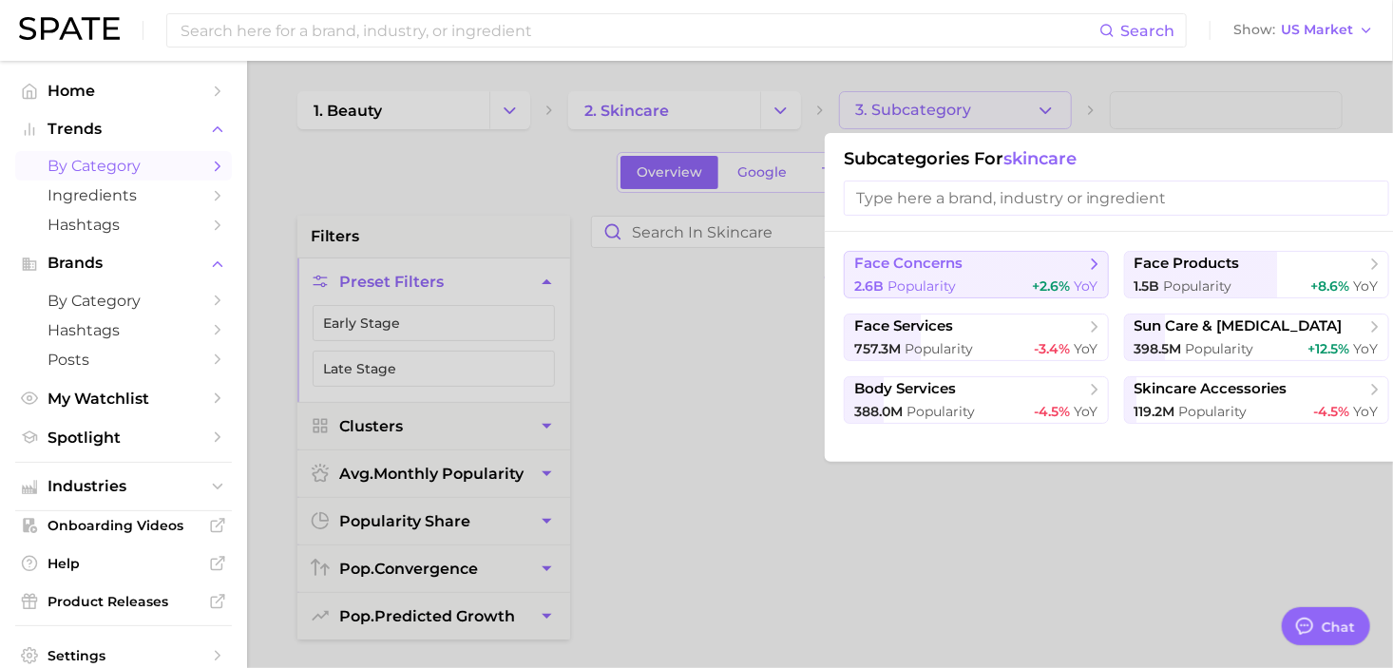
click at [1008, 262] on span "face concerns" at bounding box center [969, 264] width 231 height 19
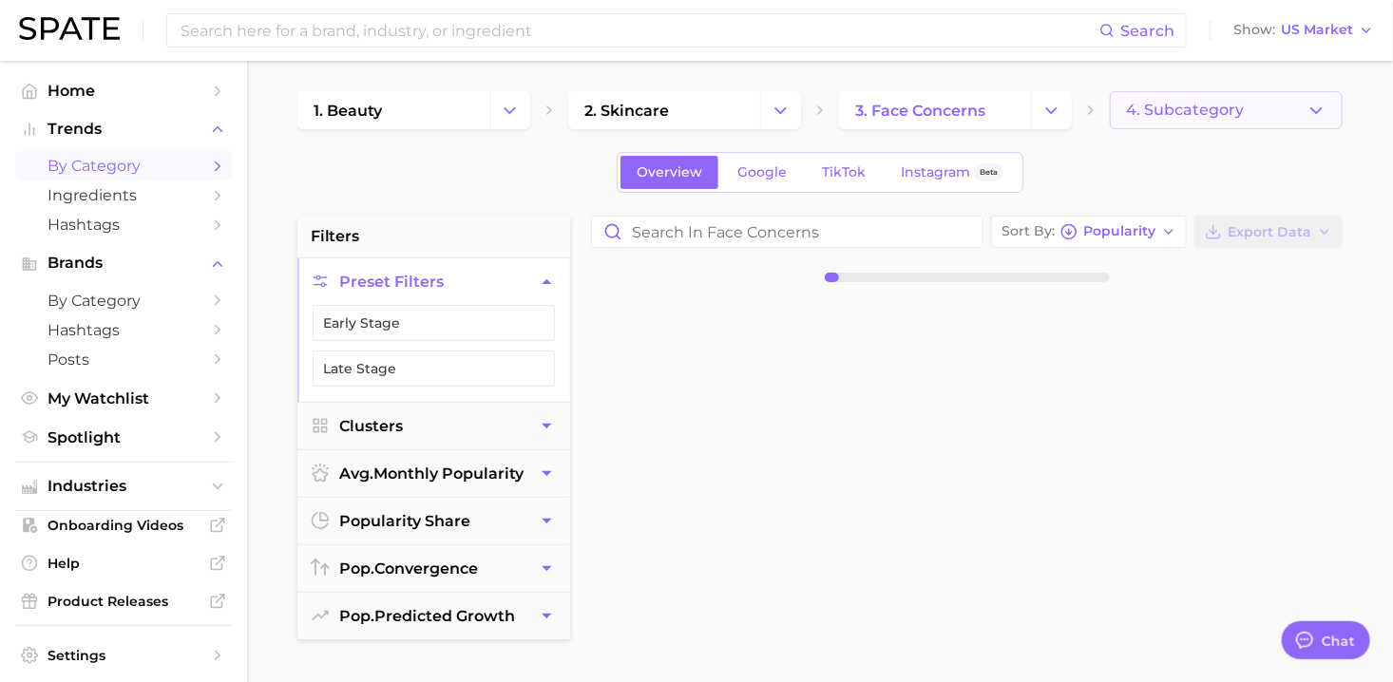
click at [1293, 114] on button "4. Subcategory" at bounding box center [1226, 110] width 233 height 38
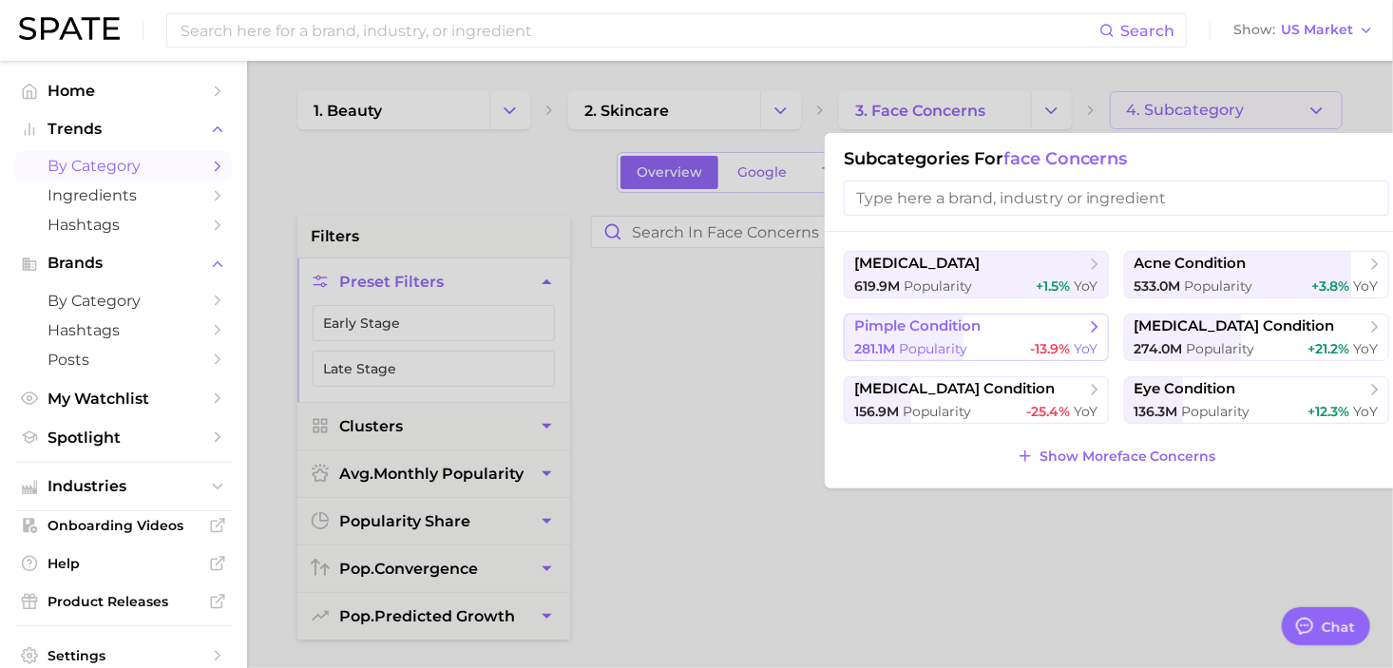
click at [963, 333] on span "pimple condition" at bounding box center [917, 326] width 126 height 18
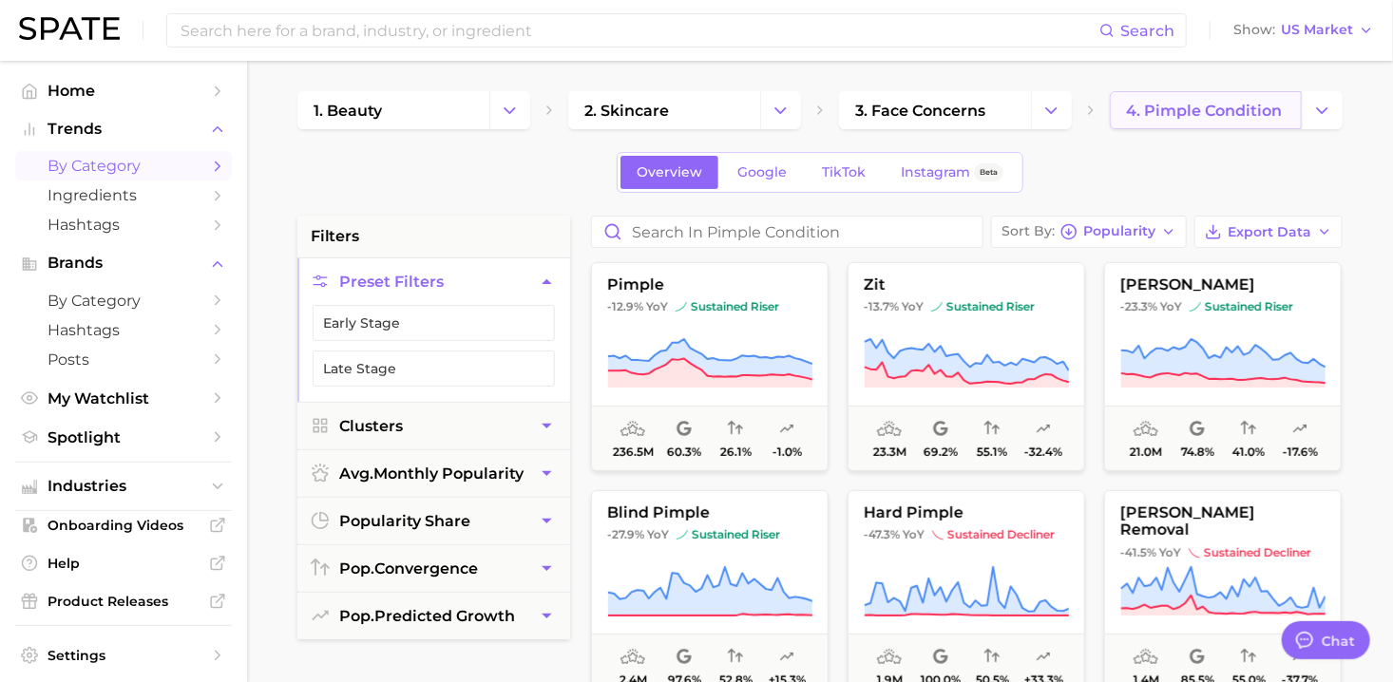
click at [1236, 105] on span "4. pimple condition" at bounding box center [1204, 111] width 156 height 18
click at [1311, 118] on button "Change Category" at bounding box center [1322, 110] width 41 height 38
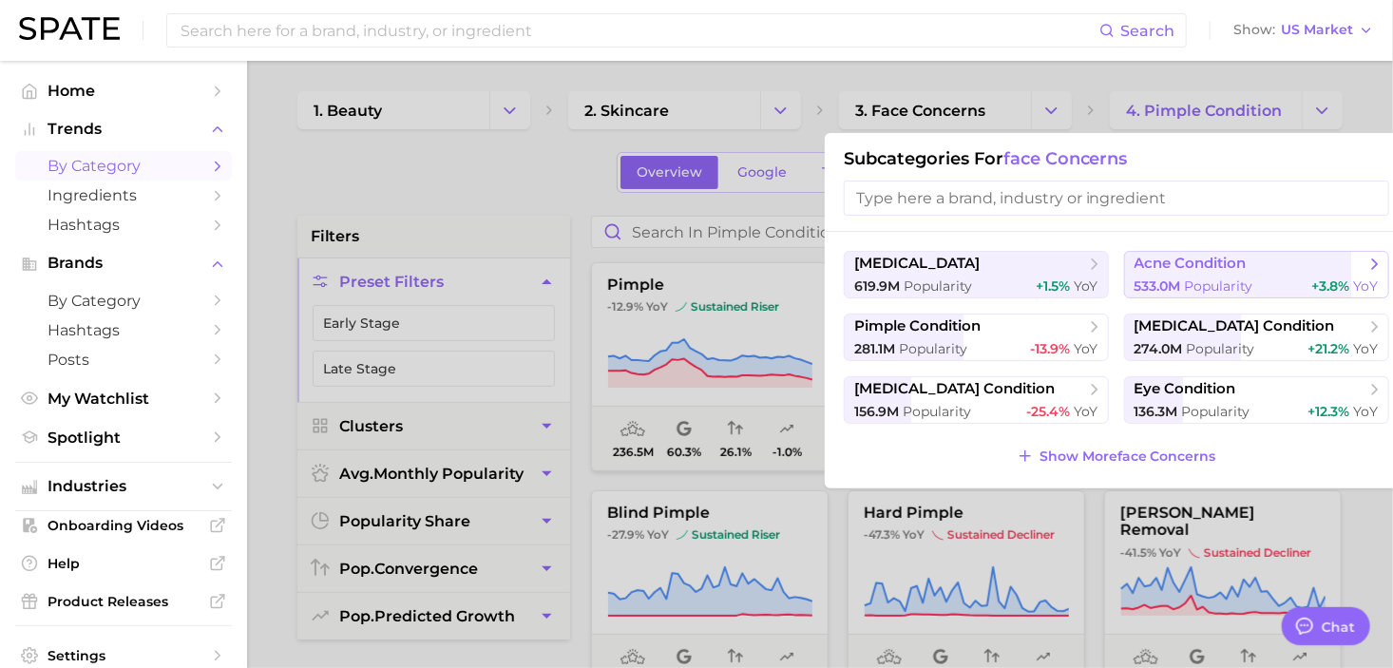
click at [1180, 272] on span "acne condition" at bounding box center [1190, 264] width 112 height 18
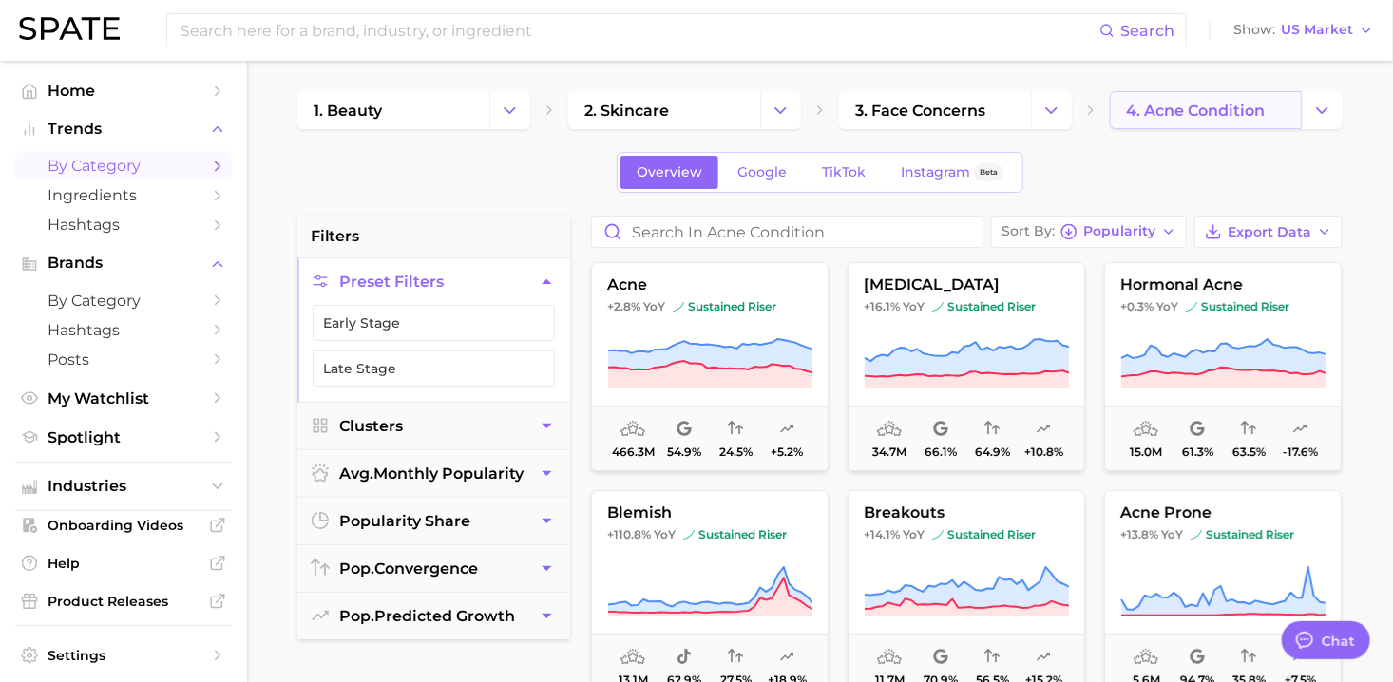
click at [1297, 97] on link "4. acne condition" at bounding box center [1206, 110] width 192 height 38
click at [1318, 107] on polyline "Change Category" at bounding box center [1322, 109] width 10 height 5
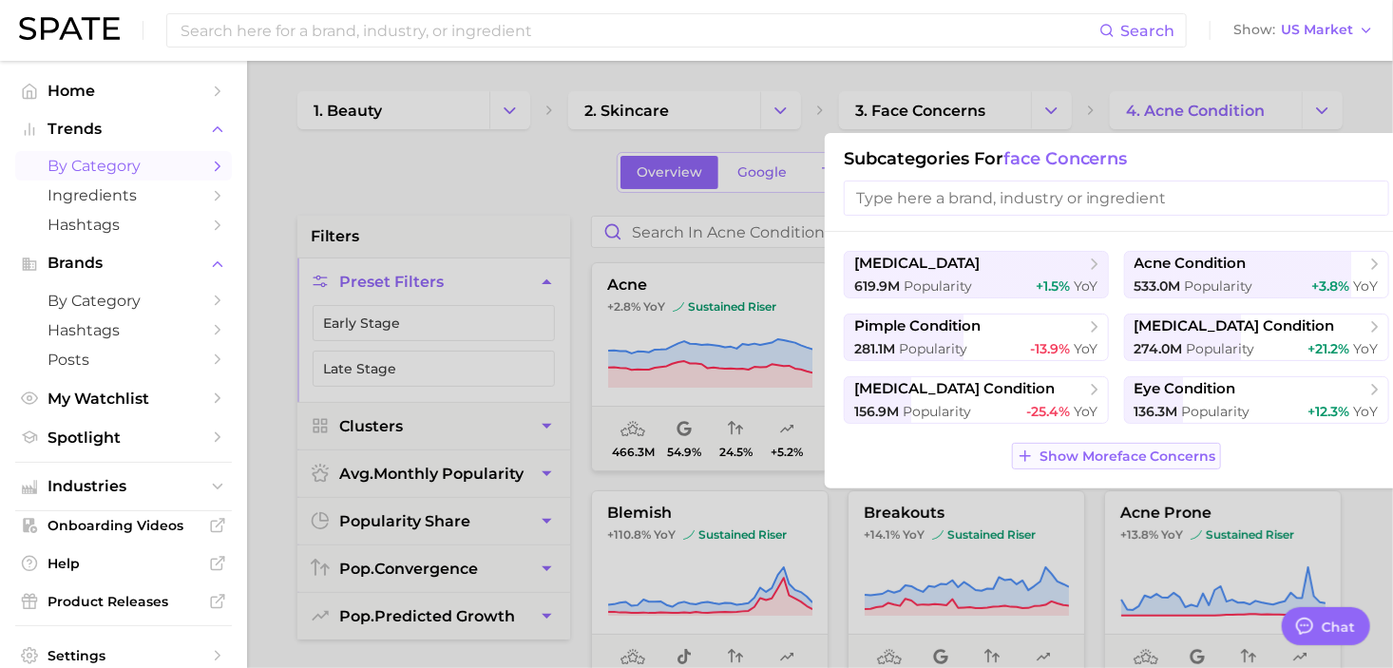
click at [1127, 458] on span "Show More face concerns" at bounding box center [1127, 456] width 177 height 16
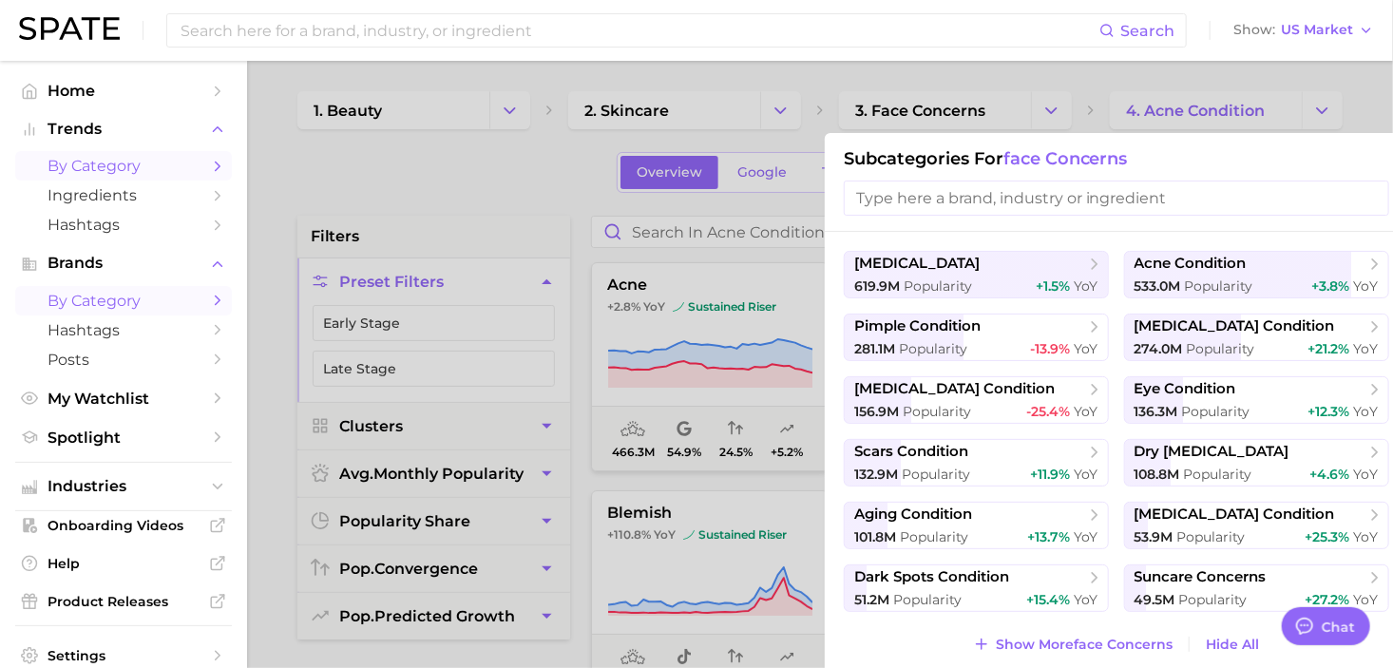
click at [124, 303] on span "by Category" at bounding box center [124, 301] width 152 height 18
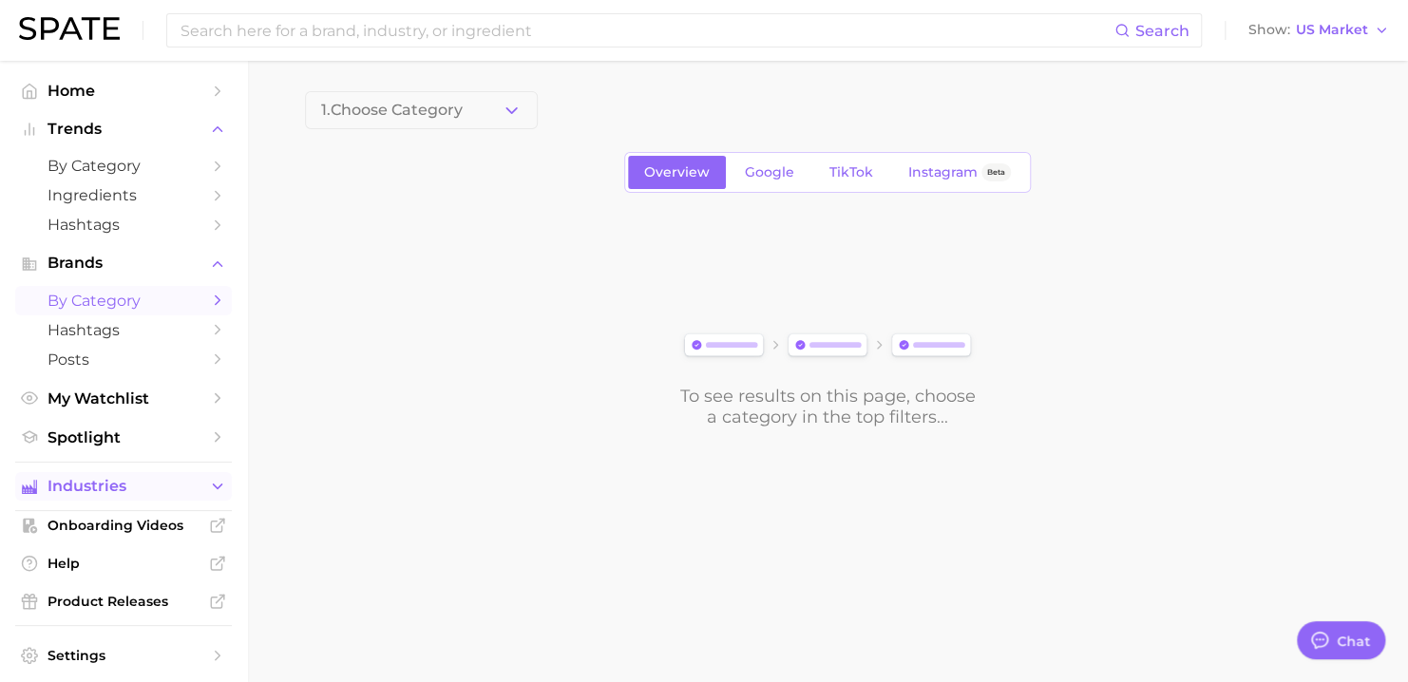
click at [104, 491] on span "Industries" at bounding box center [124, 486] width 152 height 17
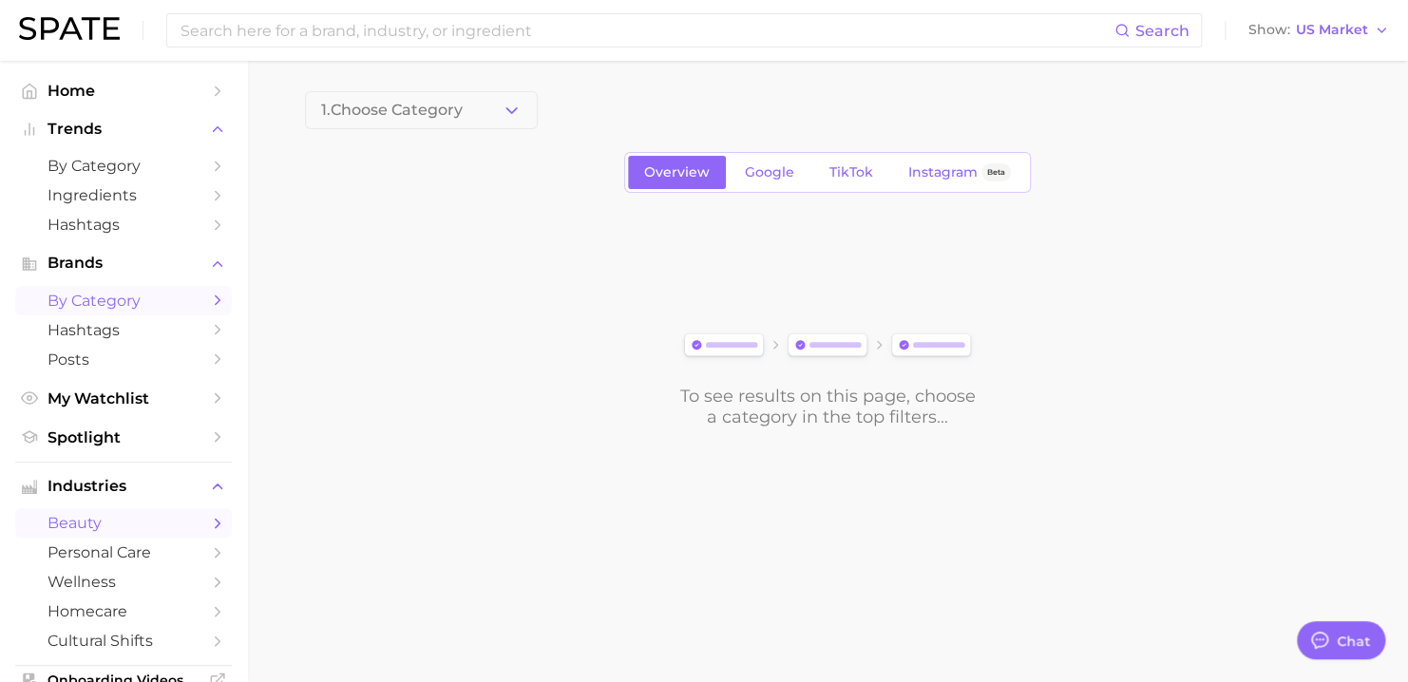
click at [115, 537] on link "beauty" at bounding box center [123, 522] width 217 height 29
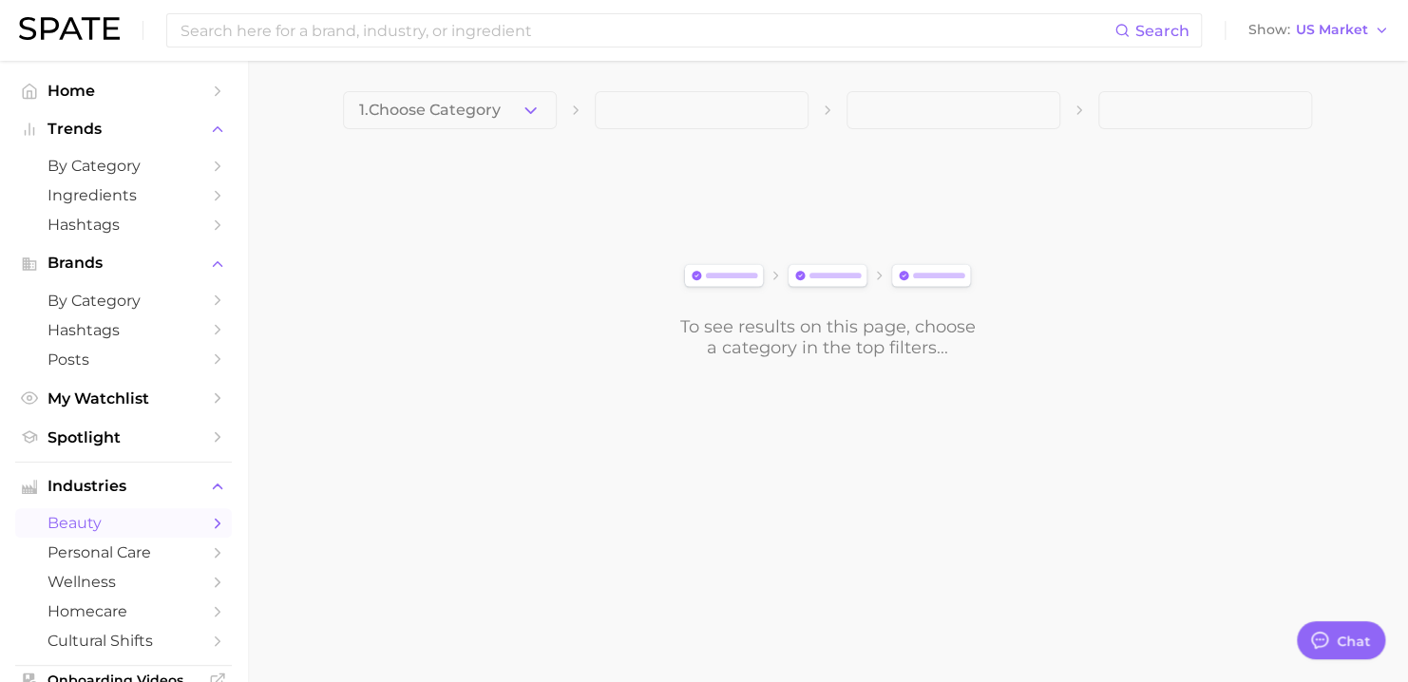
click at [457, 135] on div "1. Choose Category To see results on this page, choose a category in the top fi…" at bounding box center [827, 224] width 969 height 267
click at [472, 117] on span "1. Choose Category" at bounding box center [430, 110] width 142 height 17
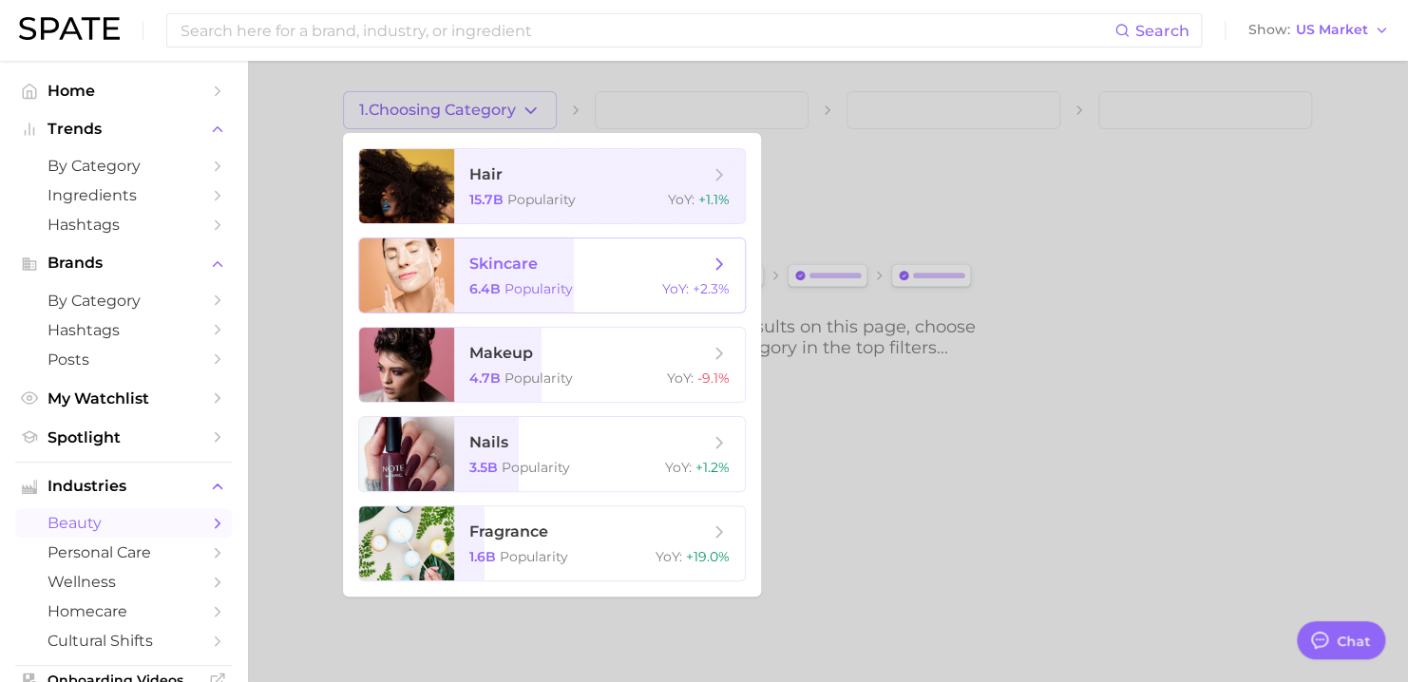
click at [574, 276] on span "skincare 6.4b Popularity YoY : +2.3%" at bounding box center [599, 275] width 291 height 74
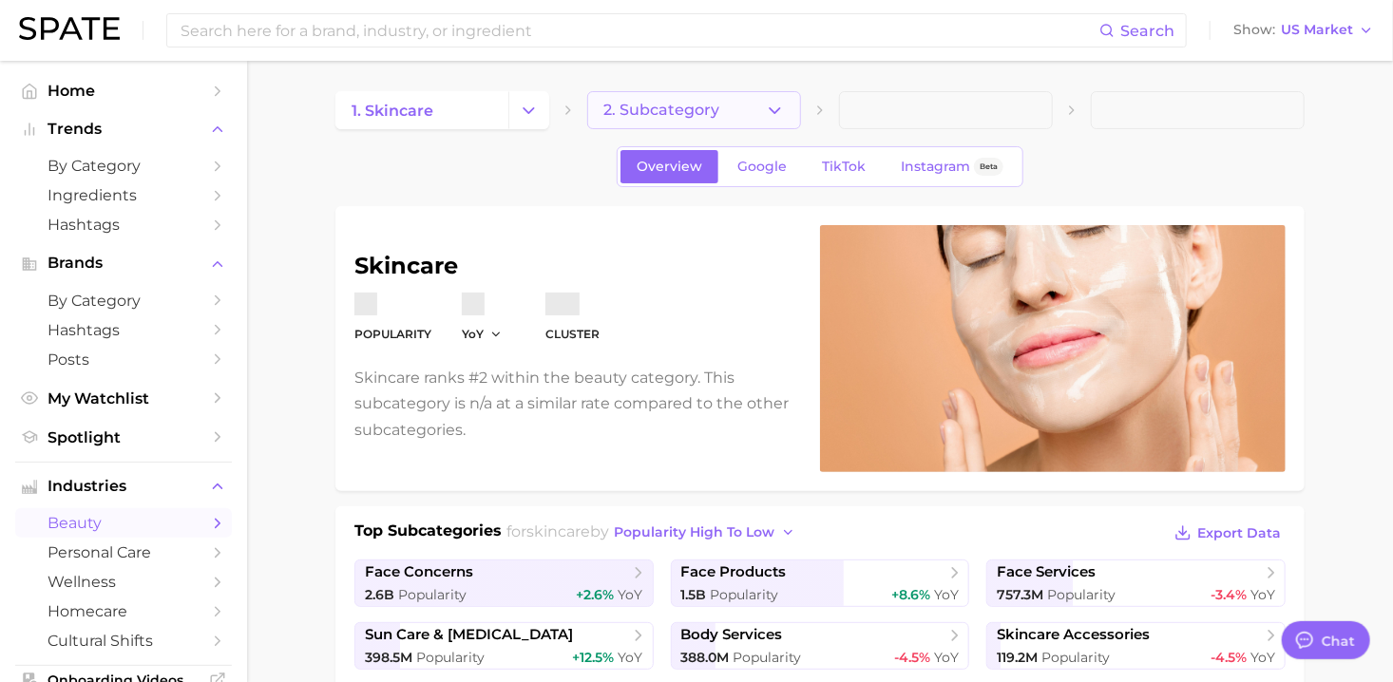
click at [780, 98] on button "2. Subcategory" at bounding box center [694, 110] width 214 height 38
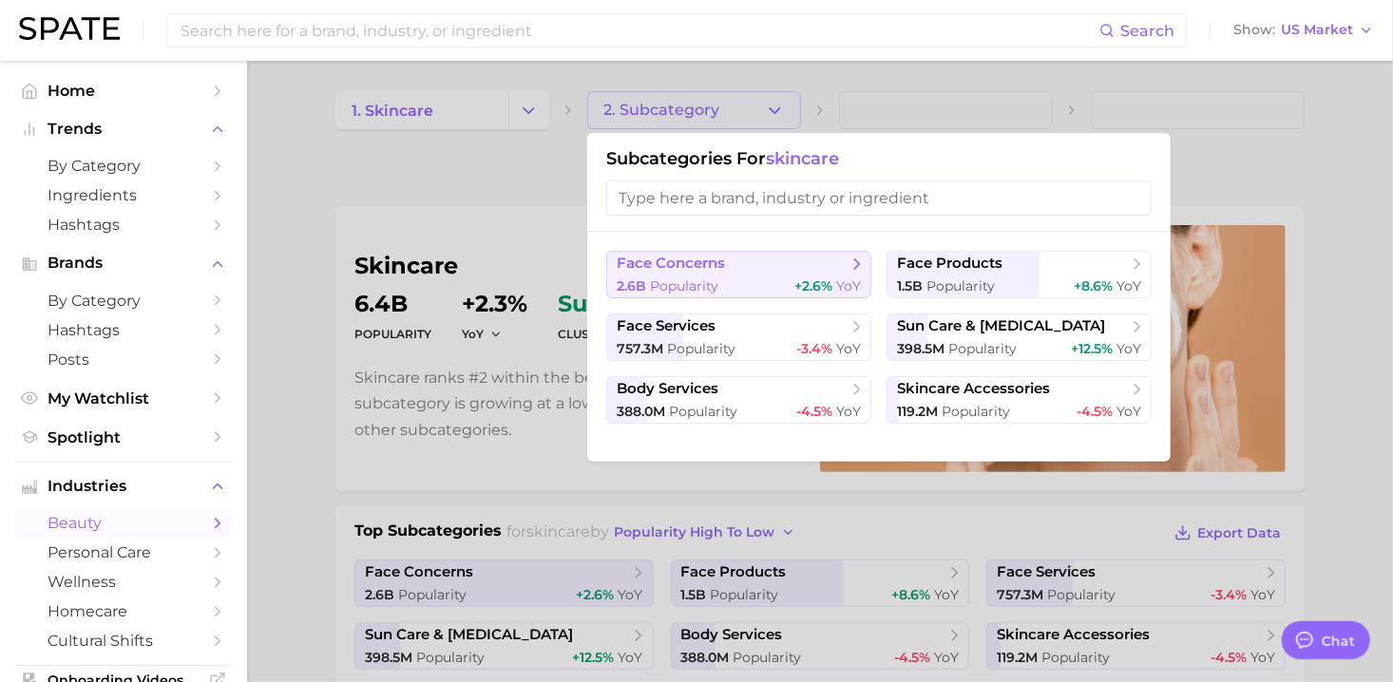
click at [803, 265] on span "face concerns" at bounding box center [732, 264] width 231 height 19
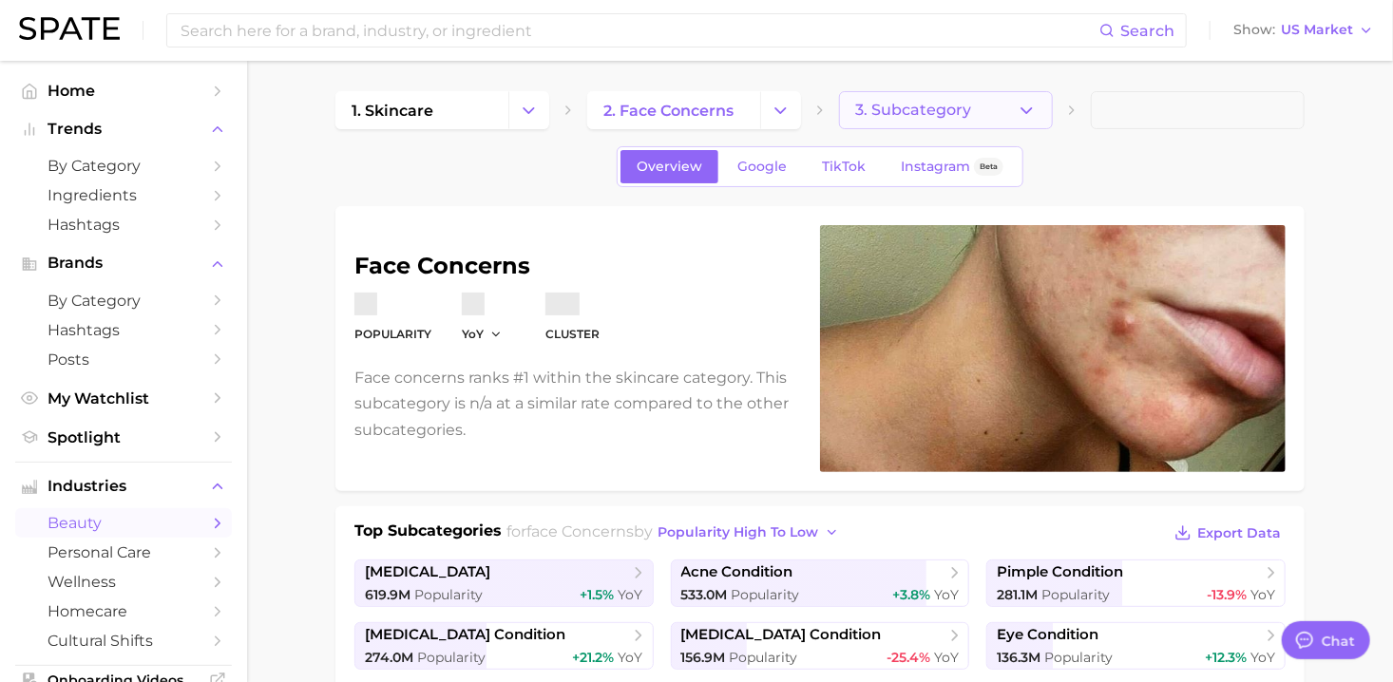
click at [1004, 118] on button "3. Subcategory" at bounding box center [946, 110] width 214 height 38
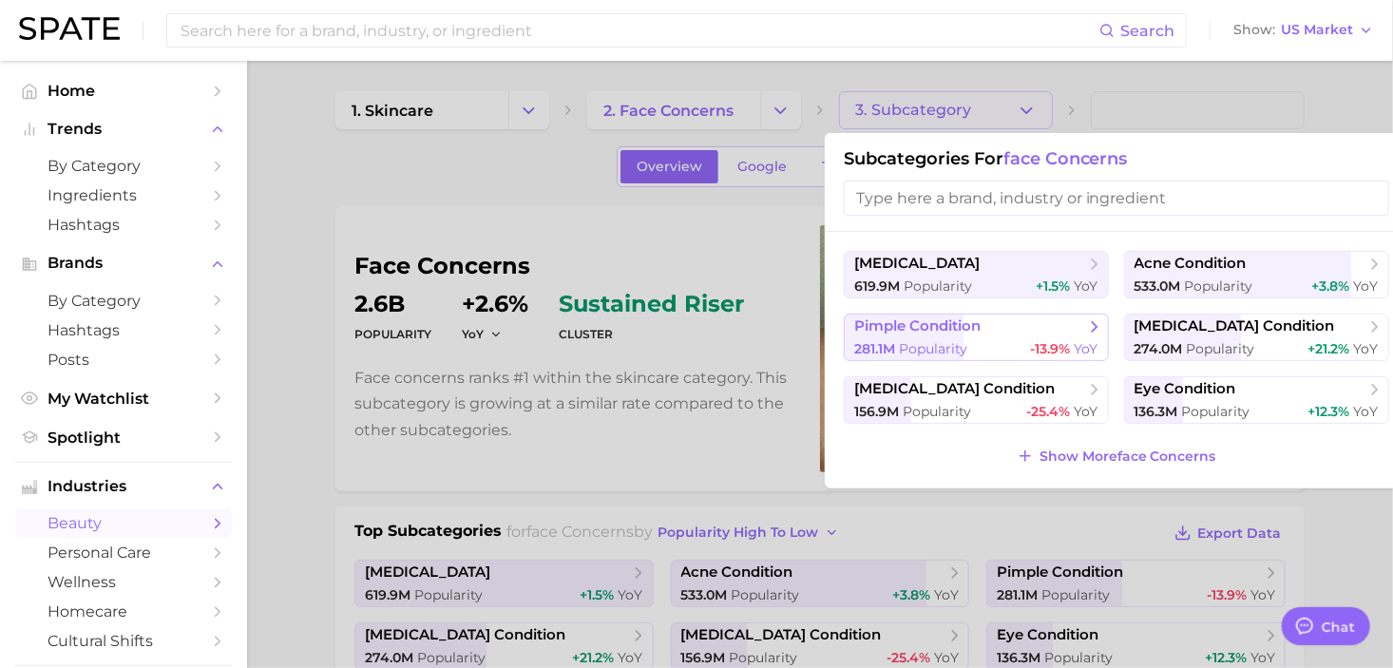
click at [982, 336] on button "pimple condition 281.1m Popularity -13.9% YoY" at bounding box center [976, 338] width 265 height 48
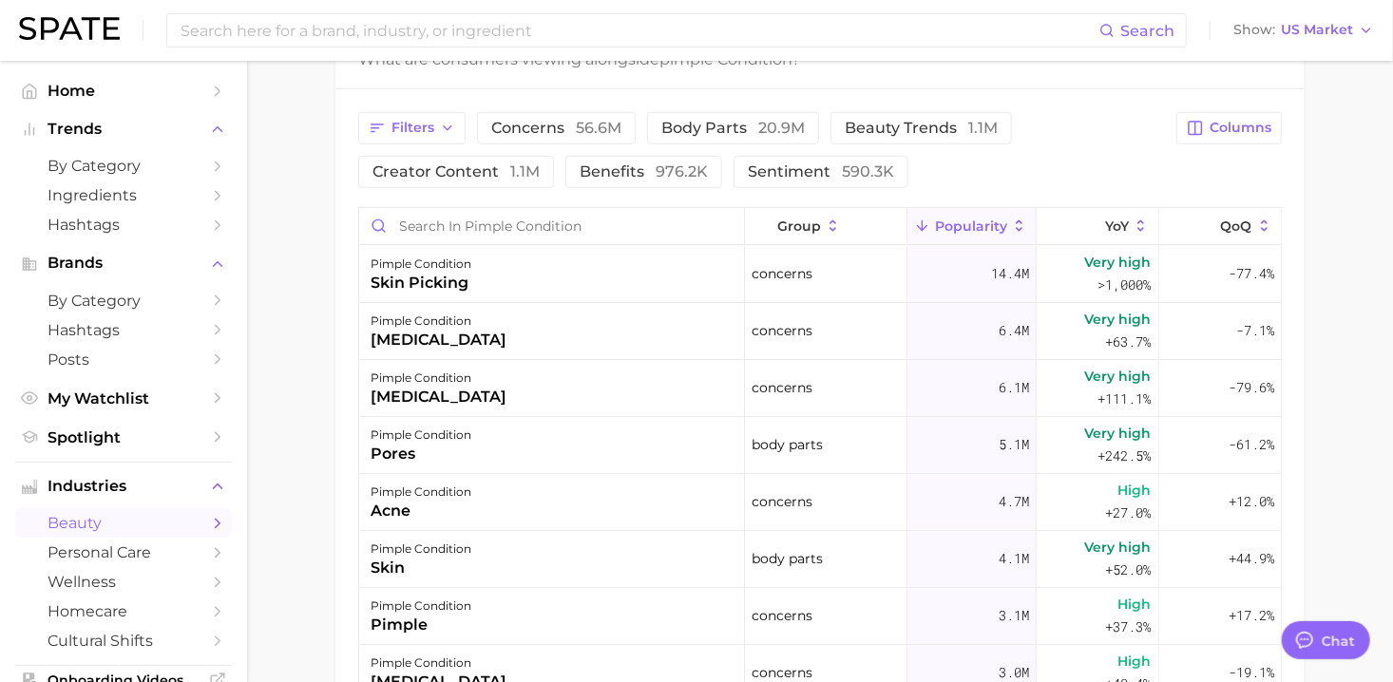
scroll to position [830, 0]
click at [749, 128] on span "body parts 20.9m" at bounding box center [732, 128] width 143 height 15
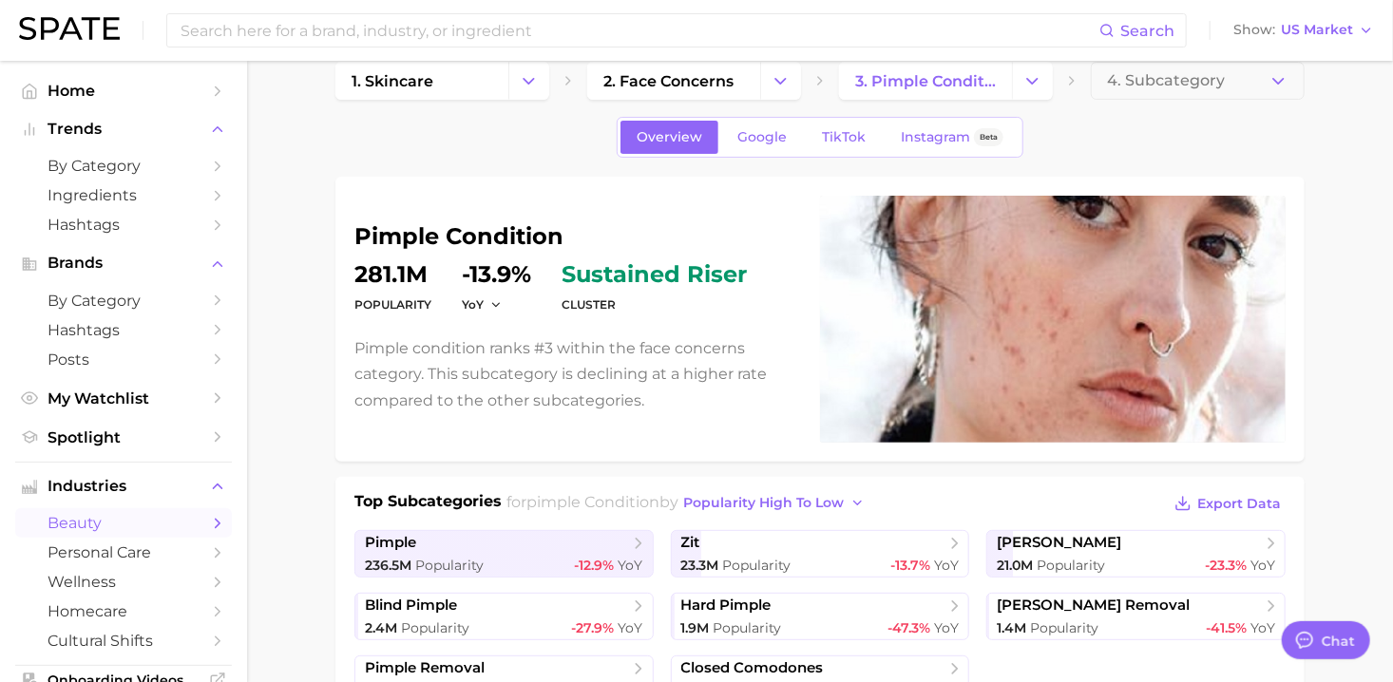
scroll to position [0, 0]
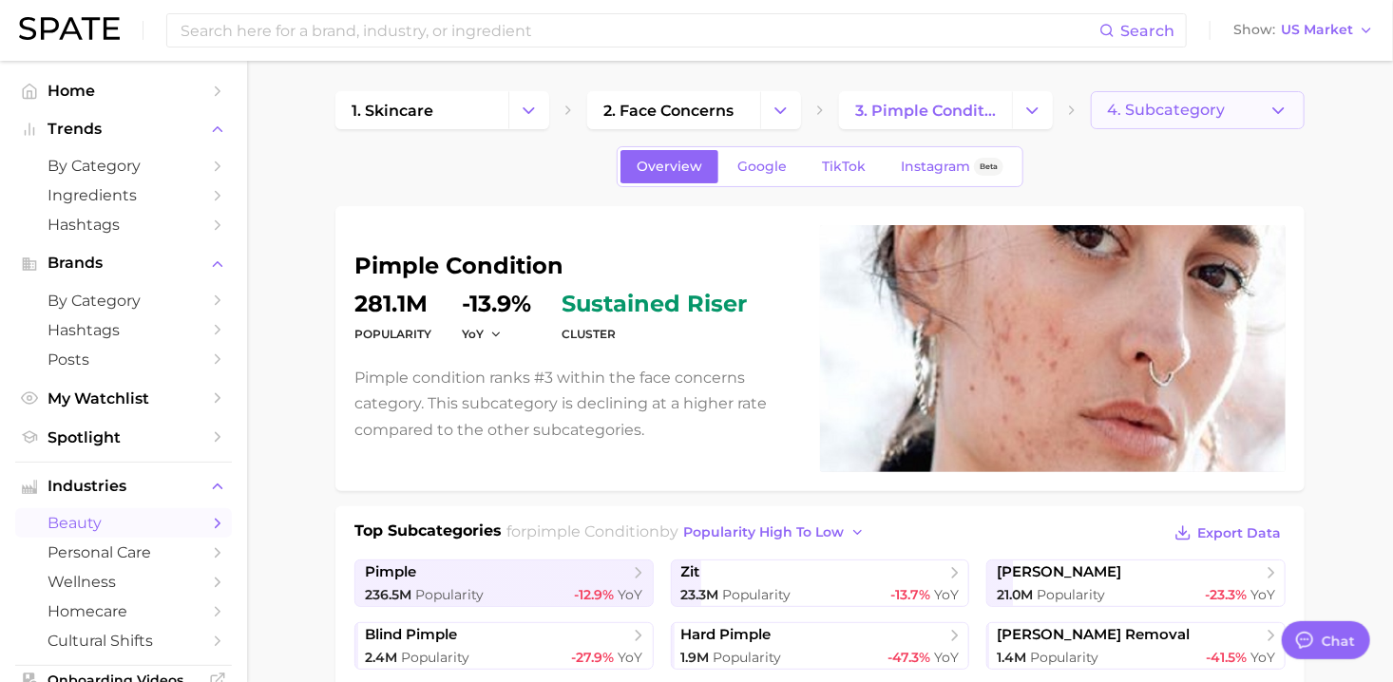
click at [1136, 105] on span "4. Subcategory" at bounding box center [1166, 110] width 118 height 17
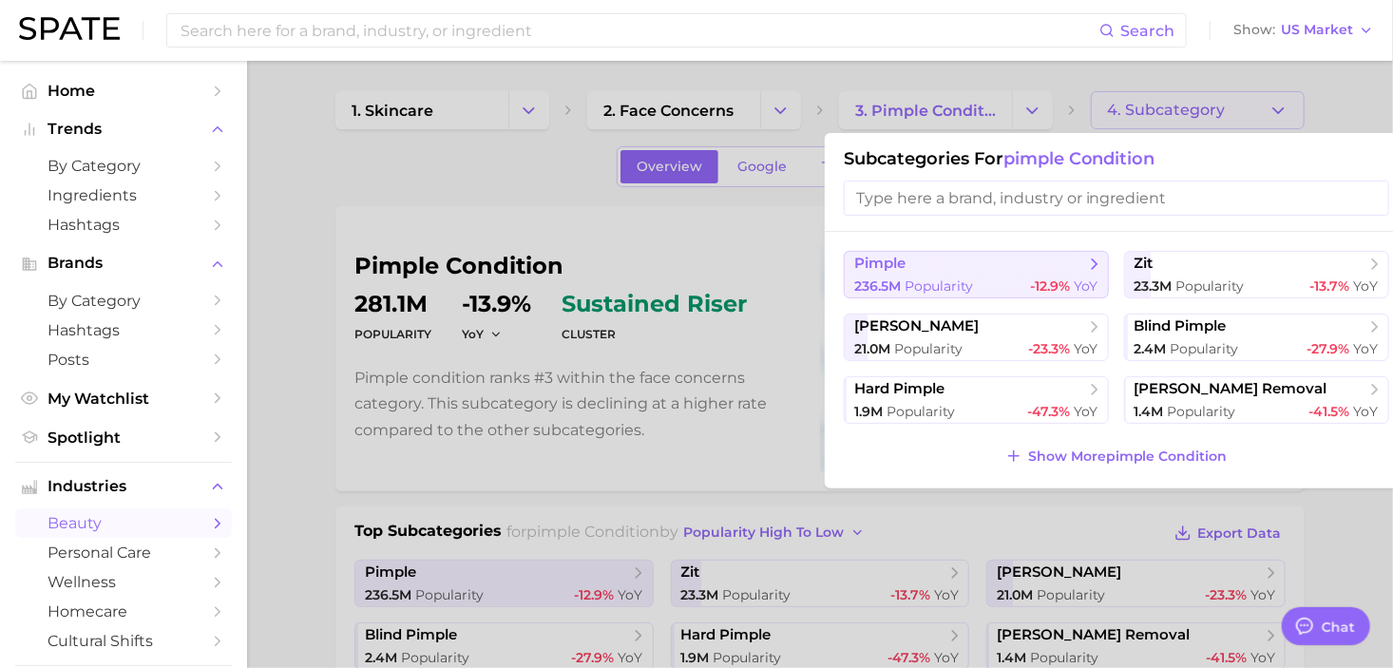
click at [1035, 290] on span "-12.9%" at bounding box center [1050, 285] width 40 height 17
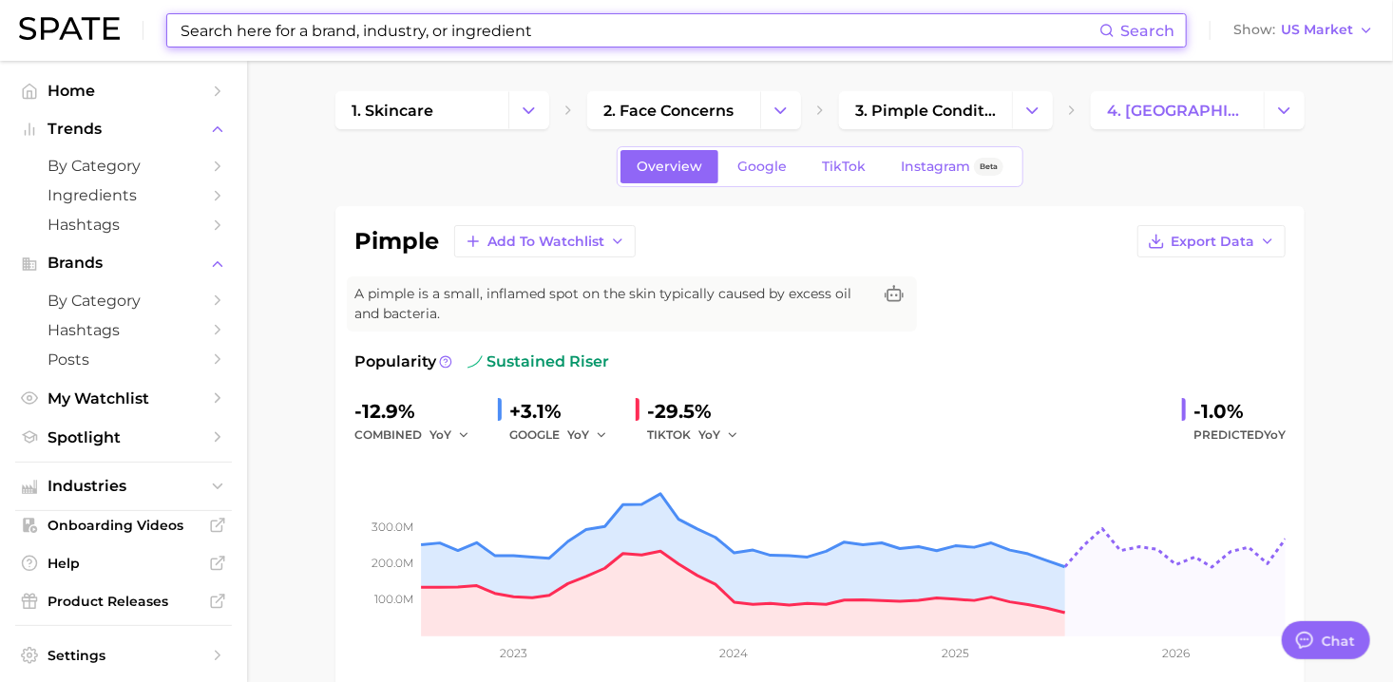
click at [371, 29] on input at bounding box center [639, 30] width 921 height 32
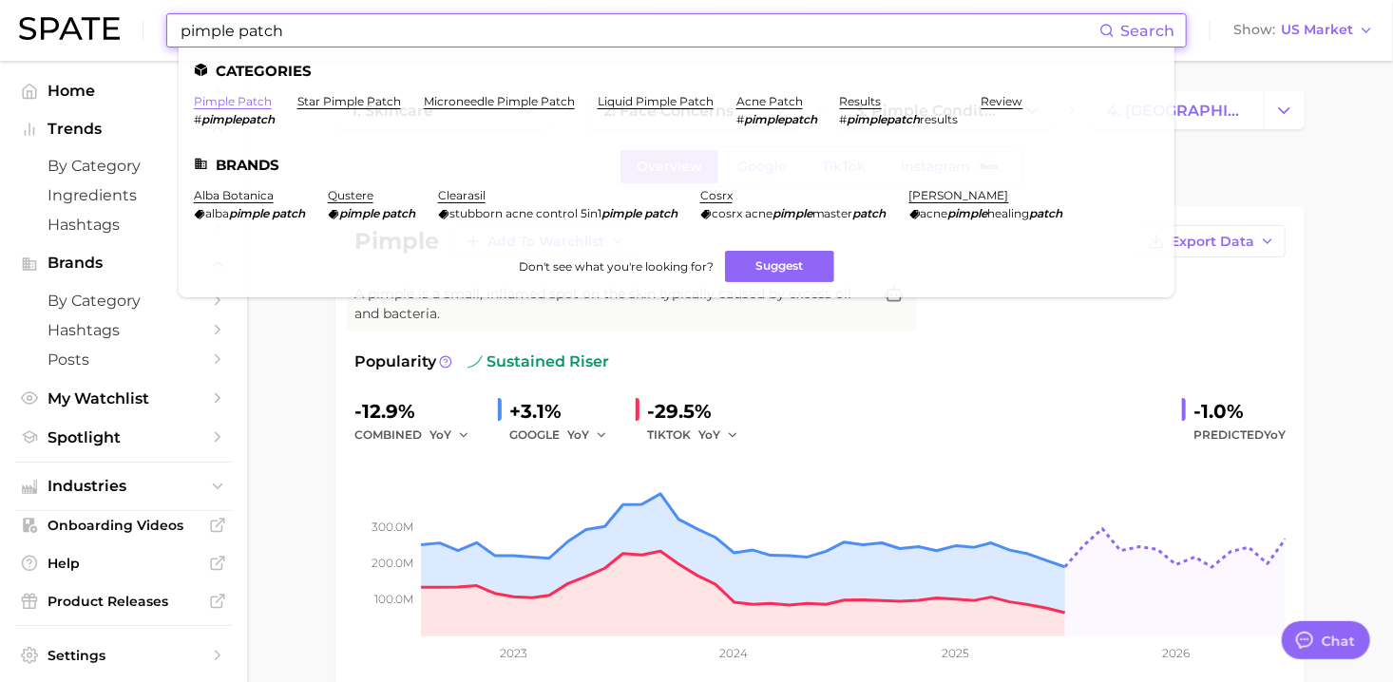
type input "pimple patch"
click at [244, 101] on link "pimple patch" at bounding box center [233, 101] width 78 height 14
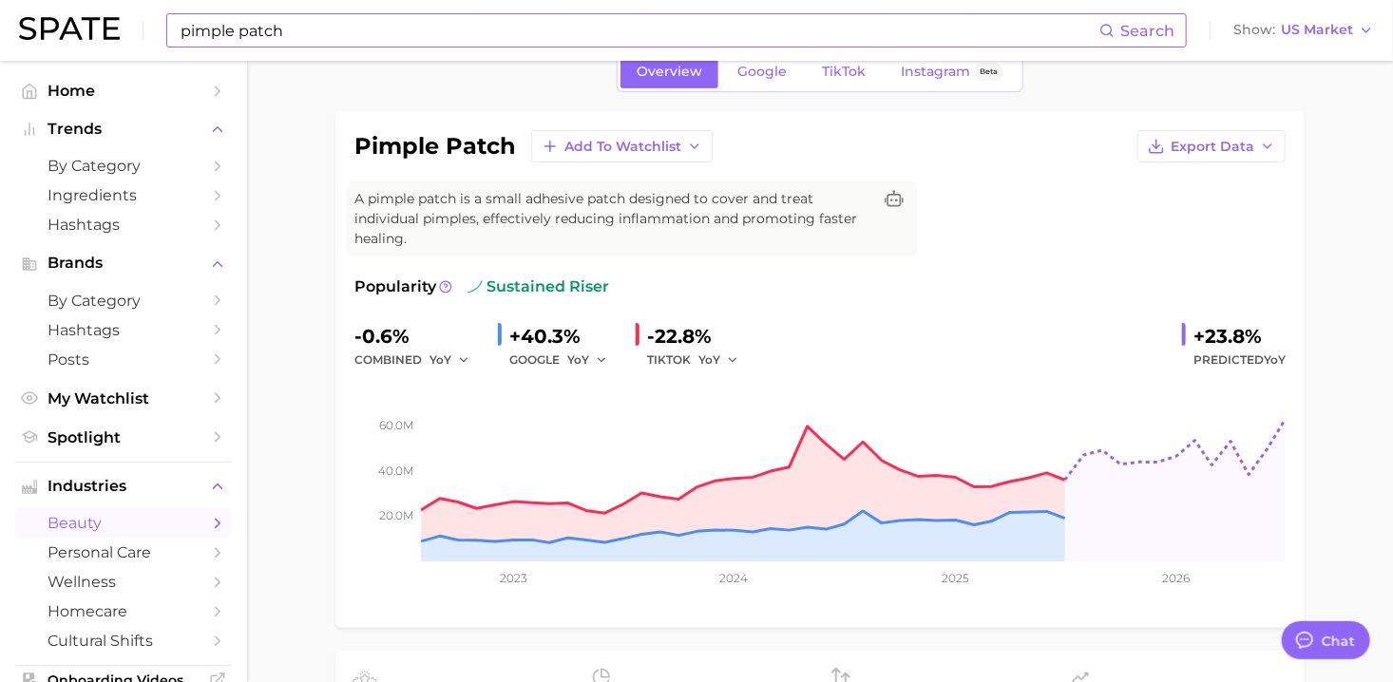
scroll to position [95, 0]
click at [1041, 60] on div "pimple patch Search Show US Market" at bounding box center [696, 30] width 1355 height 61
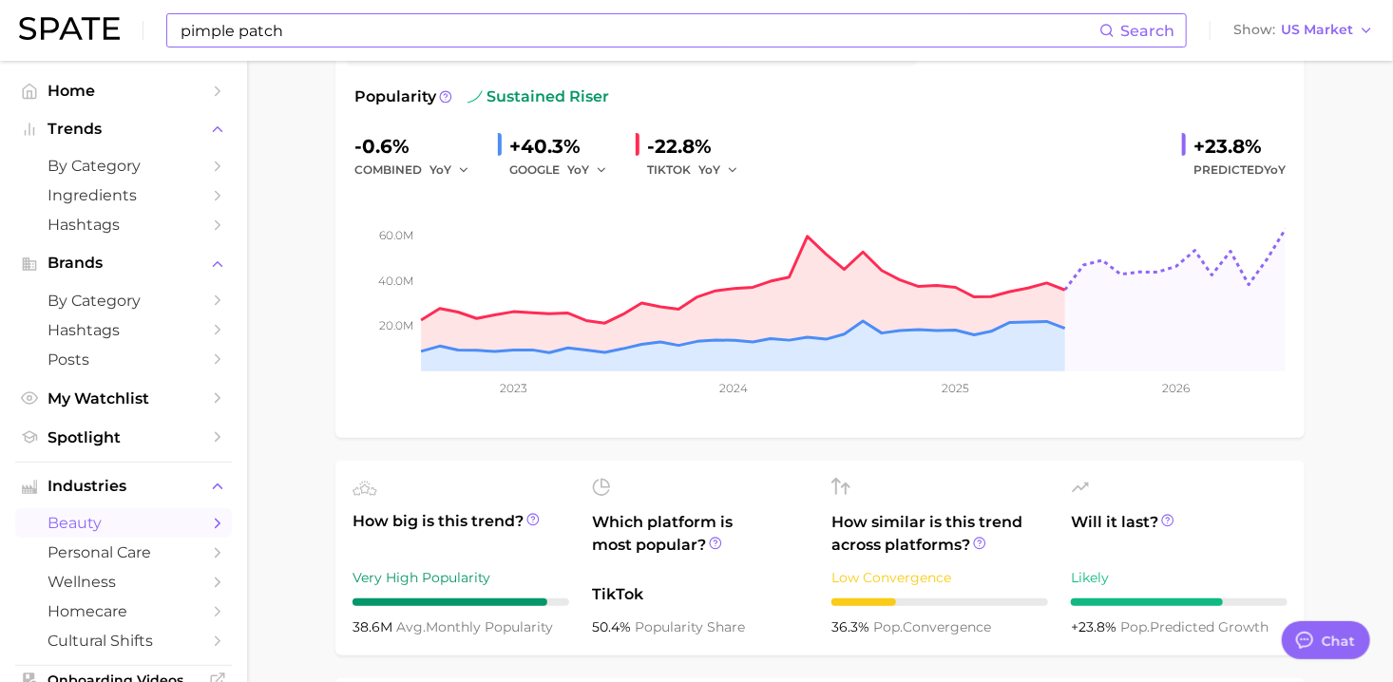
scroll to position [380, 0]
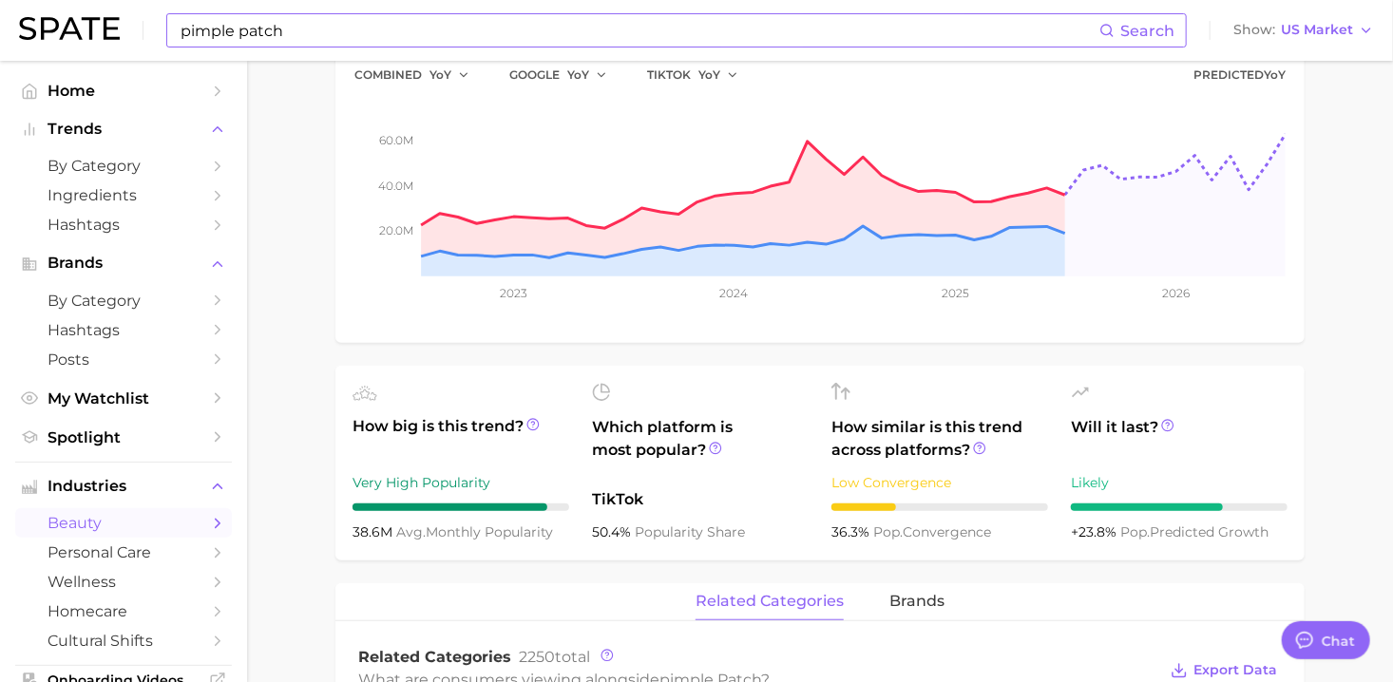
click at [1319, 406] on main "1. skincare 2. face products 3. acne products 4. pimple patch Overview Google T…" at bounding box center [820, 654] width 1146 height 1946
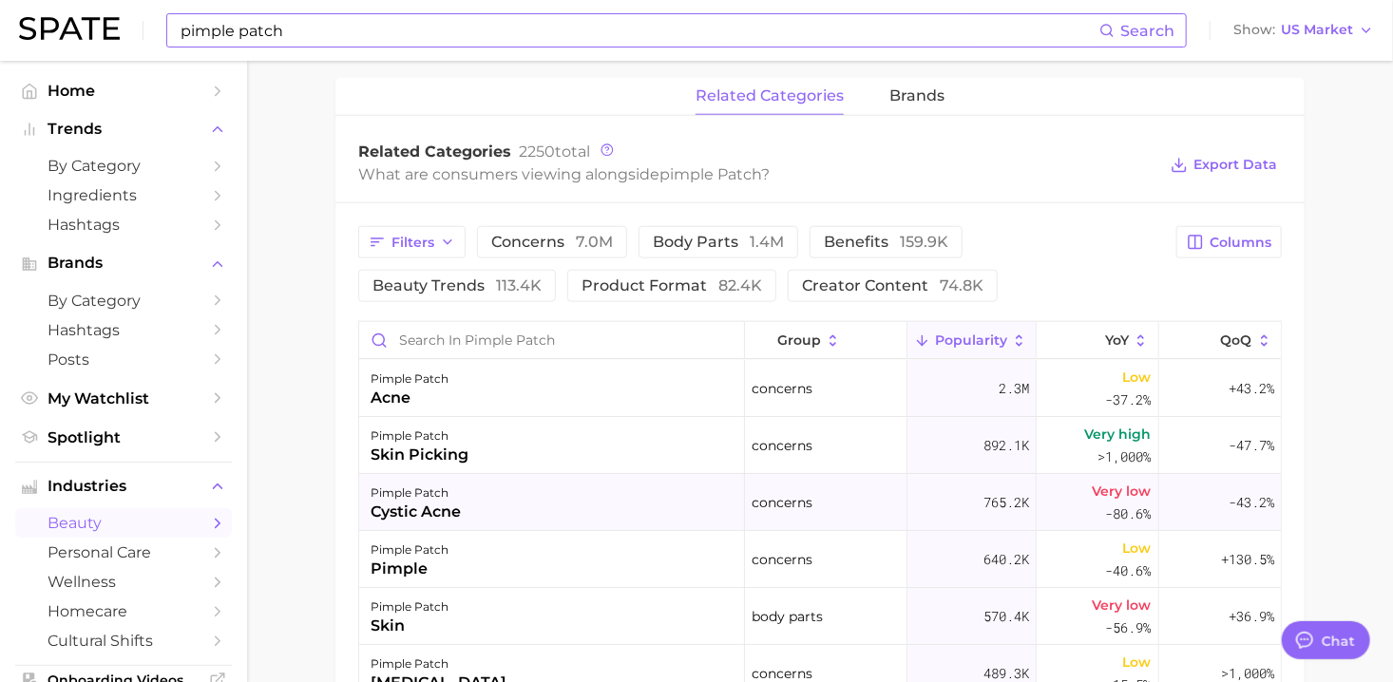
scroll to position [855, 0]
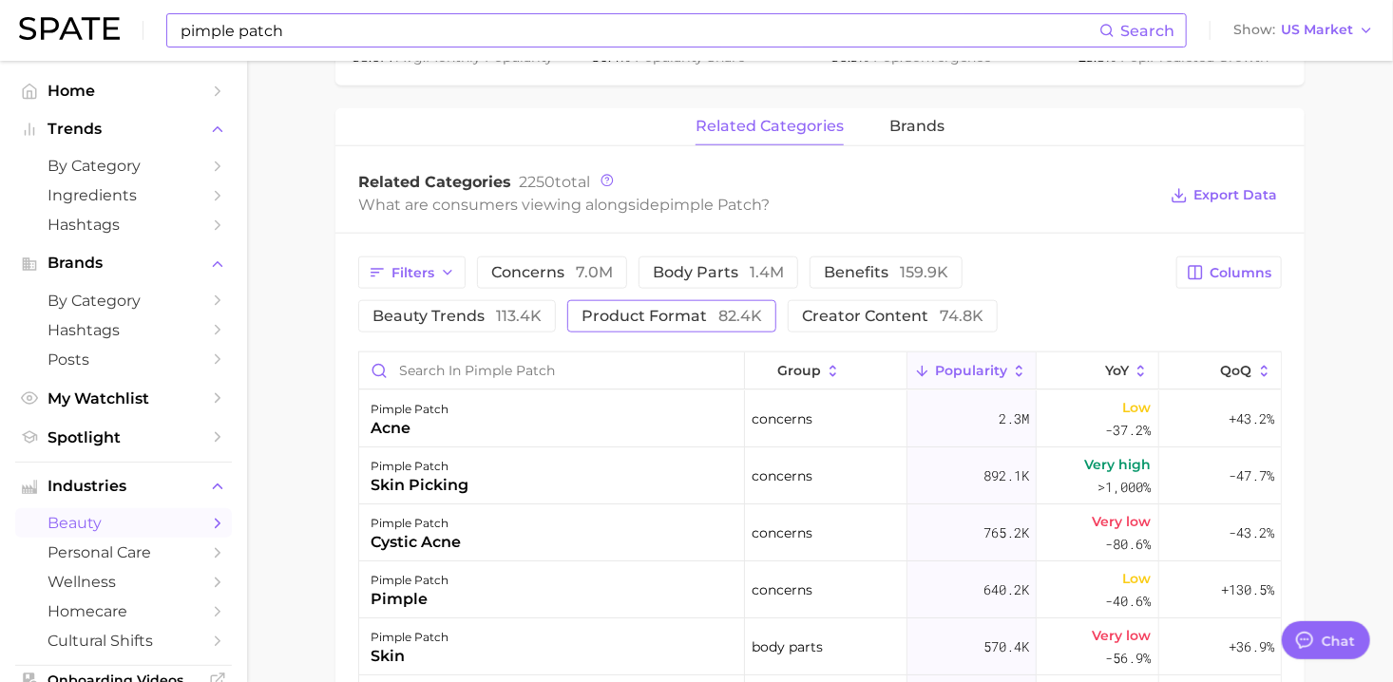
click at [718, 323] on span "82.4k" at bounding box center [740, 316] width 44 height 18
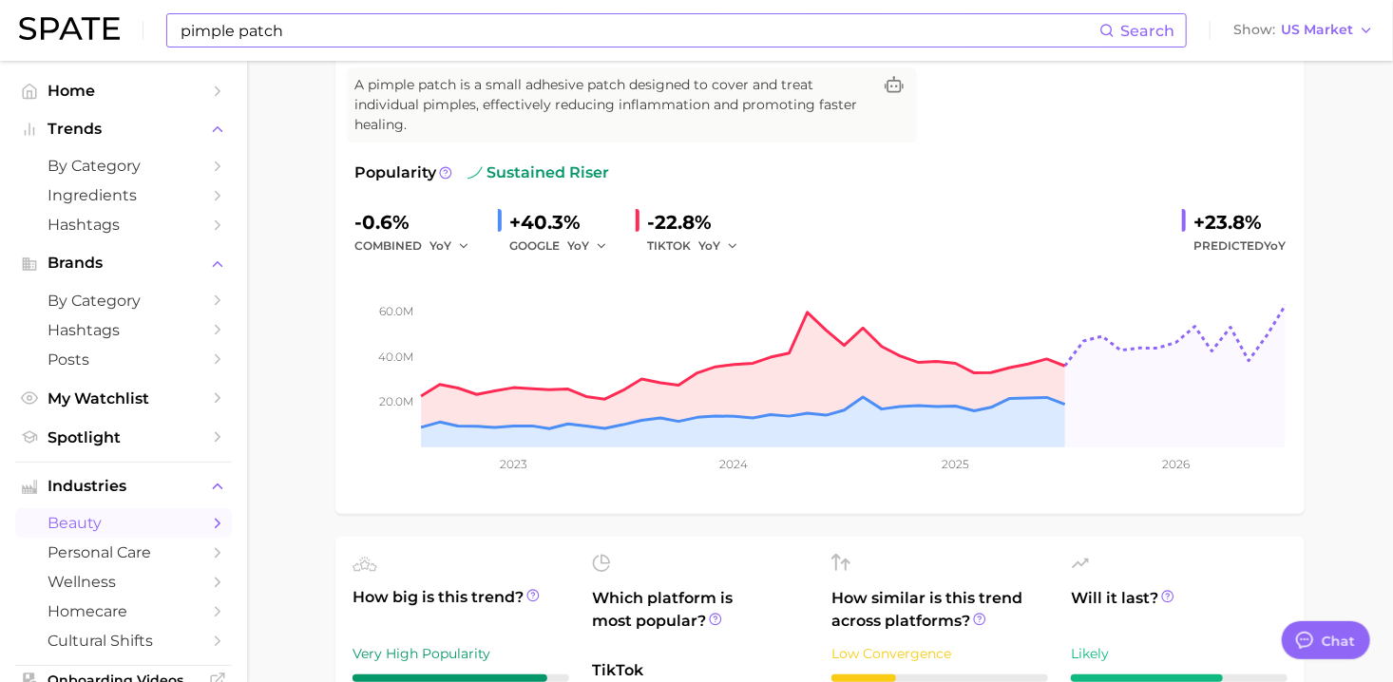
scroll to position [0, 0]
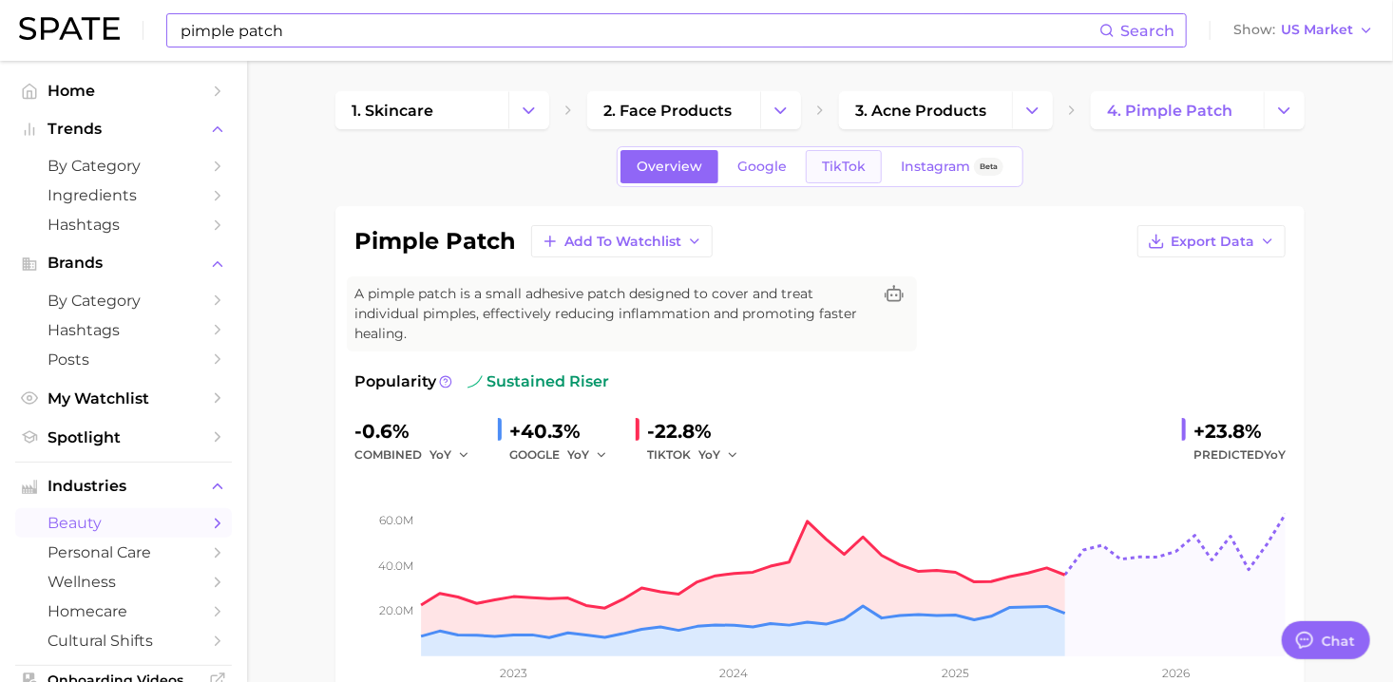
click at [855, 181] on link "TikTok" at bounding box center [844, 166] width 76 height 33
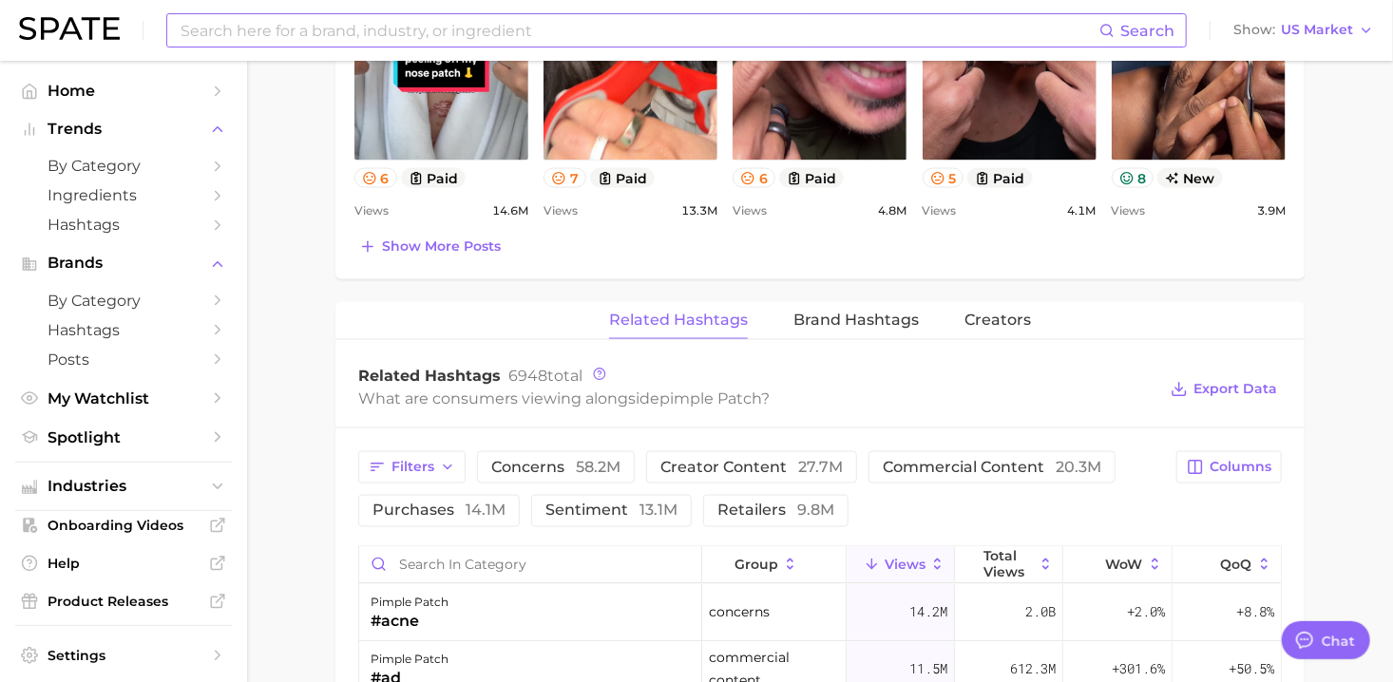
scroll to position [1330, 0]
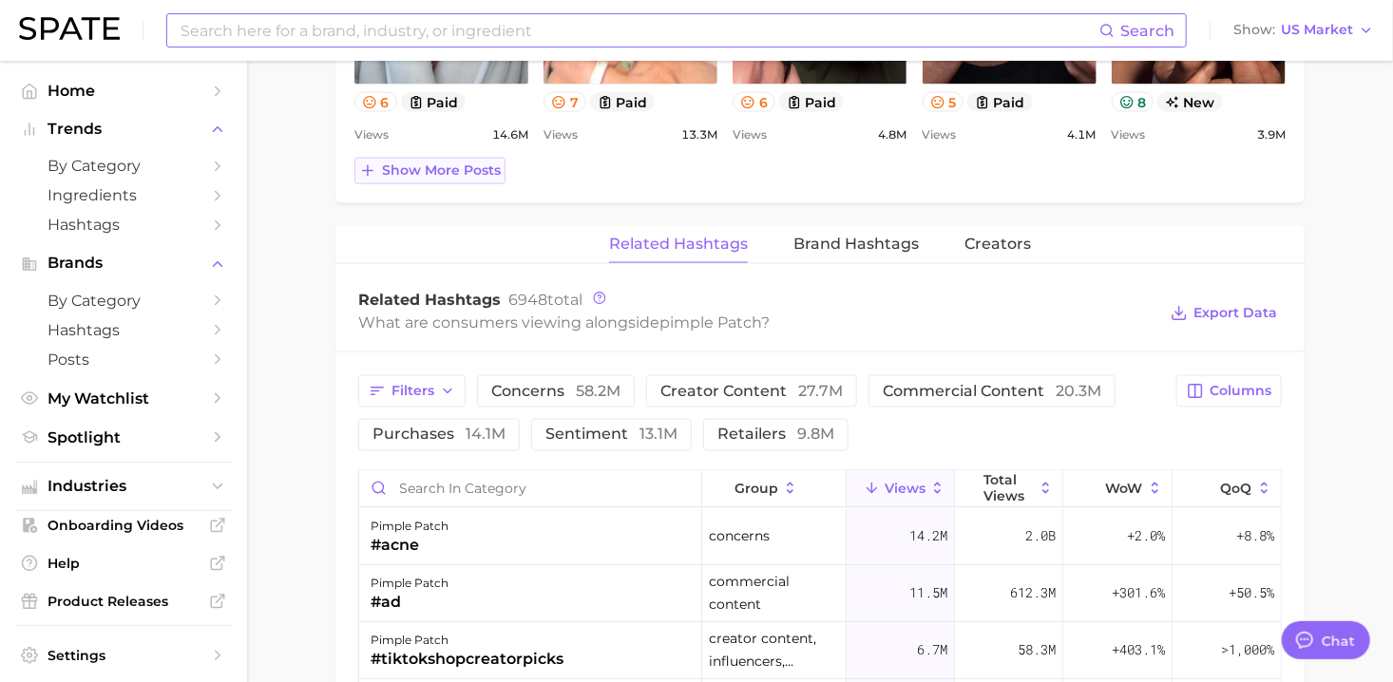
click at [419, 171] on span "Show more posts" at bounding box center [441, 170] width 119 height 16
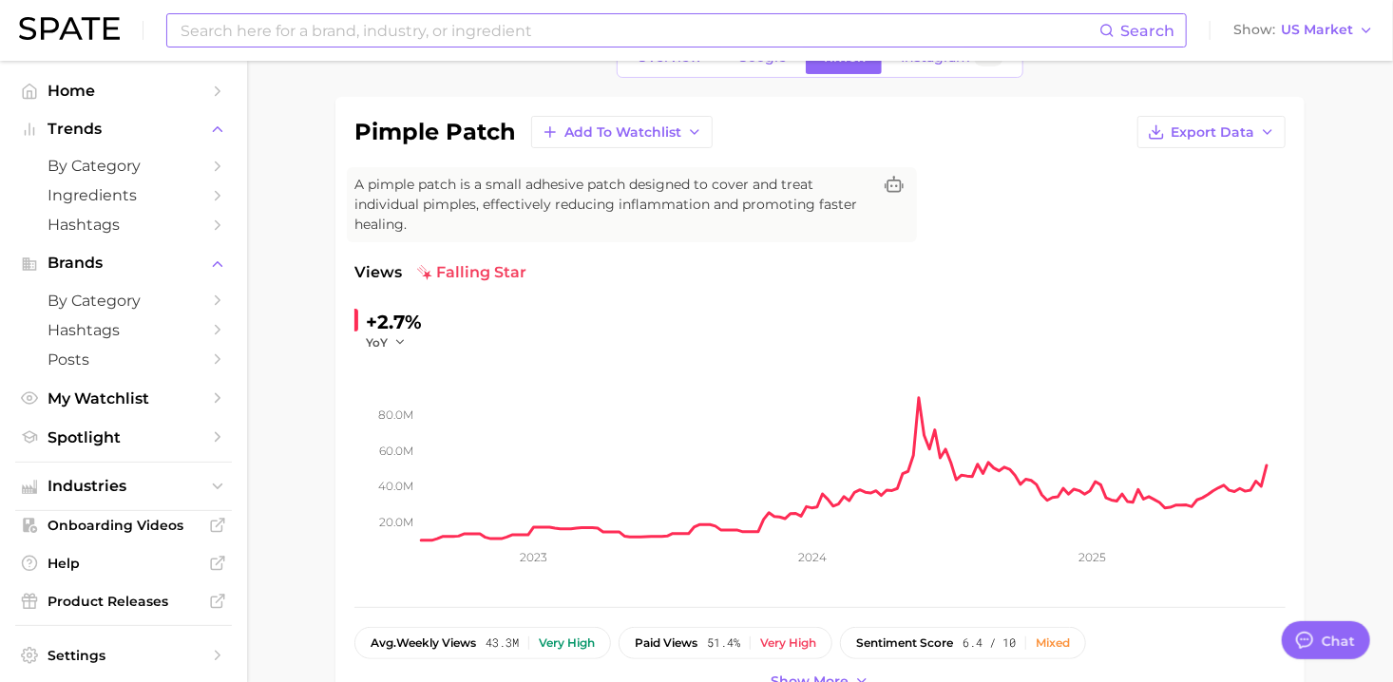
scroll to position [0, 0]
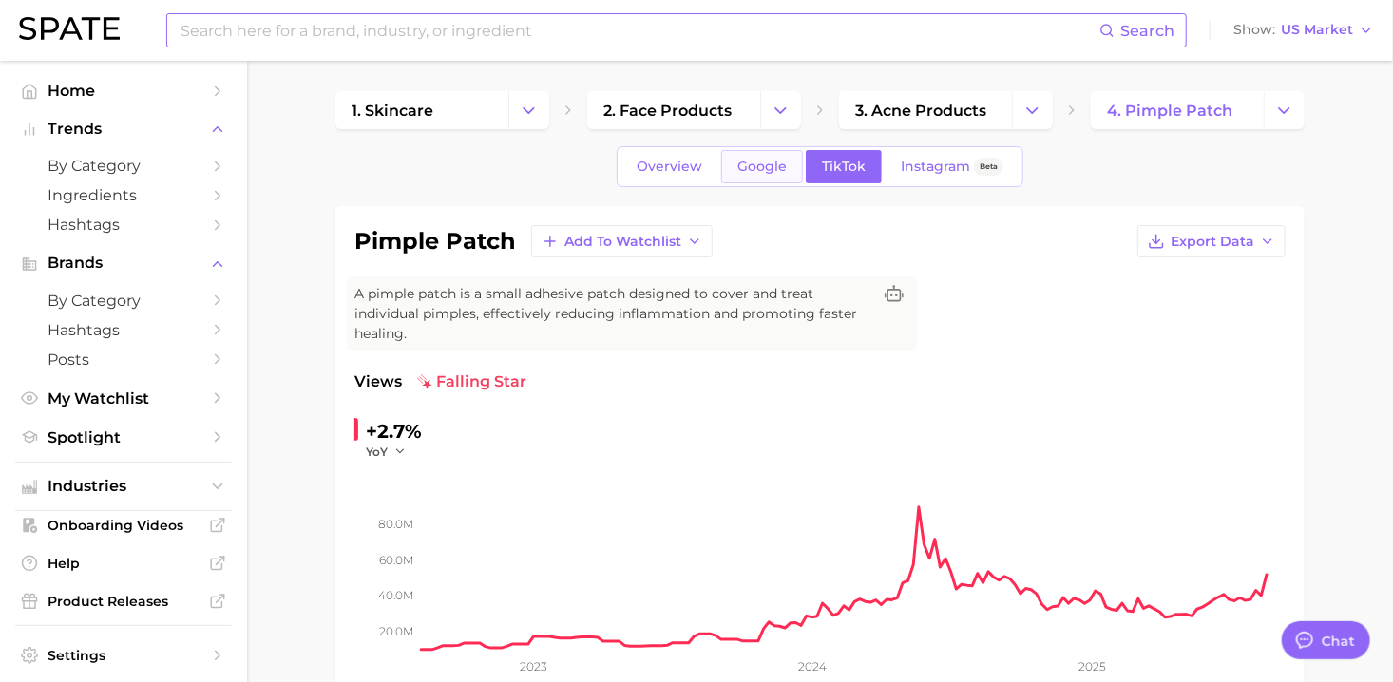
click at [761, 174] on link "Google" at bounding box center [762, 166] width 82 height 33
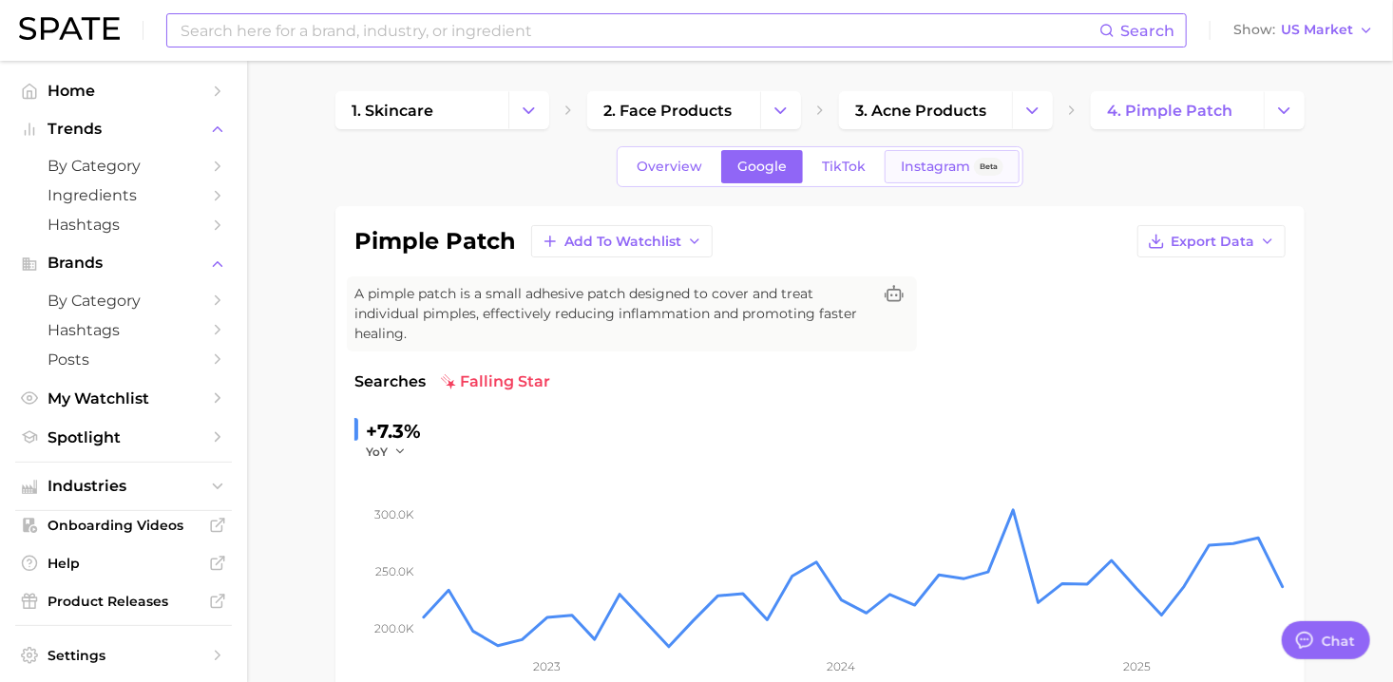
click at [940, 170] on span "Instagram" at bounding box center [935, 167] width 69 height 16
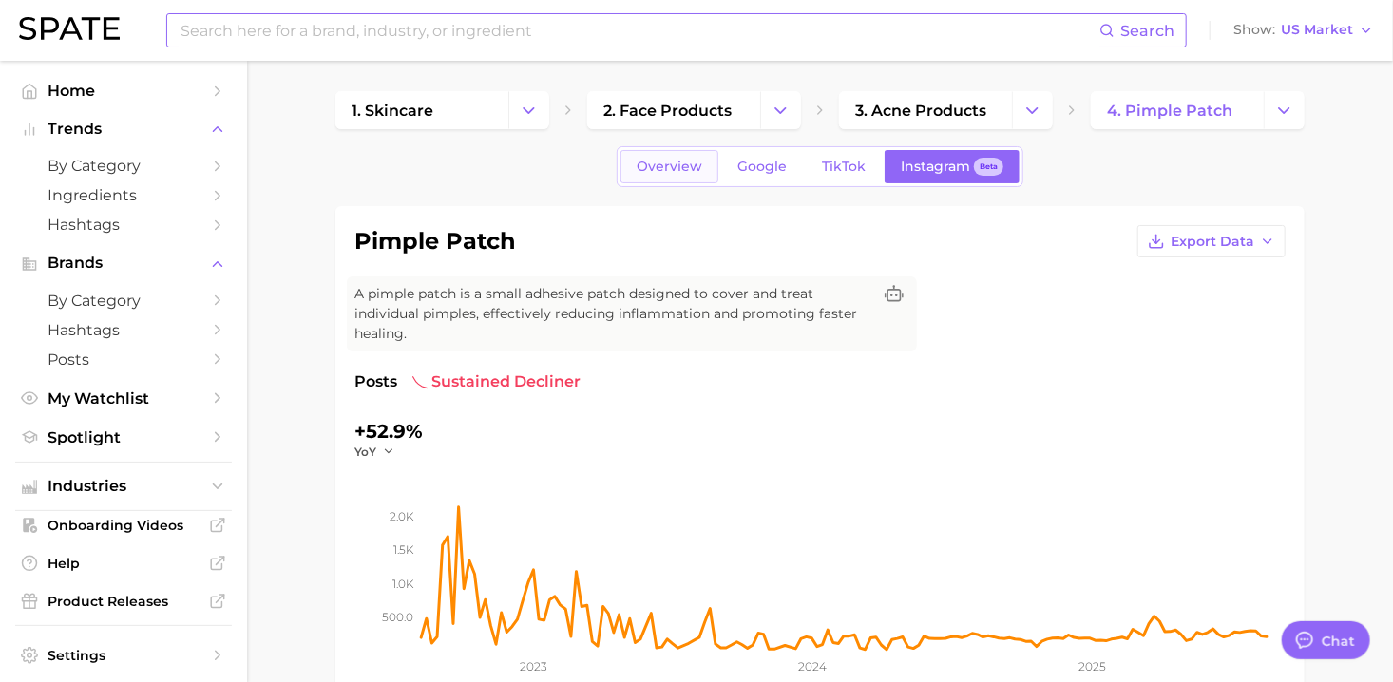
click at [677, 179] on link "Overview" at bounding box center [669, 166] width 98 height 33
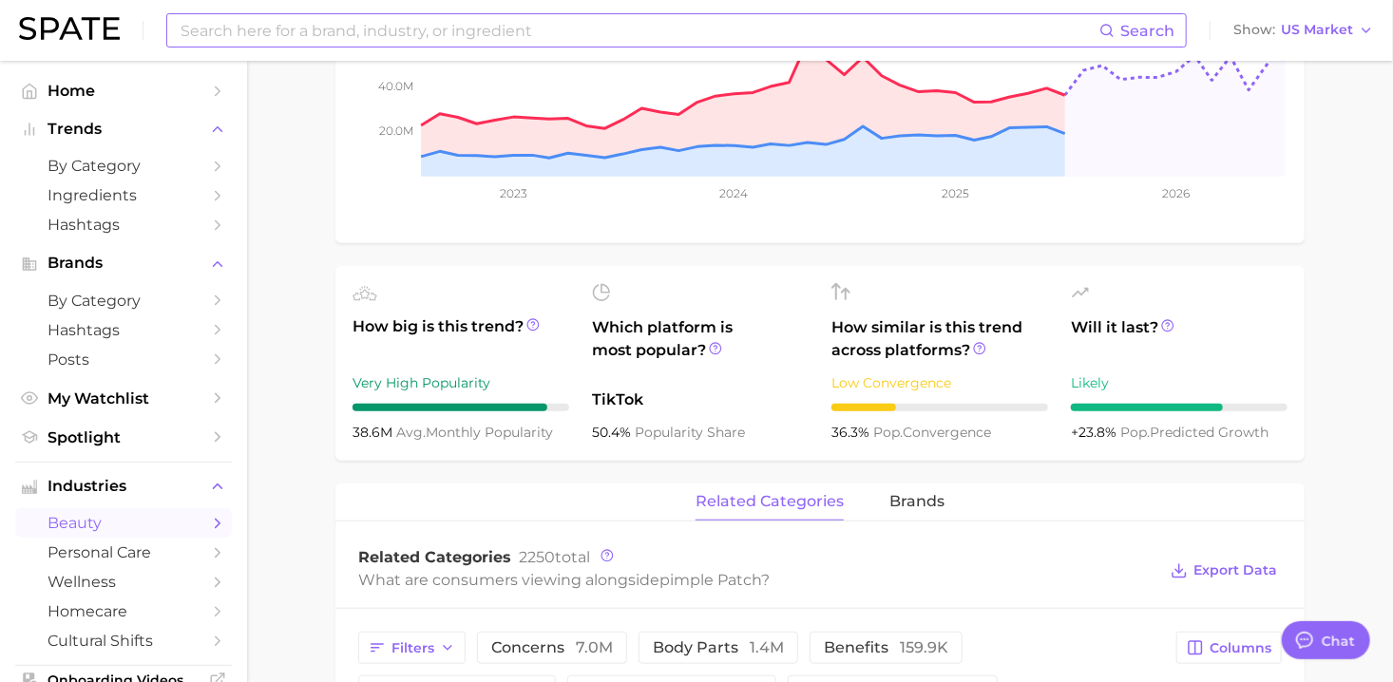
scroll to position [285, 0]
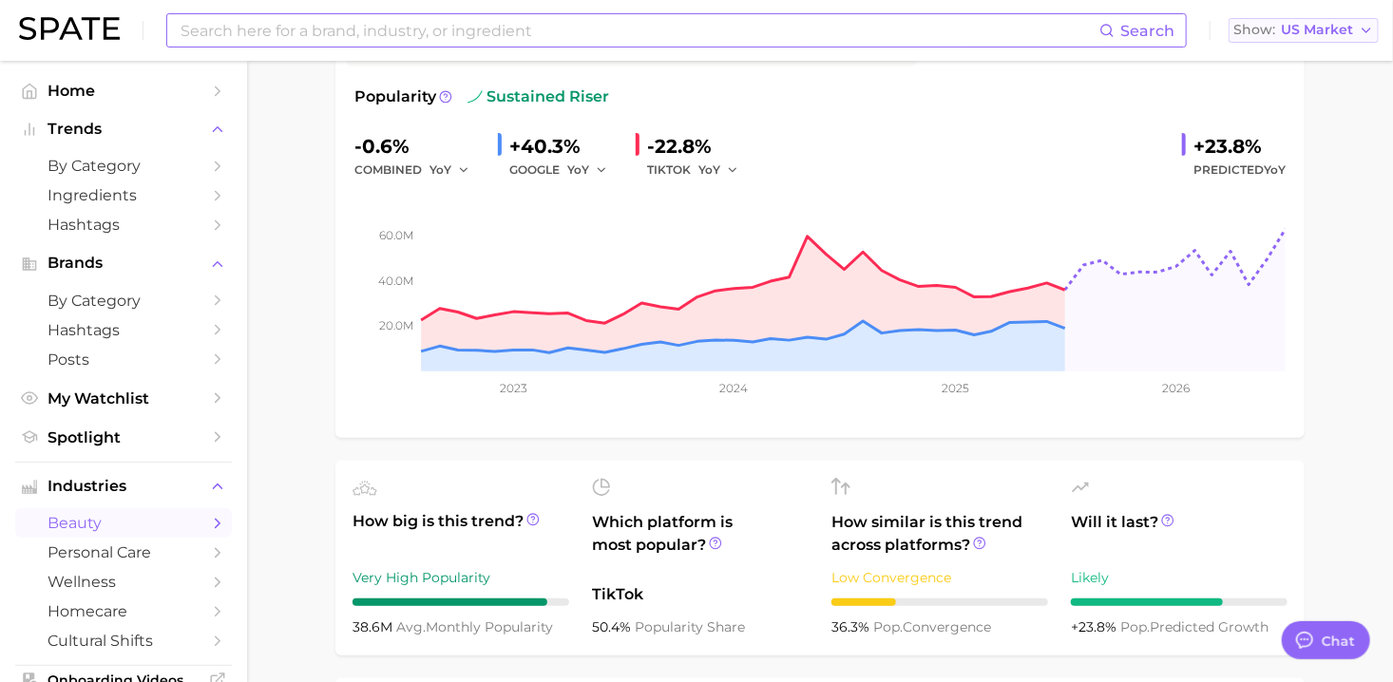
click at [1293, 25] on span "US Market" at bounding box center [1317, 30] width 72 height 10
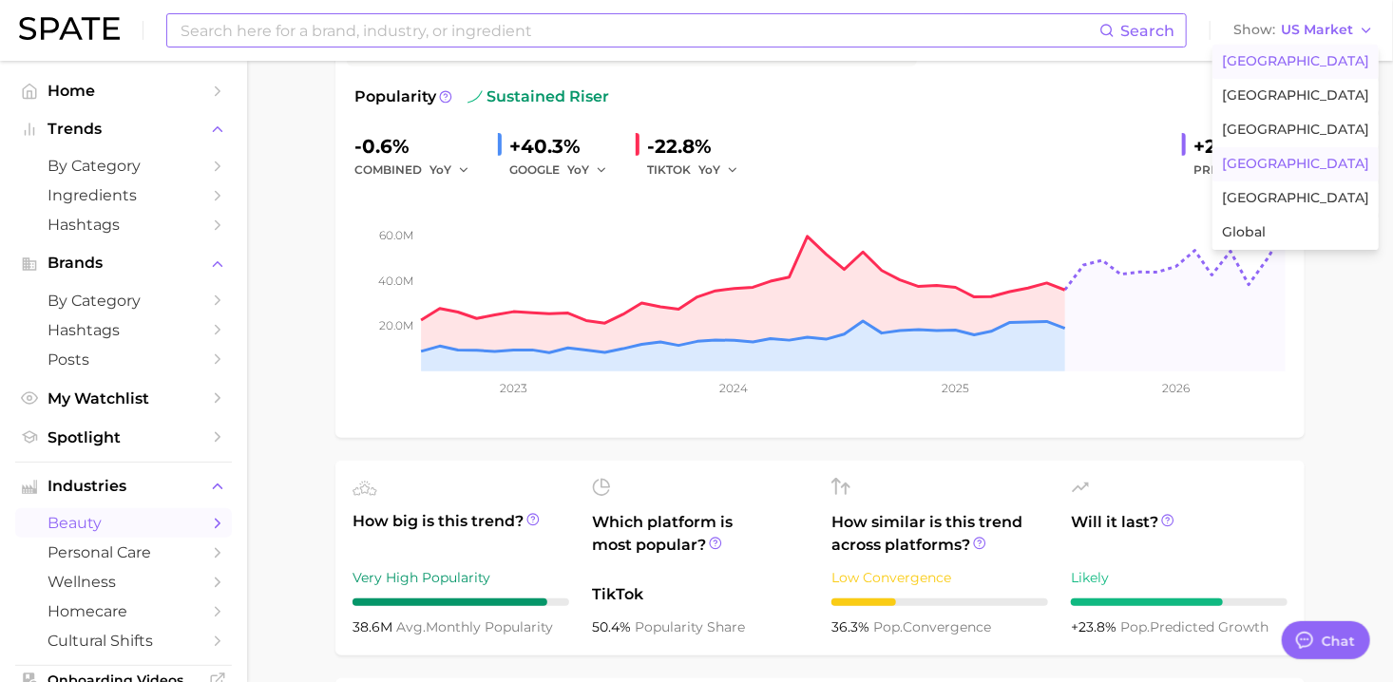
click at [1304, 169] on span "[GEOGRAPHIC_DATA]" at bounding box center [1295, 164] width 147 height 16
